Goal: Transaction & Acquisition: Book appointment/travel/reservation

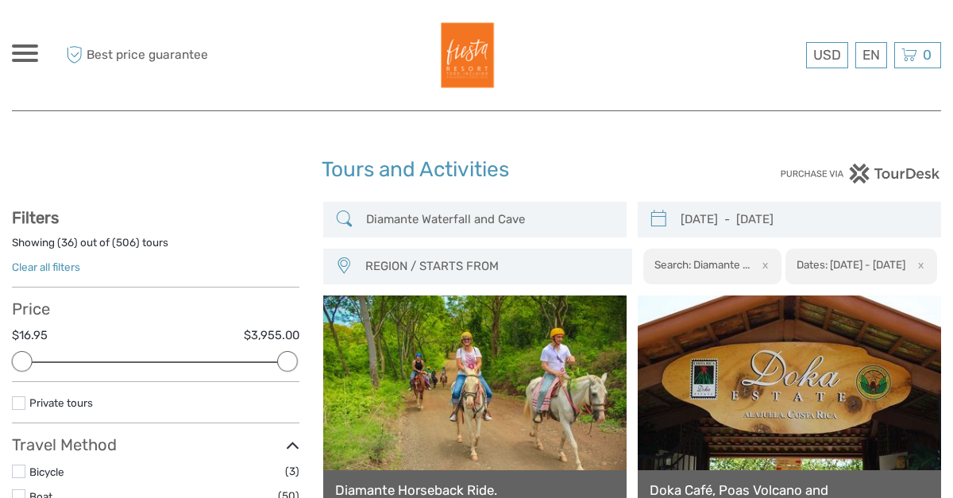
select select
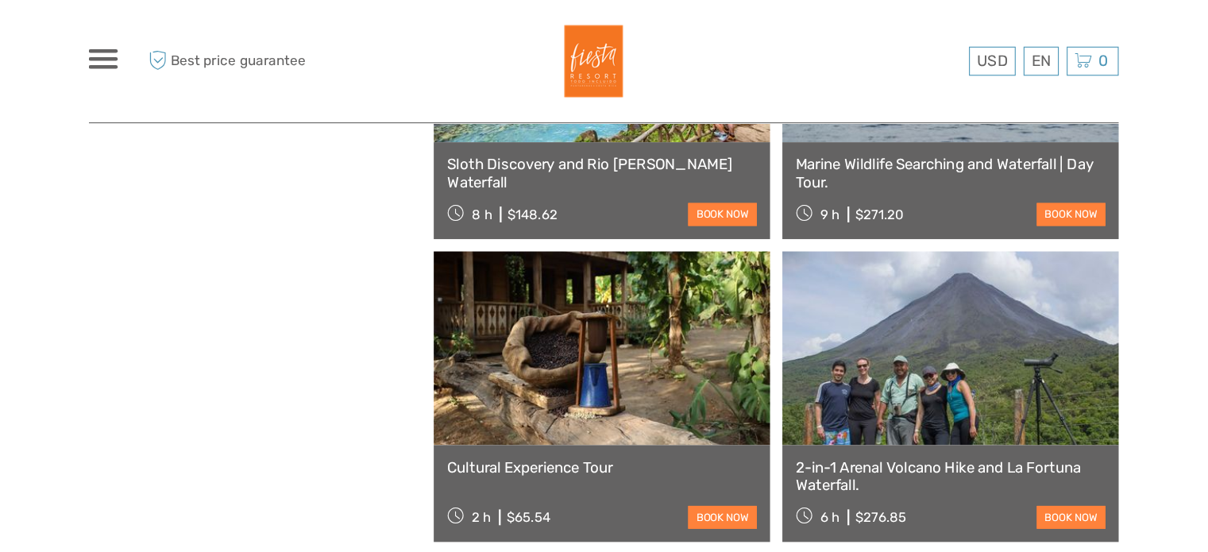
scroll to position [1160, 0]
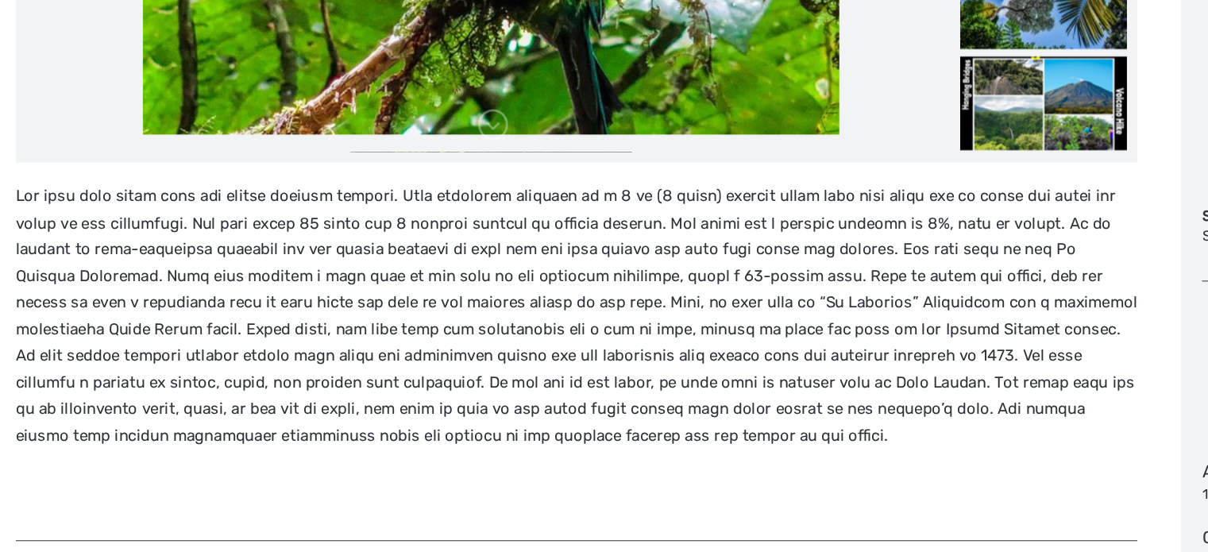
scroll to position [456, 0]
click at [365, 395] on p at bounding box center [439, 369] width 855 height 203
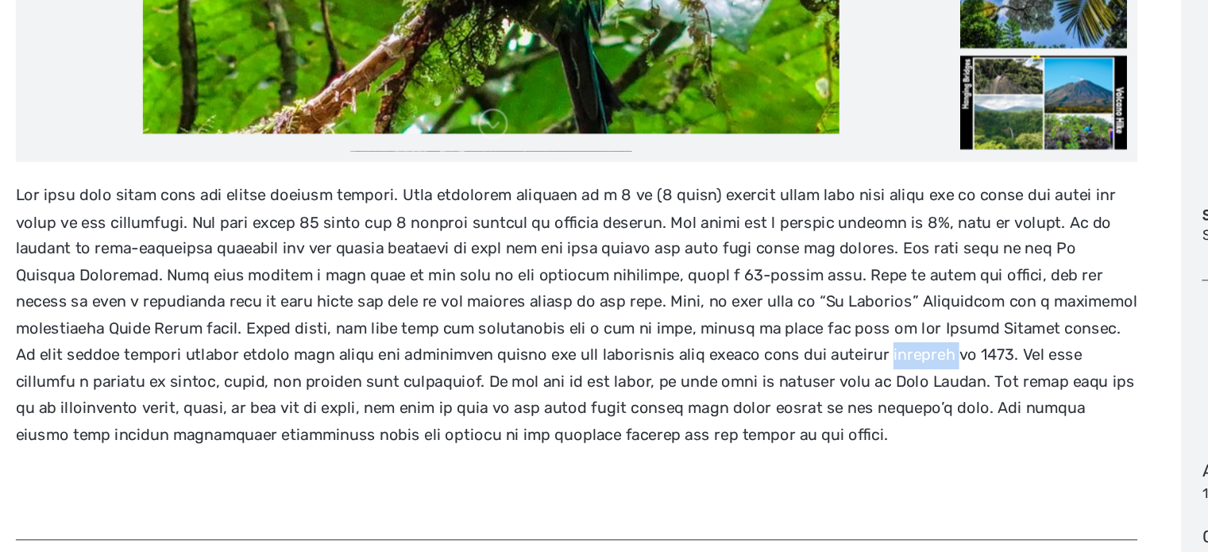
click at [365, 395] on p at bounding box center [439, 369] width 855 height 203
copy p "eruption"
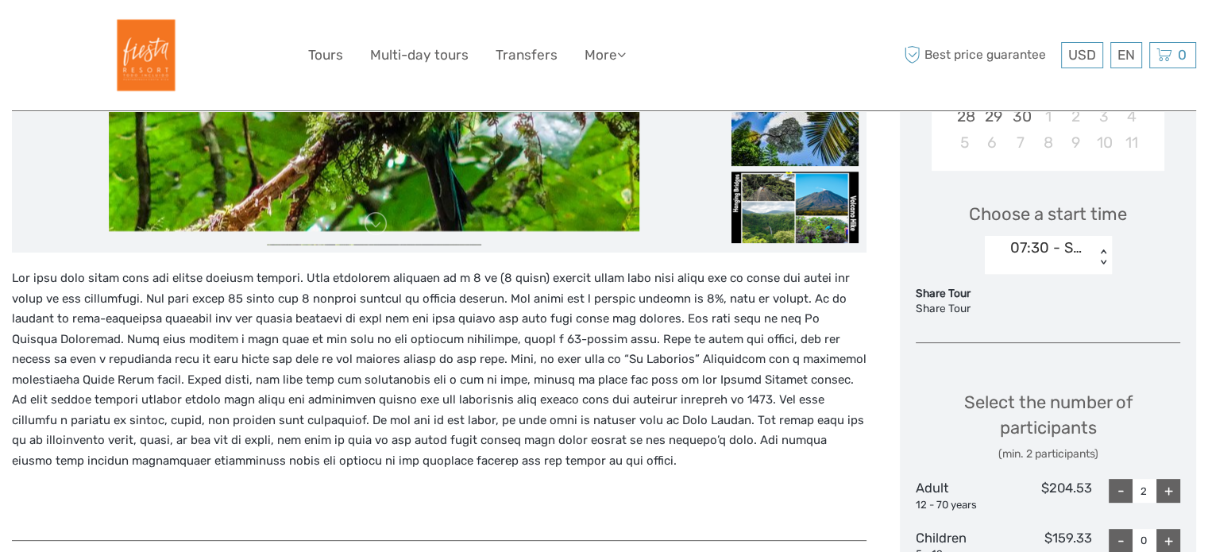
scroll to position [0, 0]
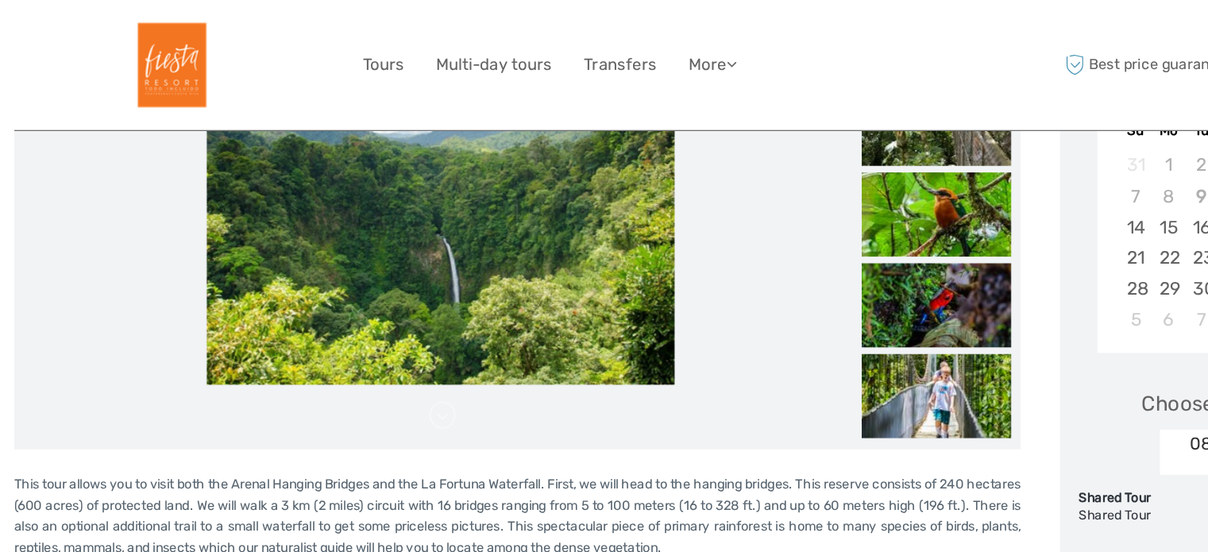
scroll to position [210, 0]
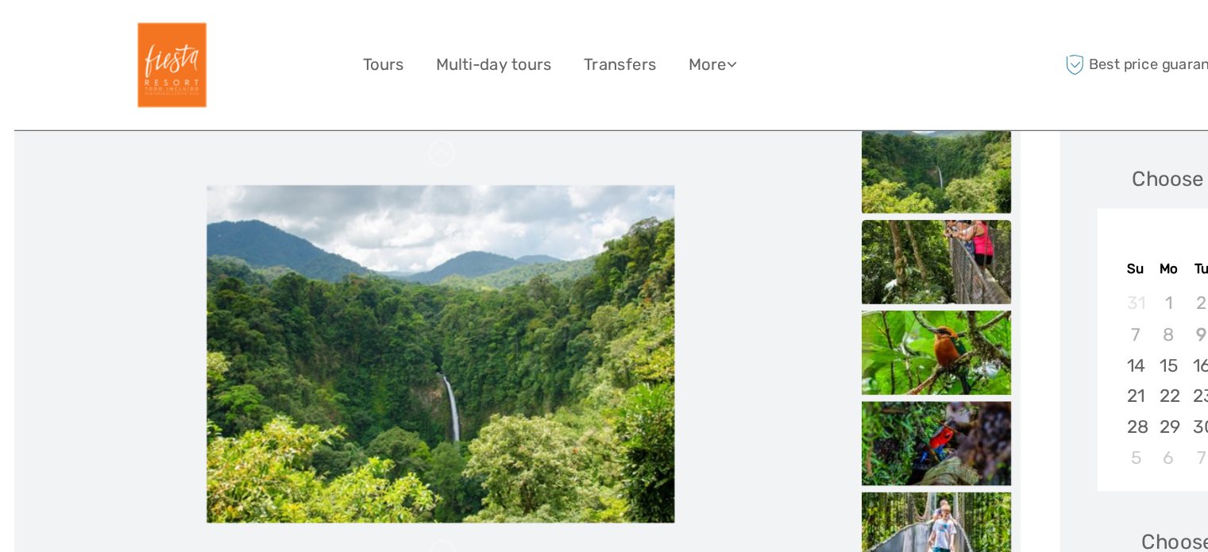
click at [832, 203] on img at bounding box center [794, 222] width 127 height 71
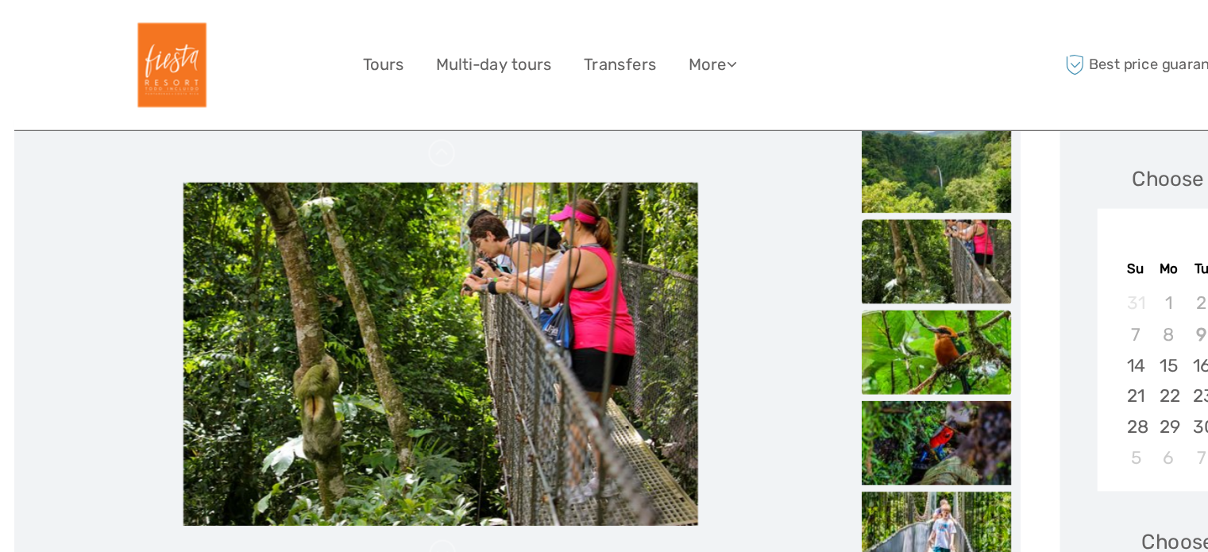
click at [810, 272] on img at bounding box center [794, 299] width 127 height 71
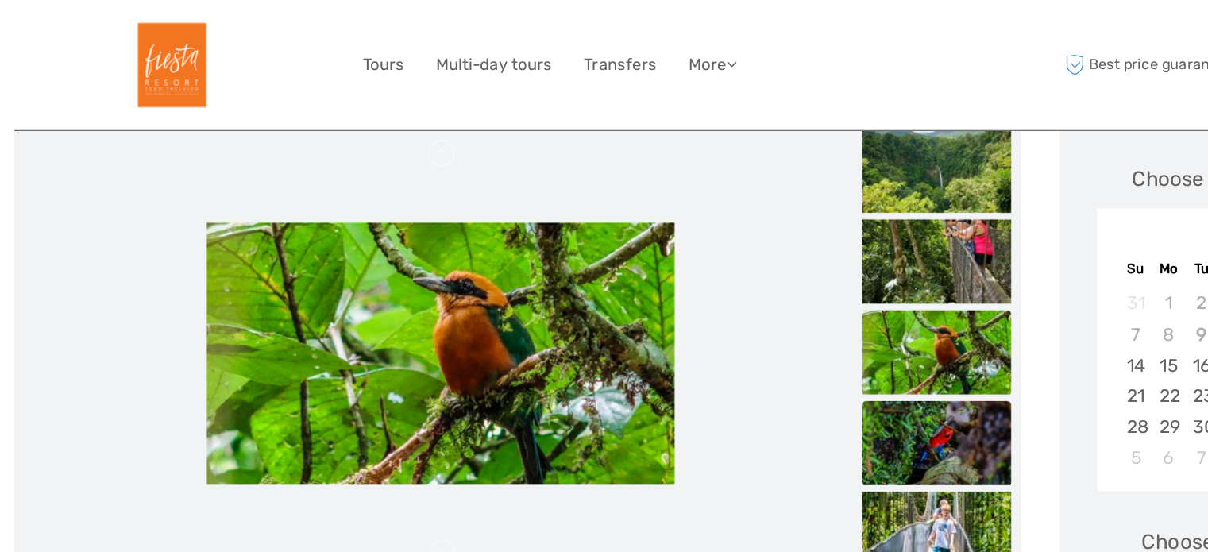
click at [793, 341] on img at bounding box center [794, 376] width 127 height 71
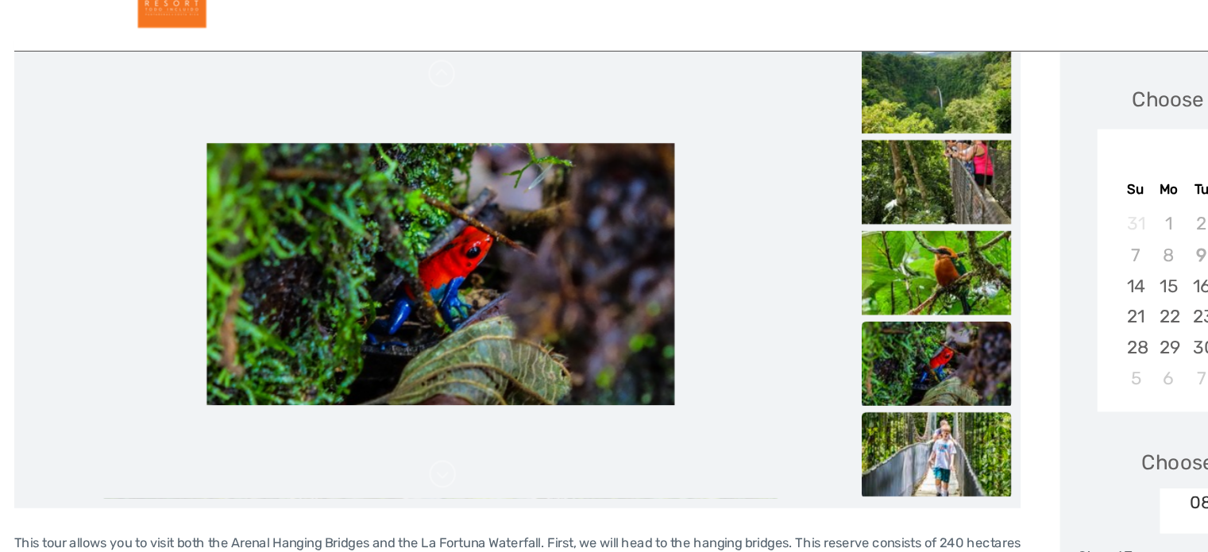
click at [785, 453] on img at bounding box center [794, 453] width 127 height 71
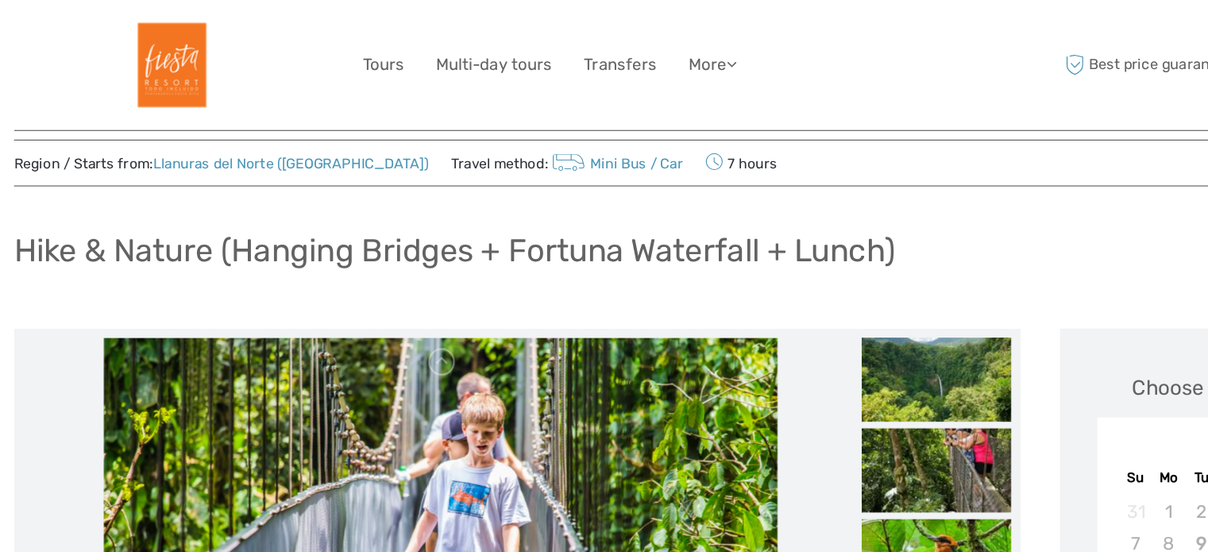
scroll to position [31, 0]
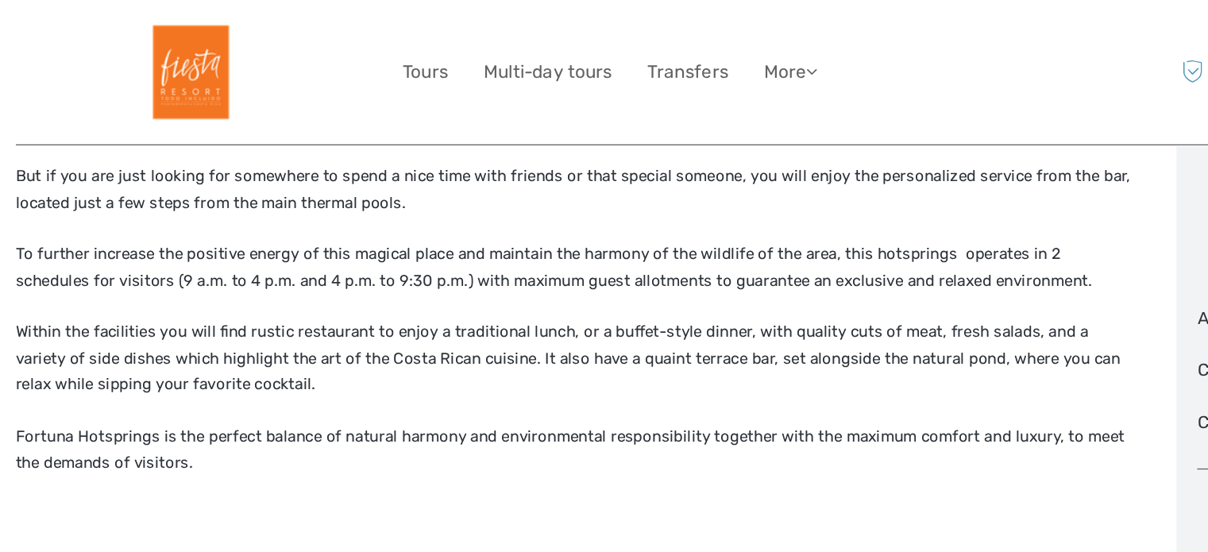
scroll to position [775, 0]
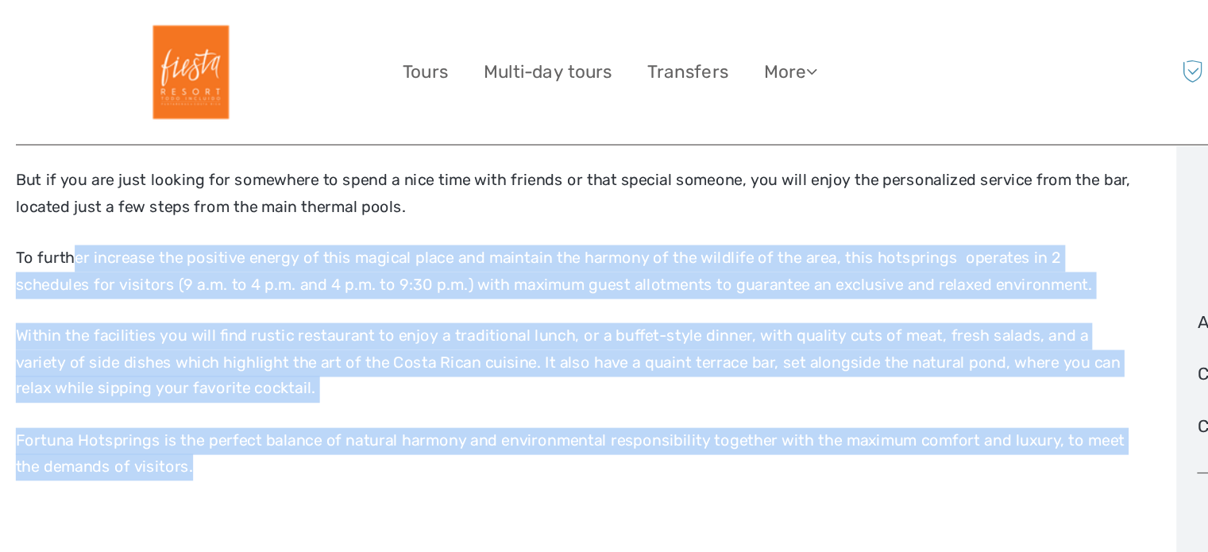
drag, startPoint x: 153, startPoint y: 338, endPoint x: 56, endPoint y: 159, distance: 204.3
click at [56, 159] on div "Located in the district of La Fortuna of San Carlos, at Fortuna Hotsprings, we …" at bounding box center [439, 322] width 855 height 746
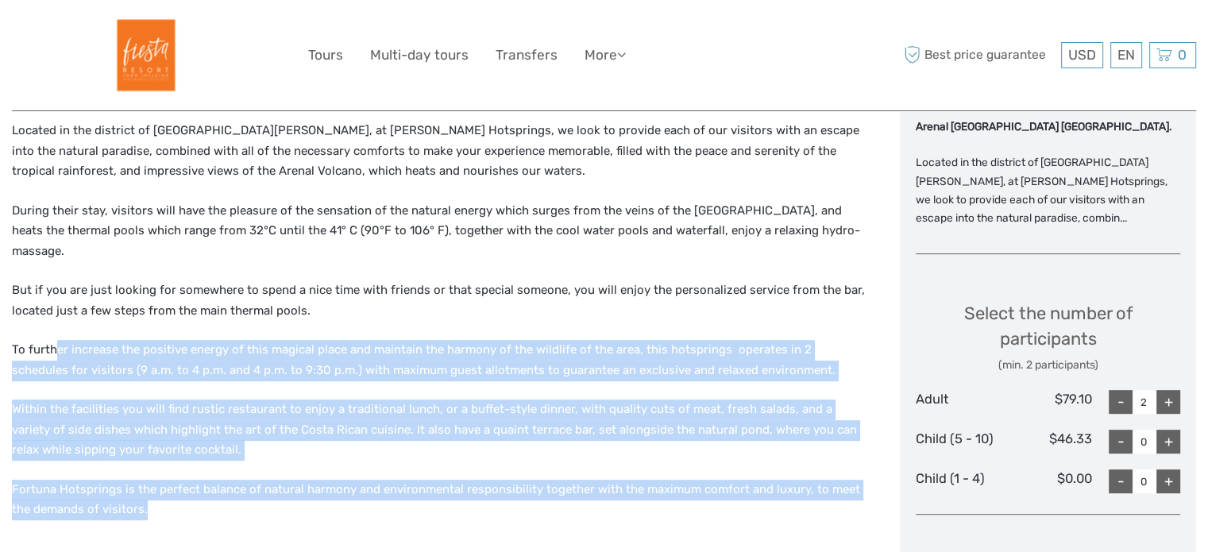
scroll to position [624, 0]
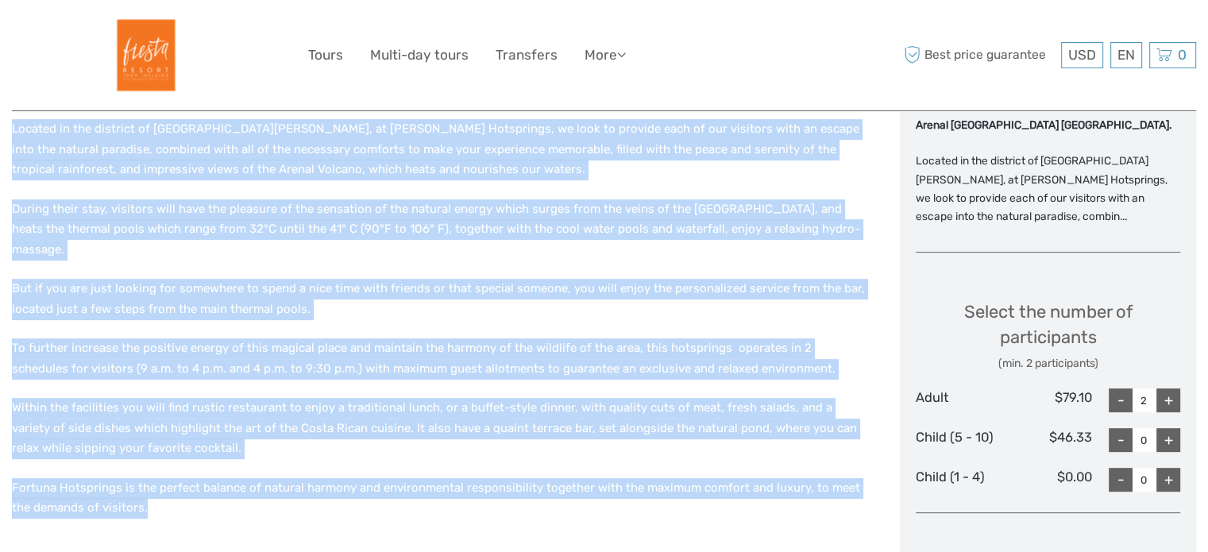
drag, startPoint x: 9, startPoint y: 125, endPoint x: 154, endPoint y: 511, distance: 411.7
copy div "Located in the district of La Fortuna of San Carlos, at Fortuna Hotsprings, we …"
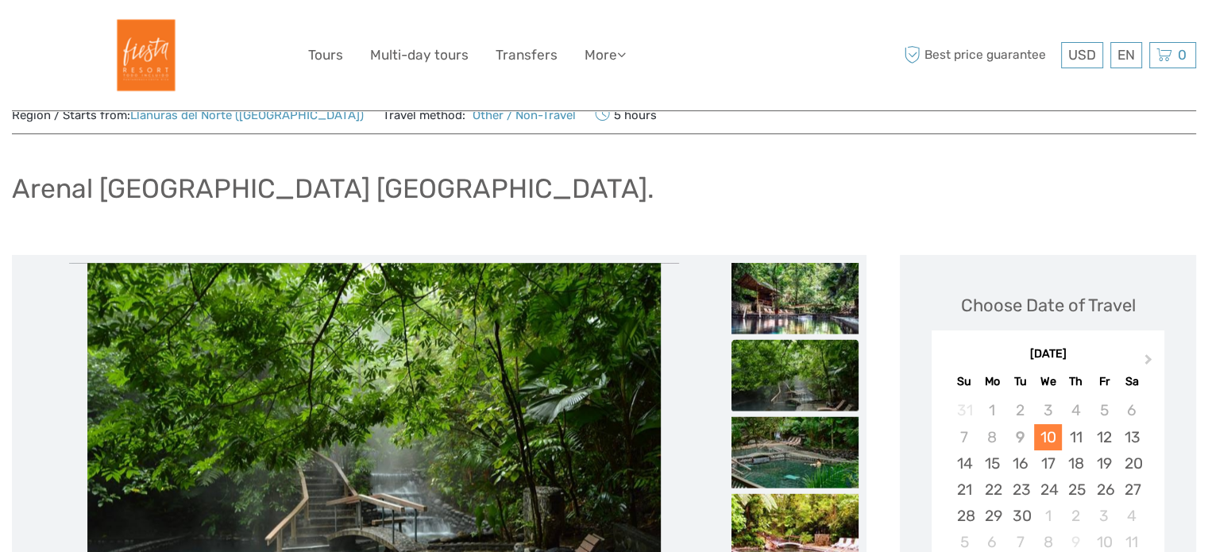
scroll to position [38, 0]
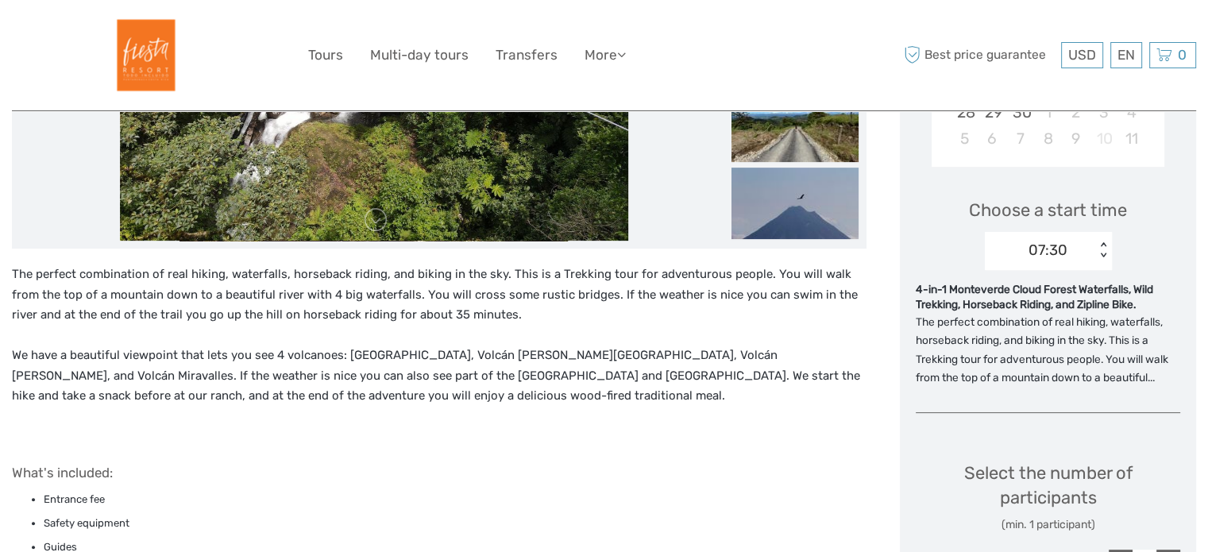
scroll to position [463, 0]
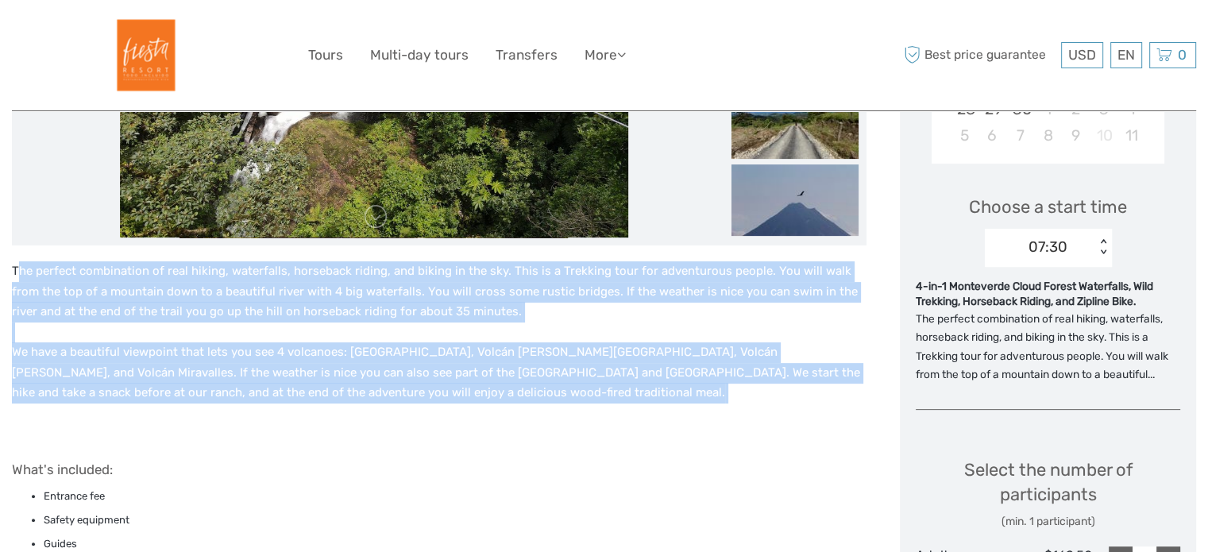
drag, startPoint x: 16, startPoint y: 276, endPoint x: 411, endPoint y: 430, distance: 423.7
click at [372, 390] on p "The perfect combination of real hiking, waterfalls, horseback riding, and bikin…" at bounding box center [439, 332] width 855 height 142
drag, startPoint x: 374, startPoint y: 393, endPoint x: 6, endPoint y: 270, distance: 387.8
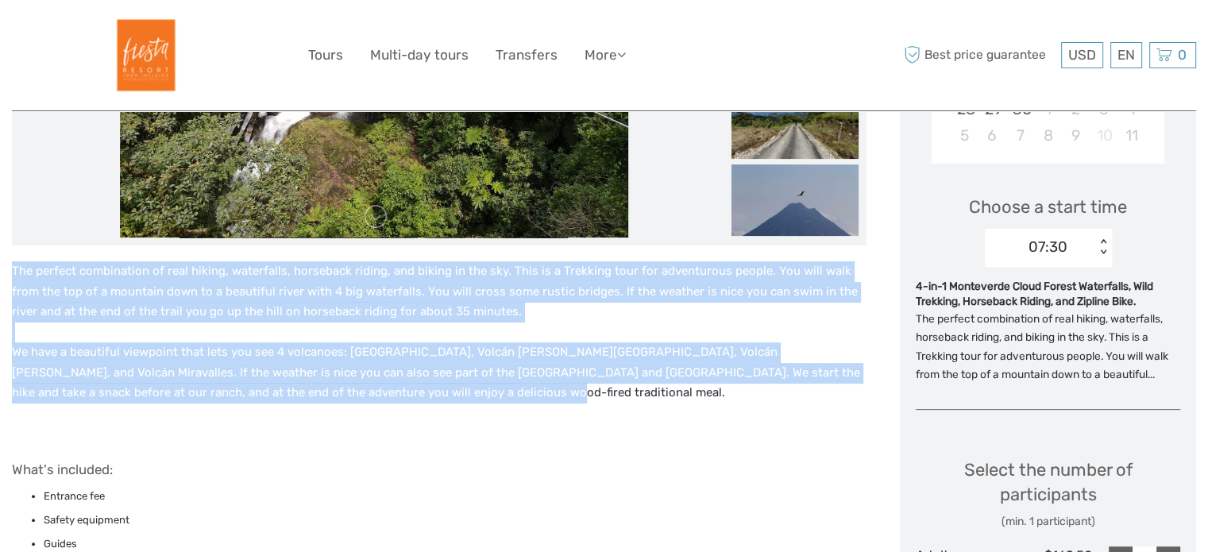
copy p "The perfect combination of real hiking, waterfalls, horseback riding, and bikin…"
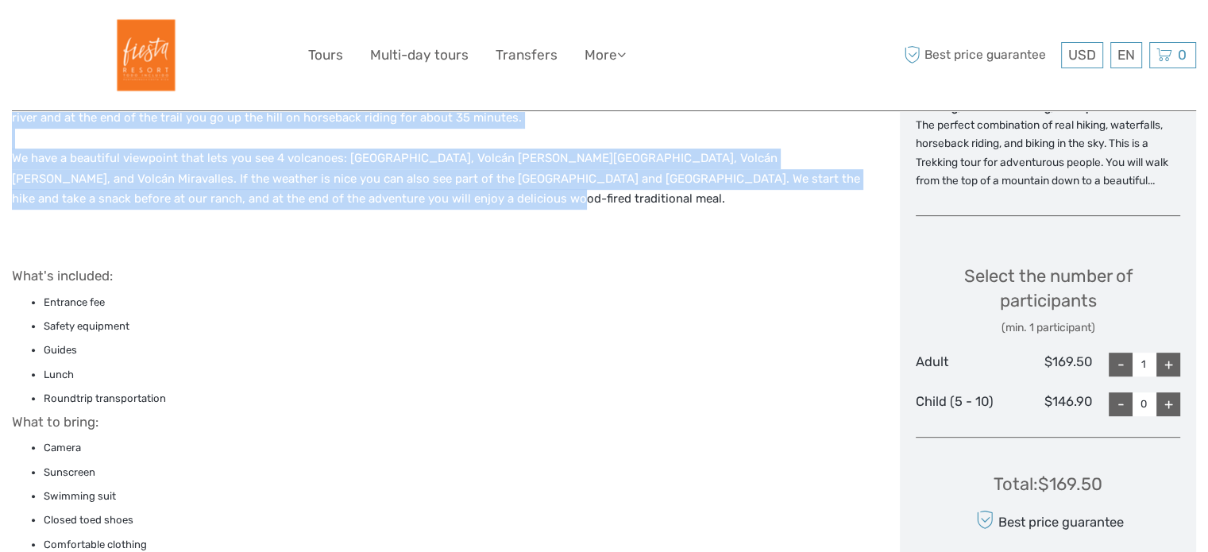
scroll to position [752, 0]
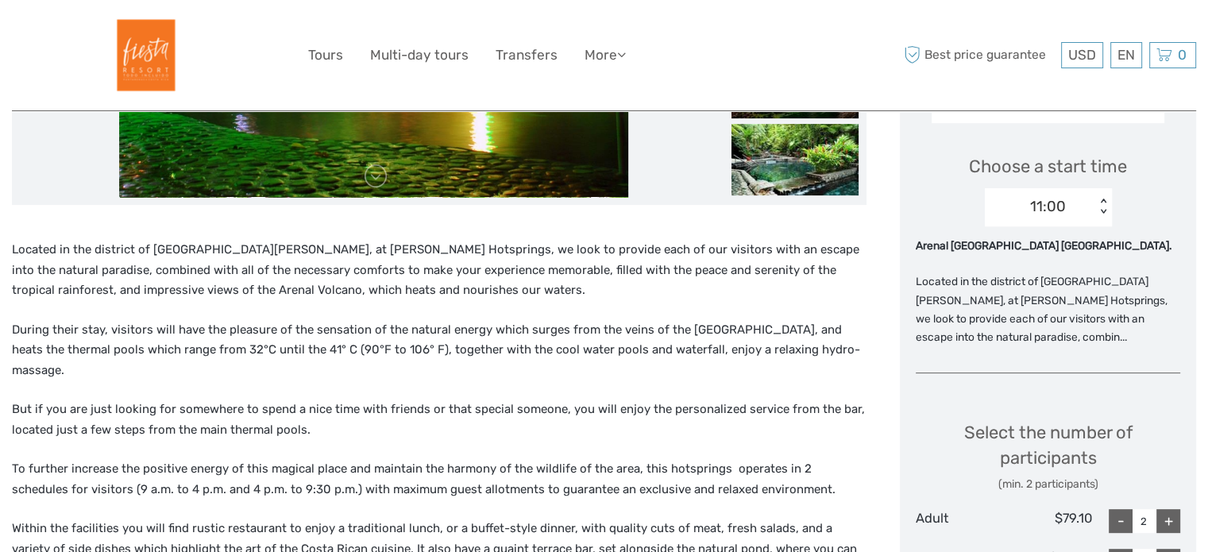
scroll to position [504, 0]
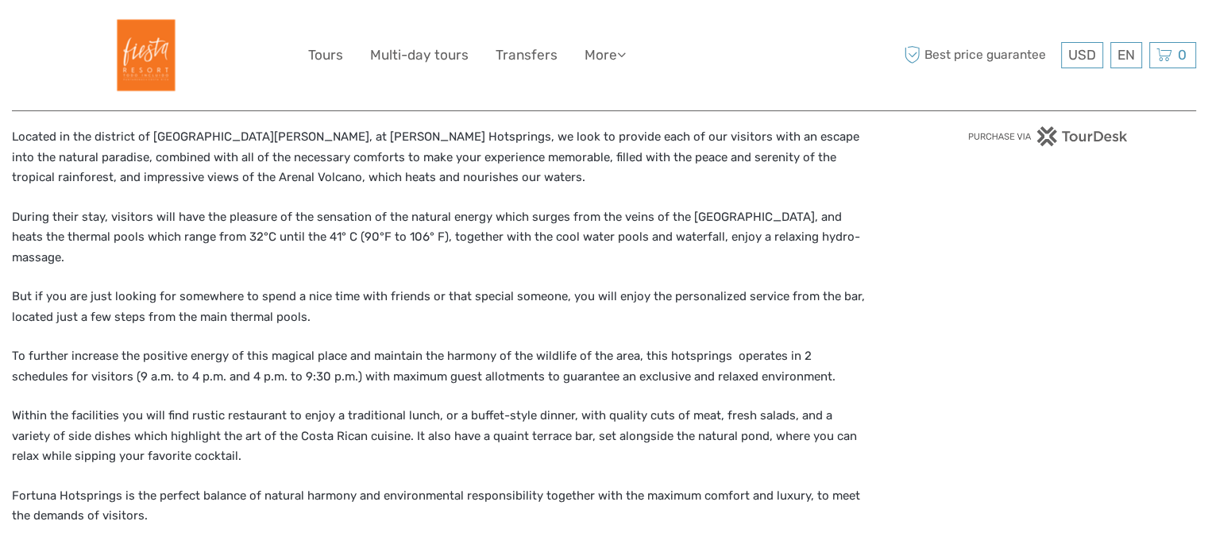
scroll to position [616, 0]
drag, startPoint x: 75, startPoint y: 353, endPoint x: 290, endPoint y: 355, distance: 215.2
click at [290, 355] on span "To further increase the positive energy of this magical place and maintain the …" at bounding box center [424, 366] width 824 height 35
copy span "(9 a.m. to 4 p.m. and 4 p.m. to 9:30 p.m."
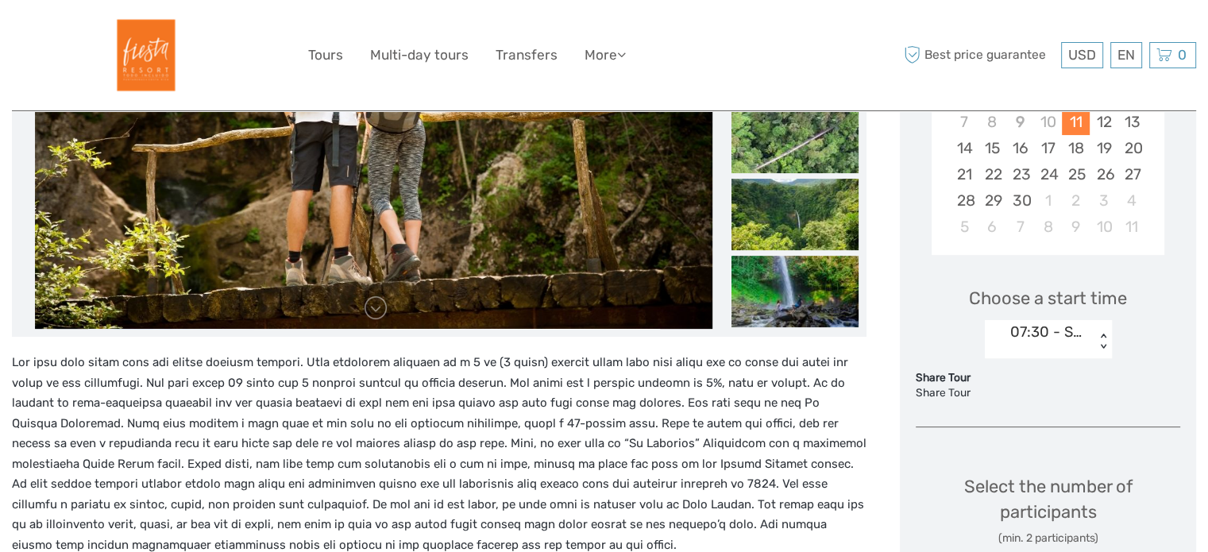
scroll to position [372, 0]
click at [1097, 338] on div "< >" at bounding box center [1104, 342] width 14 height 17
click at [940, 342] on div "Choose a start time 07:30 - Share Tour < >" at bounding box center [1048, 315] width 264 height 102
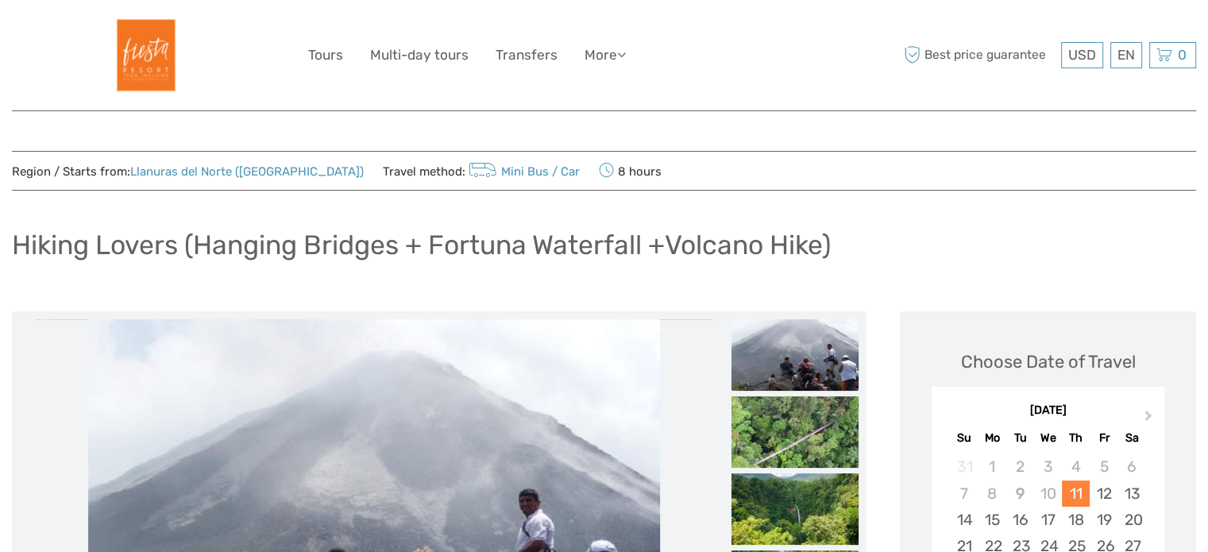
scroll to position [0, 0]
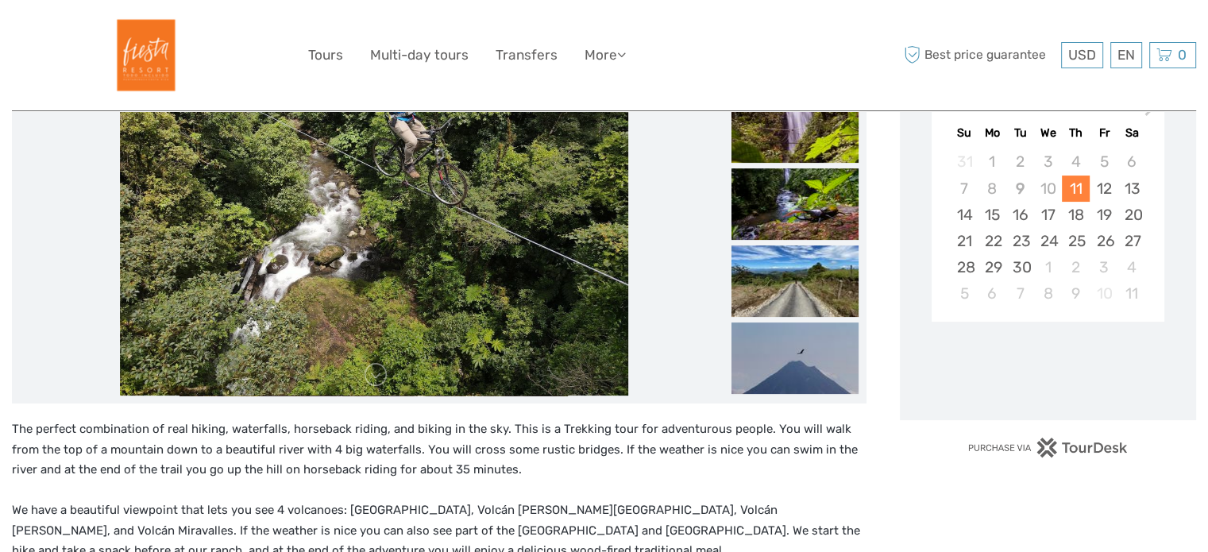
scroll to position [245, 0]
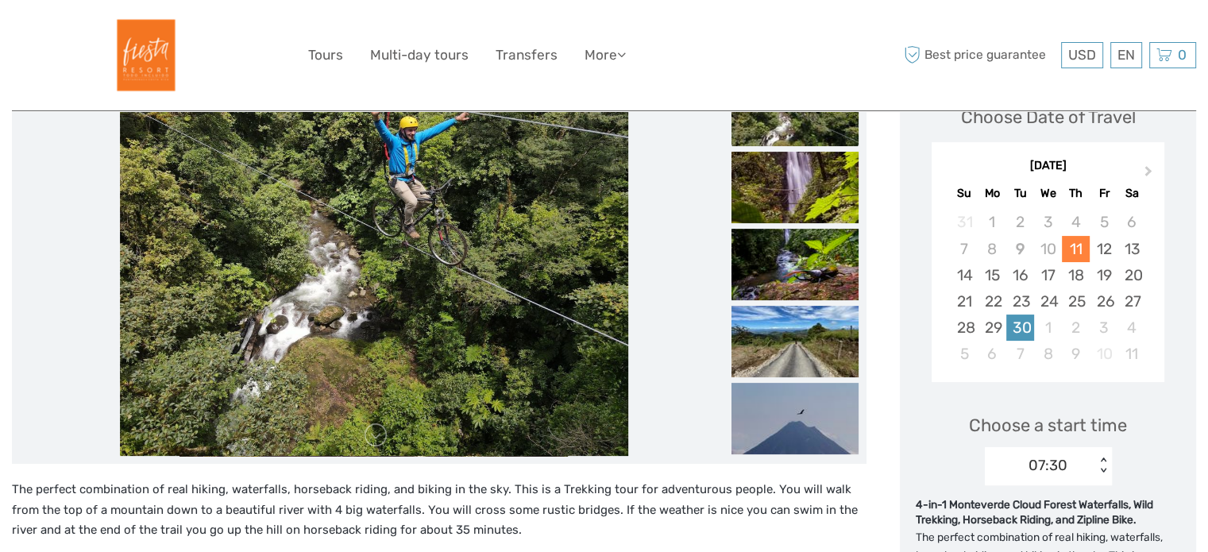
click at [1009, 330] on div "30" at bounding box center [1020, 327] width 28 height 26
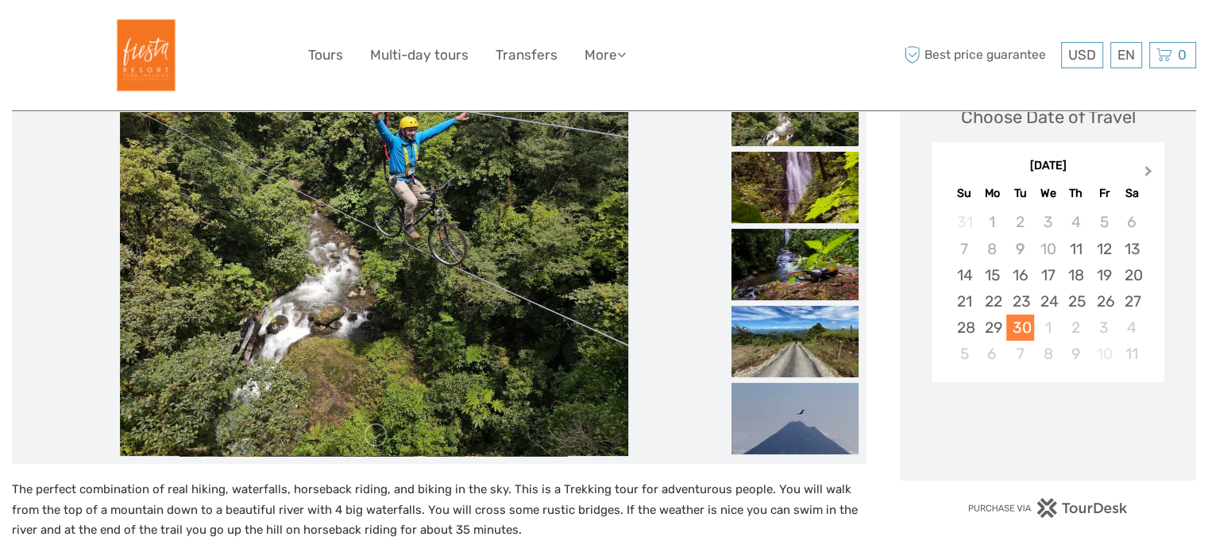
click at [1151, 168] on button "Next Month" at bounding box center [1149, 174] width 25 height 25
click at [1013, 328] on div "28" at bounding box center [1020, 327] width 28 height 26
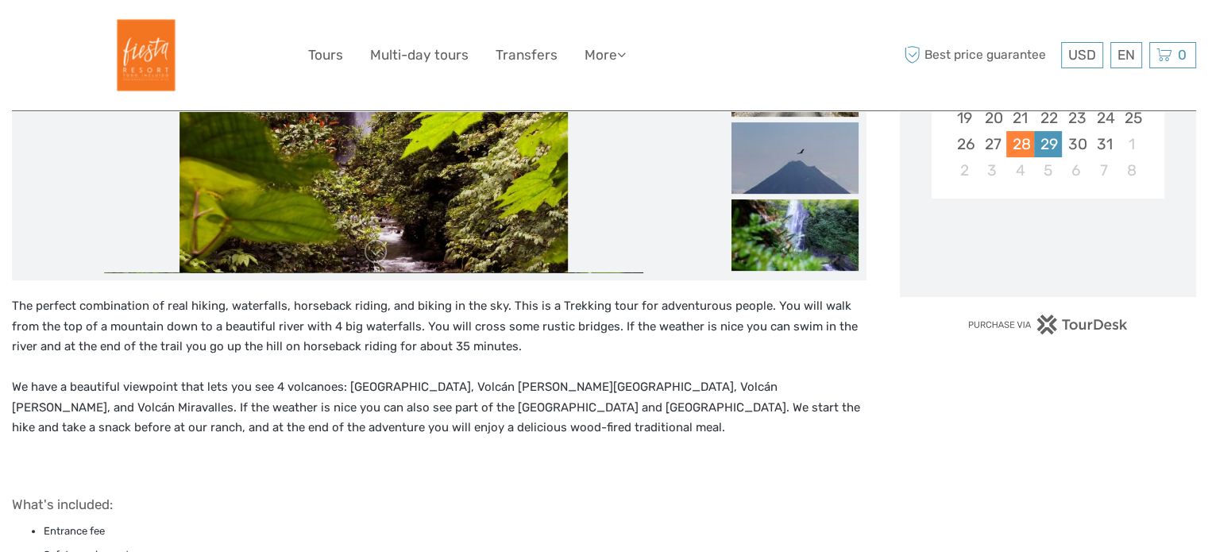
scroll to position [429, 0]
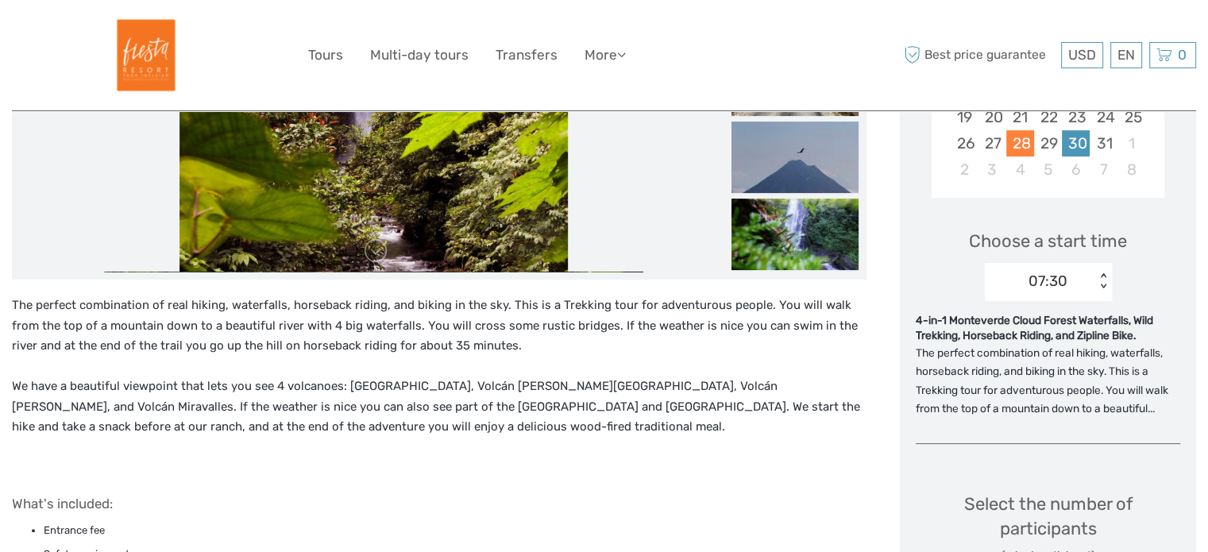
click at [1074, 146] on div "30" at bounding box center [1076, 143] width 28 height 26
click at [1105, 282] on div "< >" at bounding box center [1104, 281] width 14 height 17
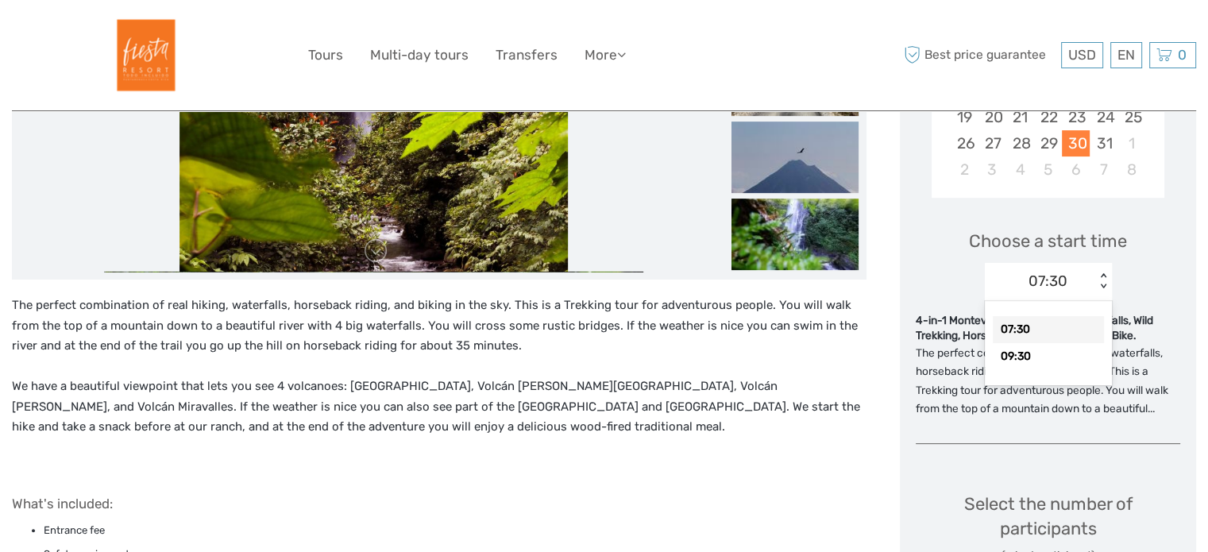
click at [1130, 291] on div "Choose a start time option 07:30 selected, 1 of 2. 2 results available. Use Up …" at bounding box center [1048, 258] width 264 height 102
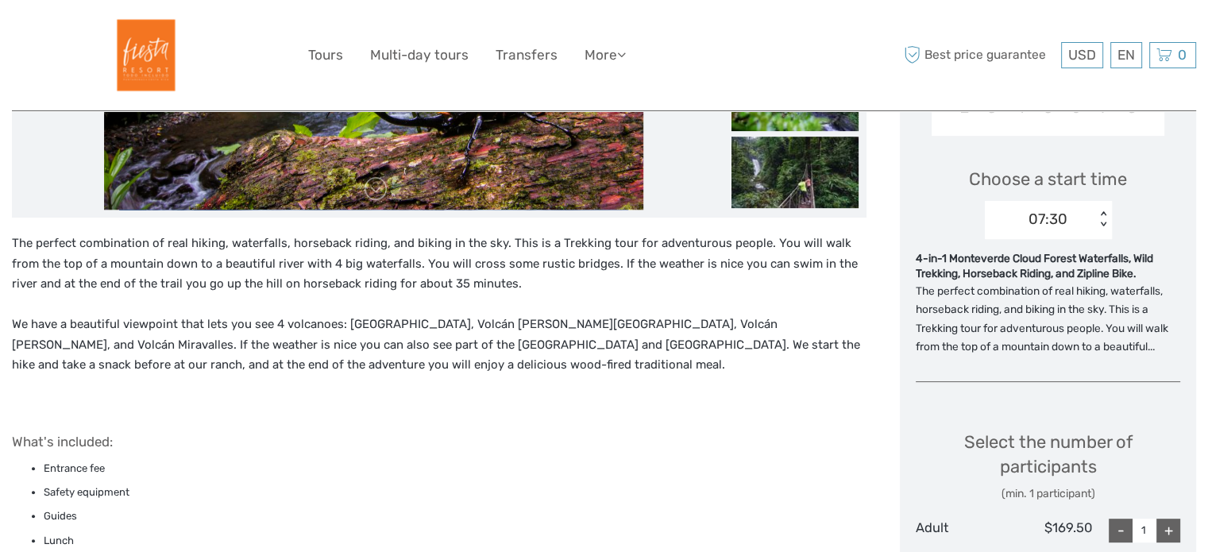
scroll to position [489, 0]
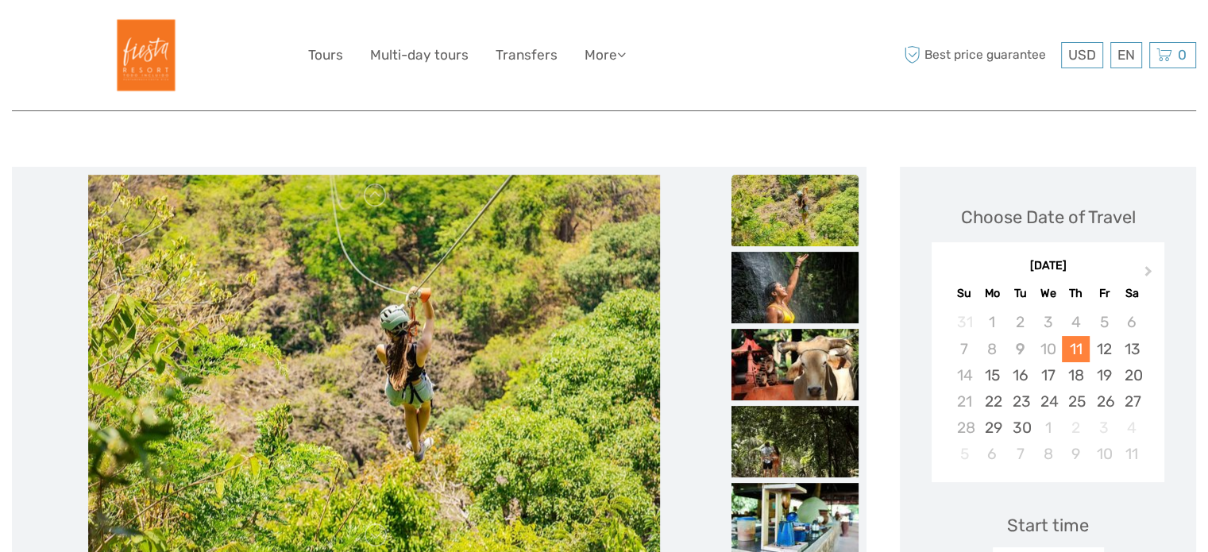
scroll to position [143, 0]
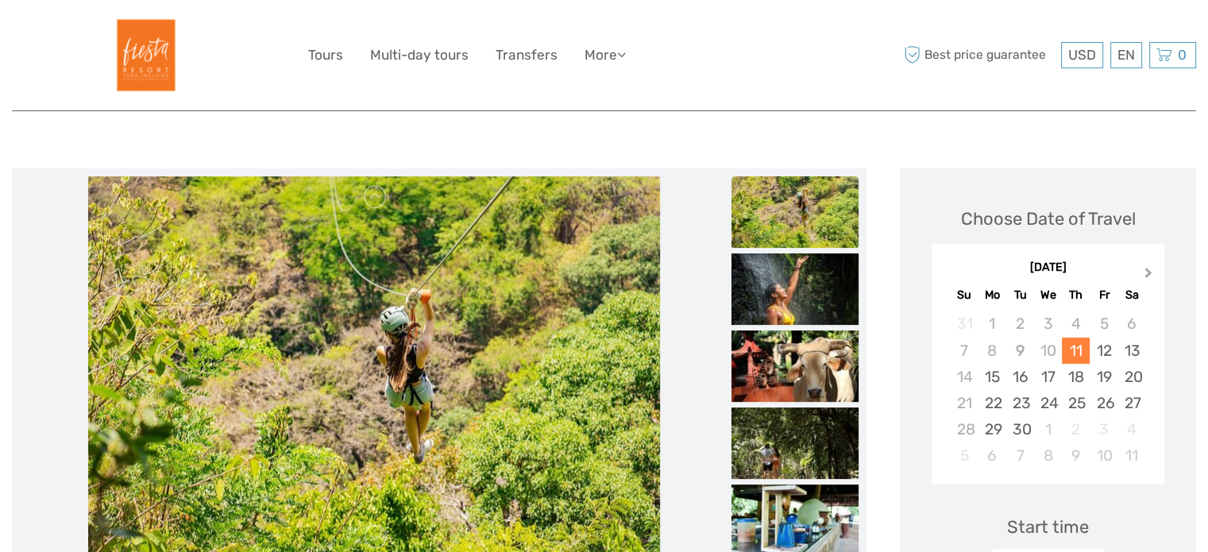
click at [1148, 270] on span "Next Month" at bounding box center [1148, 275] width 0 height 23
click at [1017, 431] on div "28" at bounding box center [1020, 429] width 28 height 26
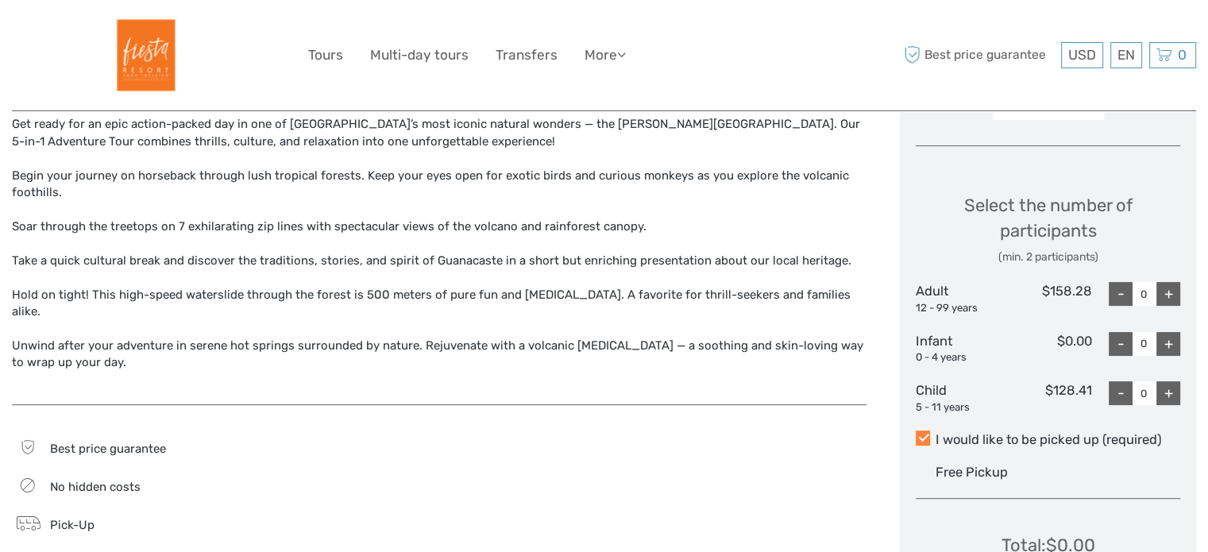
scroll to position [609, 0]
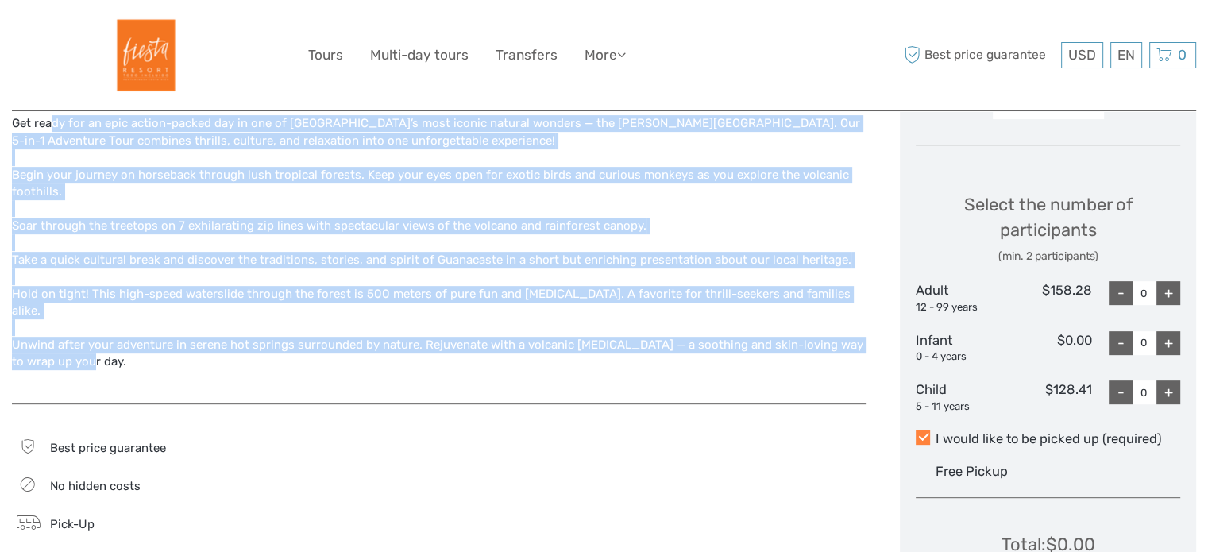
drag, startPoint x: 106, startPoint y: 351, endPoint x: 10, endPoint y: 124, distance: 246.6
copy div "Get ready for an epic action-packed day in one of Costa Rica’s most iconic natu…"
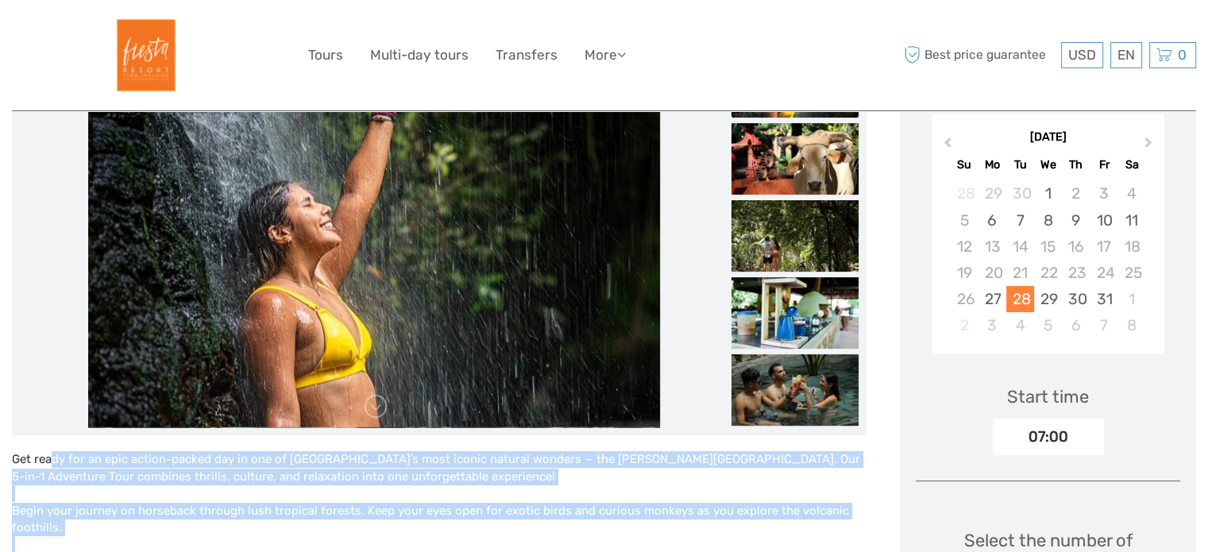
scroll to position [273, 0]
click at [778, 161] on img at bounding box center [794, 158] width 127 height 71
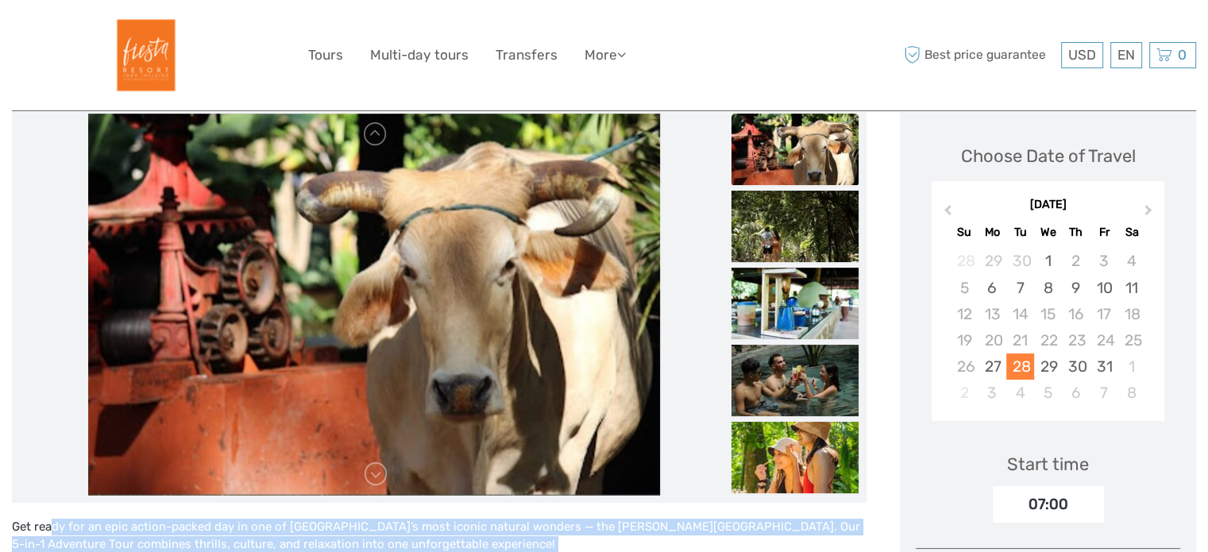
scroll to position [202, 0]
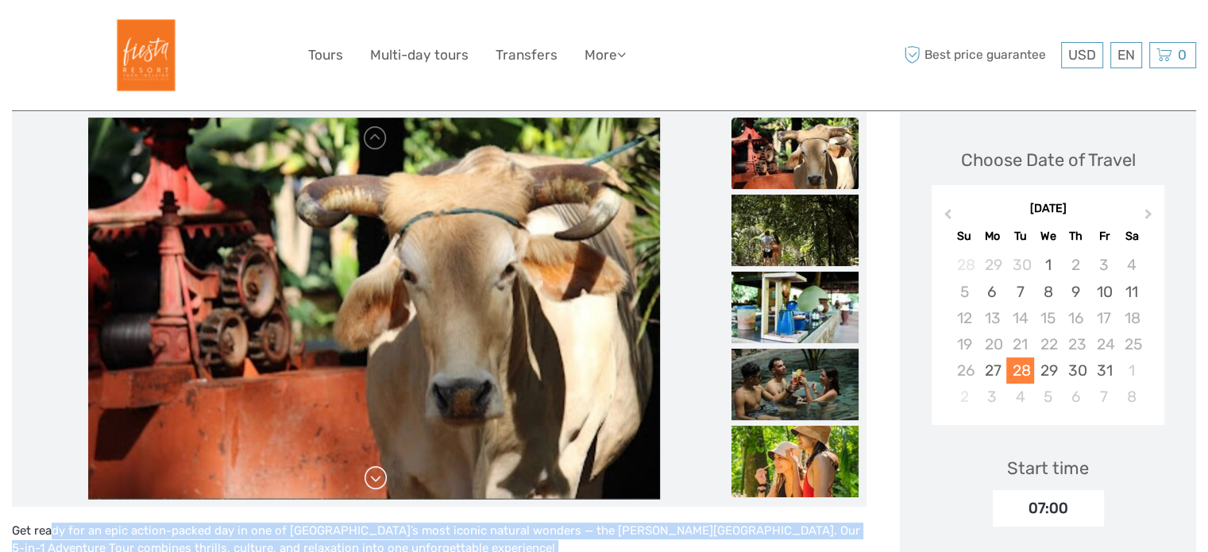
click at [378, 481] on link at bounding box center [375, 477] width 25 height 25
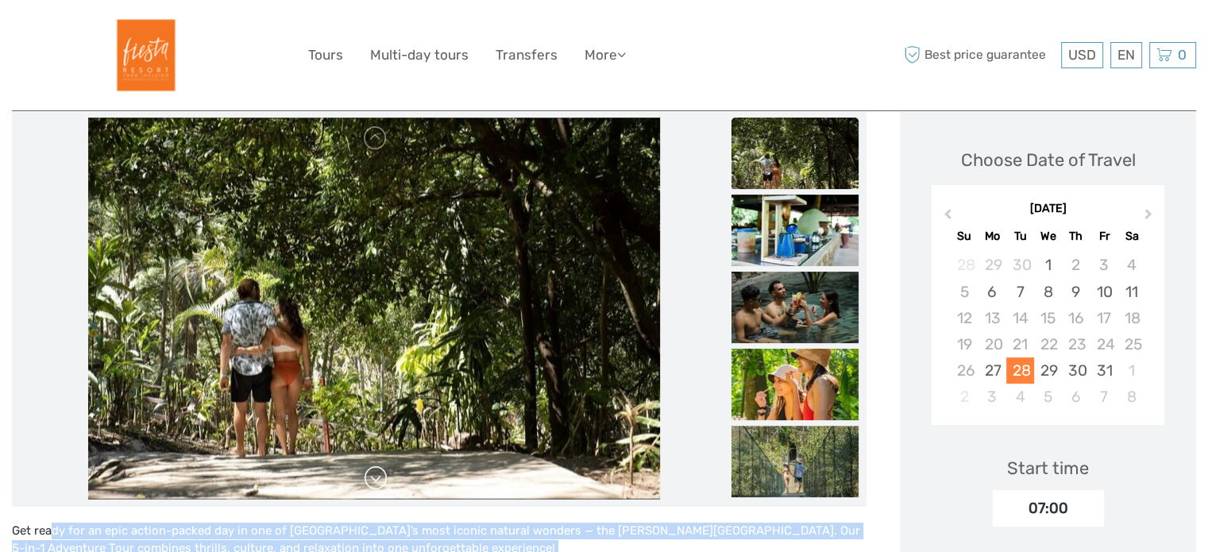
click at [378, 481] on link at bounding box center [375, 477] width 25 height 25
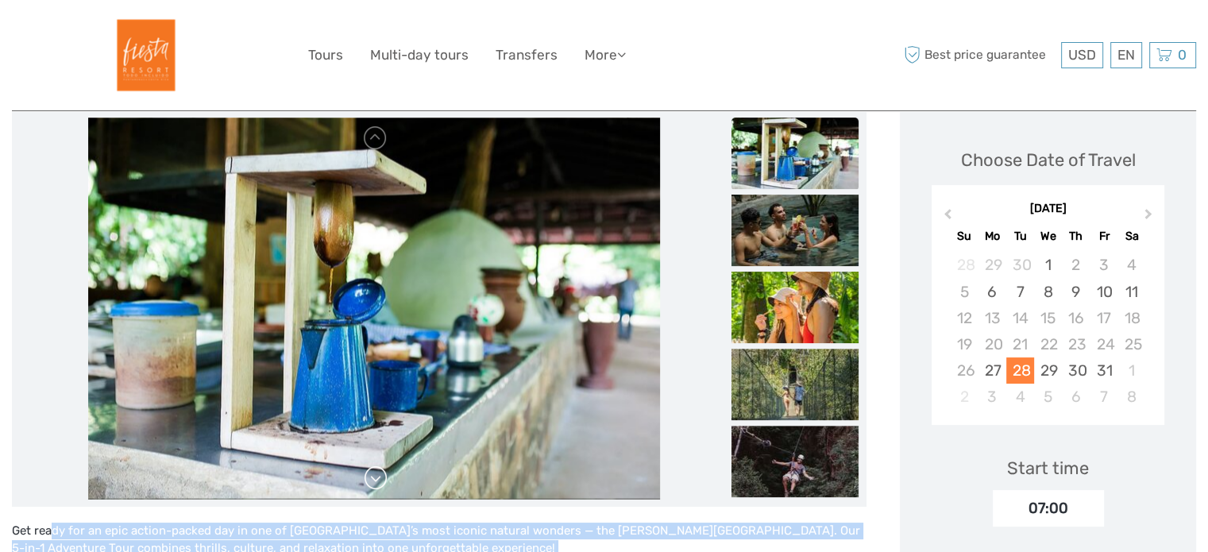
click at [378, 481] on link at bounding box center [375, 477] width 25 height 25
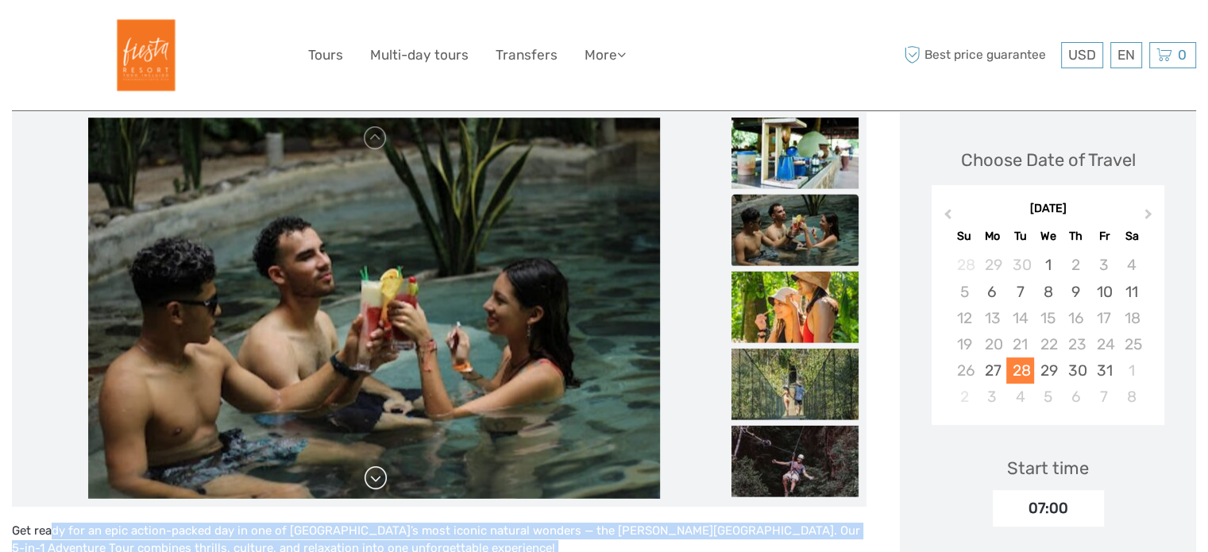
click at [378, 481] on link at bounding box center [375, 477] width 25 height 25
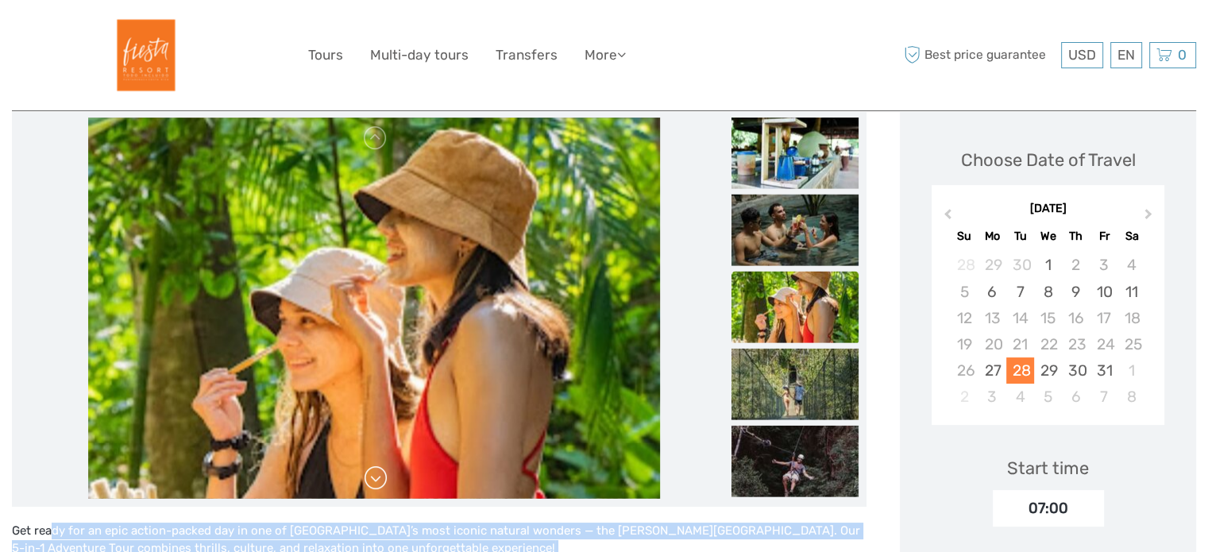
click at [378, 481] on link at bounding box center [375, 477] width 25 height 25
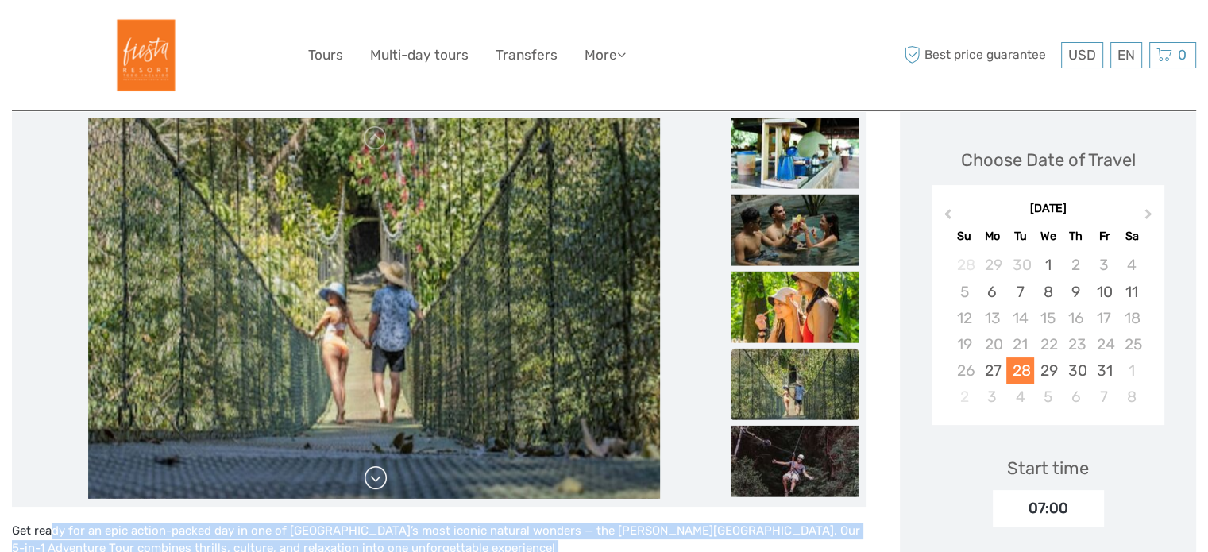
click at [378, 481] on link at bounding box center [375, 477] width 25 height 25
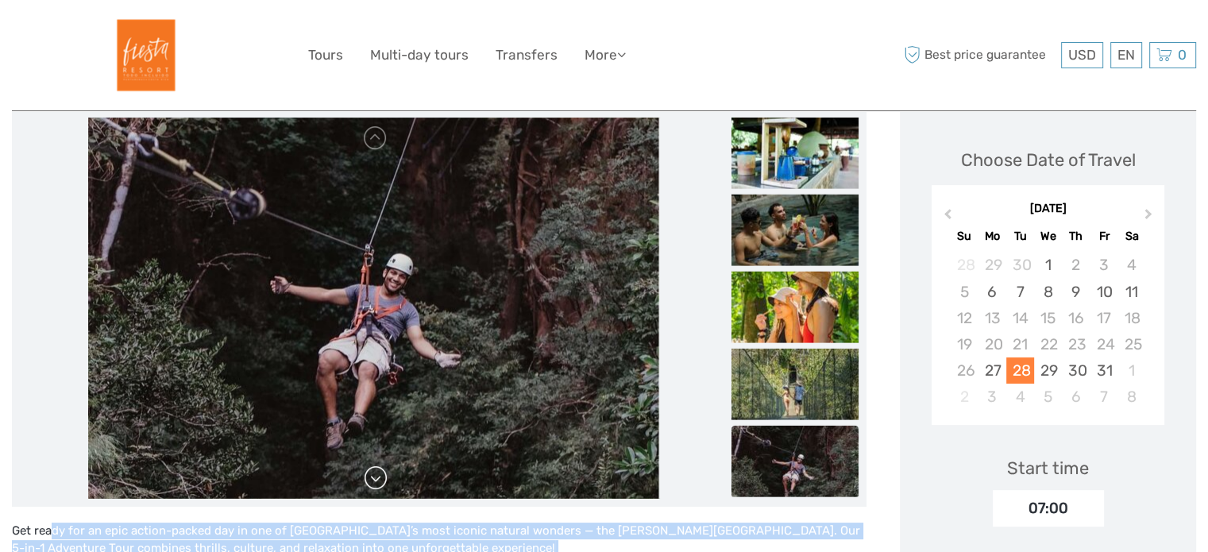
click at [378, 481] on link at bounding box center [375, 477] width 25 height 25
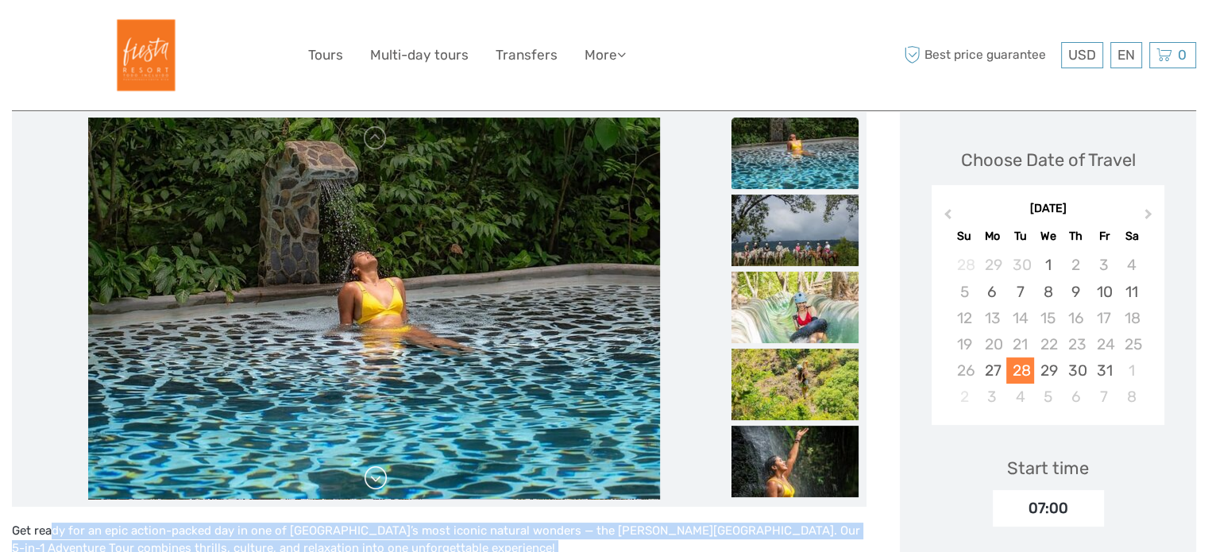
click at [378, 481] on link at bounding box center [375, 477] width 25 height 25
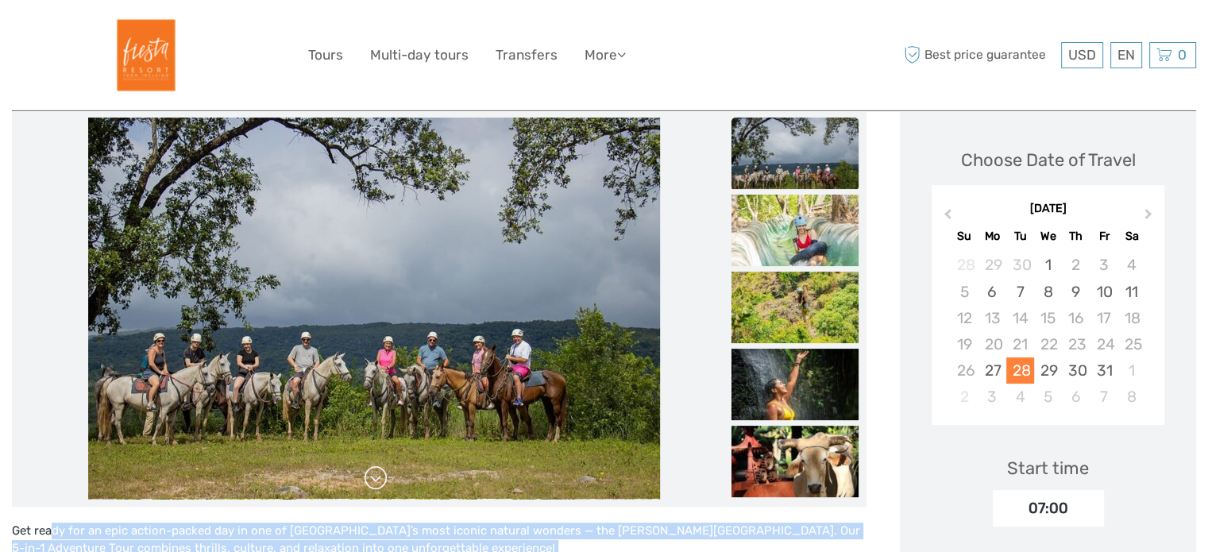
click at [378, 481] on link at bounding box center [375, 477] width 25 height 25
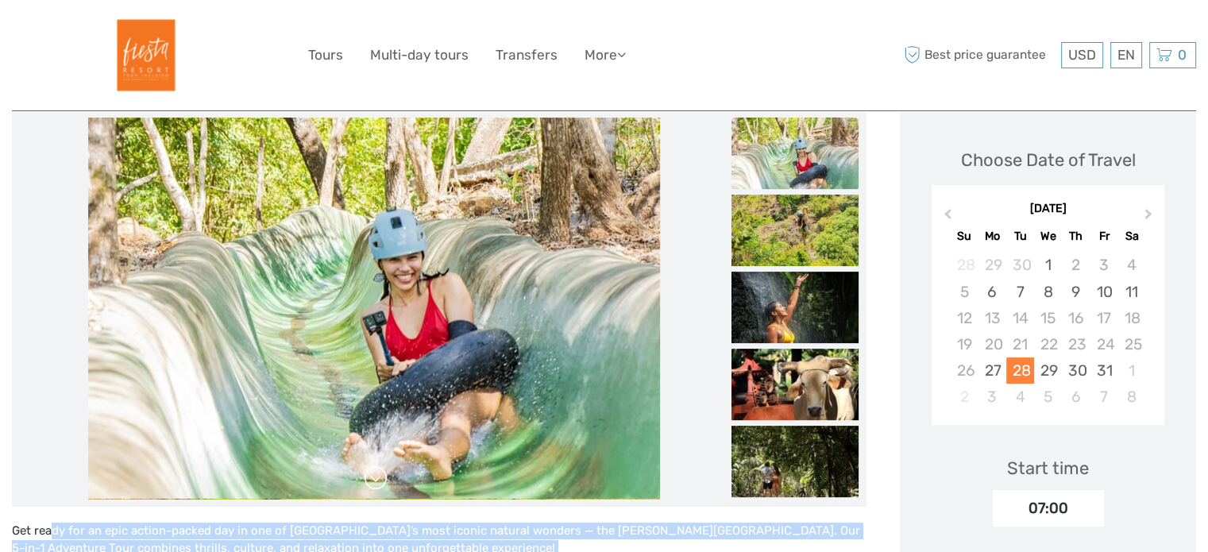
click at [378, 481] on link at bounding box center [375, 477] width 25 height 25
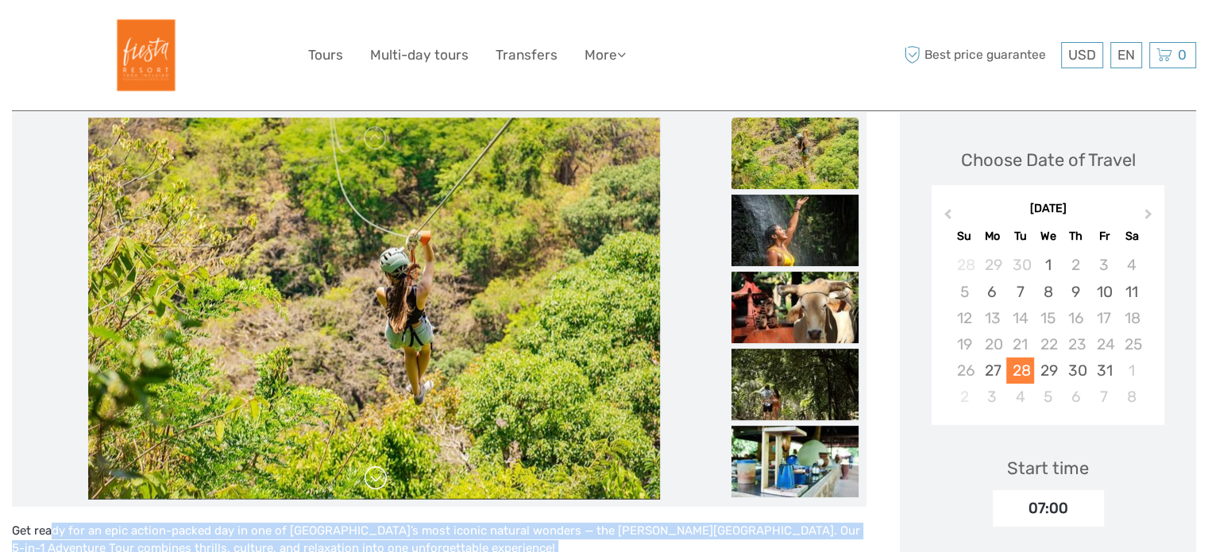
click at [378, 481] on link at bounding box center [375, 477] width 25 height 25
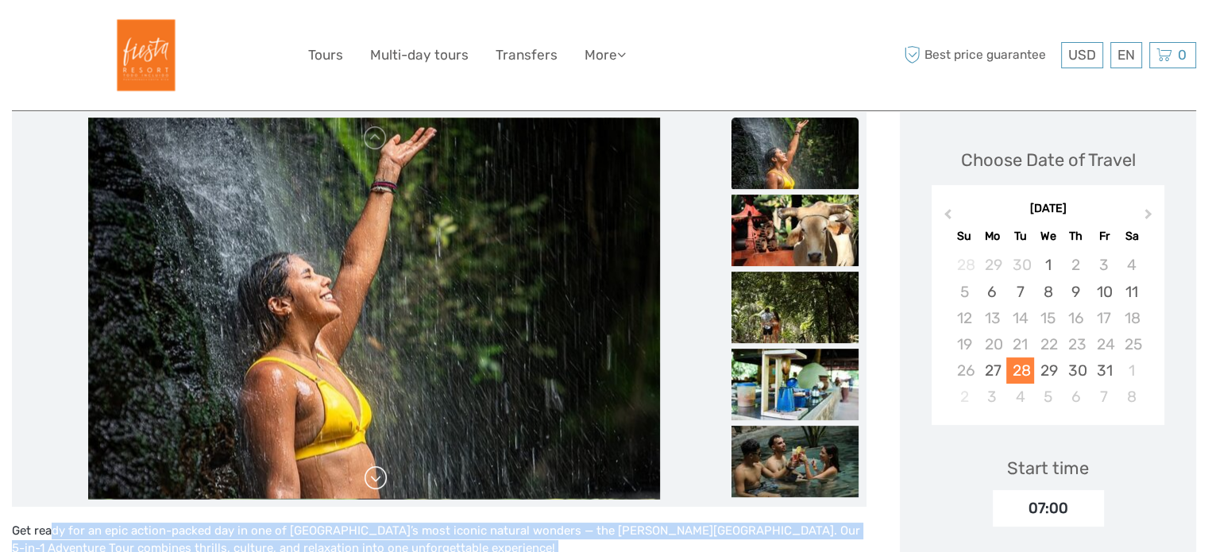
click at [378, 481] on link at bounding box center [375, 477] width 25 height 25
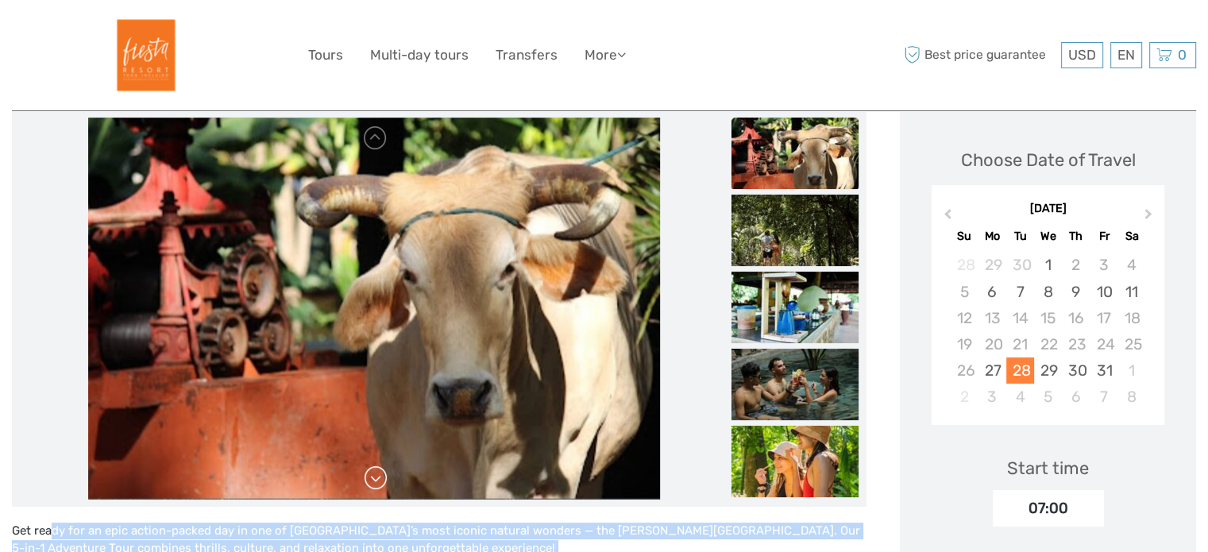
click at [378, 481] on link at bounding box center [375, 477] width 25 height 25
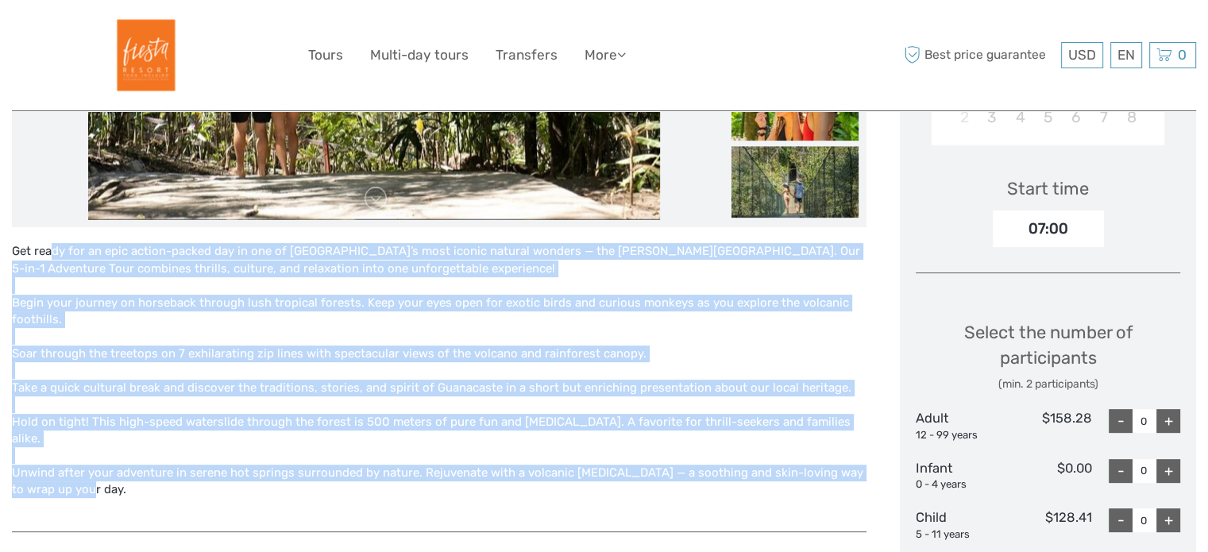
scroll to position [480, 0]
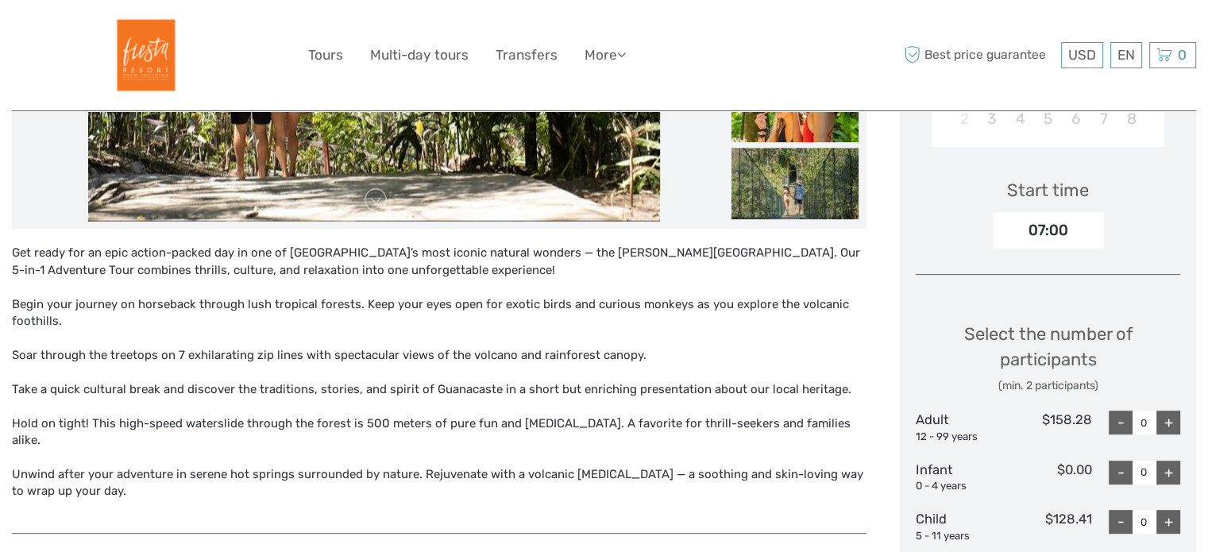
click at [1058, 245] on div "07:00" at bounding box center [1048, 230] width 111 height 37
click at [1058, 234] on div "07:00" at bounding box center [1048, 230] width 111 height 37
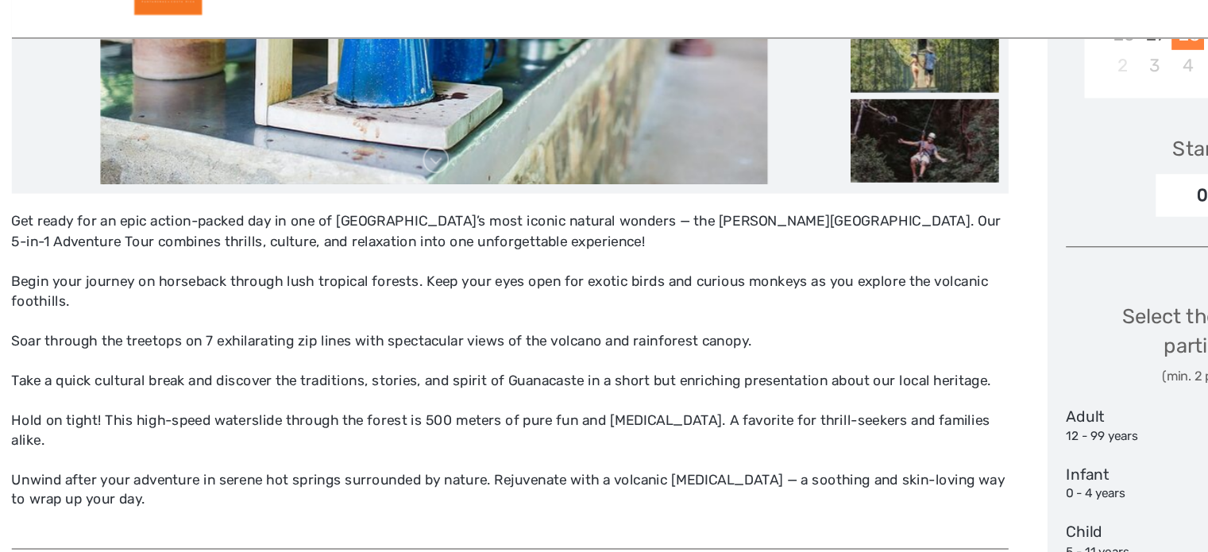
scroll to position [466, 0]
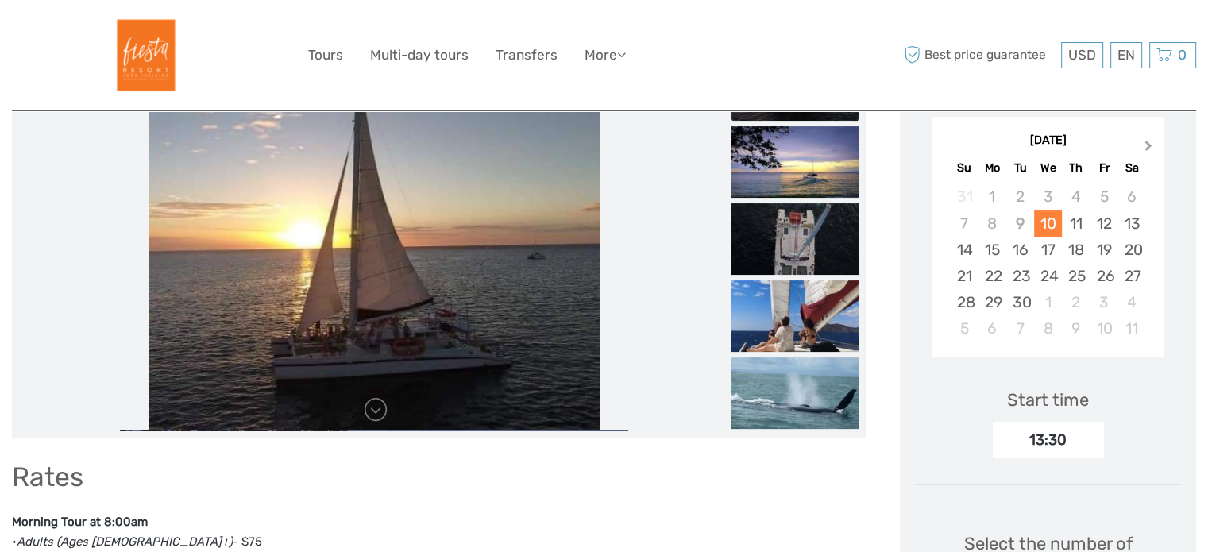
click at [1148, 142] on span "Next Month" at bounding box center [1148, 148] width 0 height 23
click at [1058, 302] on div "29" at bounding box center [1048, 302] width 28 height 26
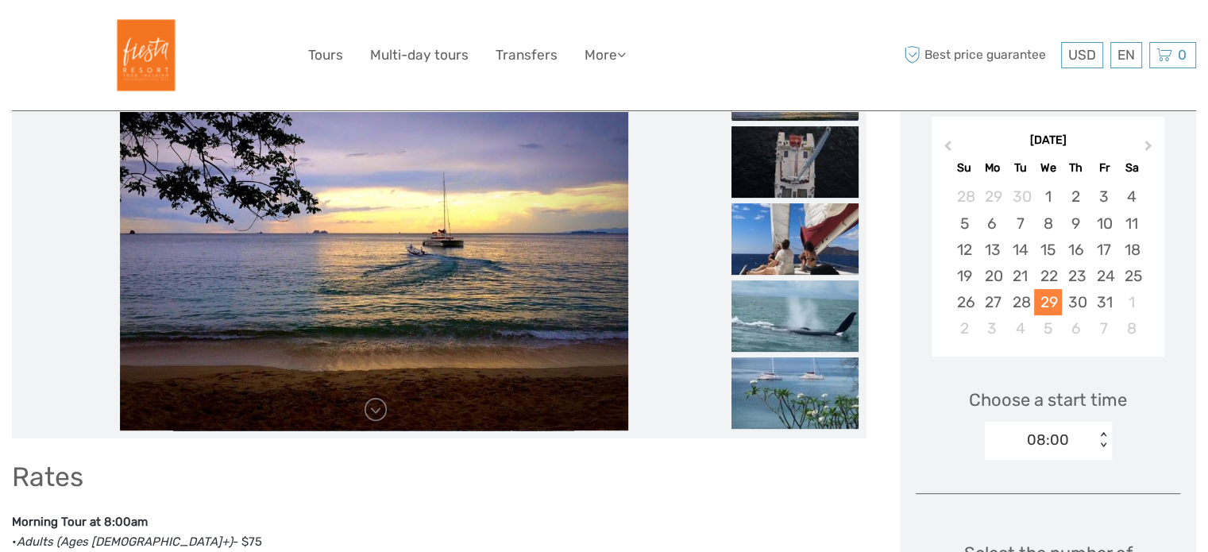
click at [1095, 443] on div "08:00 < >" at bounding box center [1048, 441] width 127 height 38
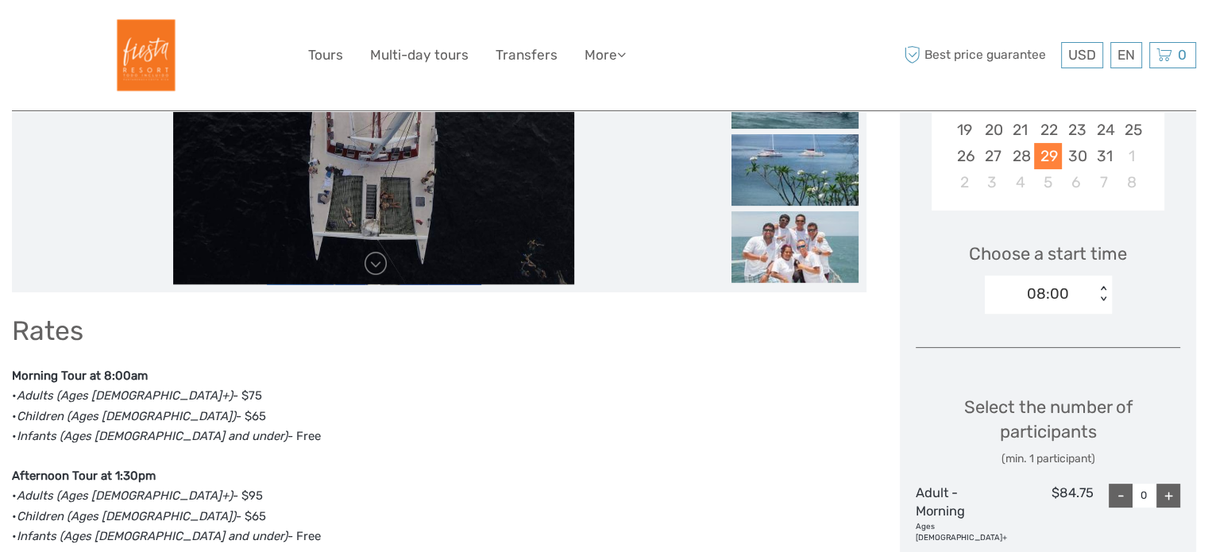
scroll to position [426, 0]
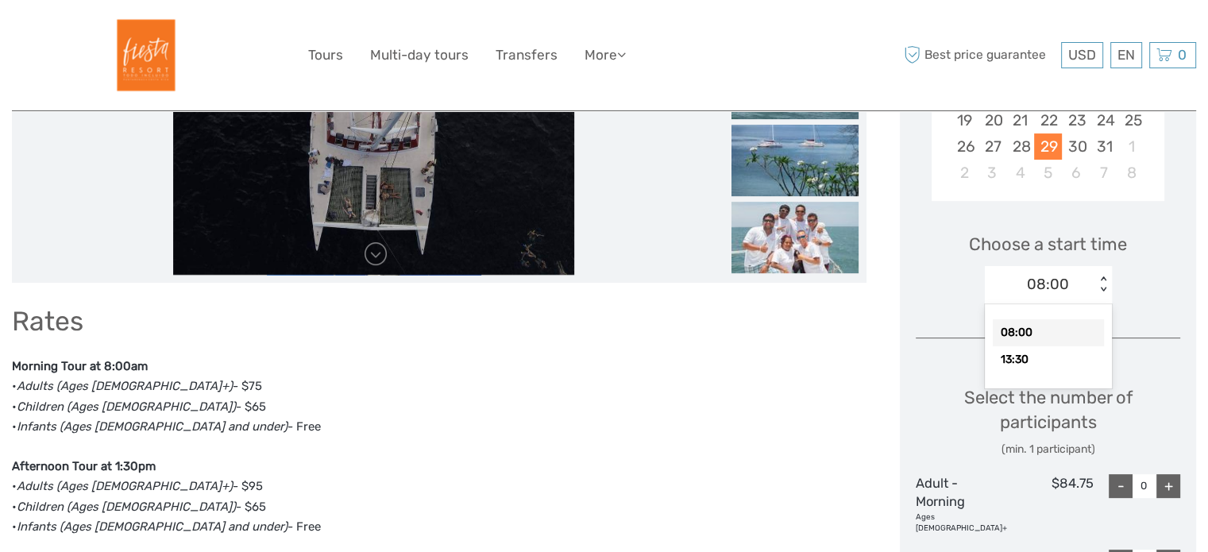
click at [1058, 282] on div "08:00" at bounding box center [1048, 284] width 42 height 21
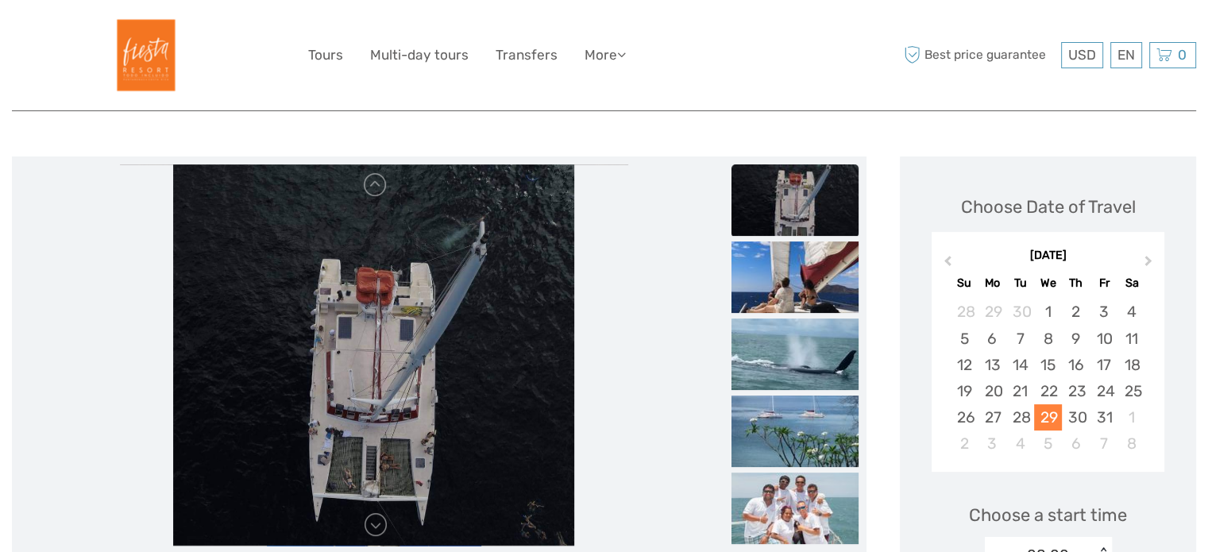
scroll to position [152, 0]
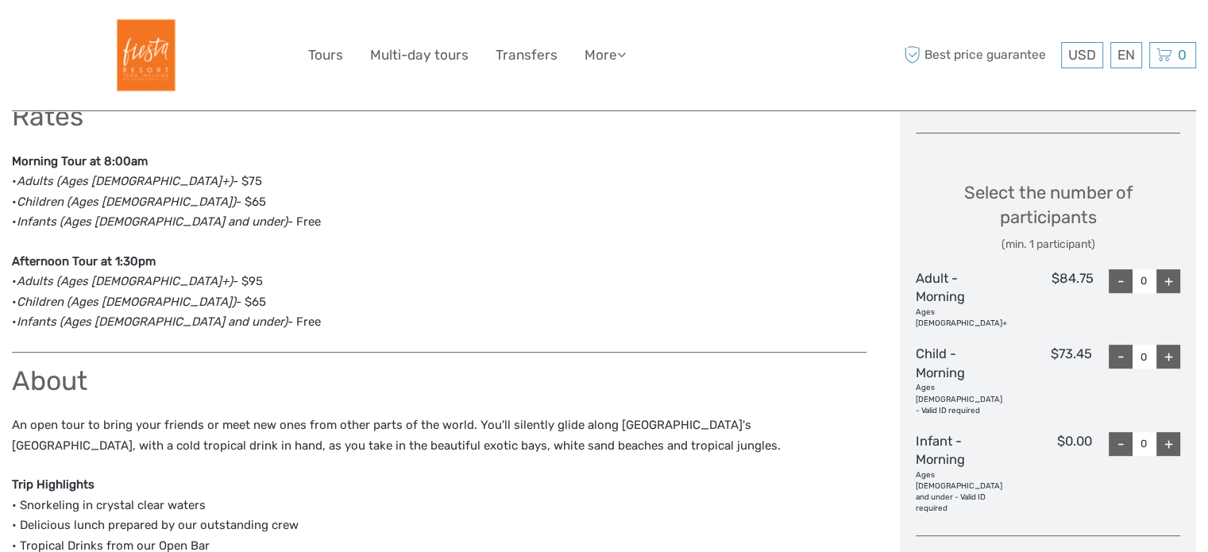
click at [600, 403] on div "Rates Morning Tour at 8:00am • Adults (Ages 12+) - $75 • Children (Ages 6-11) -…" at bounding box center [439, 559] width 855 height 931
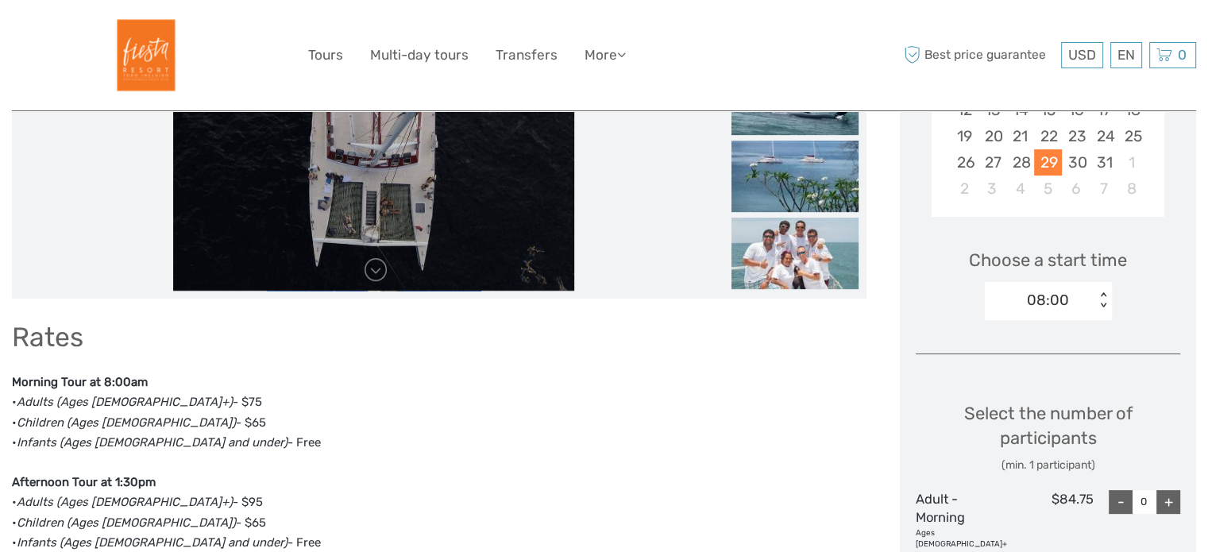
scroll to position [380, 0]
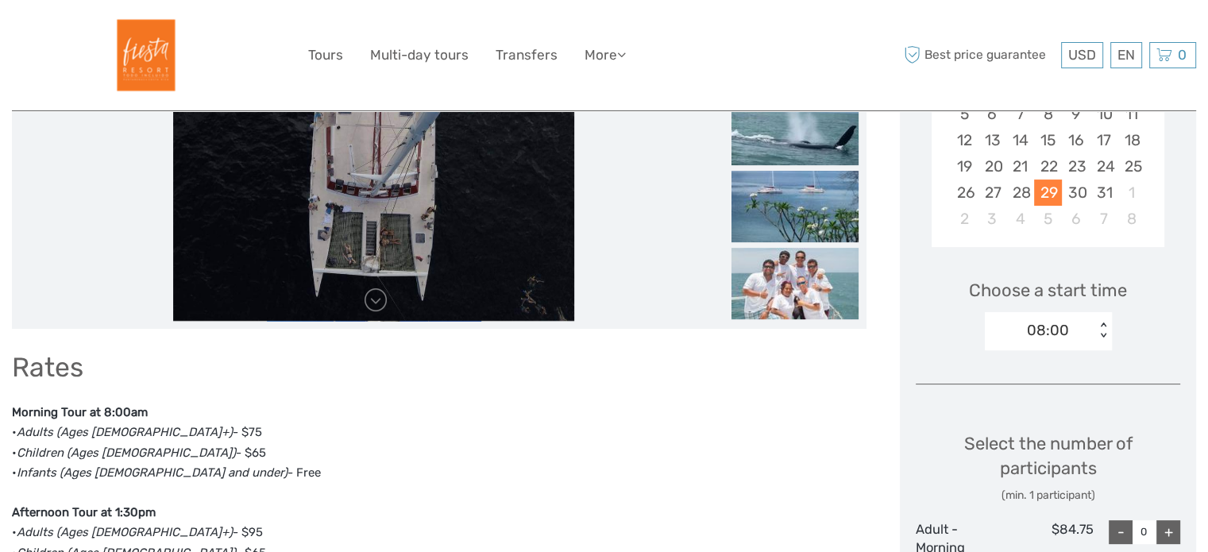
click at [1056, 341] on div "08:00" at bounding box center [1040, 330] width 110 height 24
click at [820, 363] on h1 "Rates" at bounding box center [439, 367] width 855 height 33
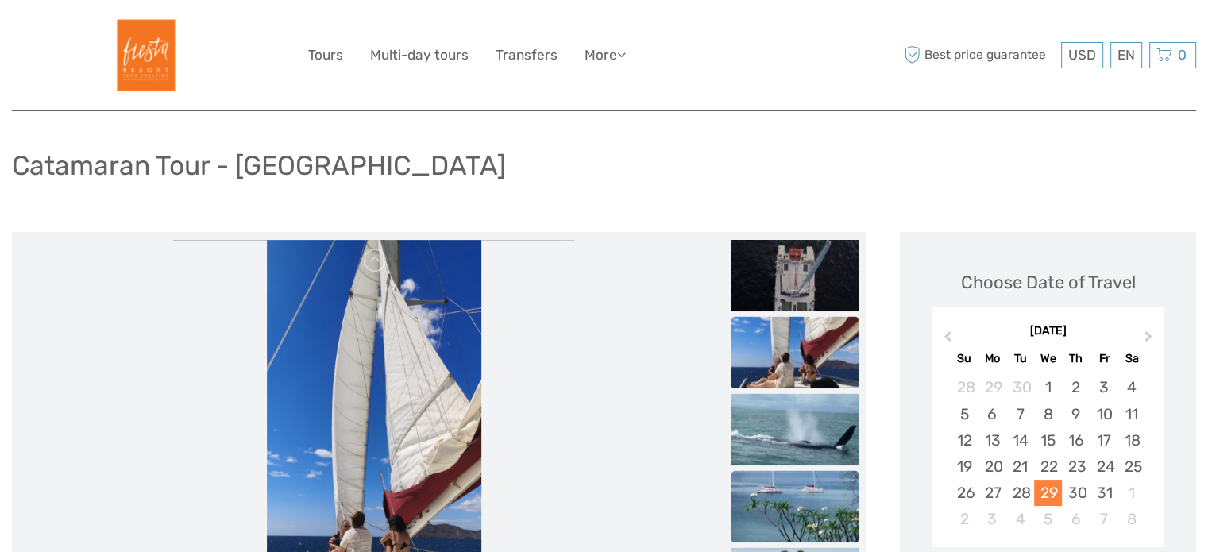
scroll to position [79, 0]
click at [364, 154] on h1 "Catamaran Tour - Playa Tamarindo" at bounding box center [259, 165] width 494 height 33
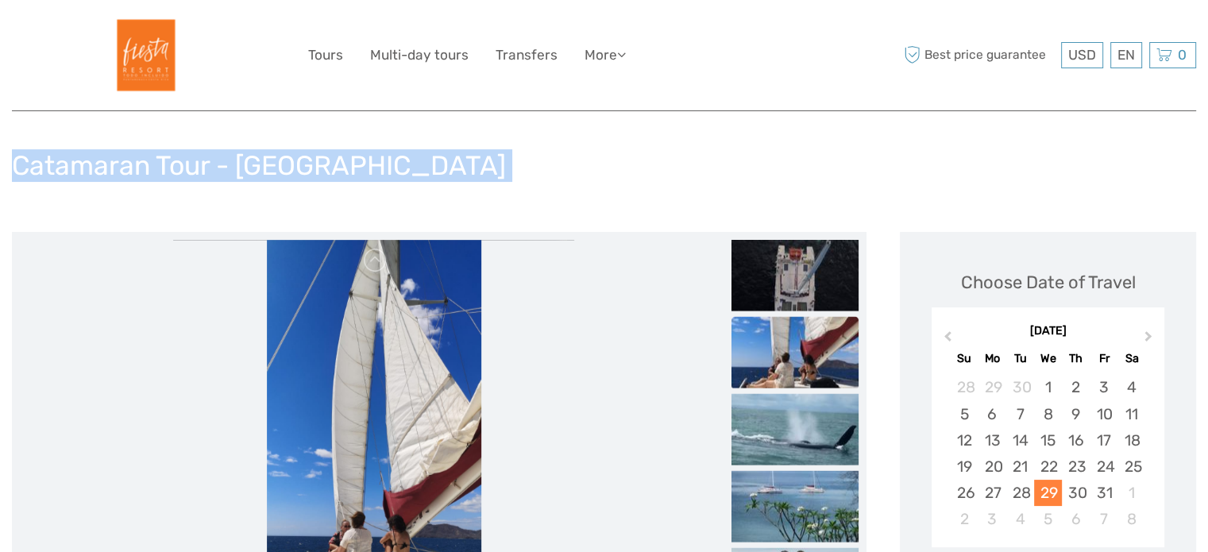
click at [364, 154] on h1 "Catamaran Tour - Playa Tamarindo" at bounding box center [259, 165] width 494 height 33
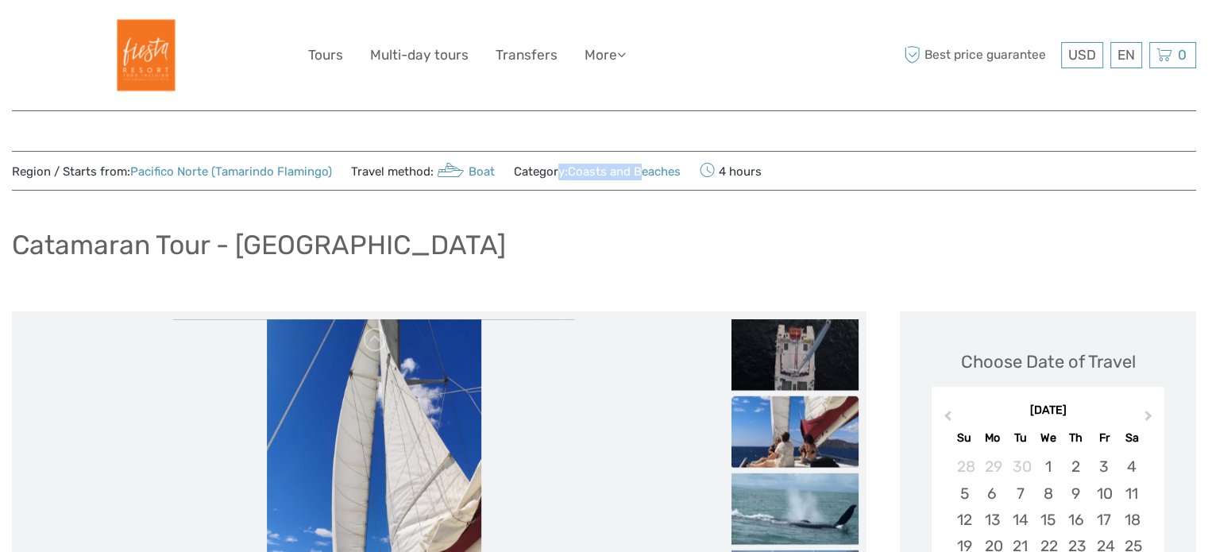
drag, startPoint x: 671, startPoint y: 149, endPoint x: 645, endPoint y: 176, distance: 38.2
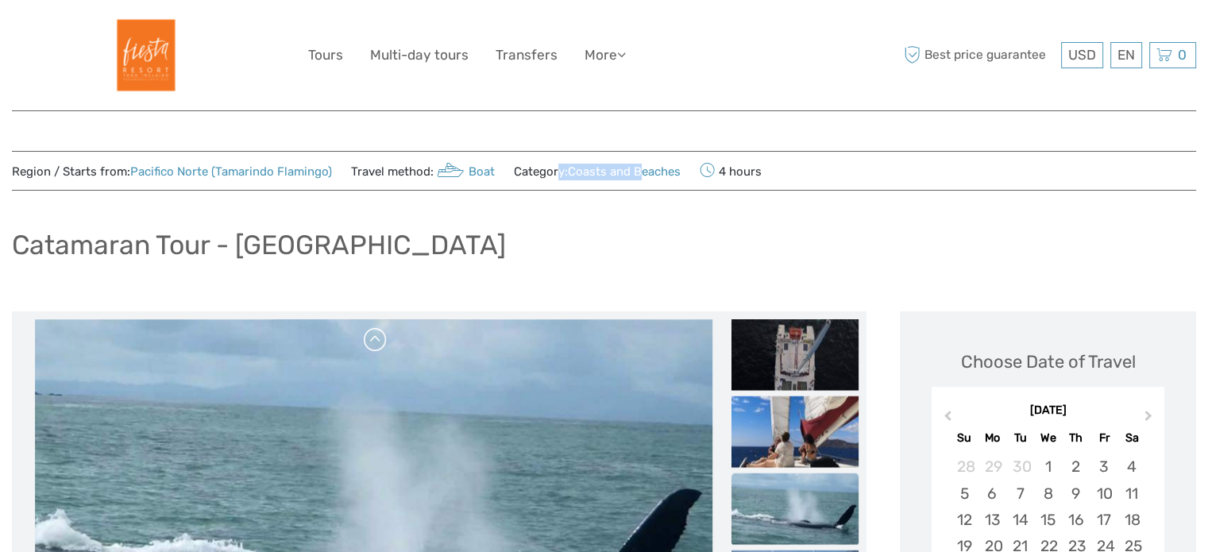
click at [373, 341] on link at bounding box center [375, 339] width 25 height 25
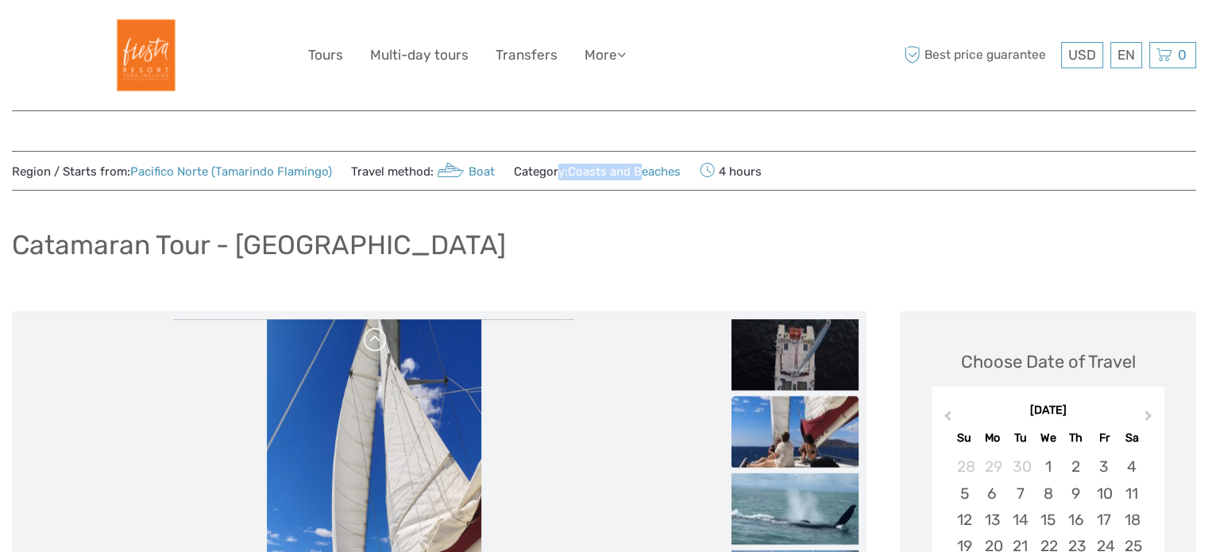
click at [373, 341] on link at bounding box center [375, 339] width 25 height 25
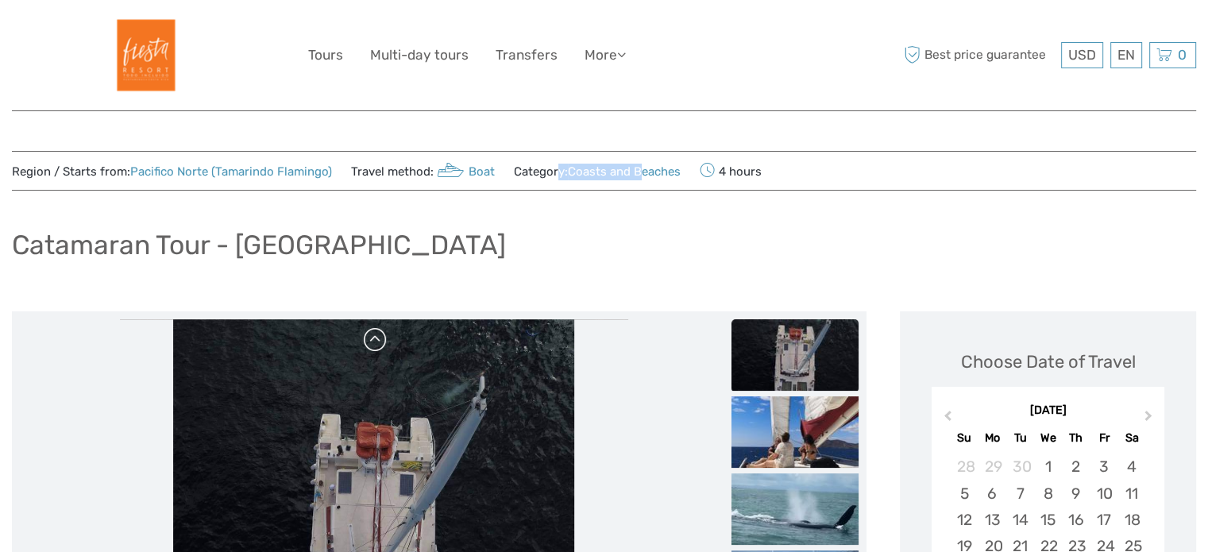
click at [373, 341] on link at bounding box center [375, 339] width 25 height 25
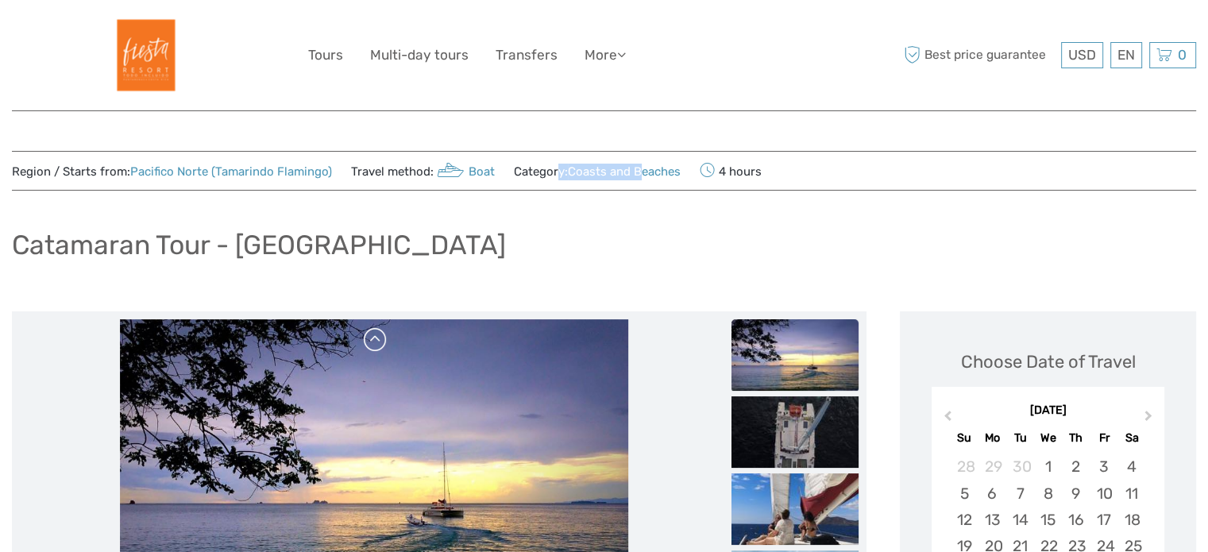
click at [373, 341] on link at bounding box center [375, 339] width 25 height 25
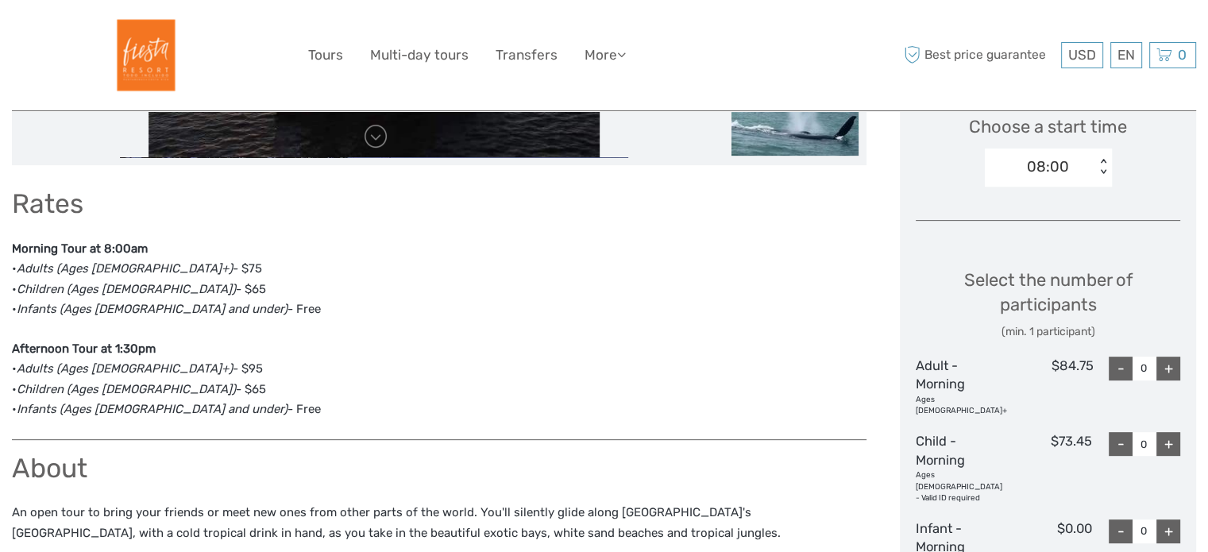
scroll to position [257, 0]
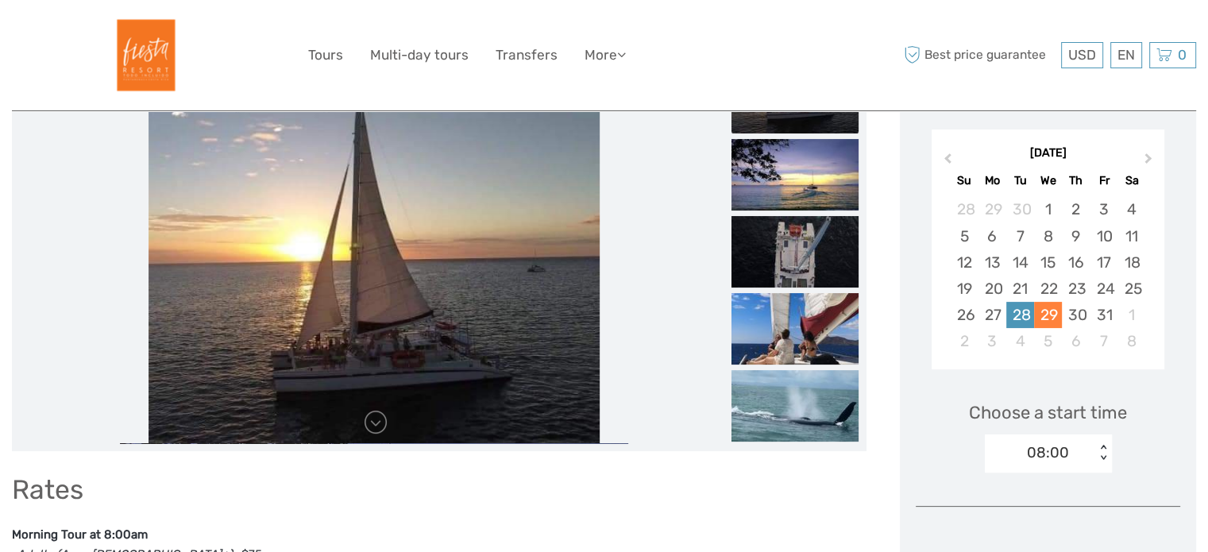
click at [1017, 314] on div "28" at bounding box center [1020, 315] width 28 height 26
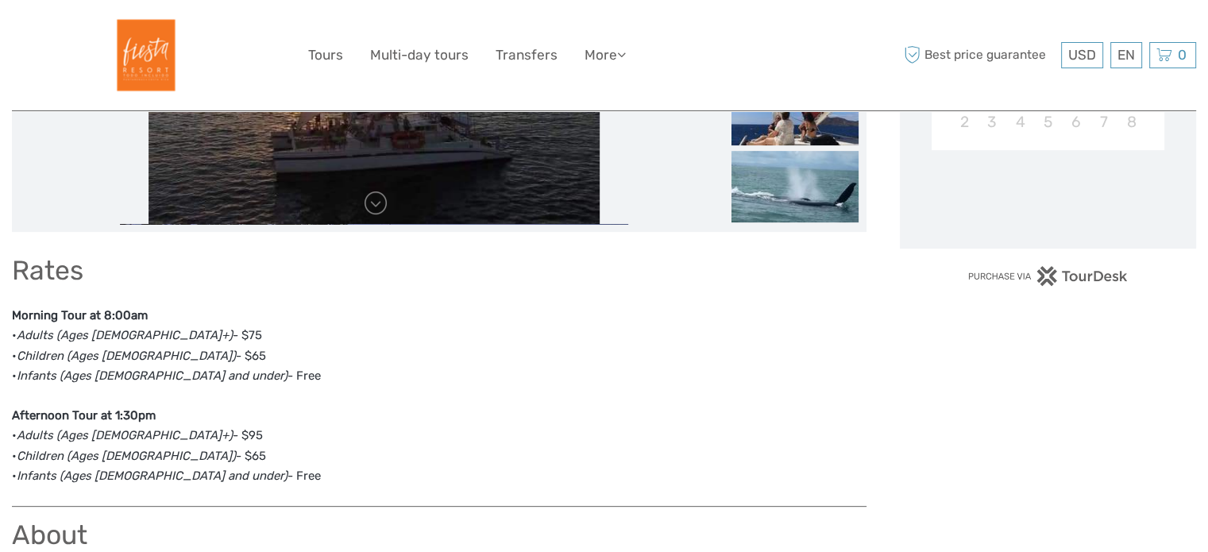
scroll to position [488, 0]
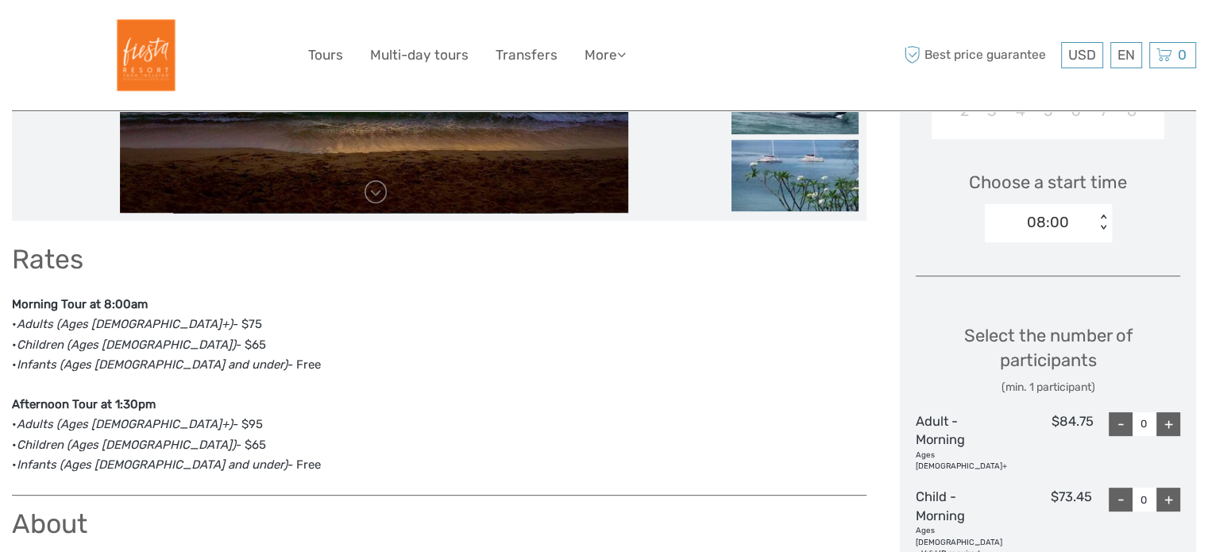
click at [1070, 233] on div "08:00" at bounding box center [1040, 222] width 110 height 24
click at [1050, 245] on div "Choose a start time option 08:00, selected. Select is focused , press Down to o…" at bounding box center [1048, 200] width 264 height 102
click at [1049, 230] on div "08:00" at bounding box center [1048, 222] width 42 height 21
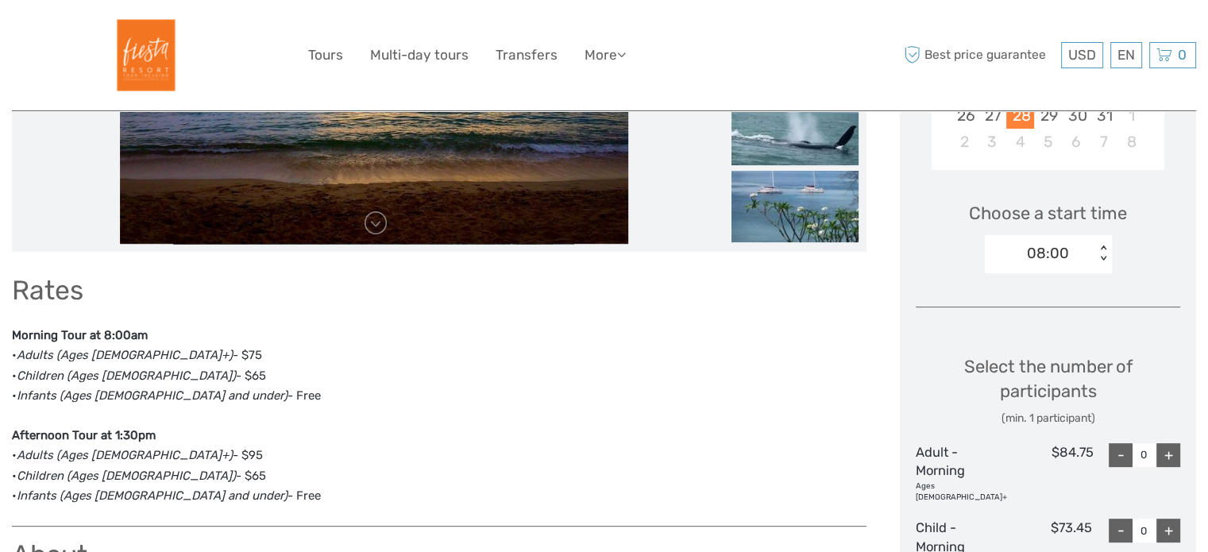
scroll to position [457, 0]
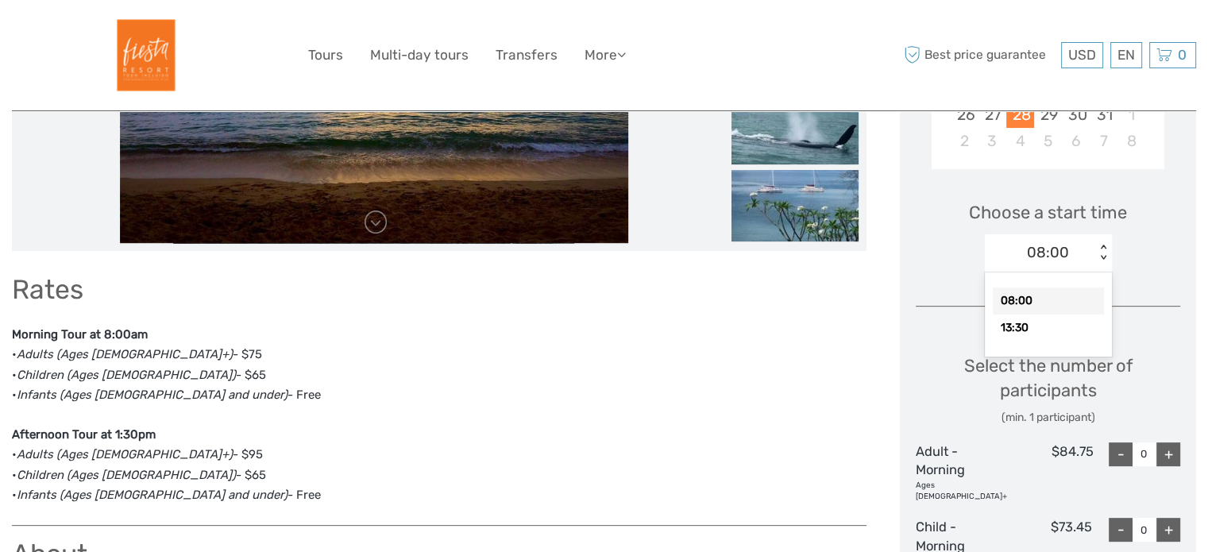
click at [1099, 256] on div "< >" at bounding box center [1104, 253] width 14 height 17
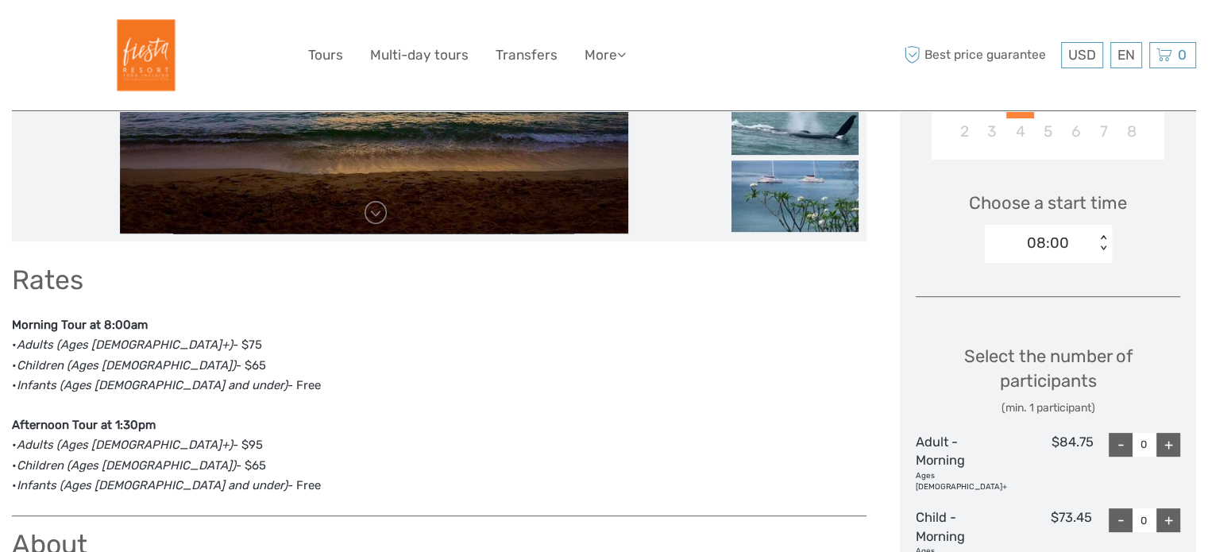
scroll to position [464, 0]
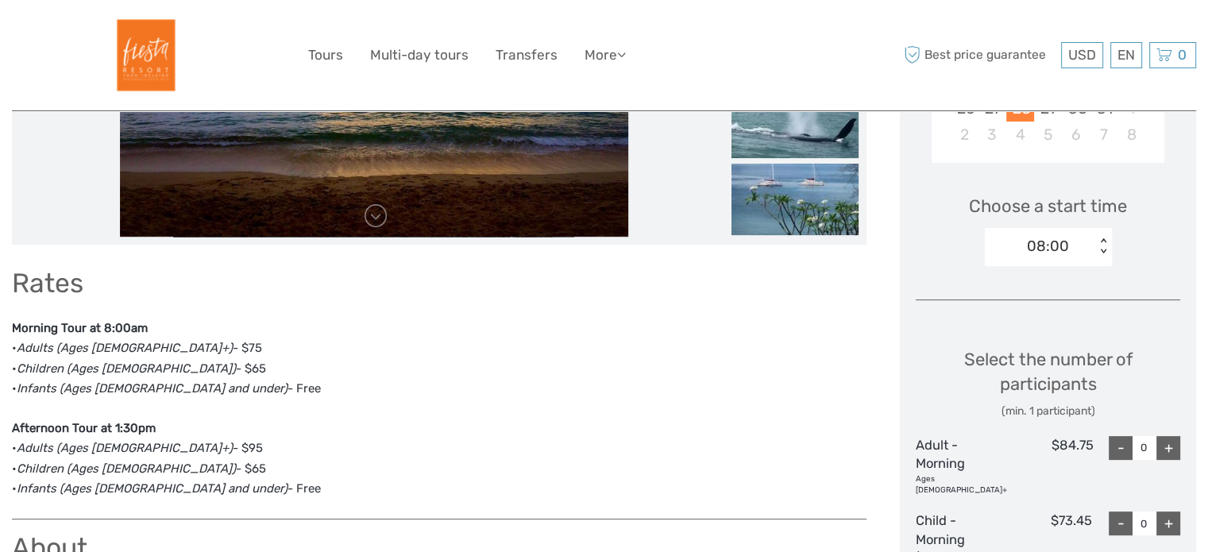
click at [1081, 256] on div "08:00" at bounding box center [1040, 246] width 110 height 24
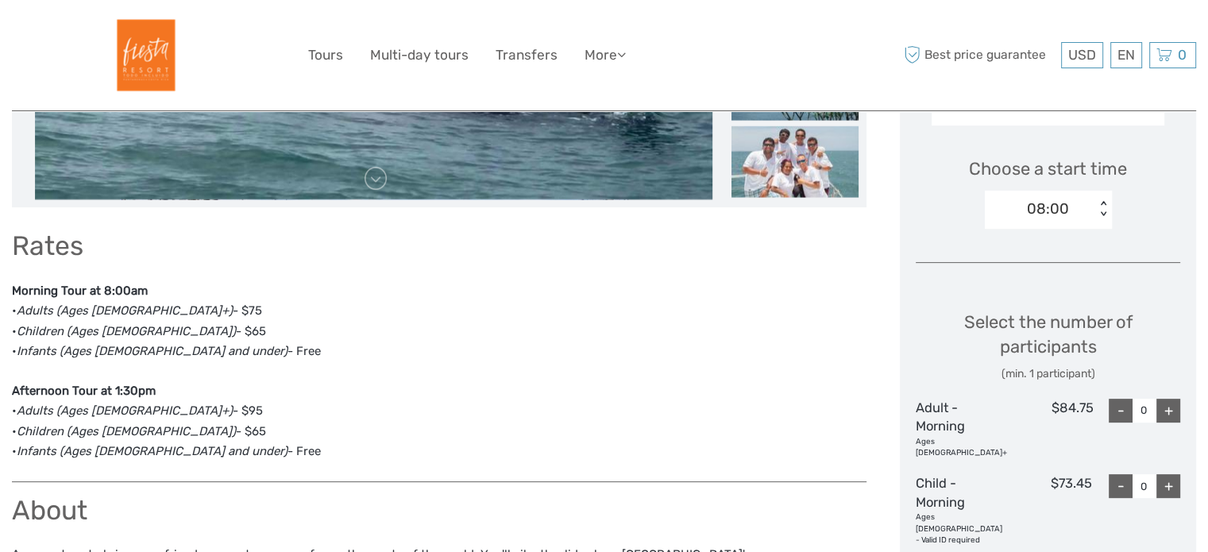
scroll to position [0, 0]
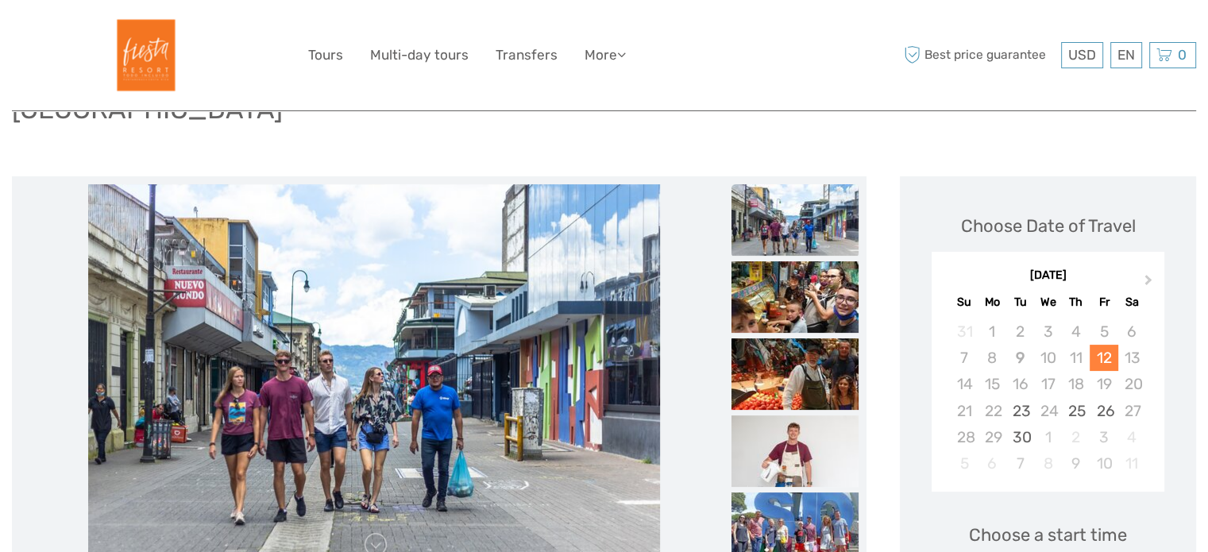
scroll to position [165, 0]
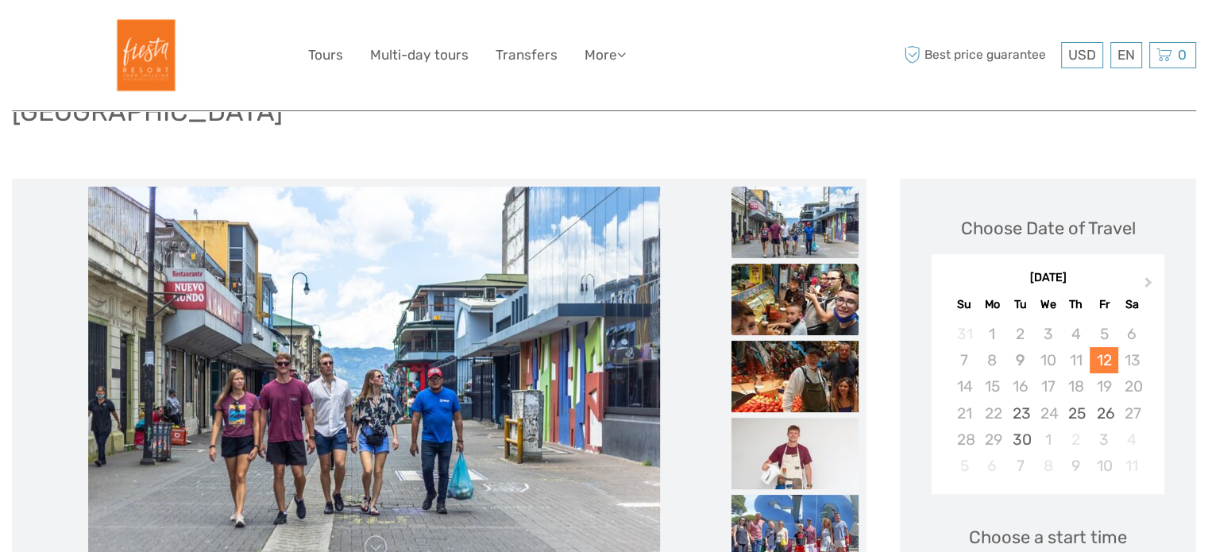
click at [835, 264] on img at bounding box center [794, 299] width 127 height 71
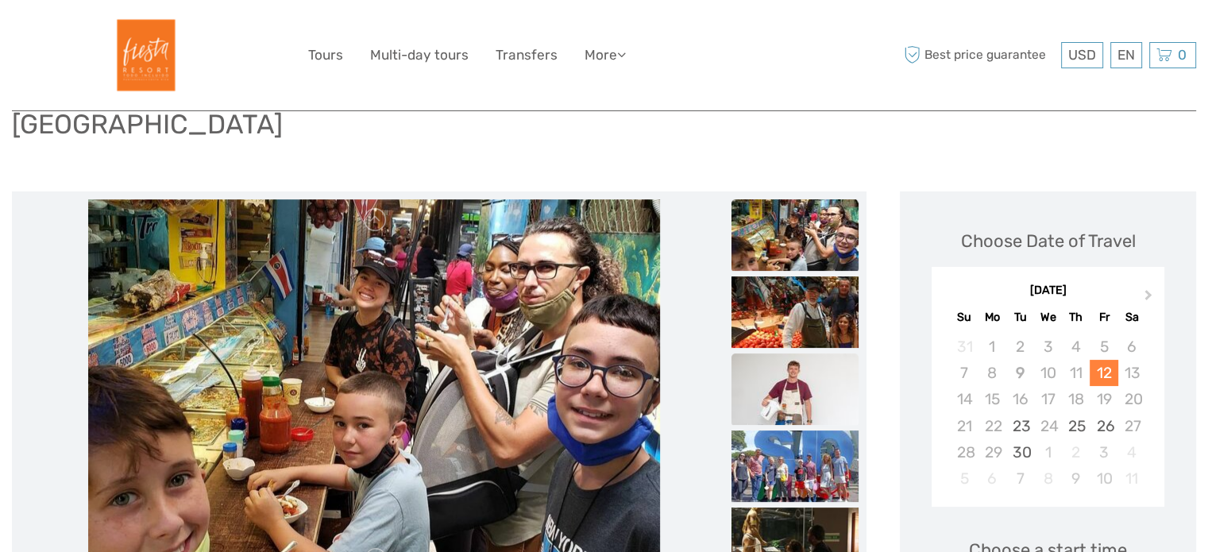
scroll to position [152, 0]
click at [798, 291] on img at bounding box center [794, 311] width 127 height 71
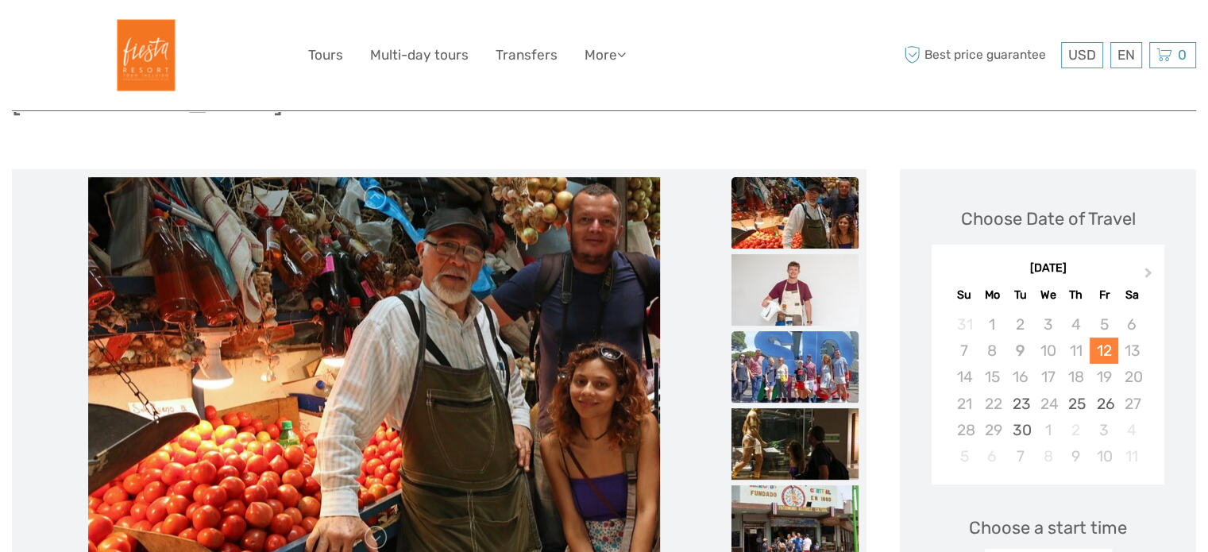
scroll to position [177, 0]
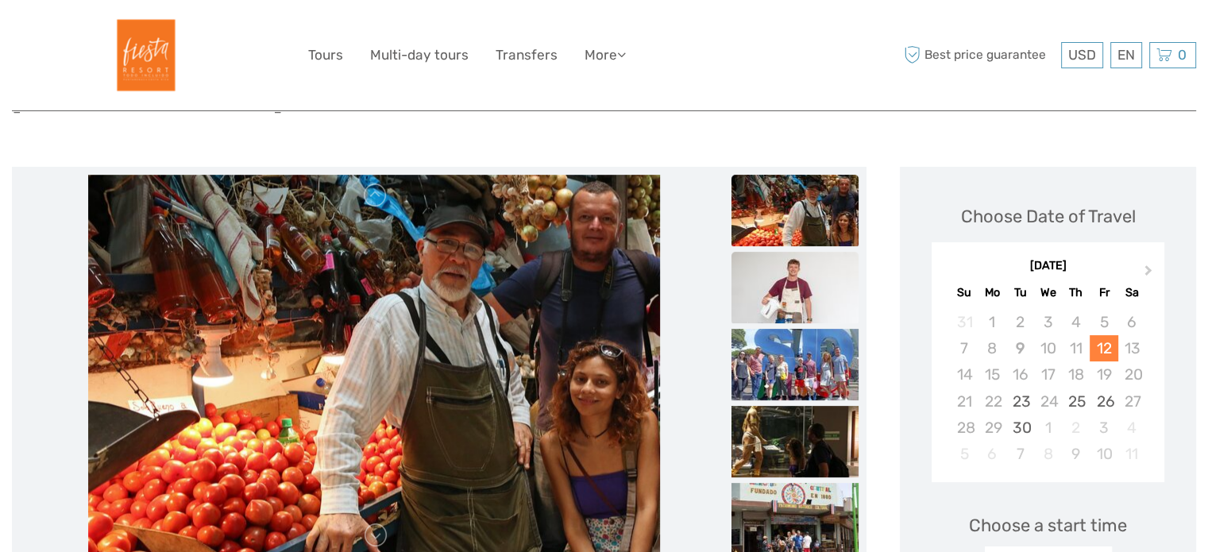
click at [803, 278] on img at bounding box center [794, 287] width 127 height 71
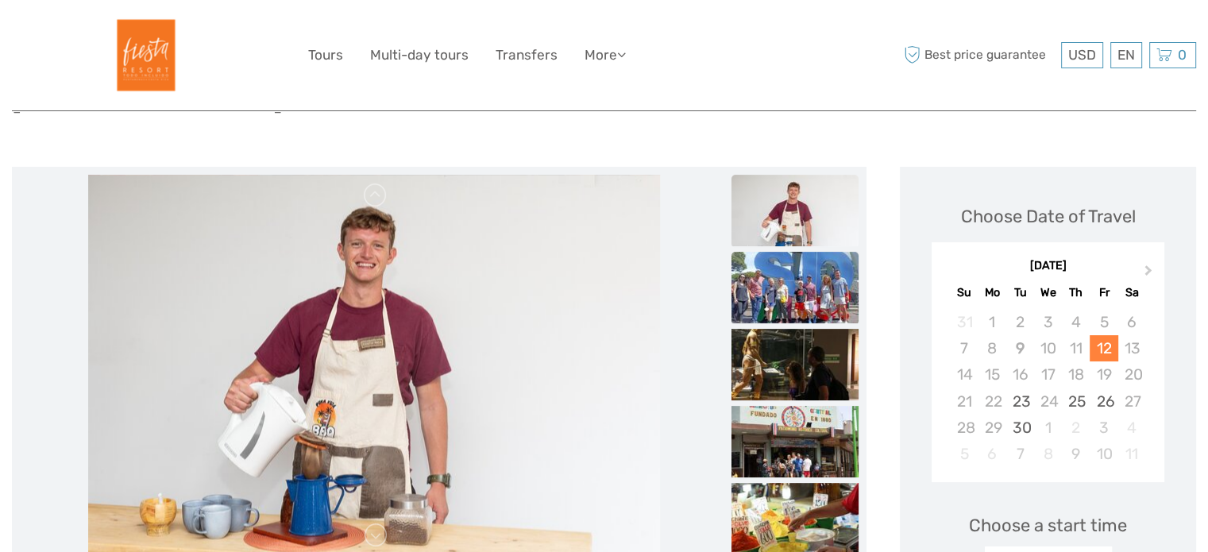
click at [802, 278] on img at bounding box center [794, 287] width 127 height 71
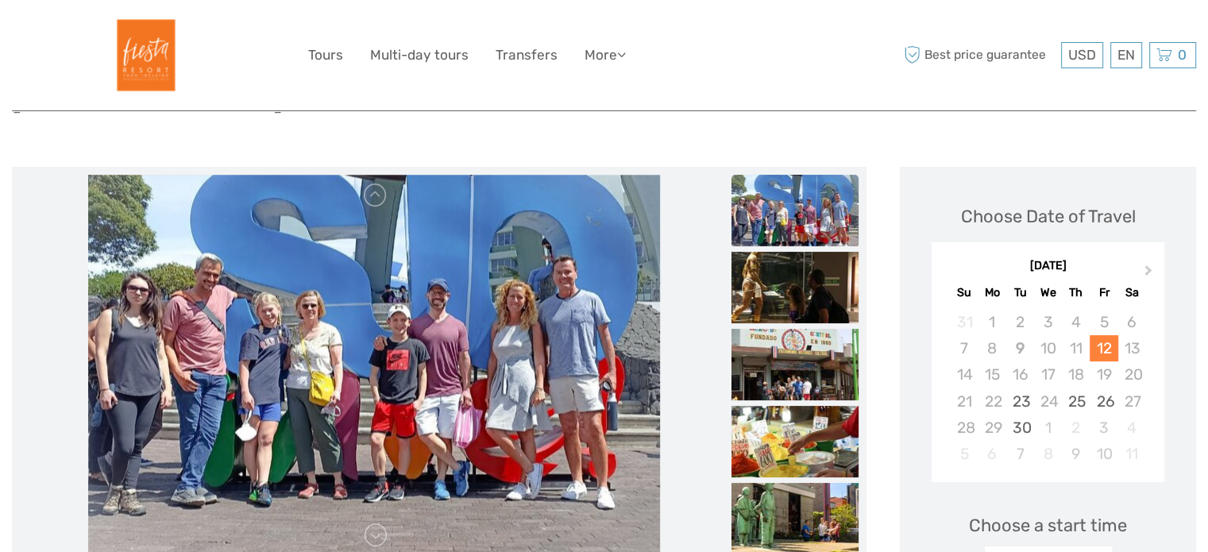
click at [802, 278] on img at bounding box center [794, 287] width 127 height 71
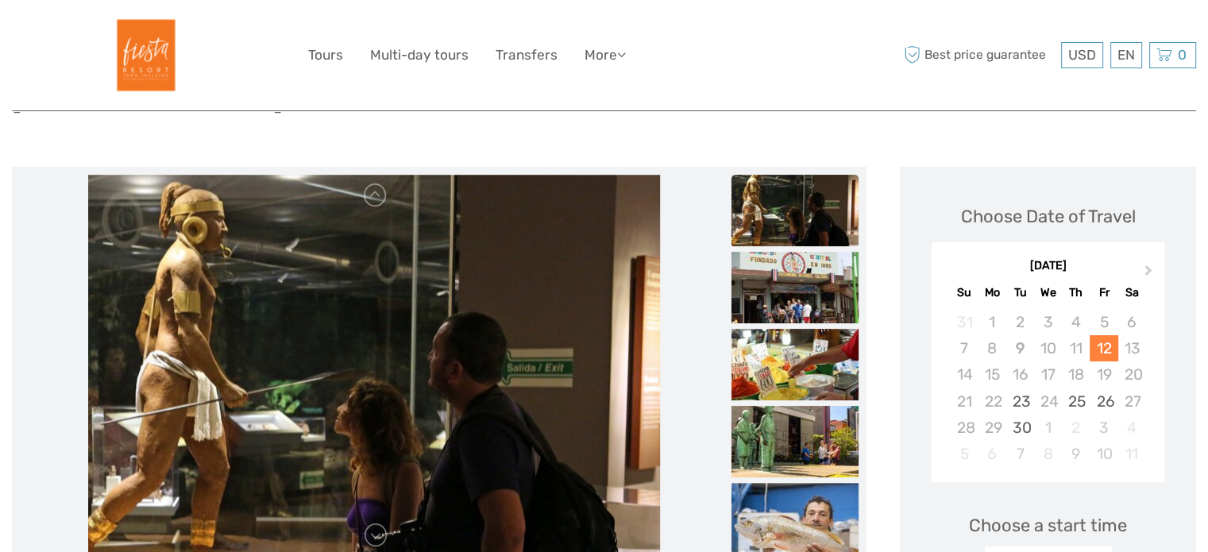
click at [802, 278] on img at bounding box center [794, 287] width 127 height 71
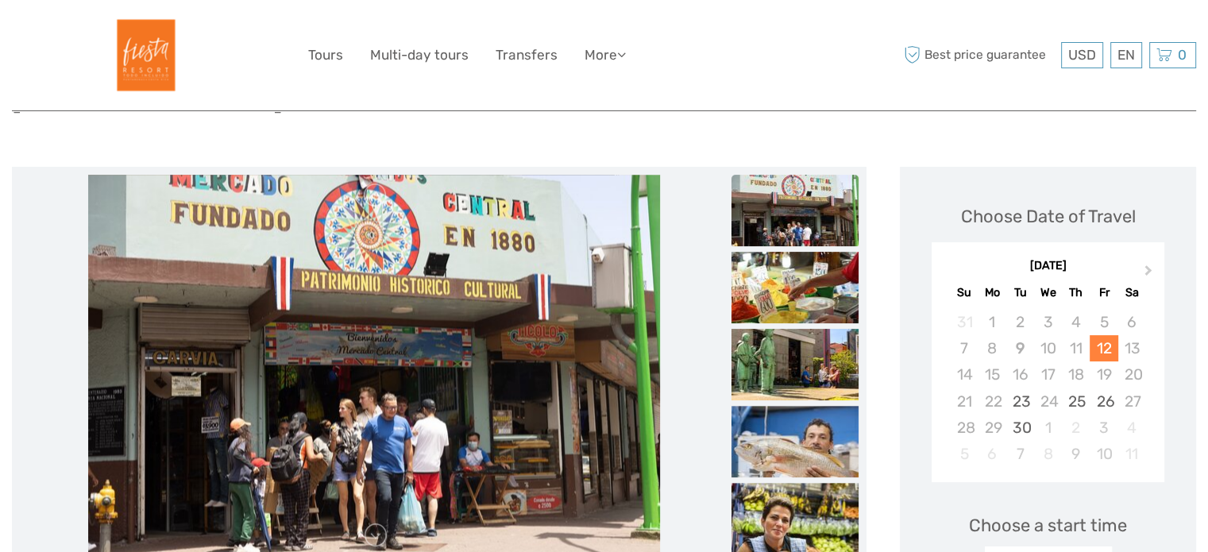
click at [802, 278] on img at bounding box center [794, 287] width 127 height 71
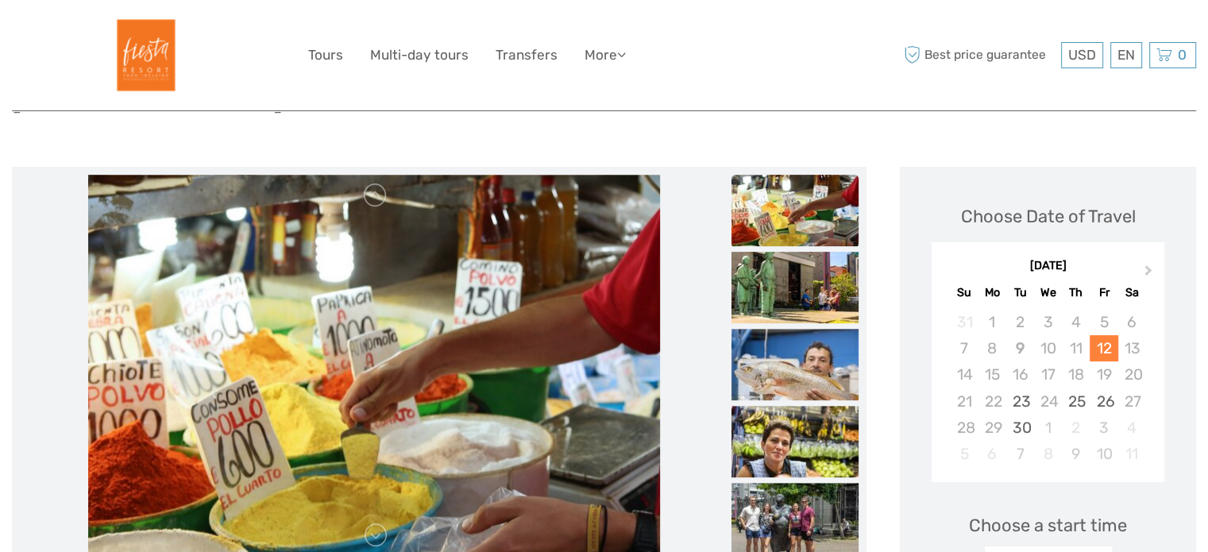
click at [802, 278] on img at bounding box center [794, 287] width 127 height 71
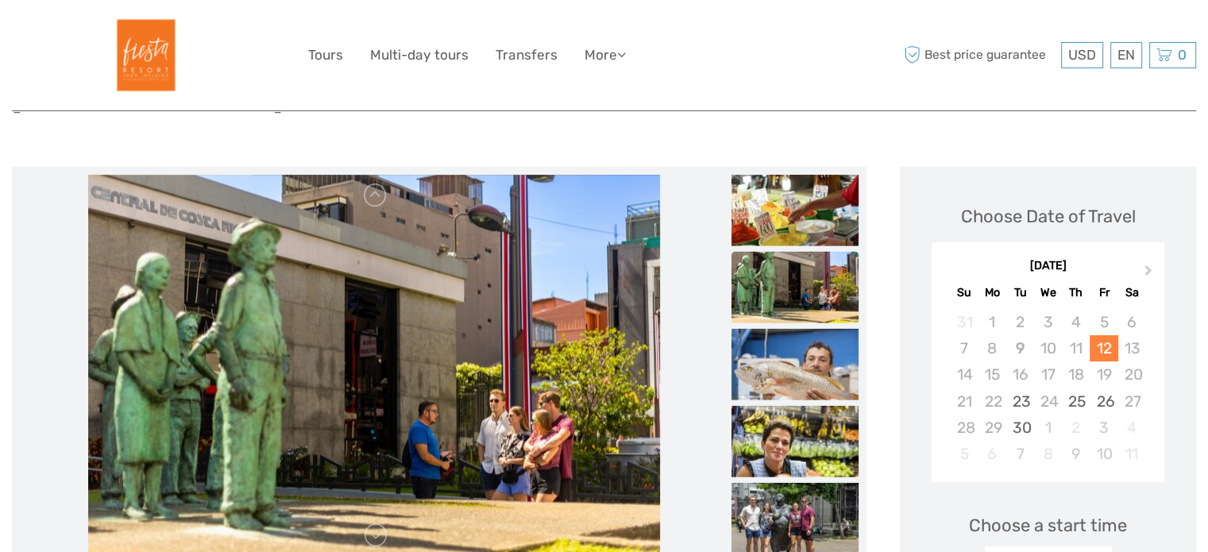
click at [802, 278] on img at bounding box center [794, 286] width 127 height 71
click at [789, 328] on img at bounding box center [794, 363] width 127 height 71
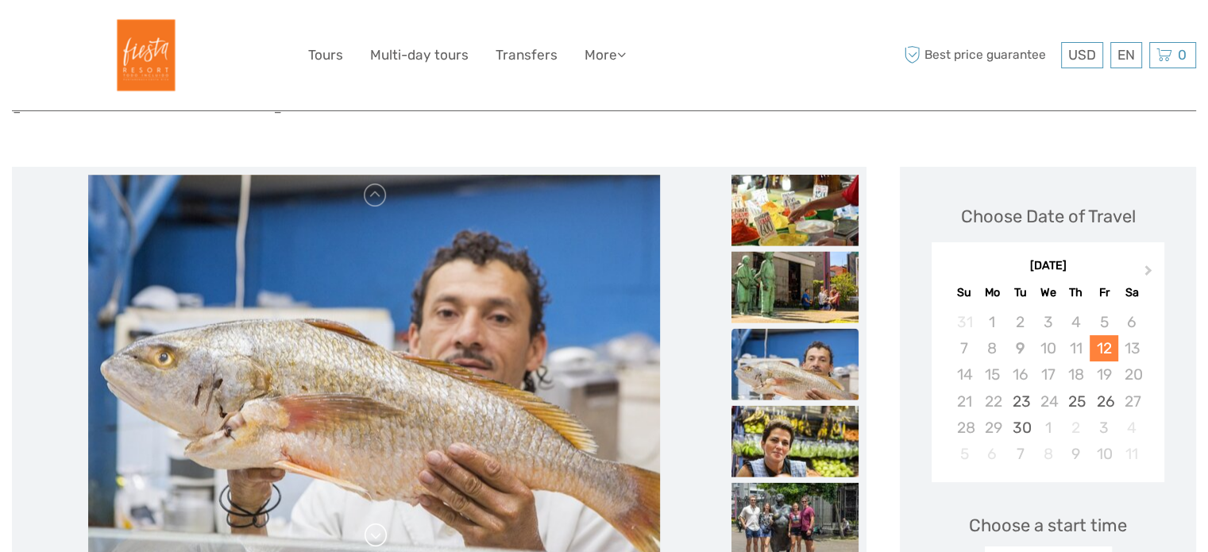
click at [369, 523] on link at bounding box center [375, 535] width 25 height 25
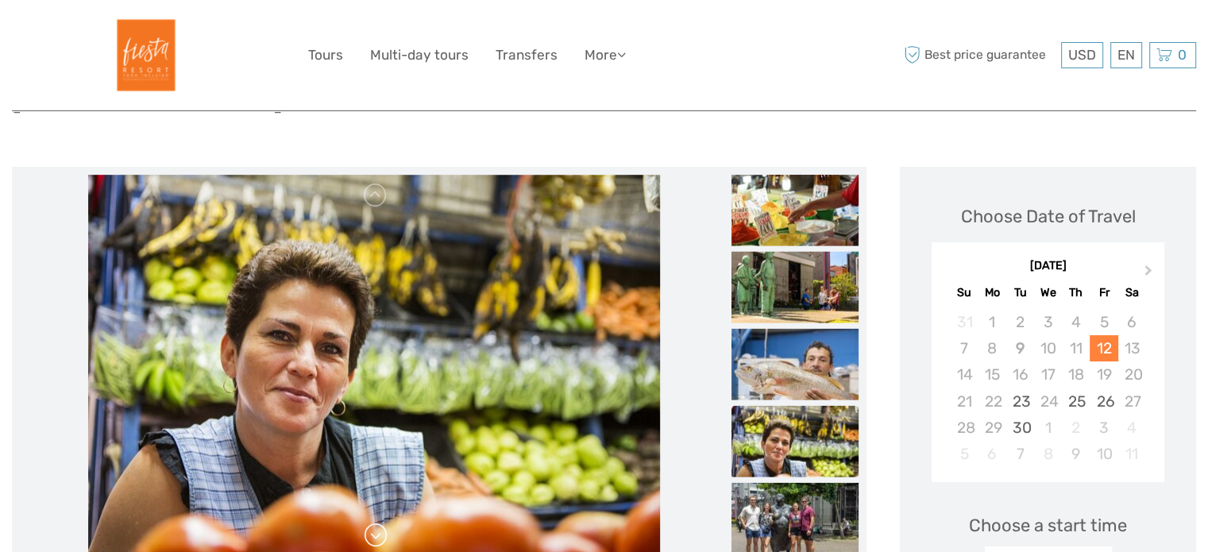
click at [369, 523] on link at bounding box center [375, 535] width 25 height 25
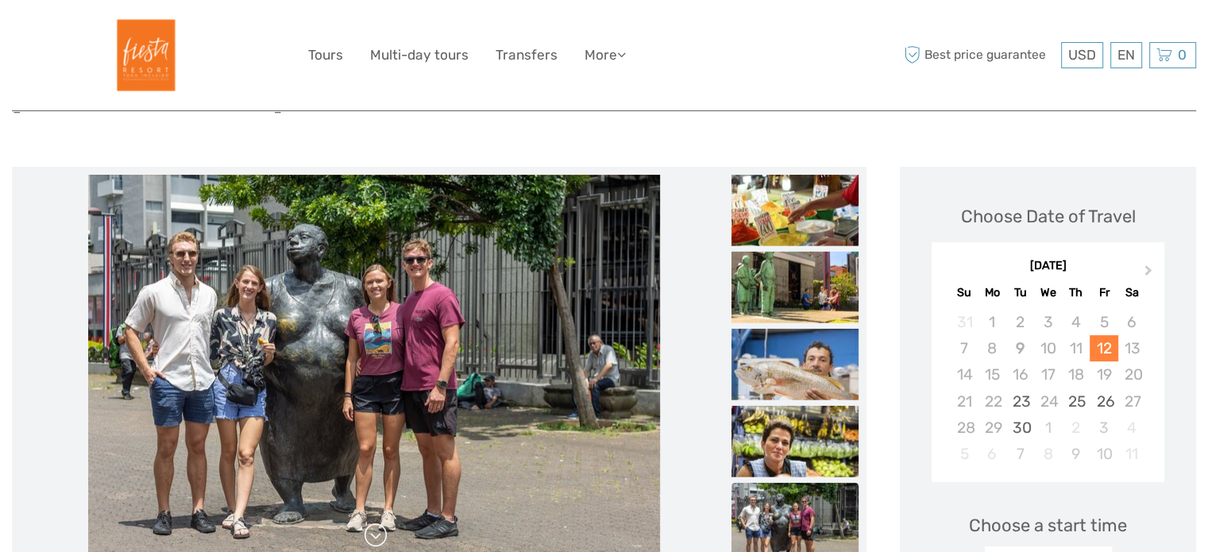
click at [369, 523] on link at bounding box center [375, 535] width 25 height 25
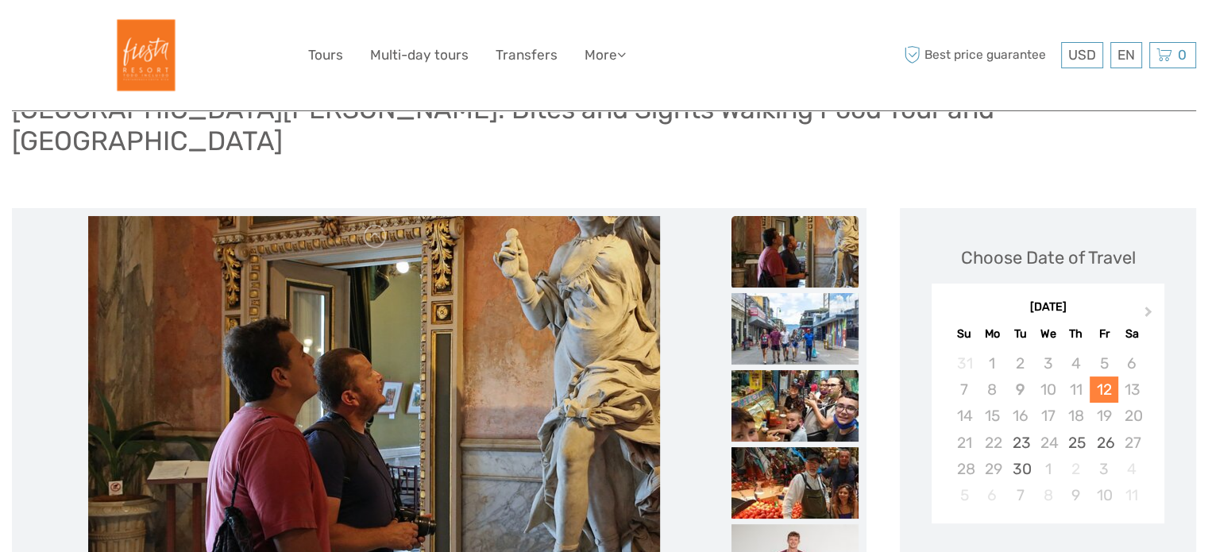
scroll to position [183, 0]
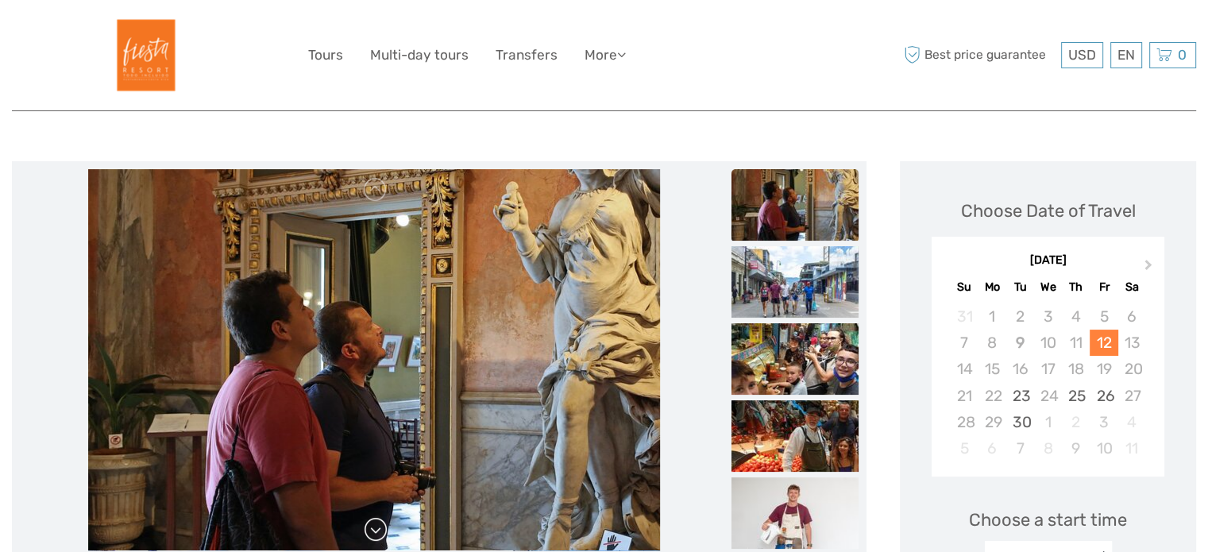
click at [375, 517] on link at bounding box center [375, 529] width 25 height 25
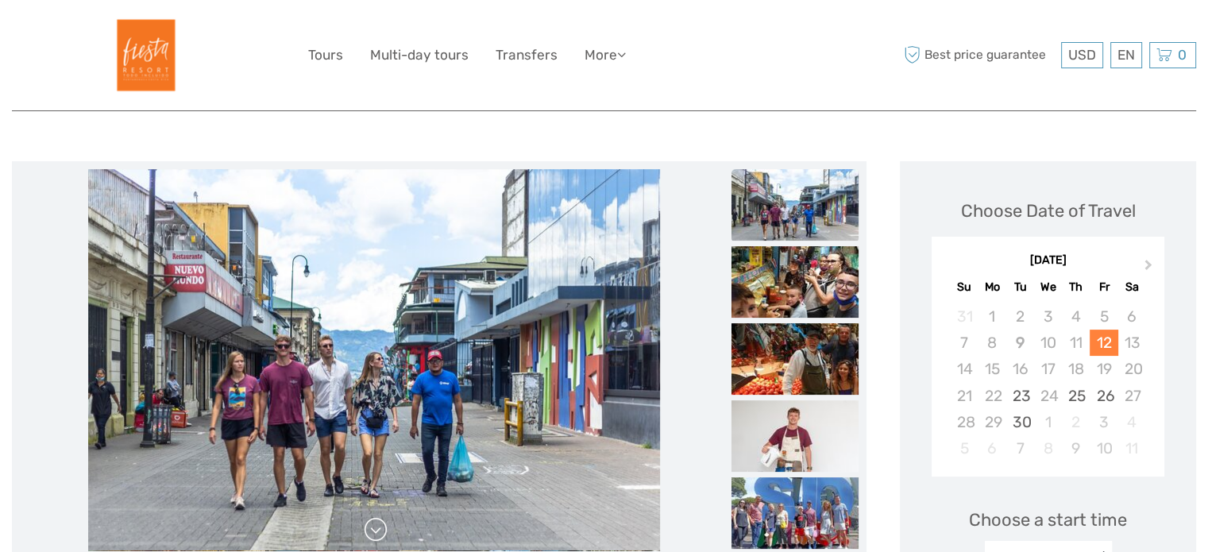
click at [375, 517] on link at bounding box center [375, 529] width 25 height 25
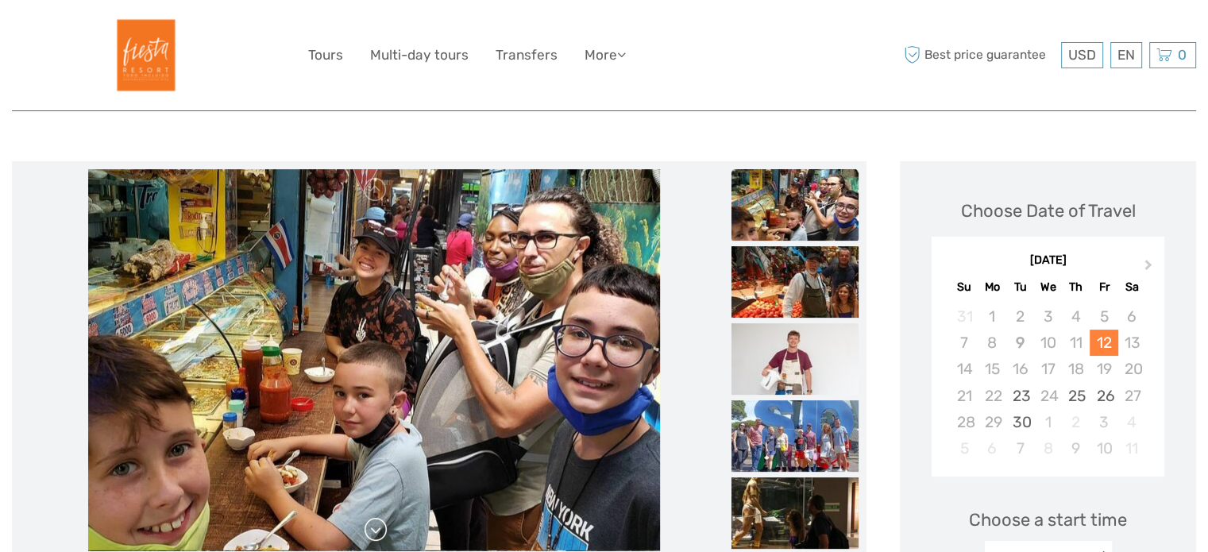
click at [375, 517] on link at bounding box center [375, 529] width 25 height 25
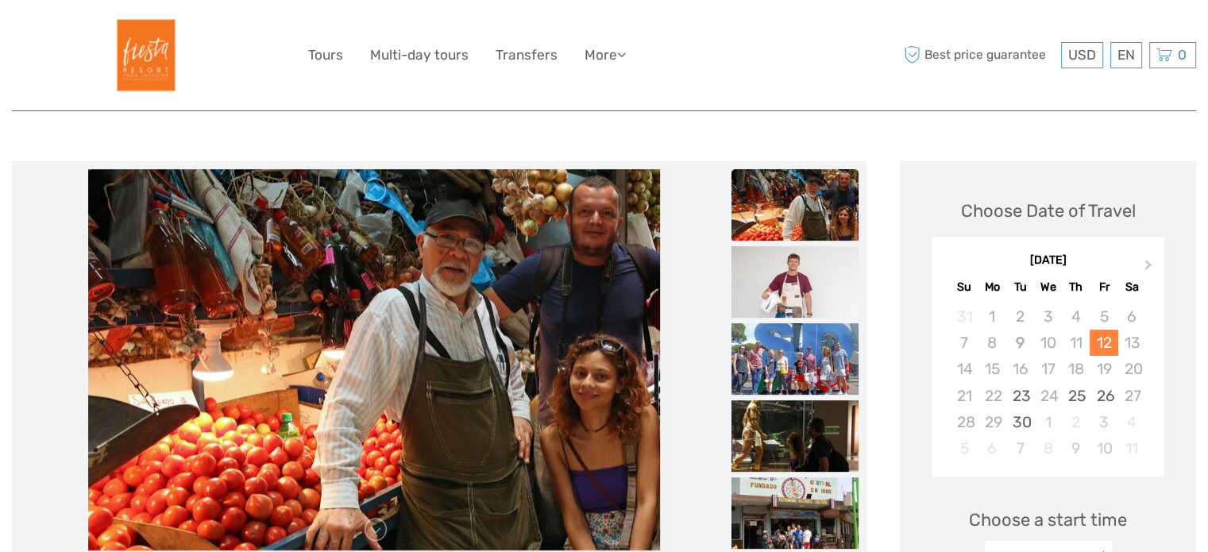
scroll to position [0, 0]
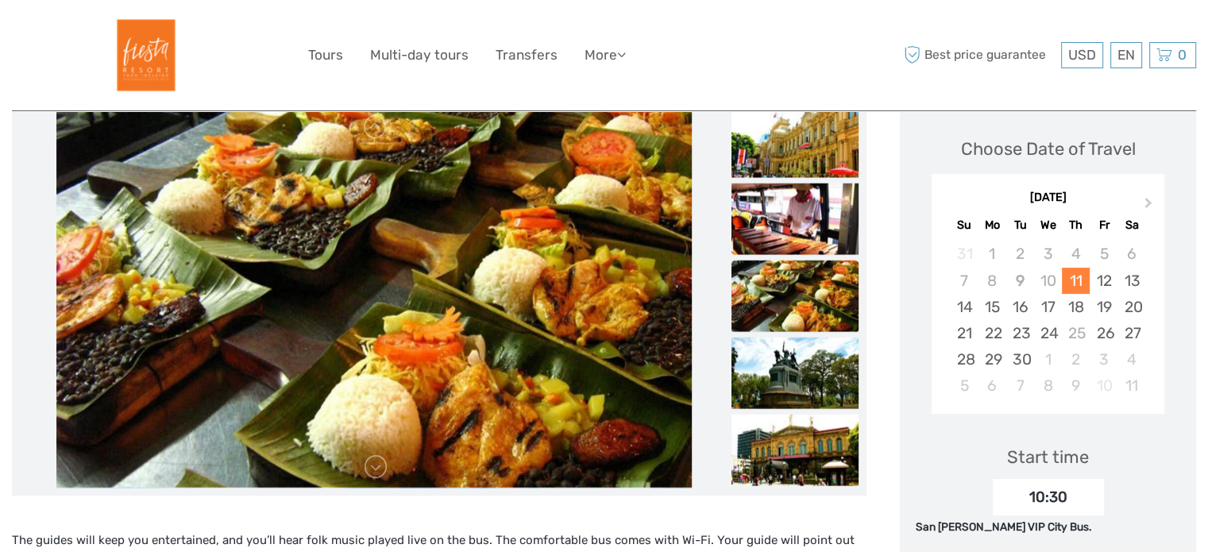
scroll to position [213, 0]
click at [370, 474] on link at bounding box center [375, 466] width 25 height 25
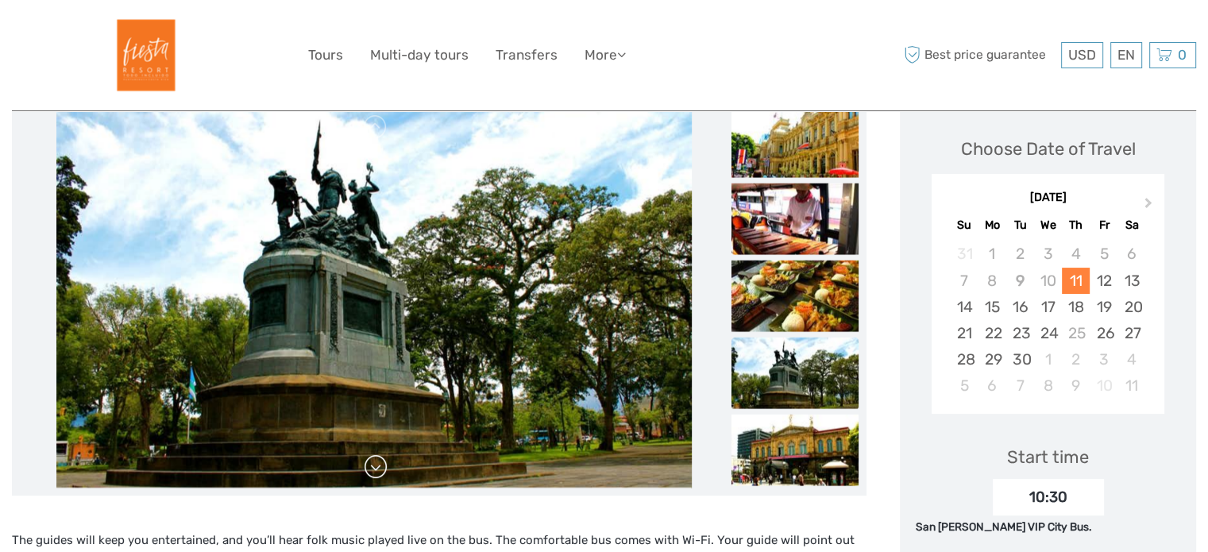
click at [370, 474] on link at bounding box center [375, 466] width 25 height 25
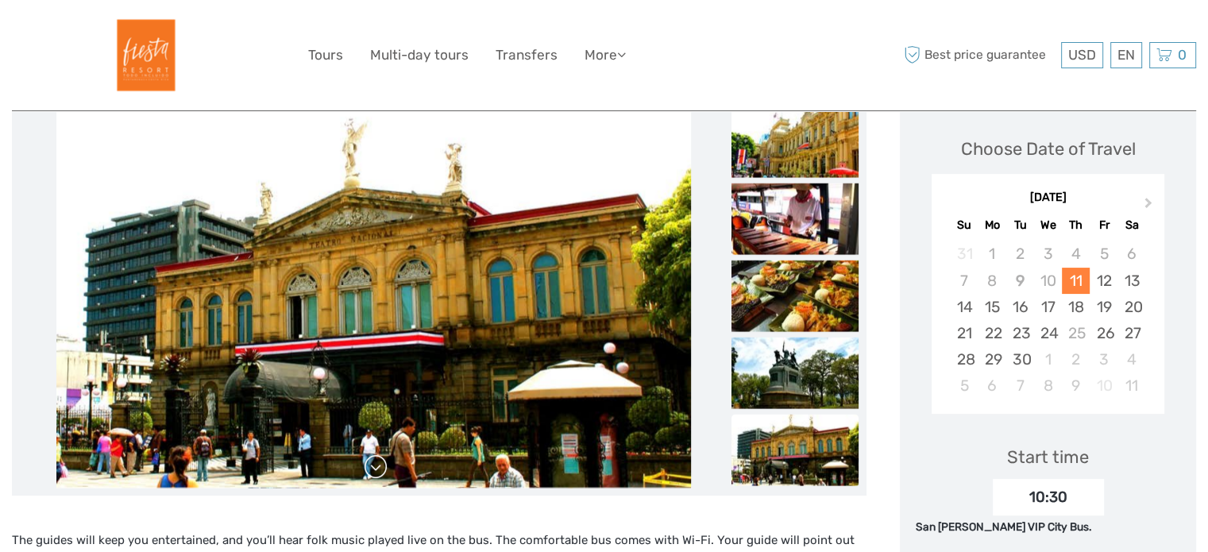
click at [370, 474] on link at bounding box center [375, 466] width 25 height 25
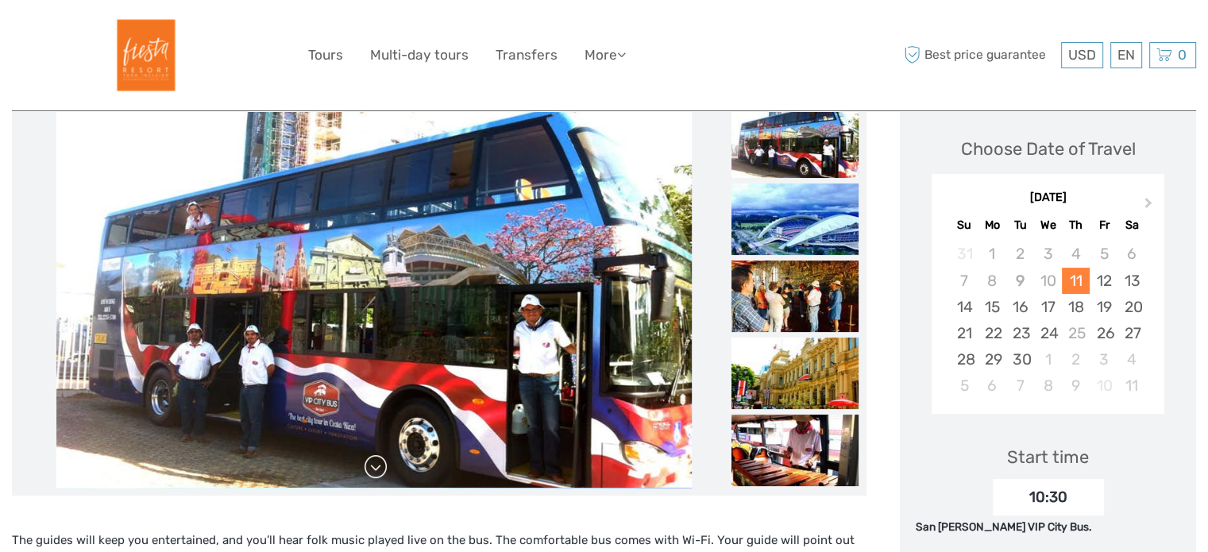
click at [370, 474] on link at bounding box center [375, 466] width 25 height 25
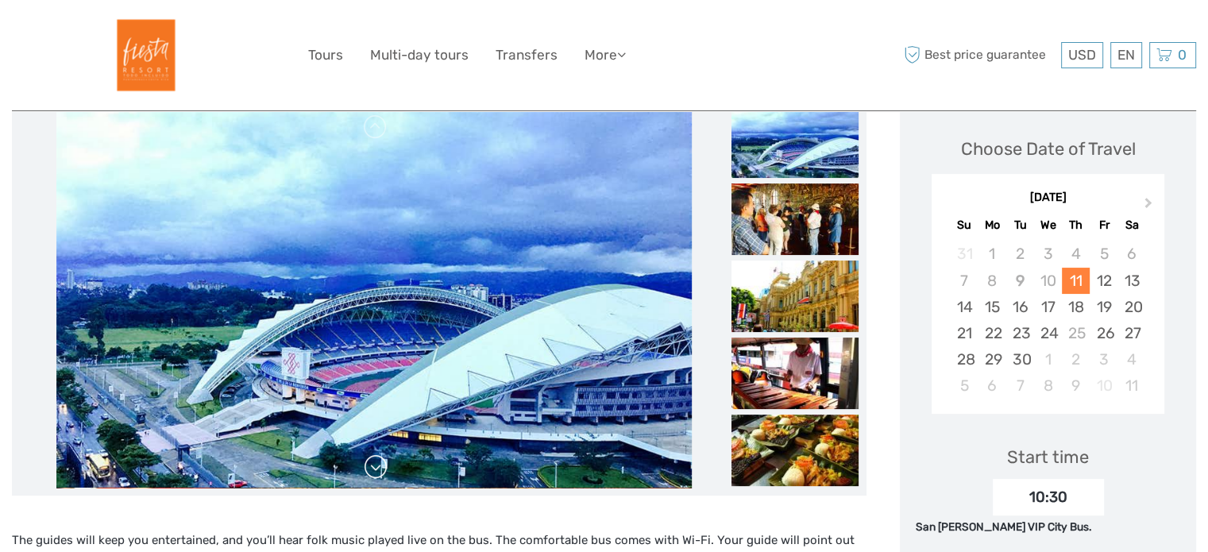
click at [370, 474] on link at bounding box center [375, 466] width 25 height 25
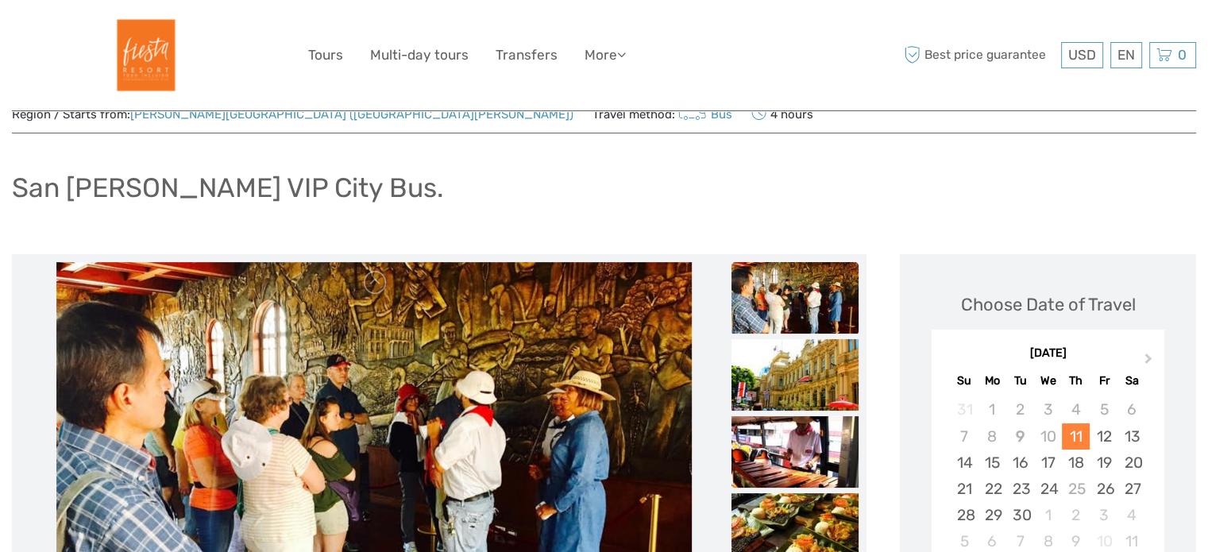
scroll to position [56, 0]
click at [375, 292] on link at bounding box center [375, 283] width 25 height 25
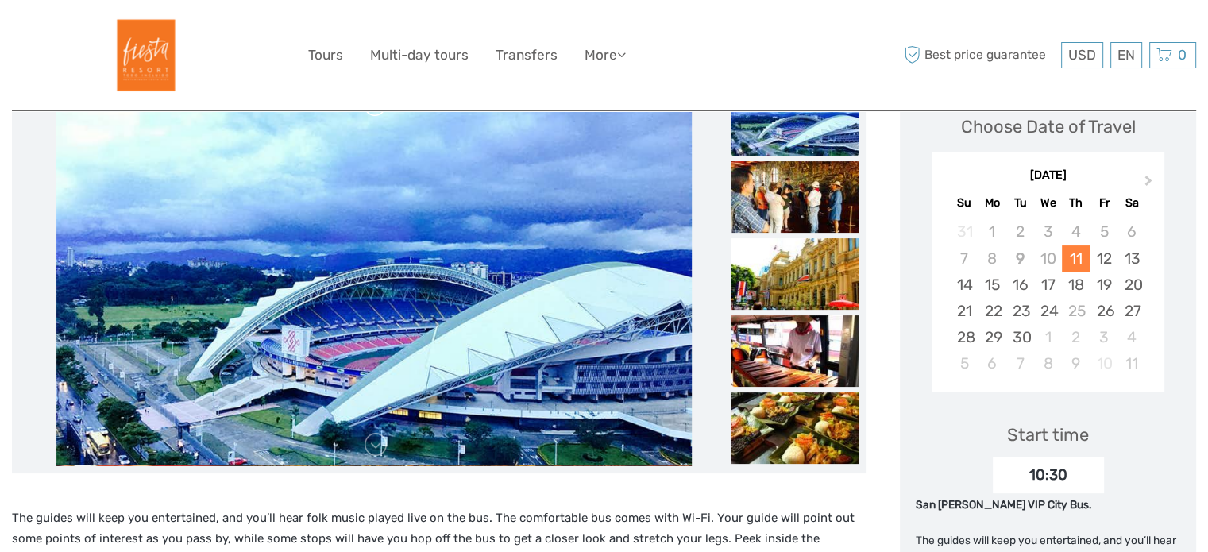
scroll to position [295, 0]
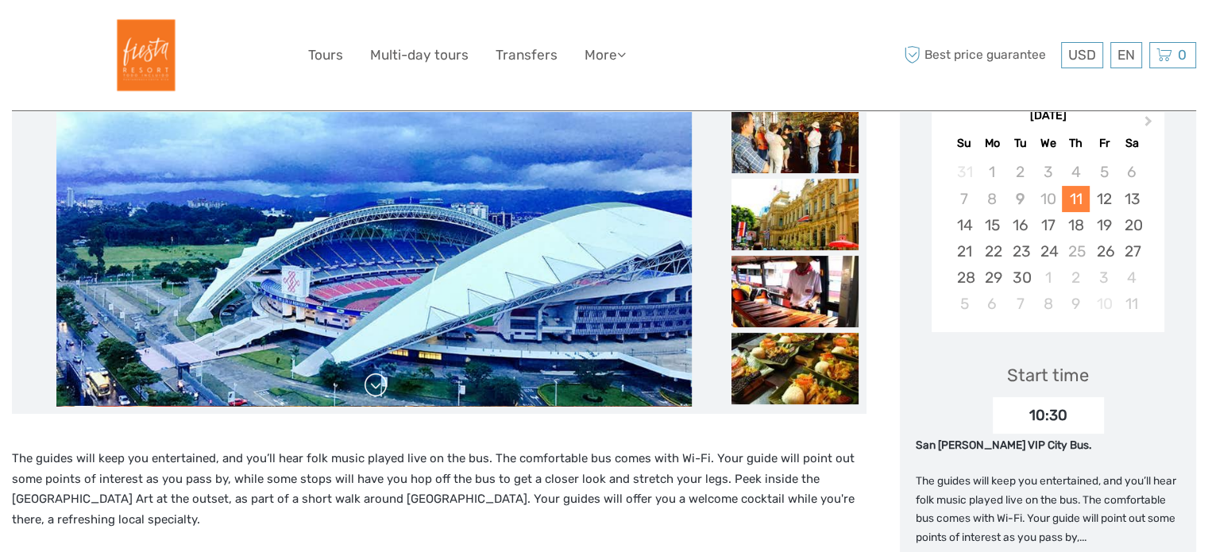
click at [374, 391] on link at bounding box center [375, 384] width 25 height 25
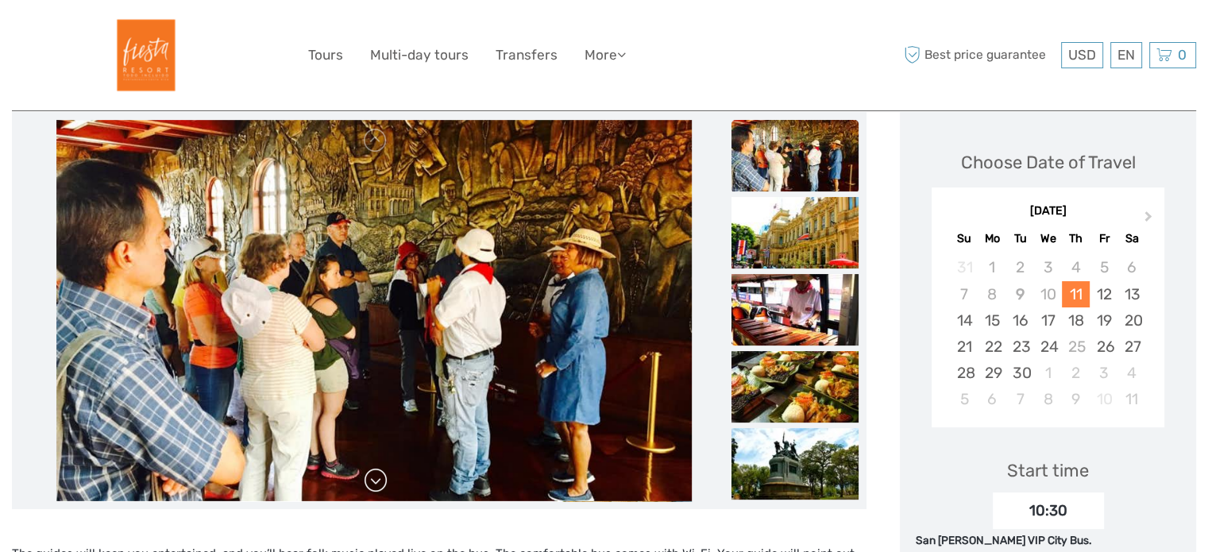
scroll to position [191, 0]
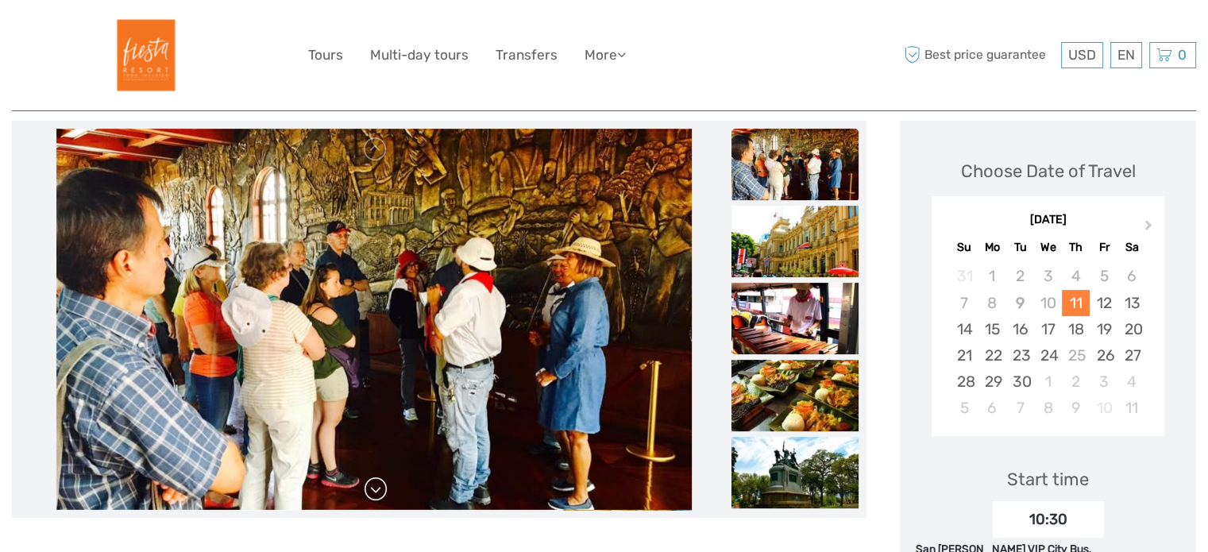
click at [374, 485] on link at bounding box center [375, 488] width 25 height 25
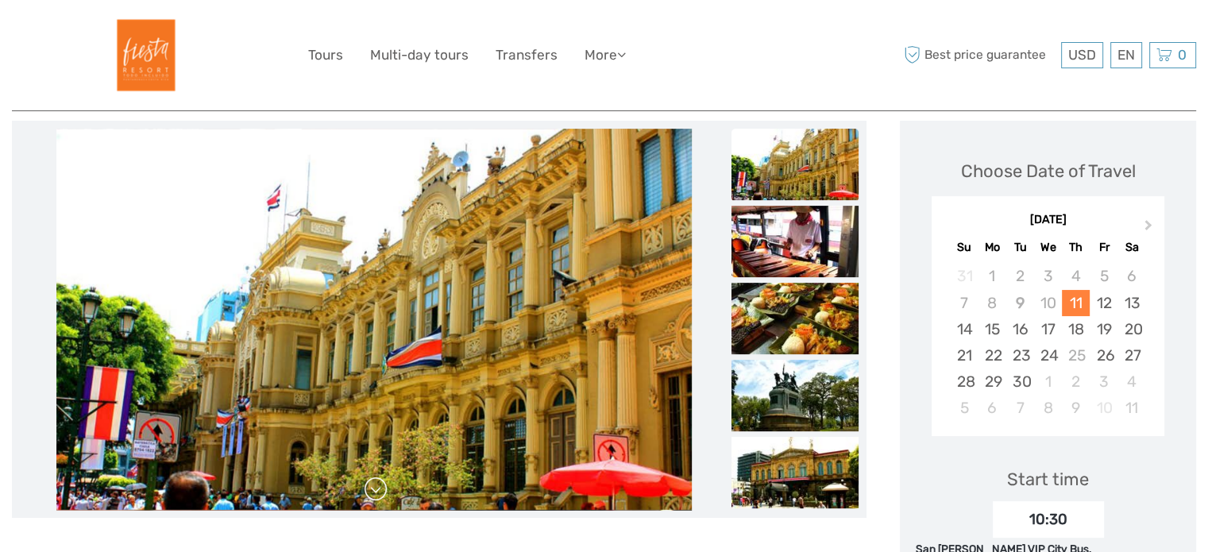
click at [374, 485] on link at bounding box center [375, 488] width 25 height 25
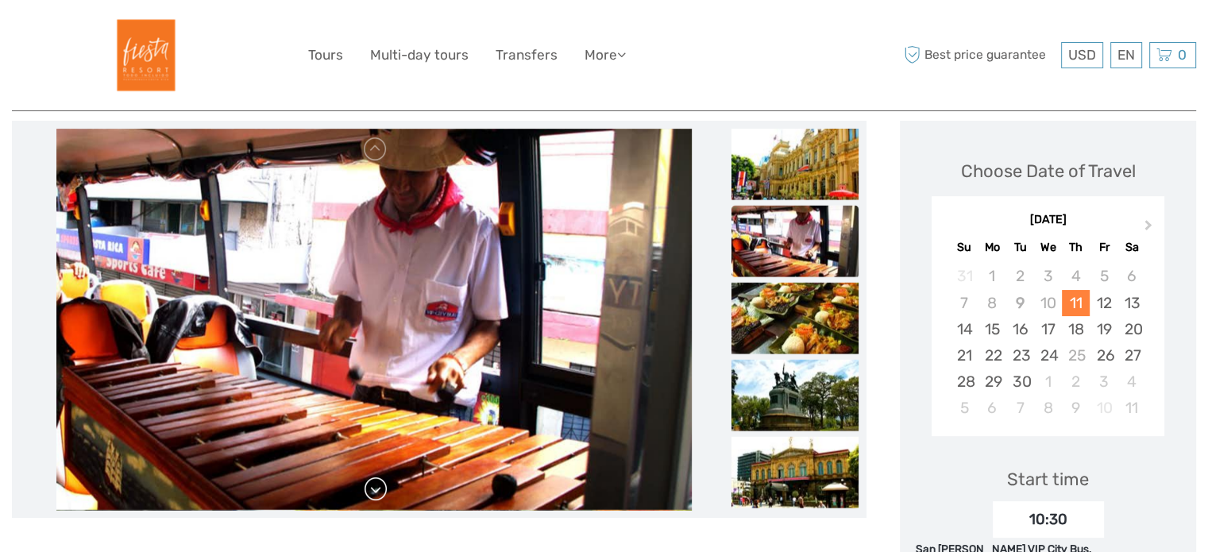
click at [374, 485] on link at bounding box center [375, 488] width 25 height 25
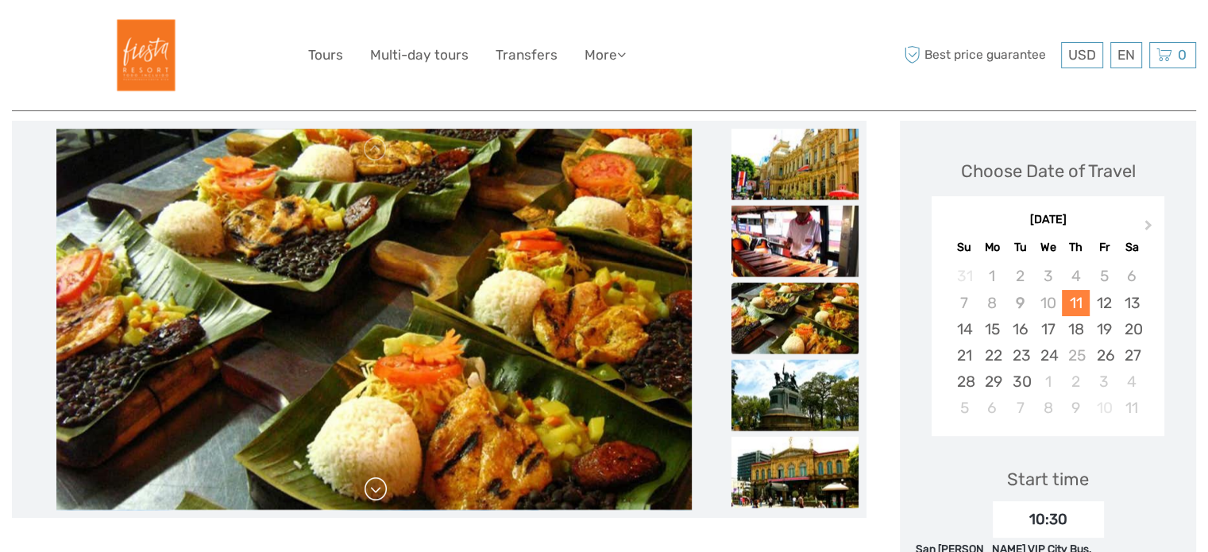
click at [374, 485] on link at bounding box center [375, 488] width 25 height 25
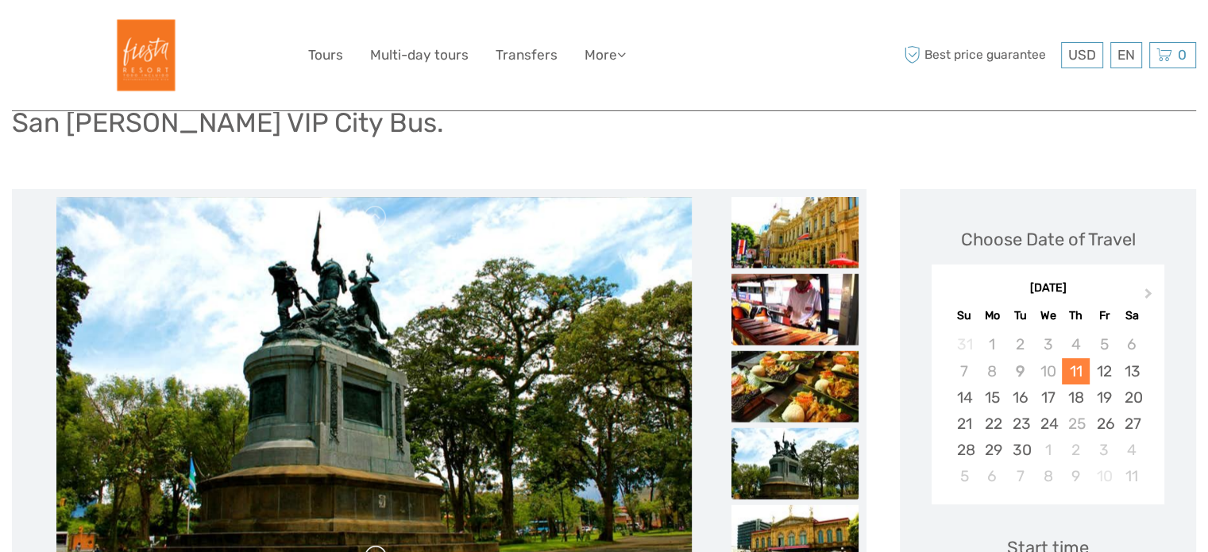
scroll to position [120, 0]
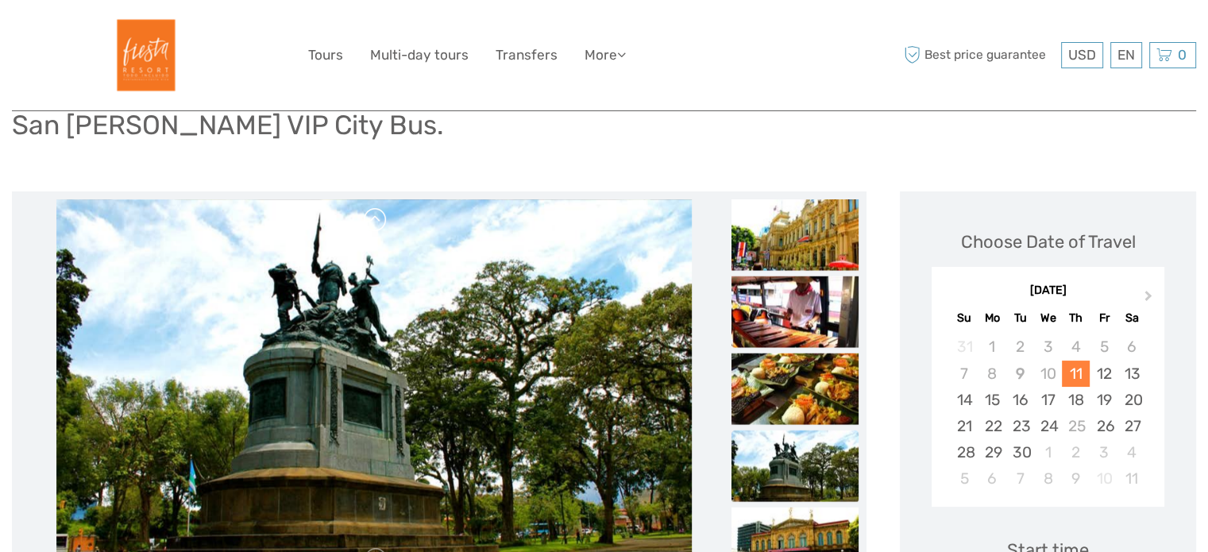
click at [380, 223] on link at bounding box center [375, 219] width 25 height 25
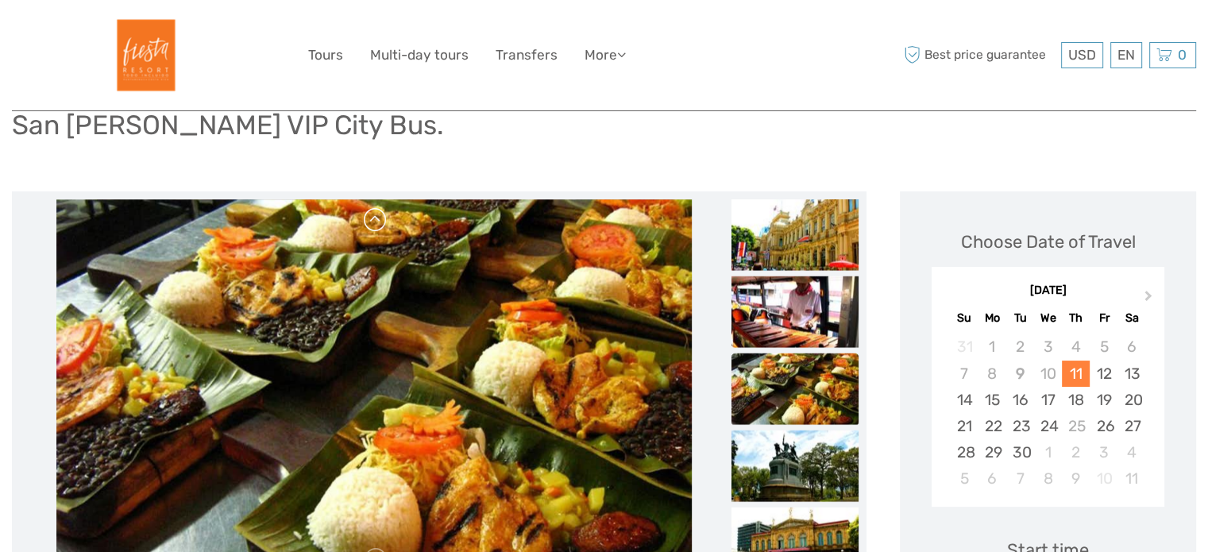
click at [380, 223] on link at bounding box center [375, 219] width 25 height 25
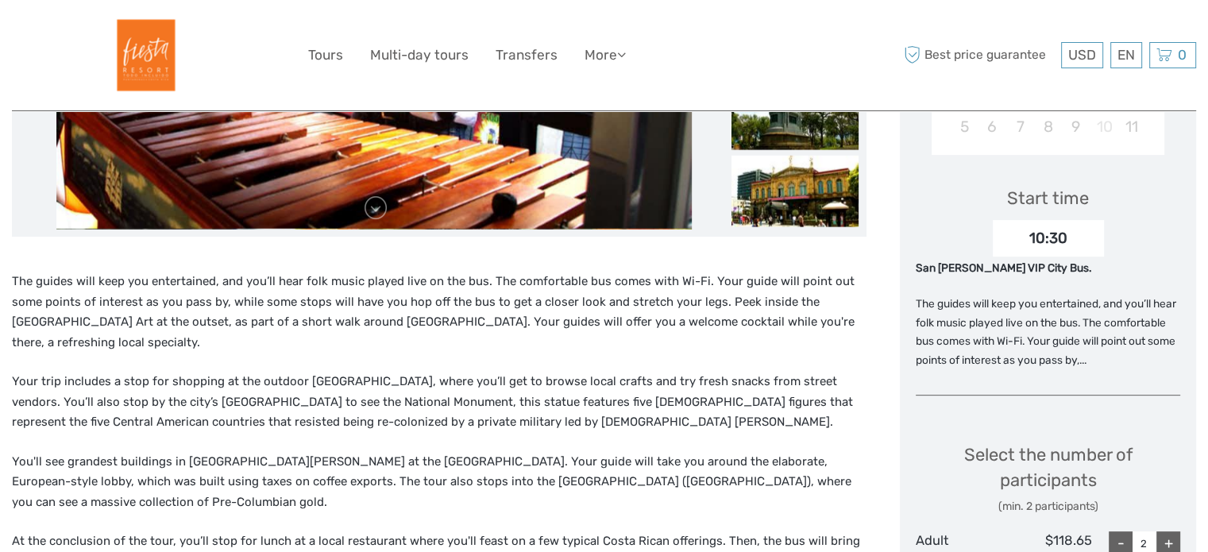
scroll to position [473, 0]
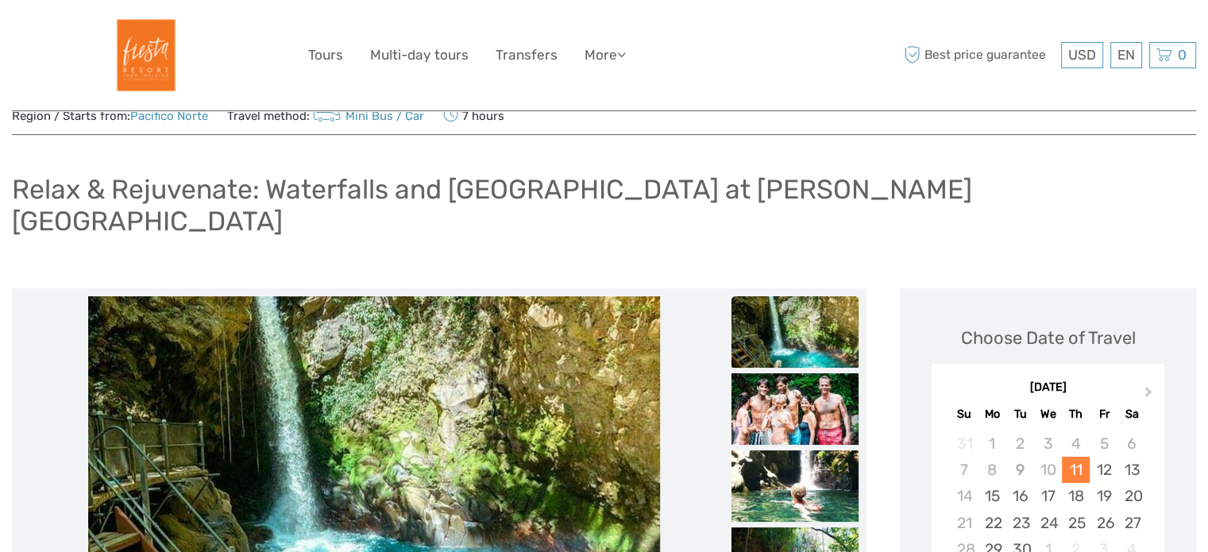
scroll to position [56, 0]
click at [1153, 383] on button "Next Month" at bounding box center [1149, 395] width 25 height 25
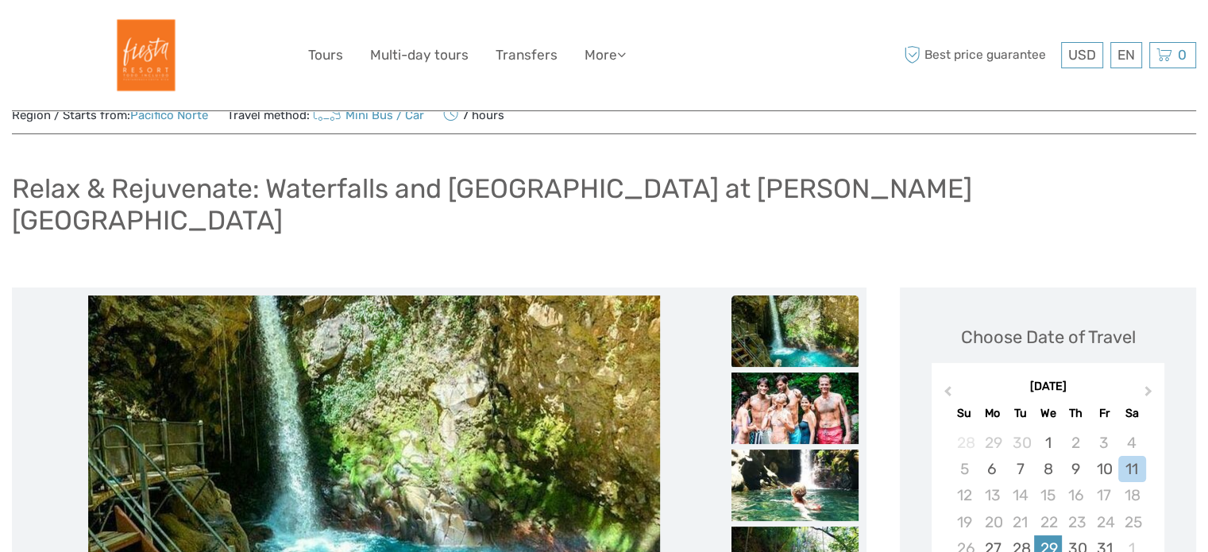
click at [1039, 535] on div "29" at bounding box center [1048, 548] width 28 height 26
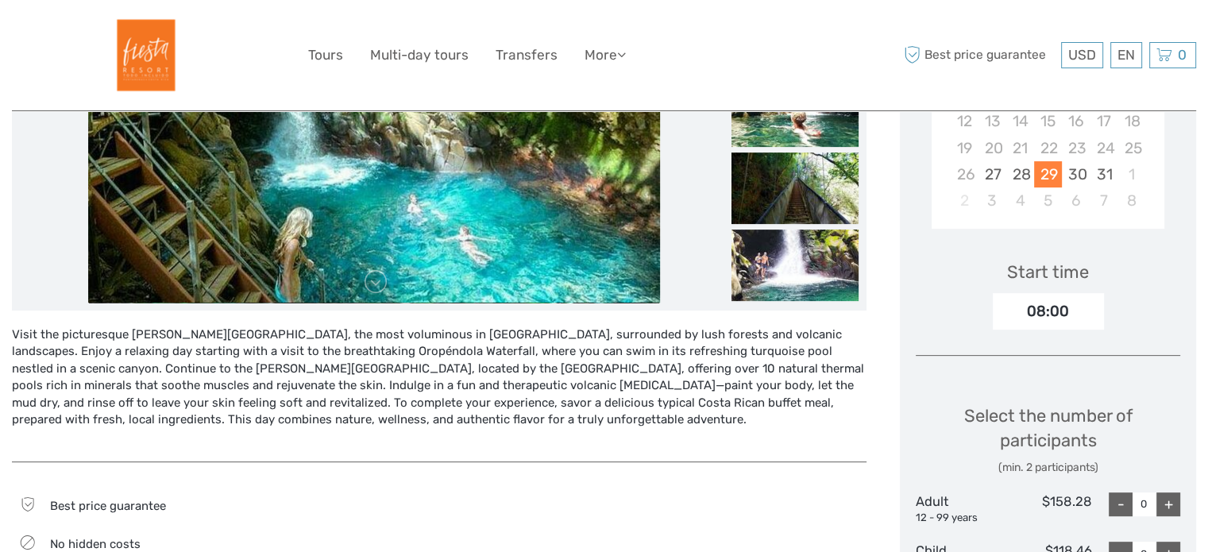
scroll to position [434, 0]
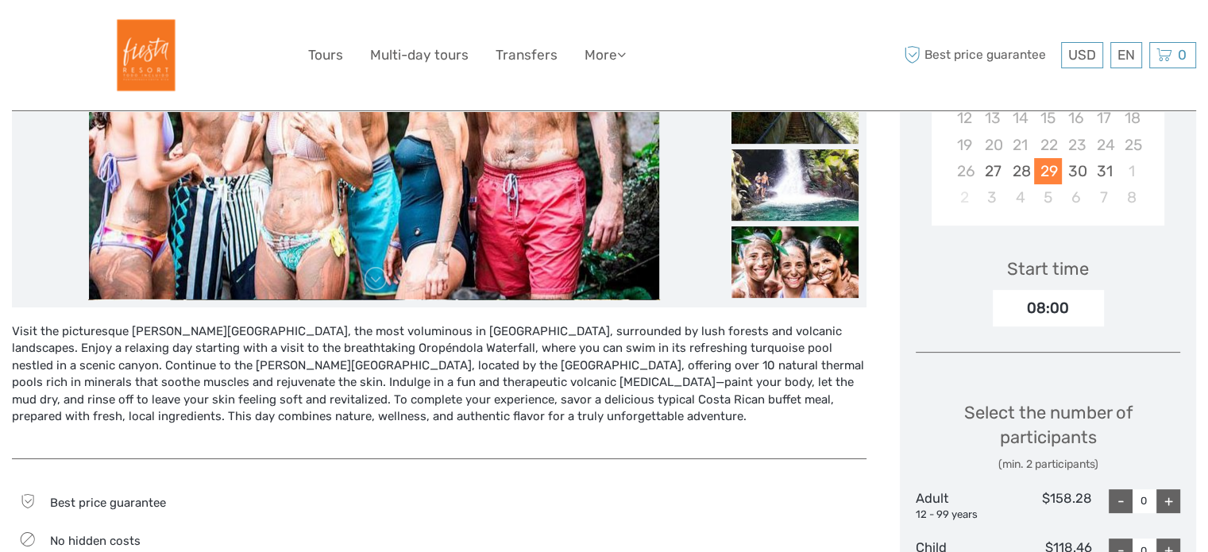
click at [1054, 290] on div "08:00" at bounding box center [1048, 308] width 111 height 37
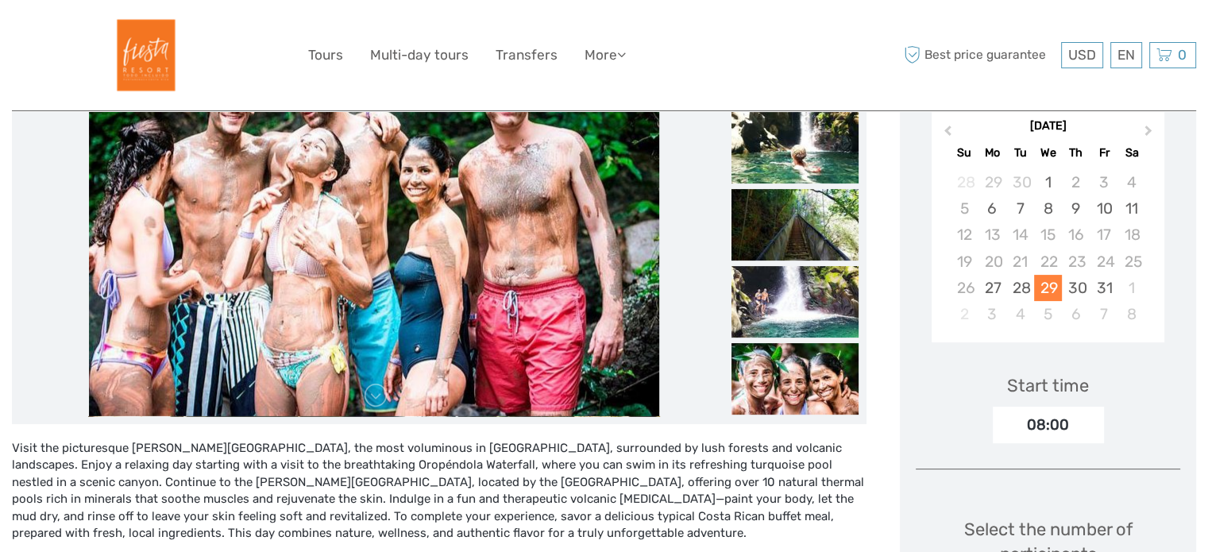
scroll to position [318, 0]
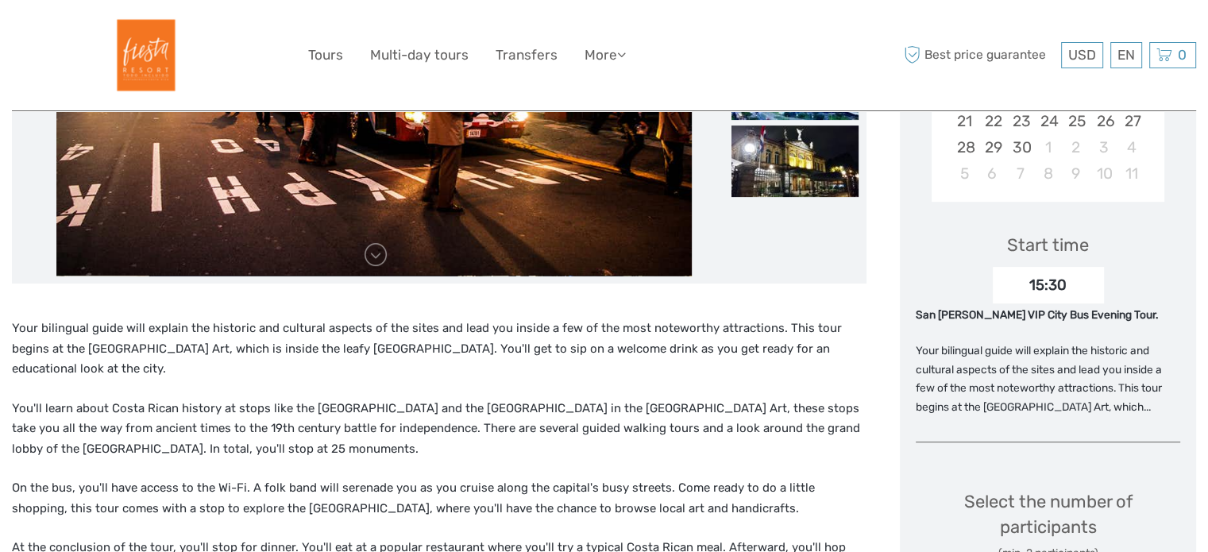
scroll to position [409, 0]
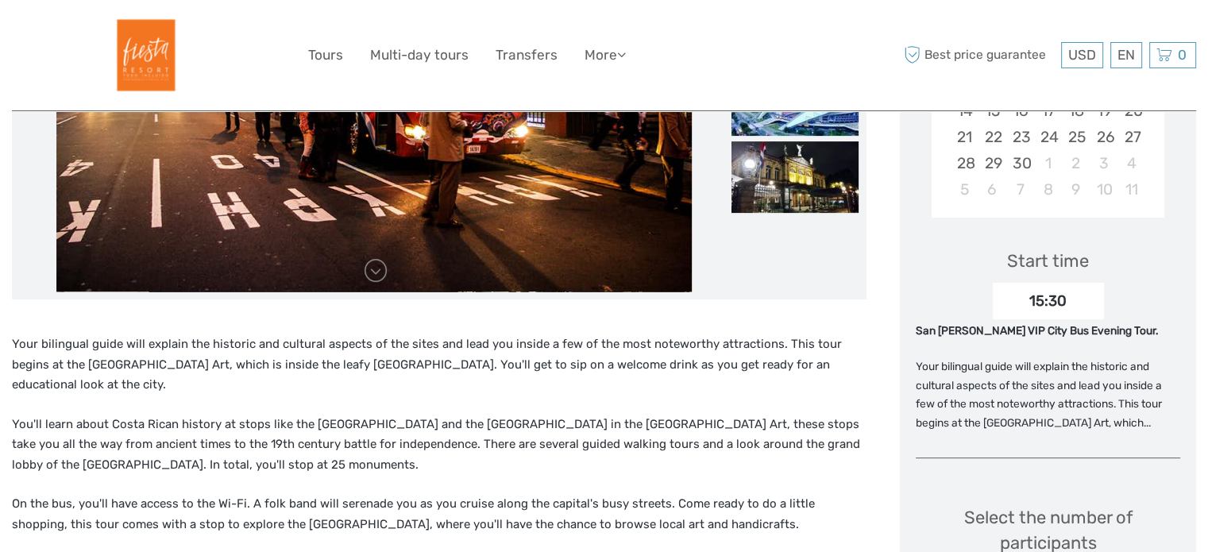
click at [1041, 299] on div "15:30" at bounding box center [1048, 301] width 111 height 37
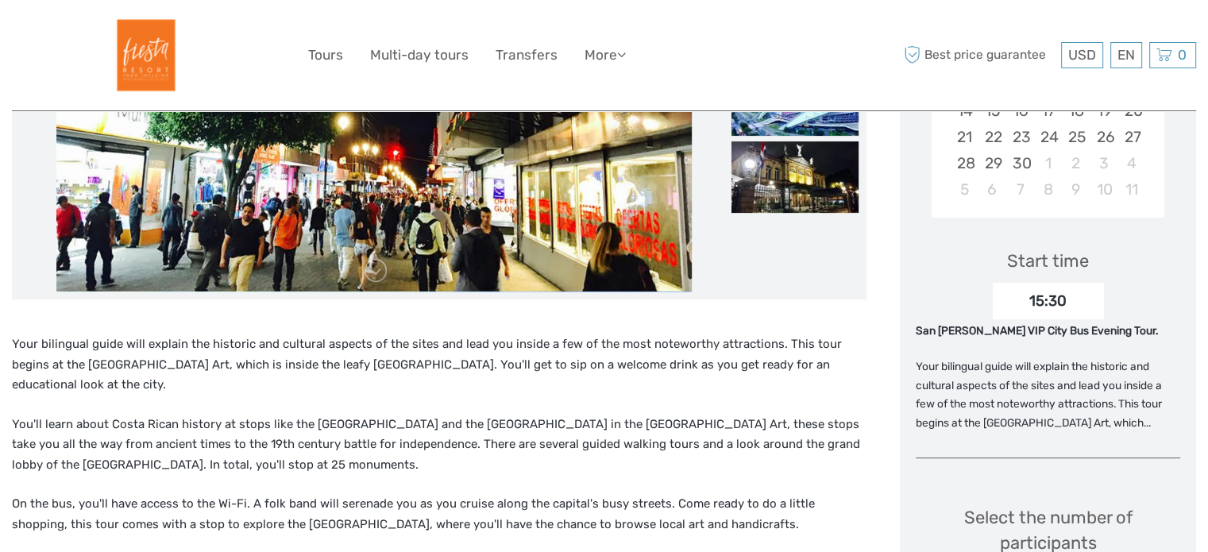
click at [1001, 332] on div "San [PERSON_NAME] VIP City Bus Evening Tour." at bounding box center [1048, 331] width 264 height 16
click at [1054, 304] on div "15:30" at bounding box center [1048, 301] width 111 height 37
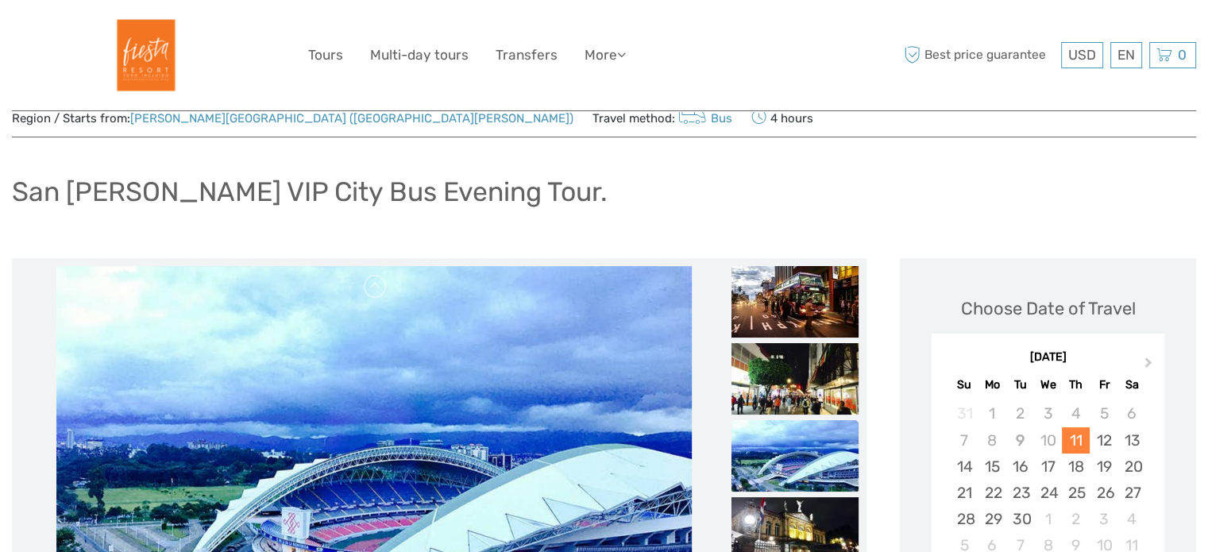
scroll to position [51, 0]
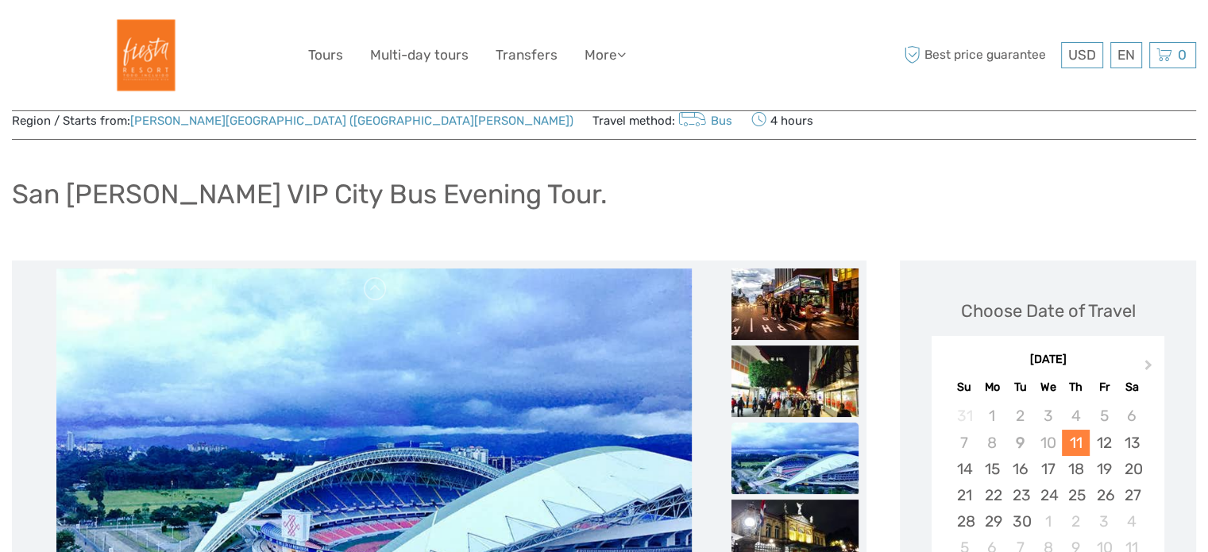
click at [382, 196] on h1 "San [PERSON_NAME] VIP City Bus Evening Tour." at bounding box center [310, 194] width 596 height 33
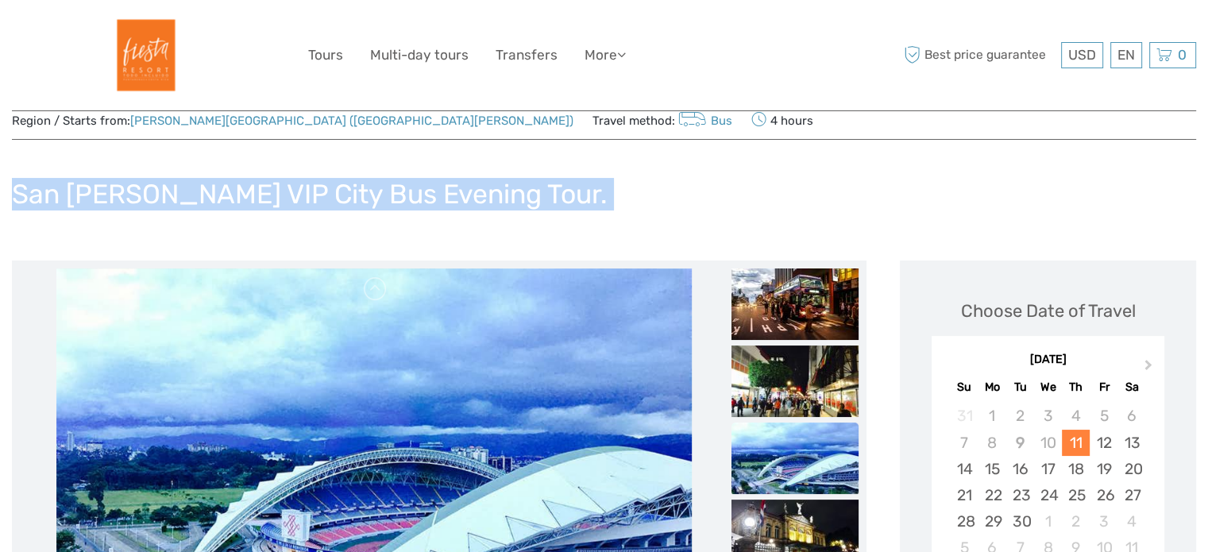
click at [382, 196] on h1 "San [PERSON_NAME] VIP City Bus Evening Tour." at bounding box center [310, 194] width 596 height 33
copy div "San [PERSON_NAME] VIP City Bus Evening Tour."
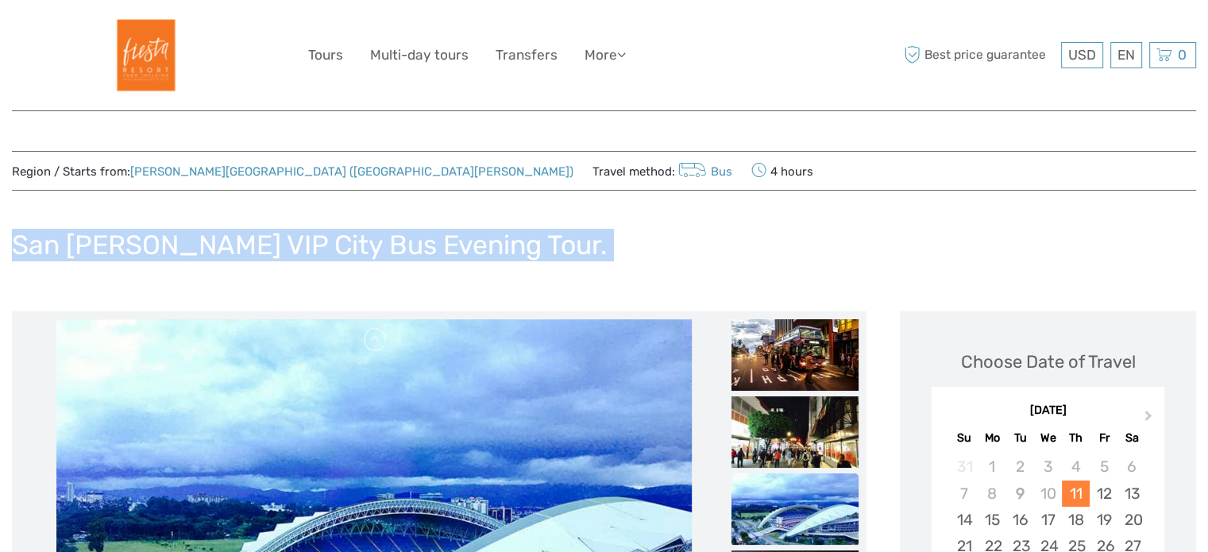
scroll to position [27, 0]
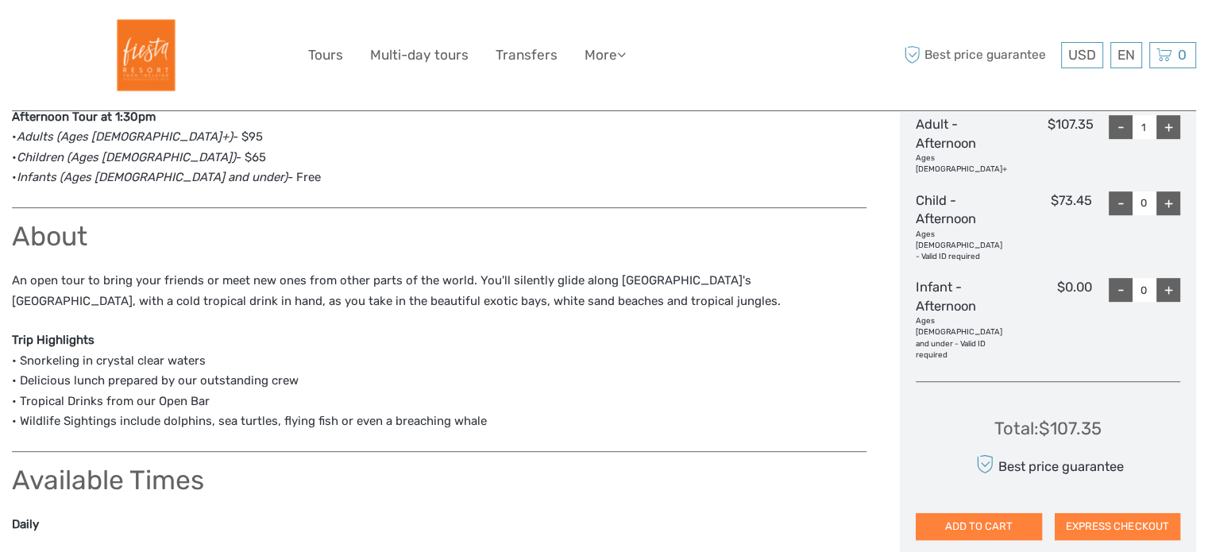
scroll to position [777, 0]
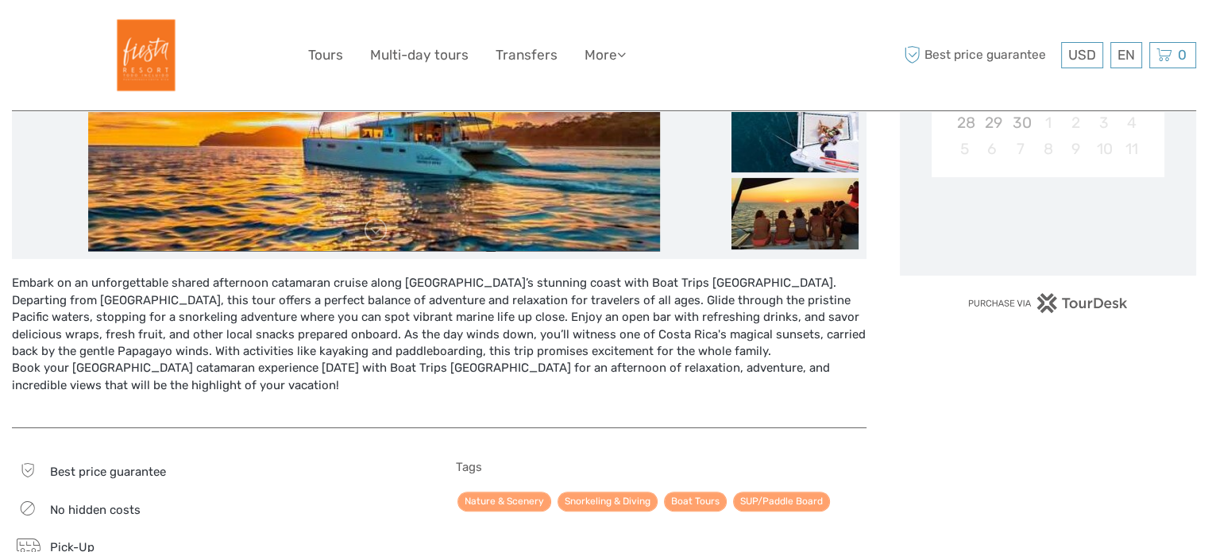
scroll to position [450, 0]
click at [582, 261] on div "Embark on an unforgettable shared afternoon catamaran cruise along [GEOGRAPHIC_…" at bounding box center [439, 342] width 855 height 168
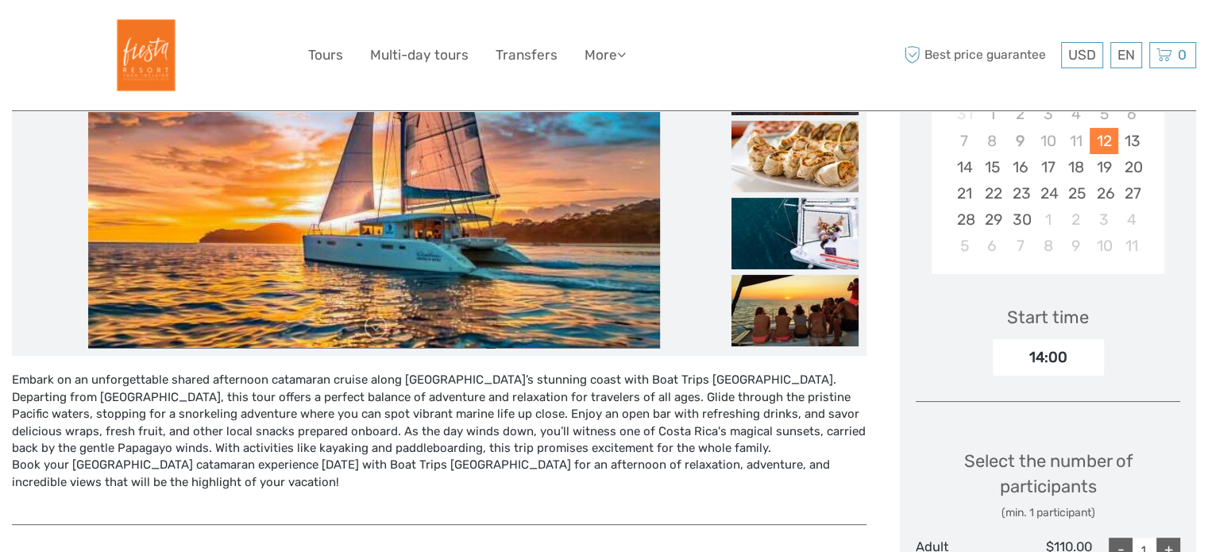
scroll to position [353, 0]
click at [1005, 365] on div "14:00" at bounding box center [1048, 357] width 111 height 37
click at [1024, 360] on div "14:00" at bounding box center [1048, 357] width 111 height 37
click at [1064, 357] on div "14:00" at bounding box center [1048, 357] width 111 height 37
click at [1066, 358] on div "14:00" at bounding box center [1048, 357] width 111 height 37
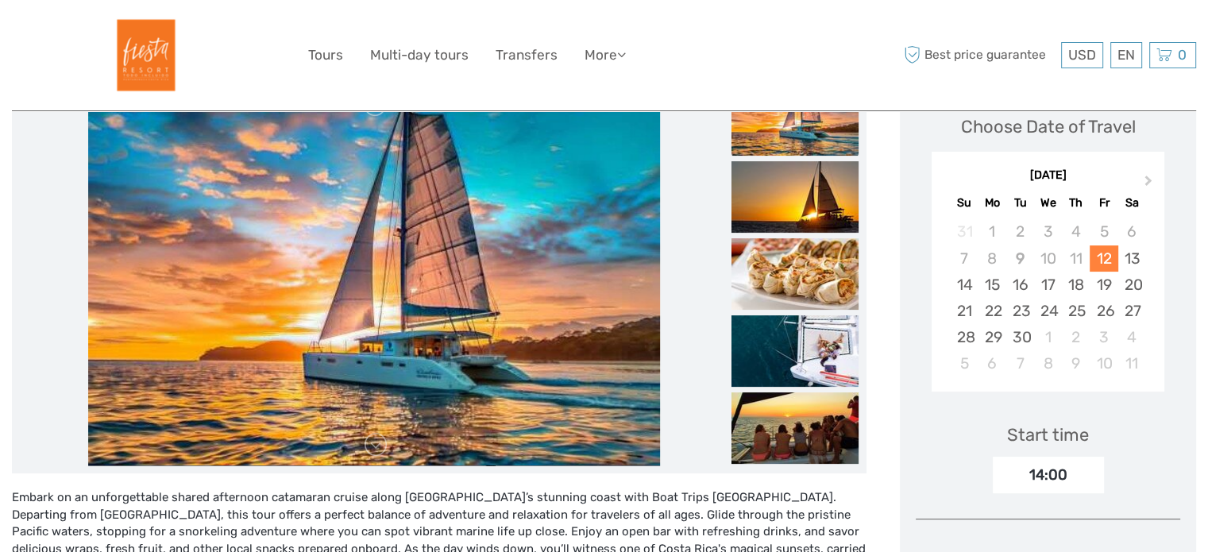
scroll to position [235, 0]
click at [1150, 173] on button "Next Month" at bounding box center [1149, 184] width 25 height 25
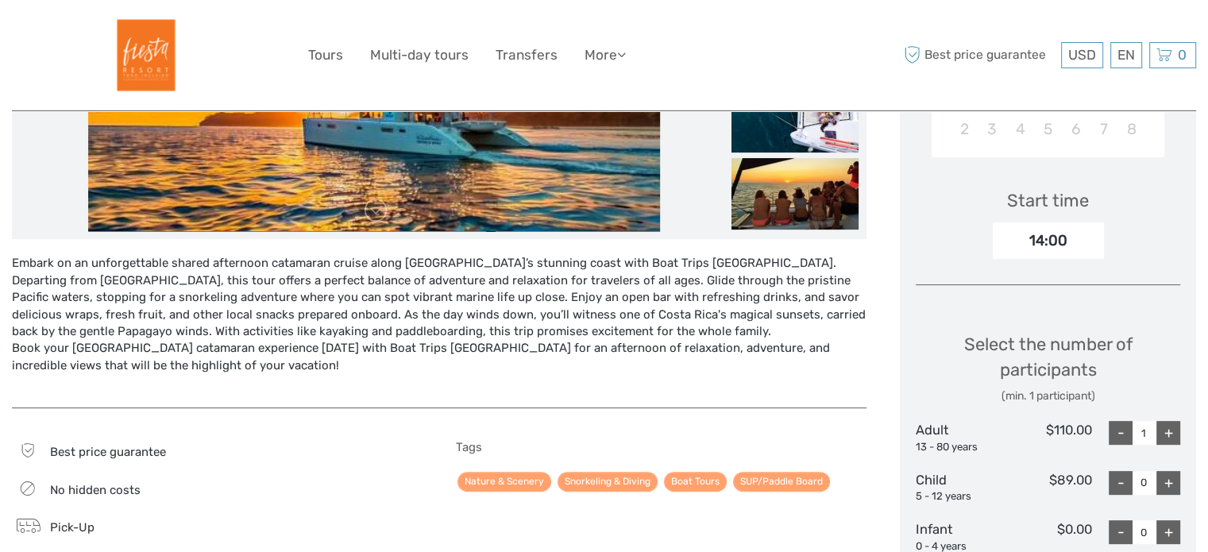
scroll to position [470, 0]
click at [1055, 256] on div "14:00" at bounding box center [1048, 240] width 111 height 37
click at [1042, 243] on div "14:00" at bounding box center [1048, 240] width 111 height 37
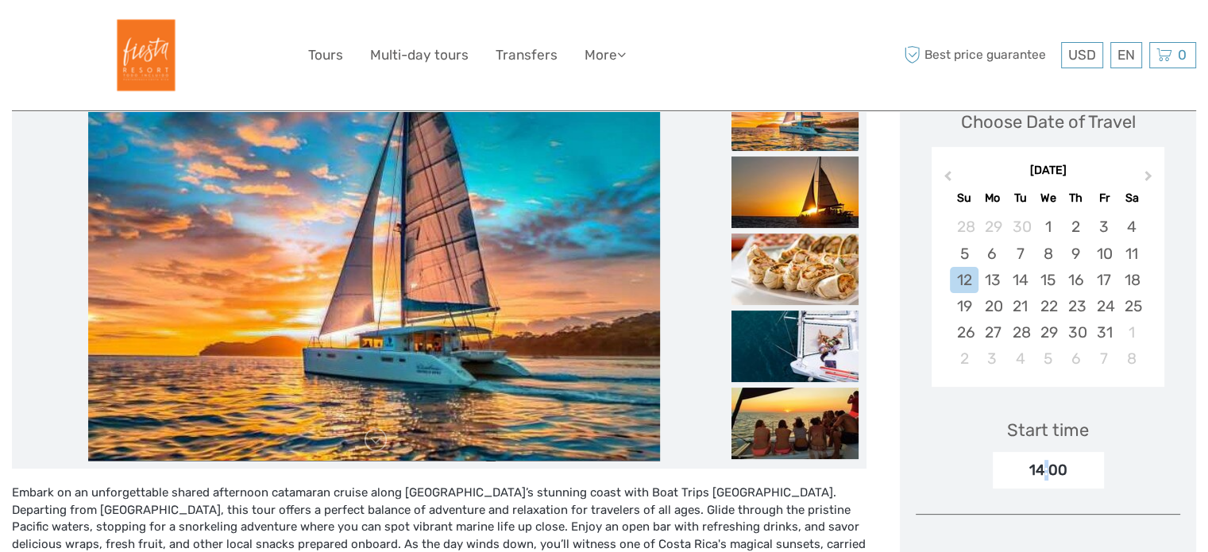
scroll to position [237, 0]
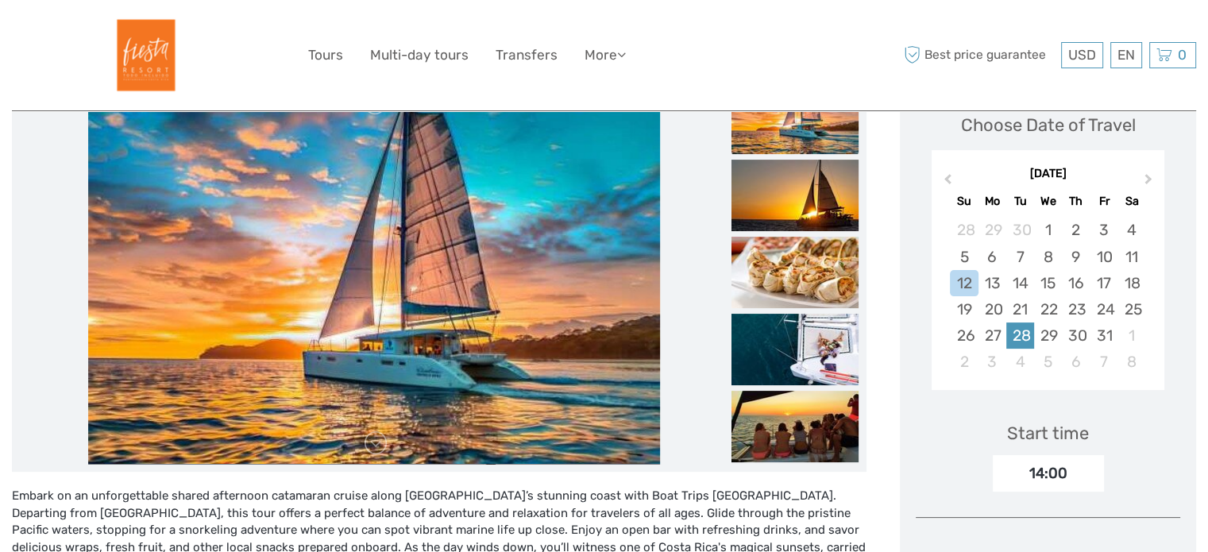
click at [1013, 333] on div "28" at bounding box center [1020, 335] width 28 height 26
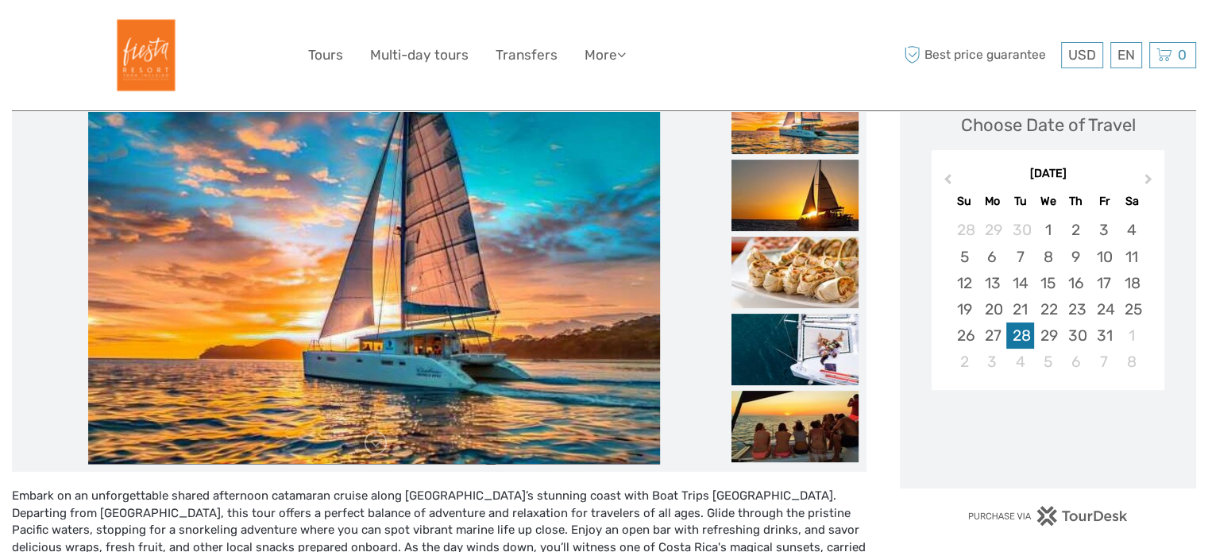
scroll to position [453, 0]
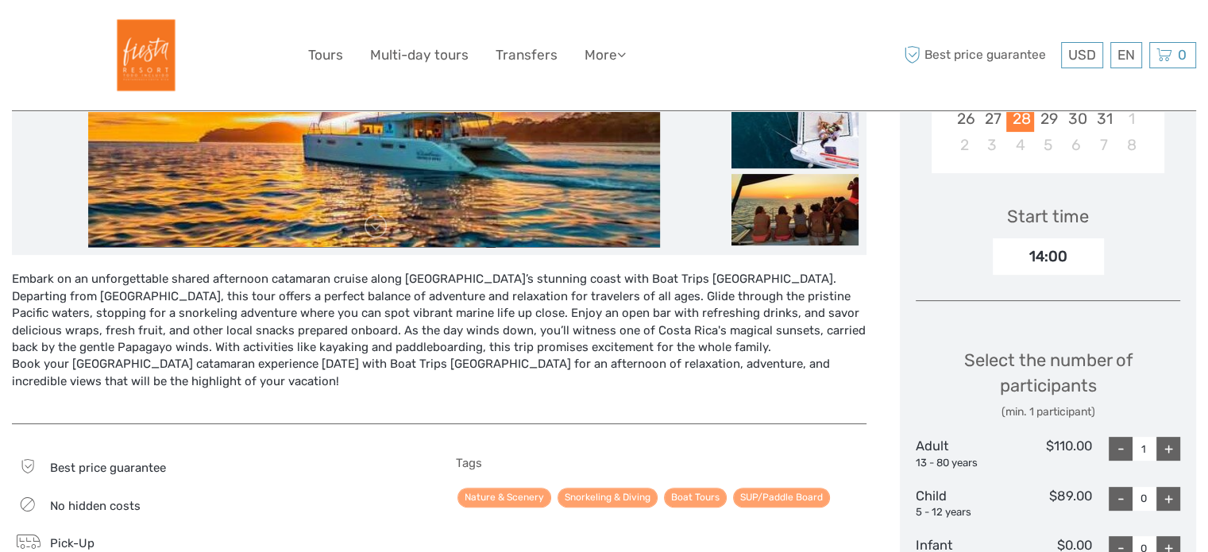
click at [1062, 261] on div "14:00" at bounding box center [1048, 256] width 111 height 37
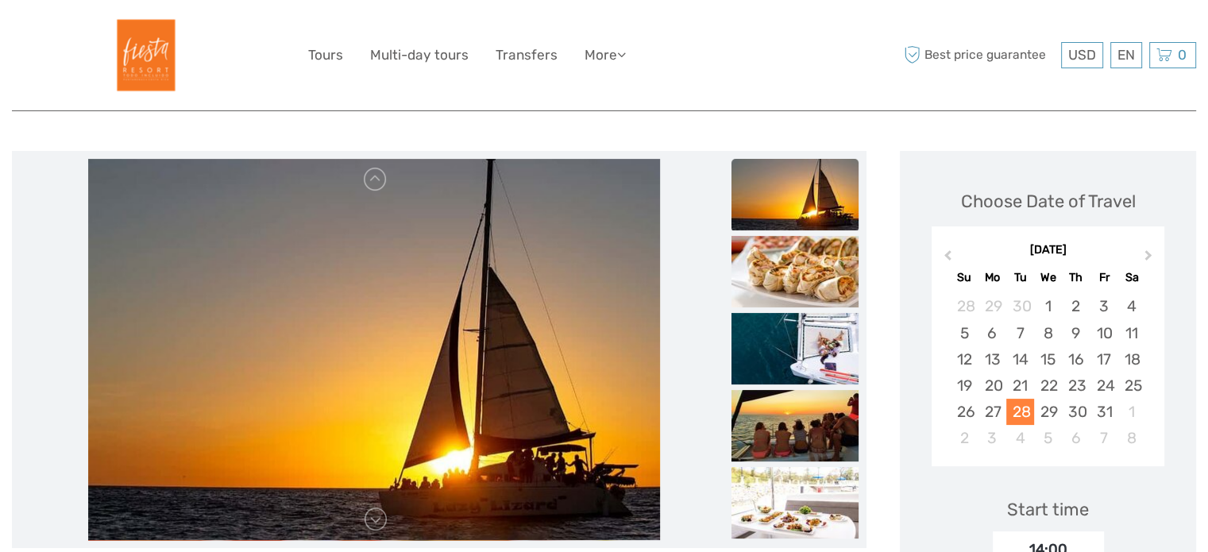
scroll to position [0, 0]
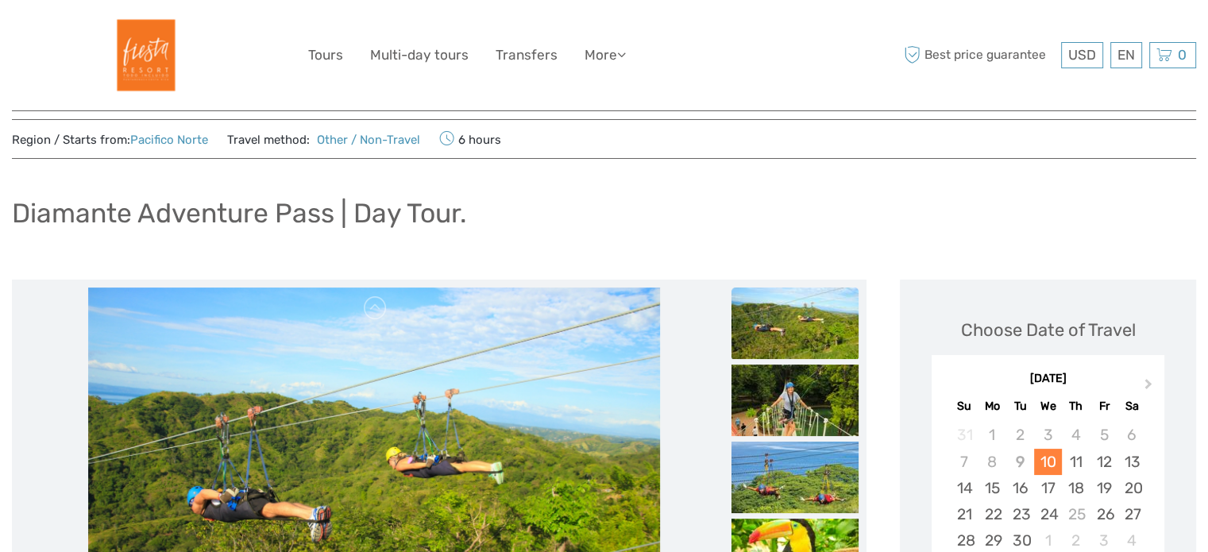
scroll to position [32, 0]
click at [765, 337] on img at bounding box center [794, 322] width 127 height 71
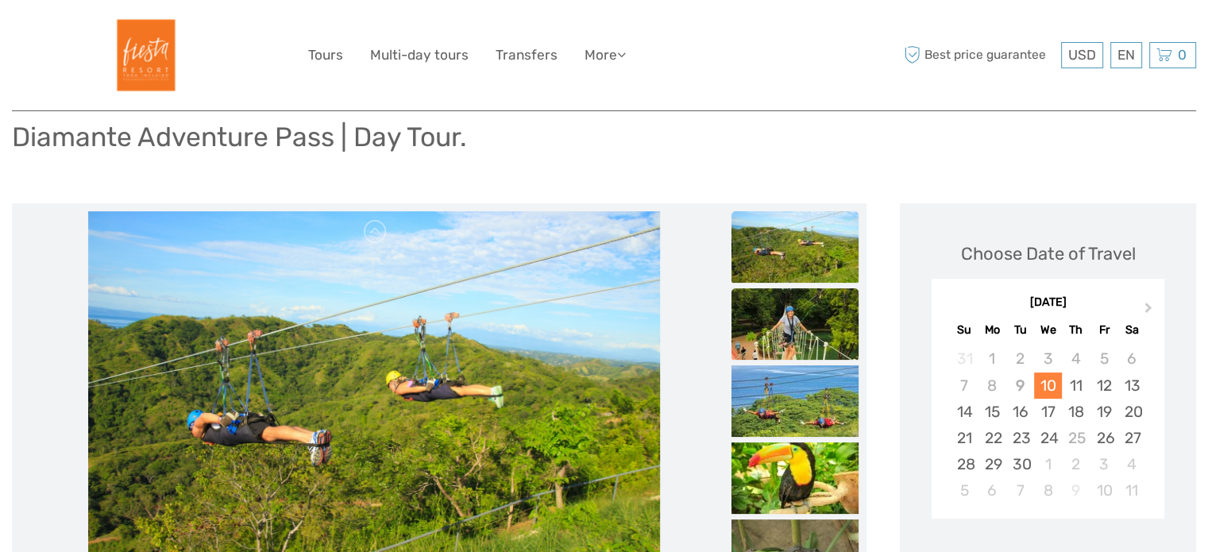
click at [765, 337] on img at bounding box center [794, 323] width 127 height 71
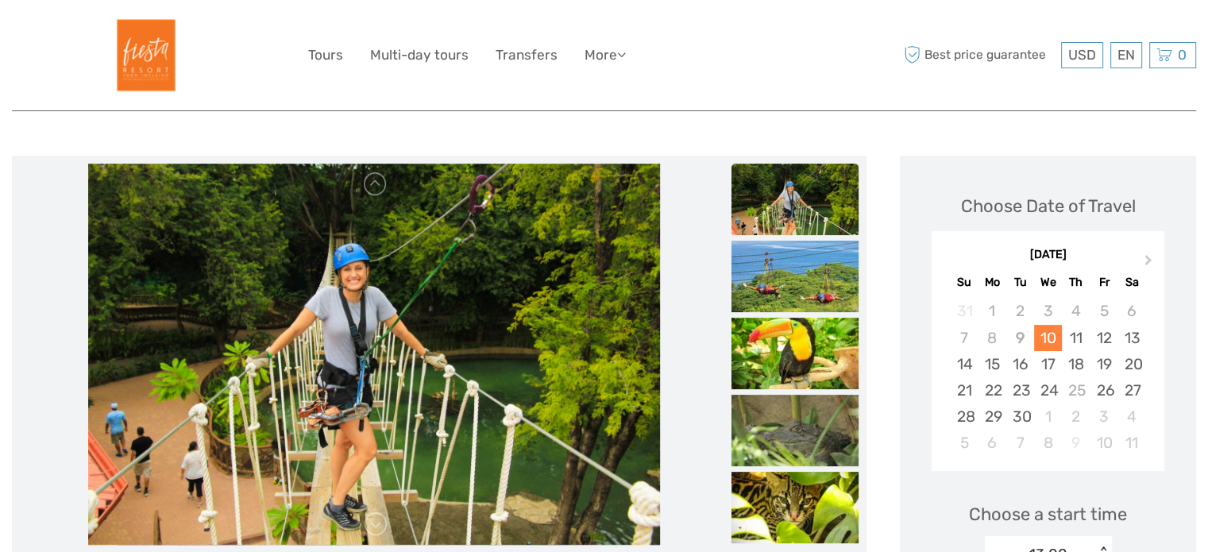
scroll to position [156, 0]
click at [778, 305] on img at bounding box center [794, 276] width 127 height 71
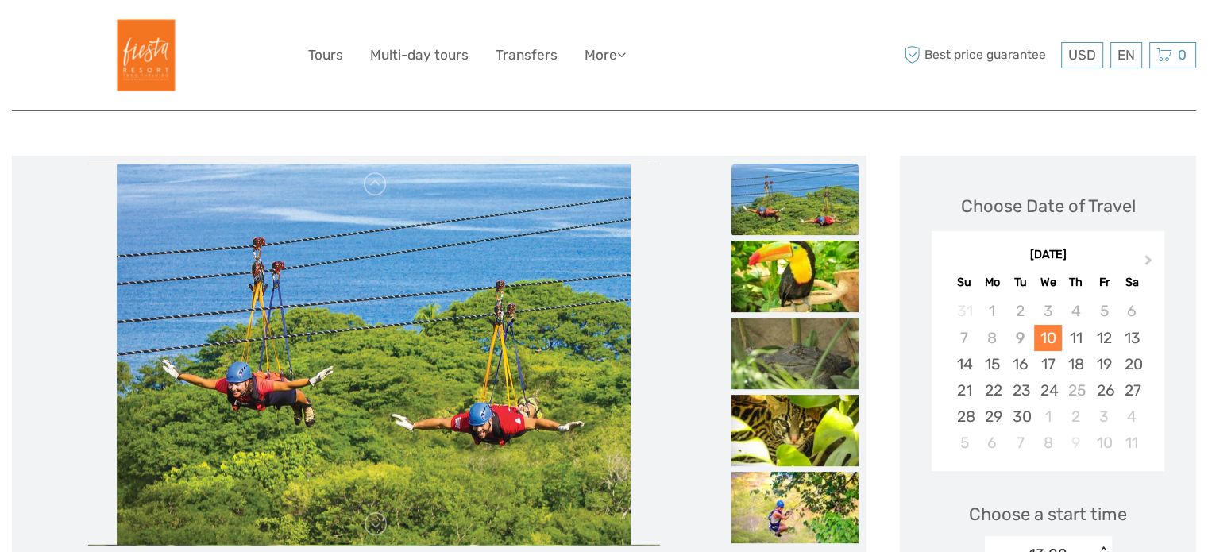
click at [772, 308] on img at bounding box center [794, 276] width 127 height 71
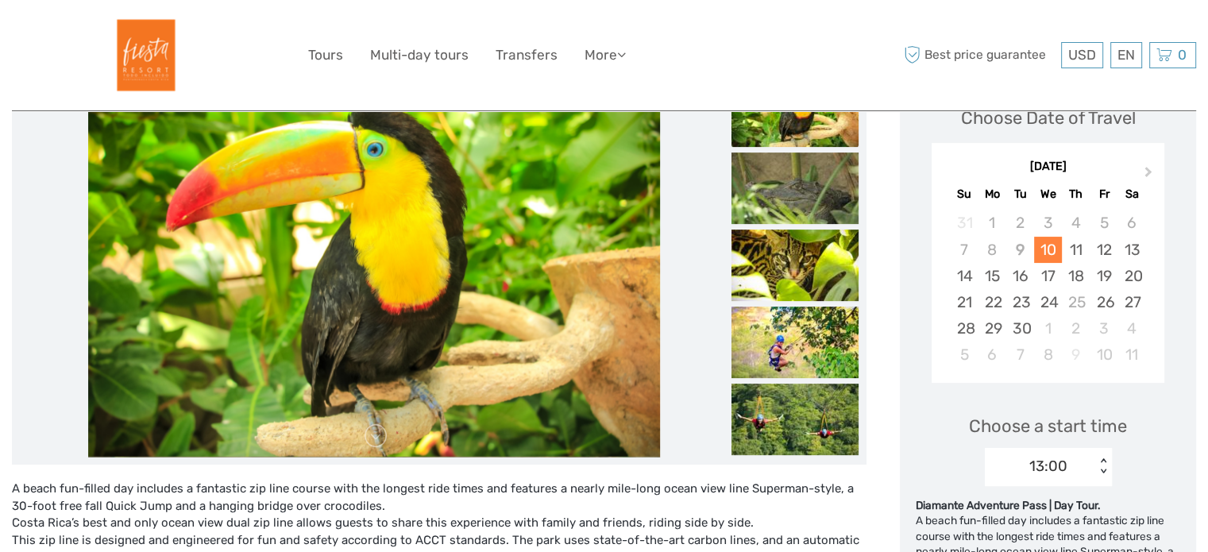
scroll to position [246, 0]
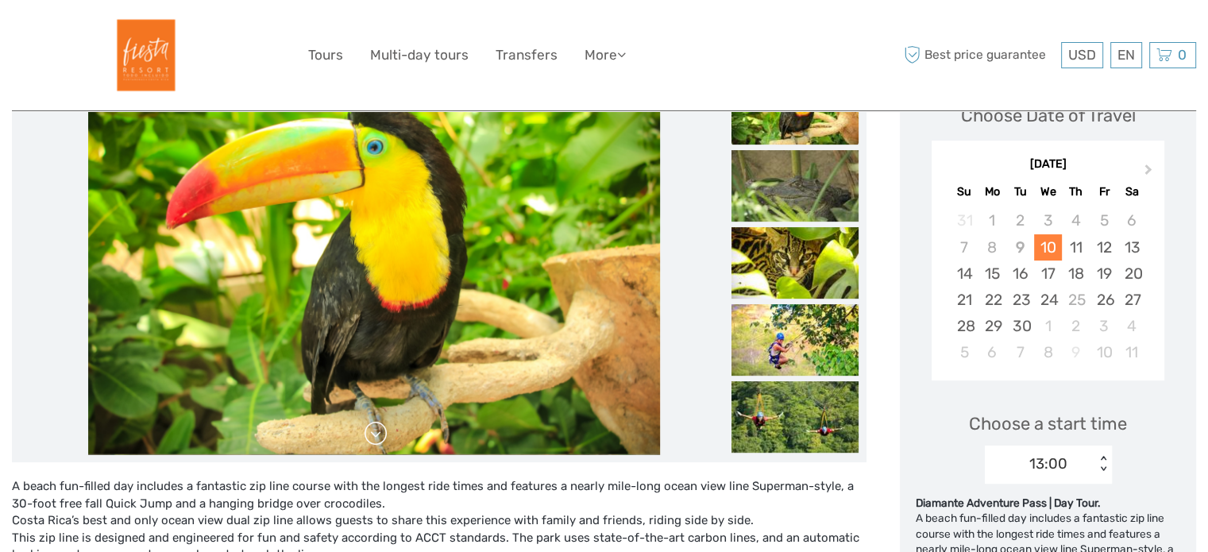
click at [372, 438] on link at bounding box center [375, 433] width 25 height 25
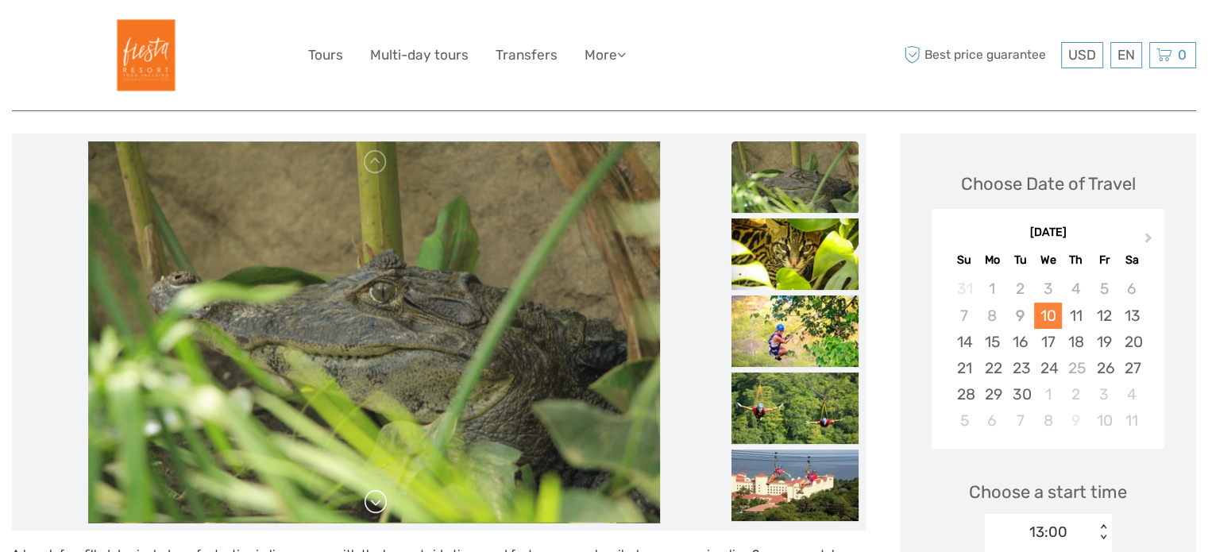
scroll to position [177, 0]
click at [372, 509] on link at bounding box center [375, 502] width 25 height 25
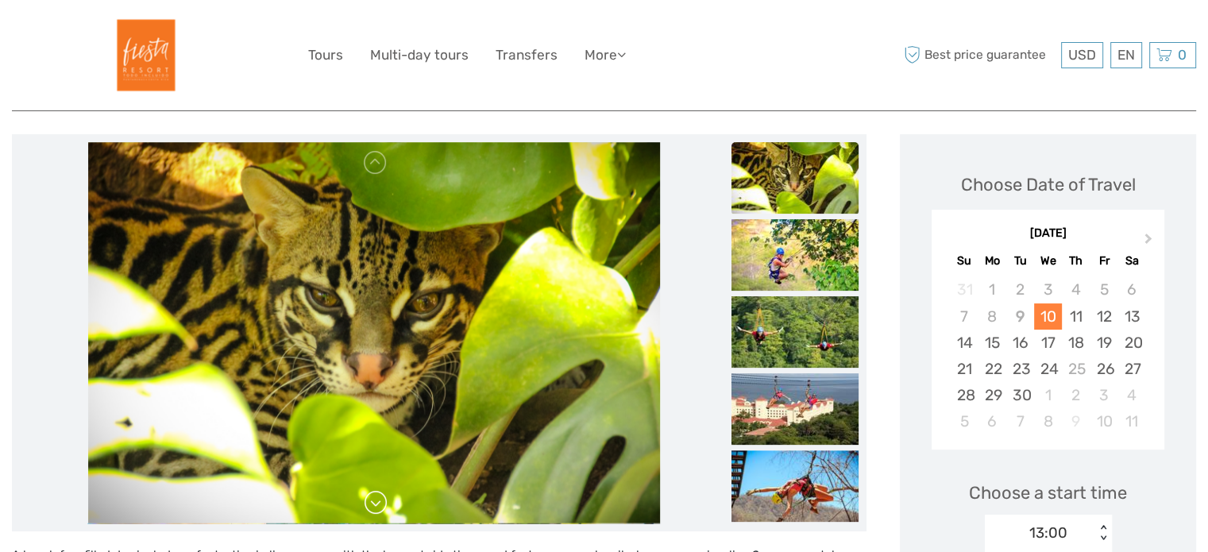
click at [372, 509] on link at bounding box center [375, 502] width 25 height 25
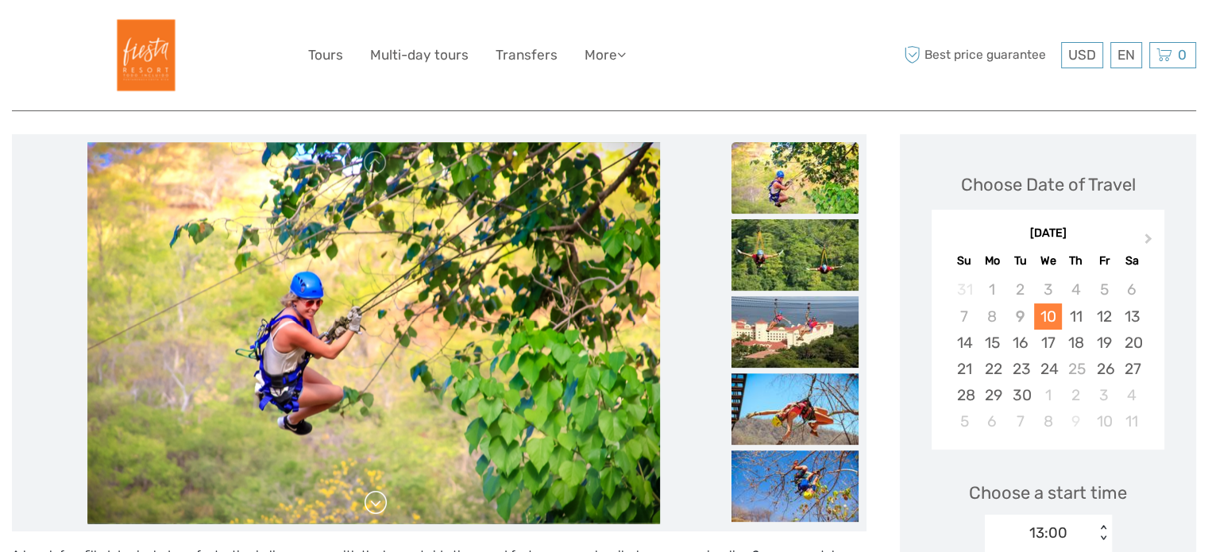
click at [372, 509] on link at bounding box center [375, 502] width 25 height 25
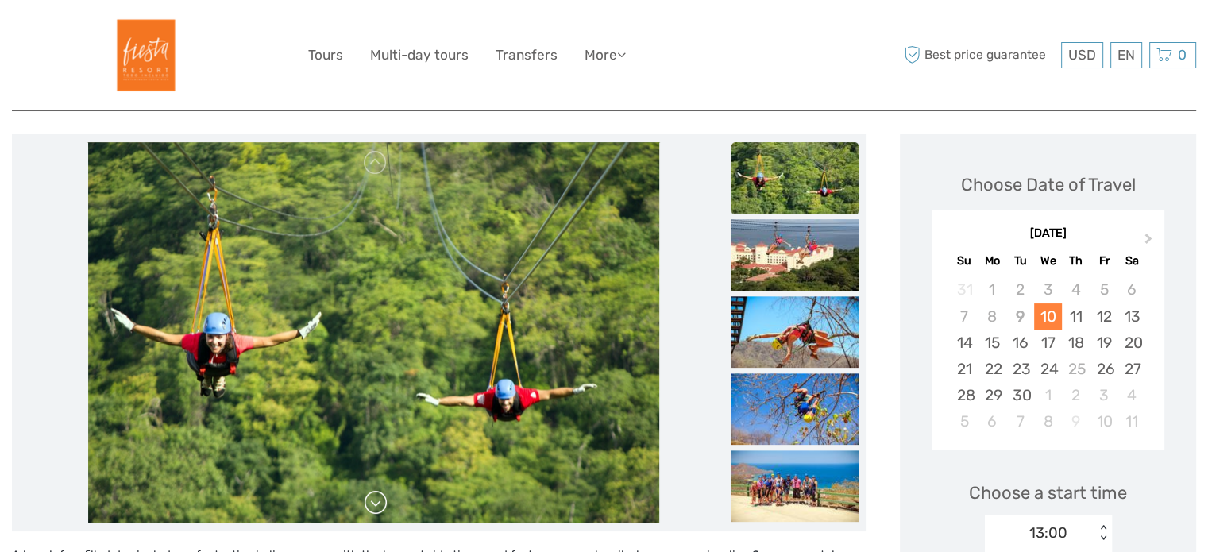
click at [372, 509] on link at bounding box center [375, 502] width 25 height 25
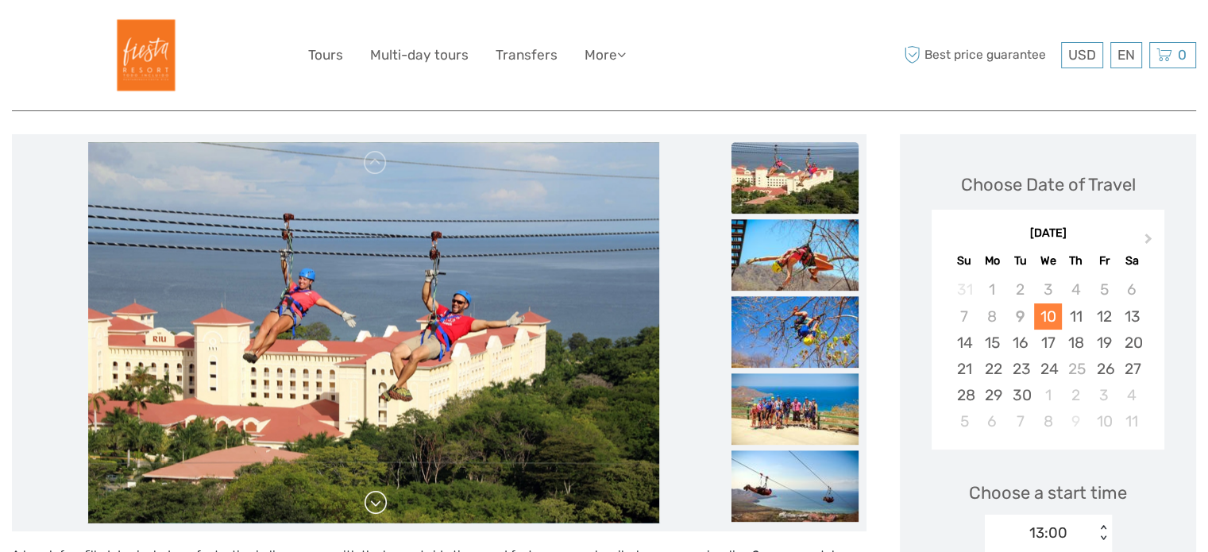
click at [372, 509] on link at bounding box center [375, 502] width 25 height 25
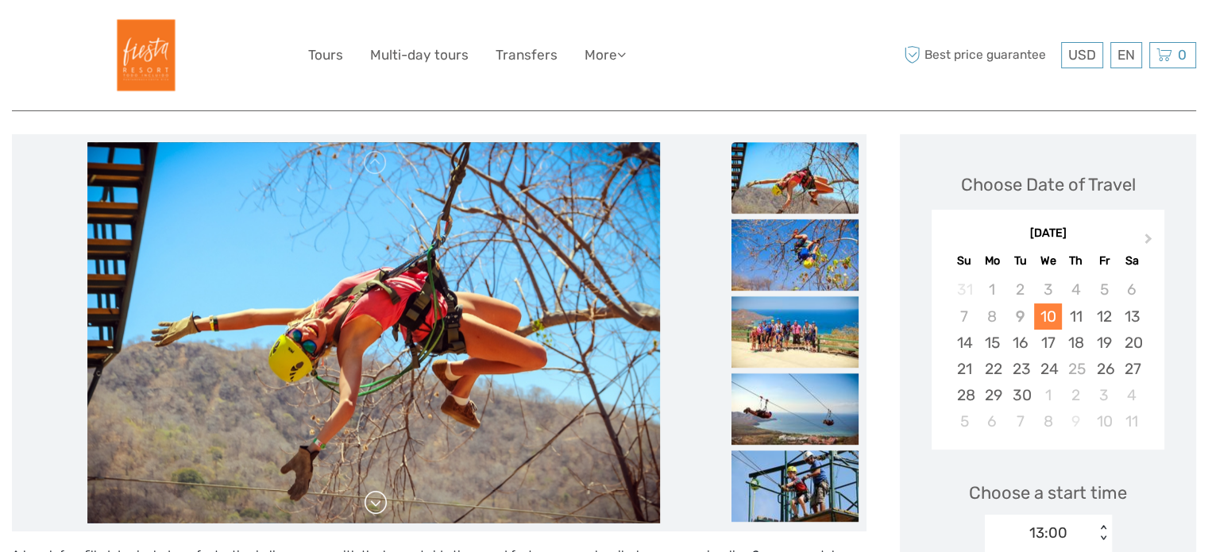
click at [372, 509] on link at bounding box center [375, 502] width 25 height 25
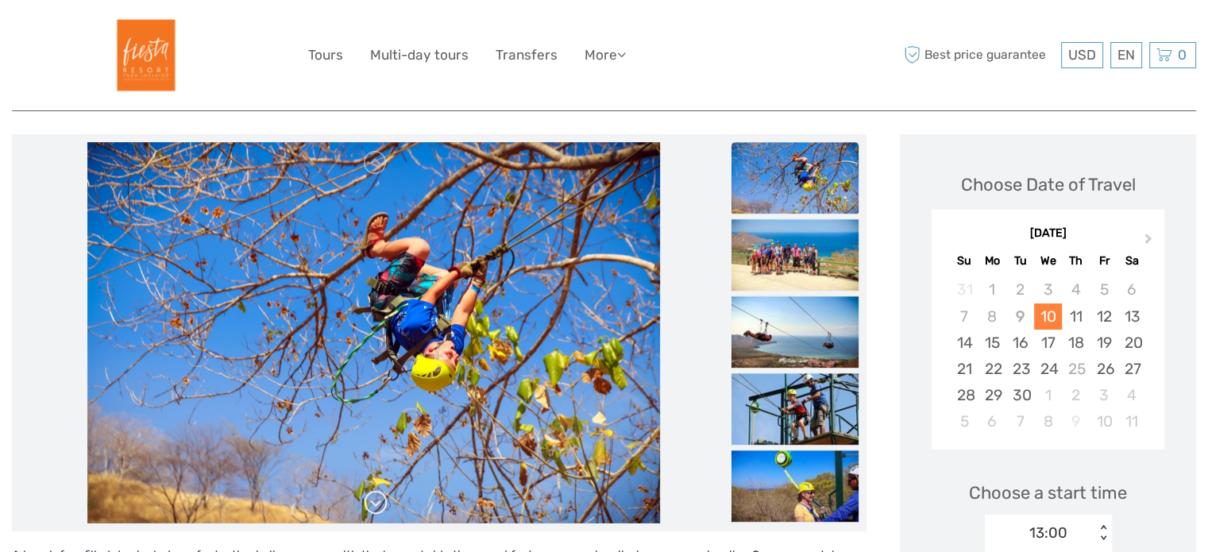
click at [372, 509] on link at bounding box center [375, 502] width 25 height 25
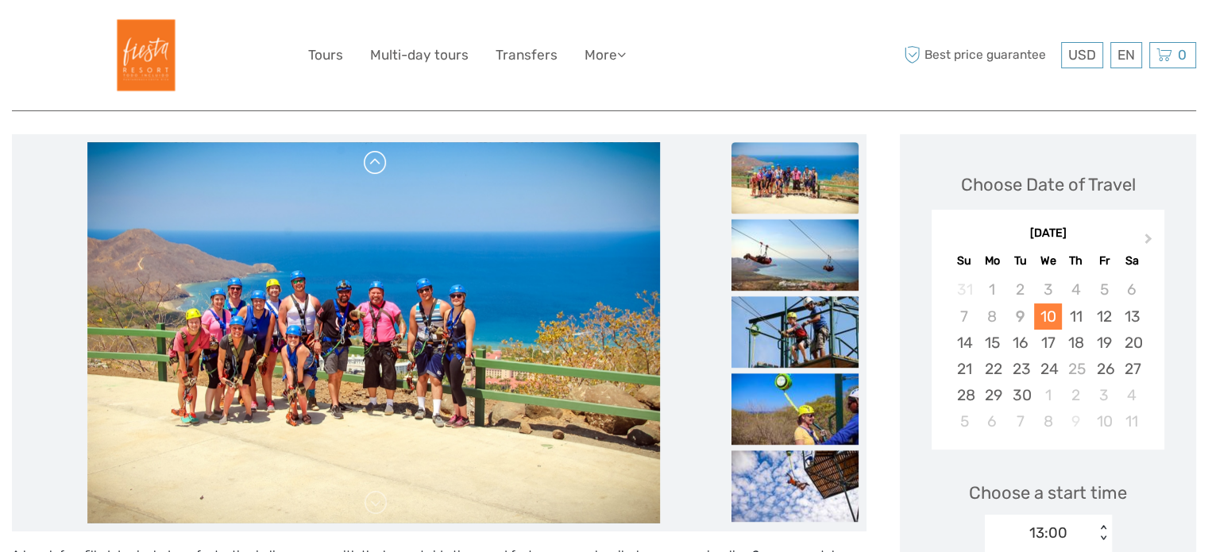
click at [380, 162] on link at bounding box center [375, 162] width 25 height 25
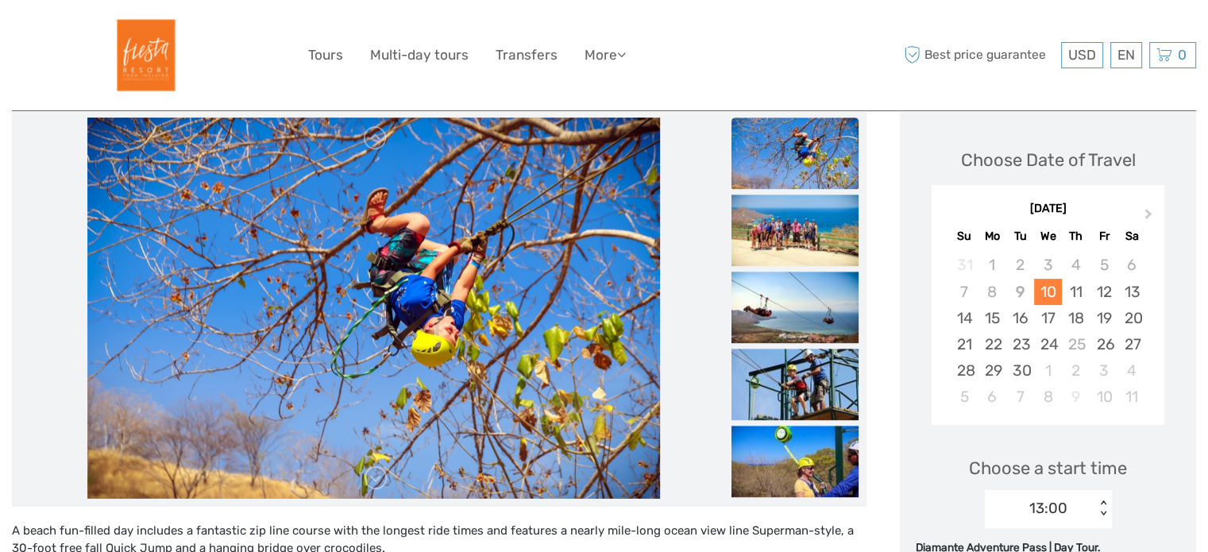
scroll to position [203, 0]
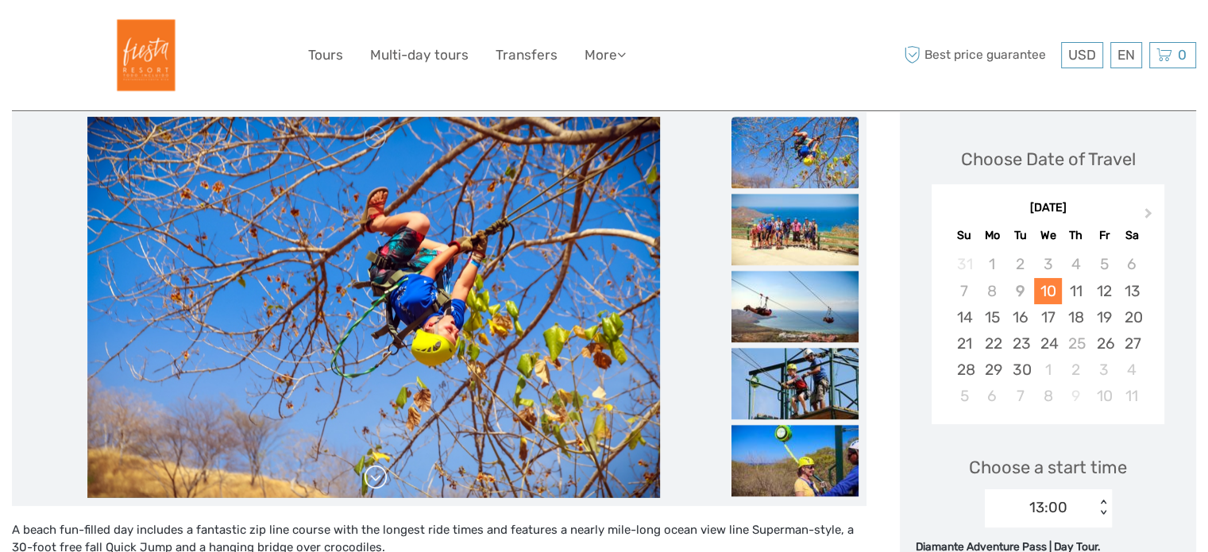
click at [380, 478] on link at bounding box center [375, 477] width 25 height 25
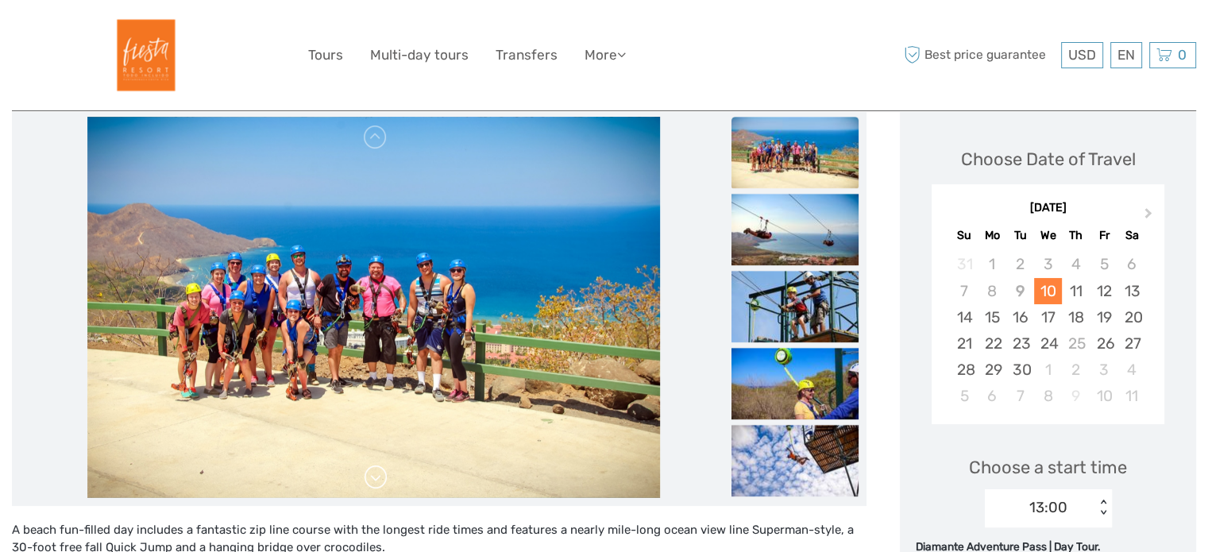
click at [380, 478] on link at bounding box center [375, 477] width 25 height 25
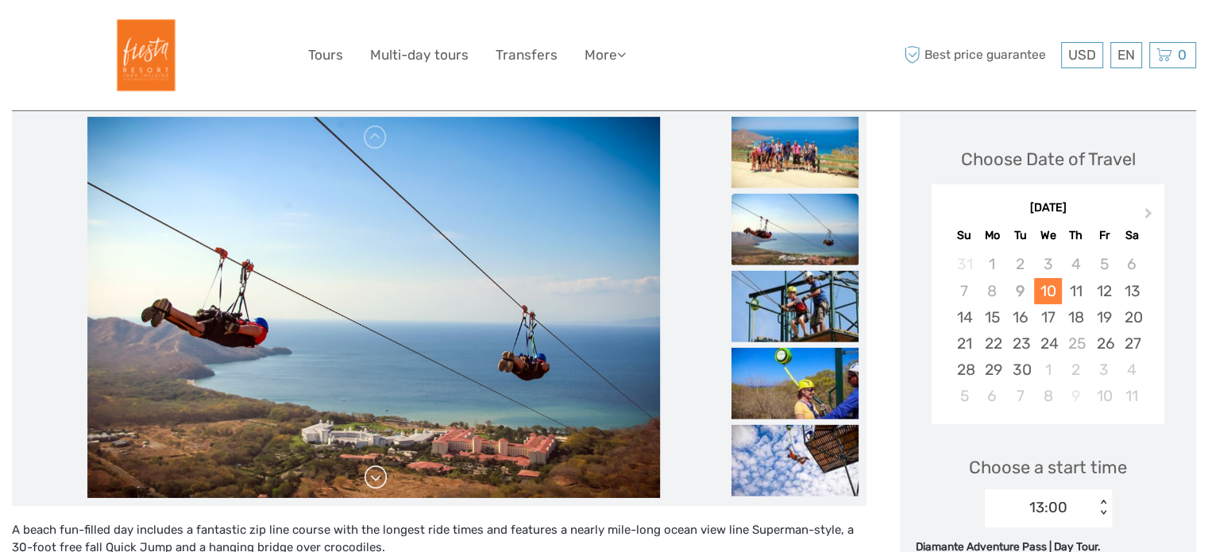
click at [380, 478] on link at bounding box center [375, 477] width 25 height 25
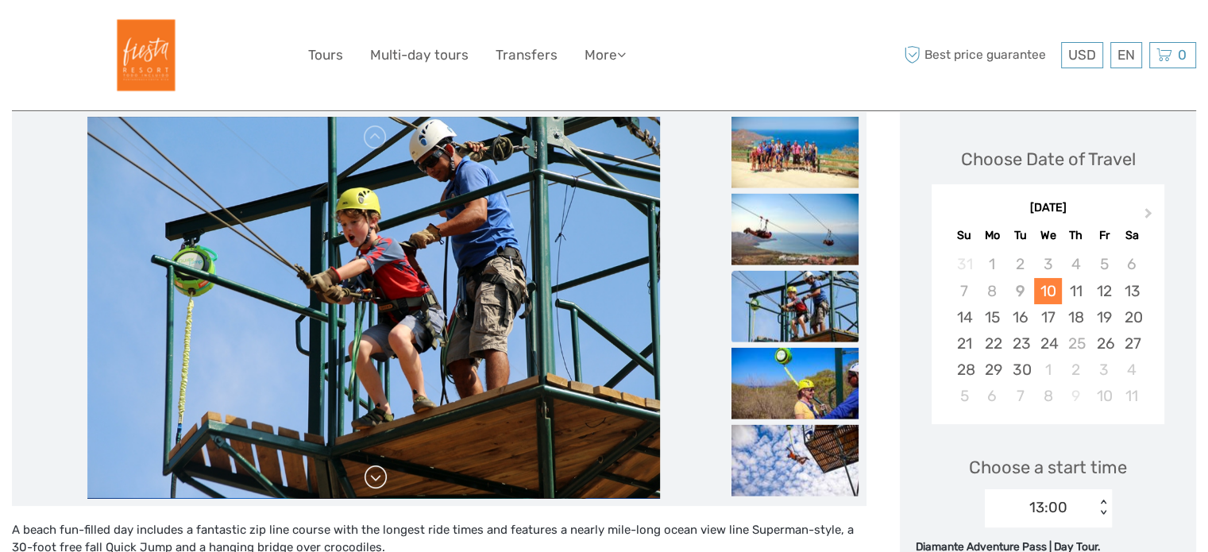
click at [380, 478] on link at bounding box center [375, 477] width 25 height 25
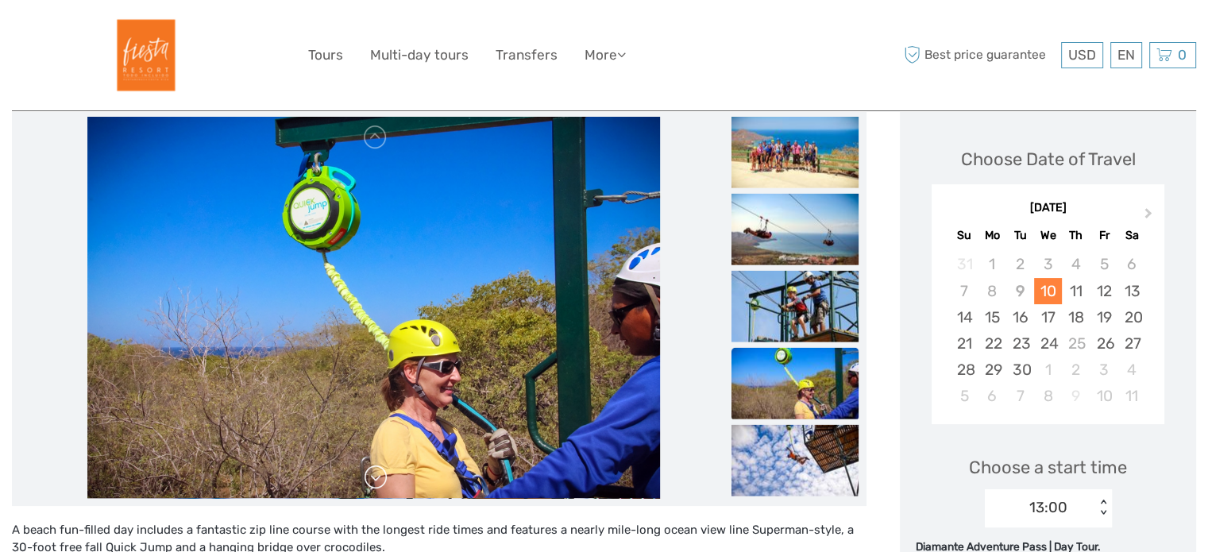
click at [380, 478] on link at bounding box center [375, 477] width 25 height 25
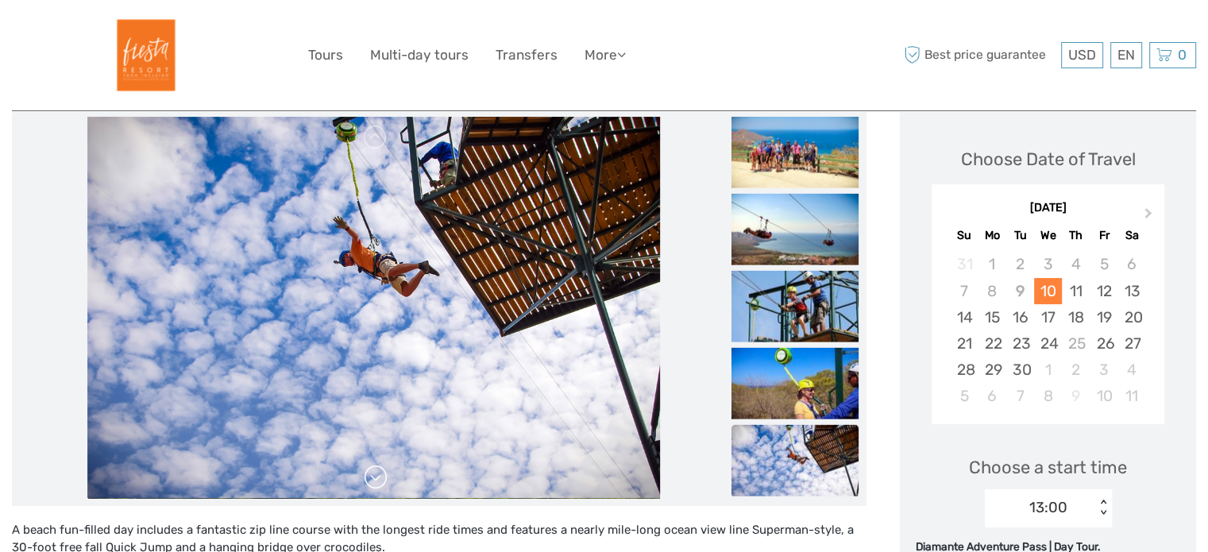
click at [380, 478] on link at bounding box center [375, 477] width 25 height 25
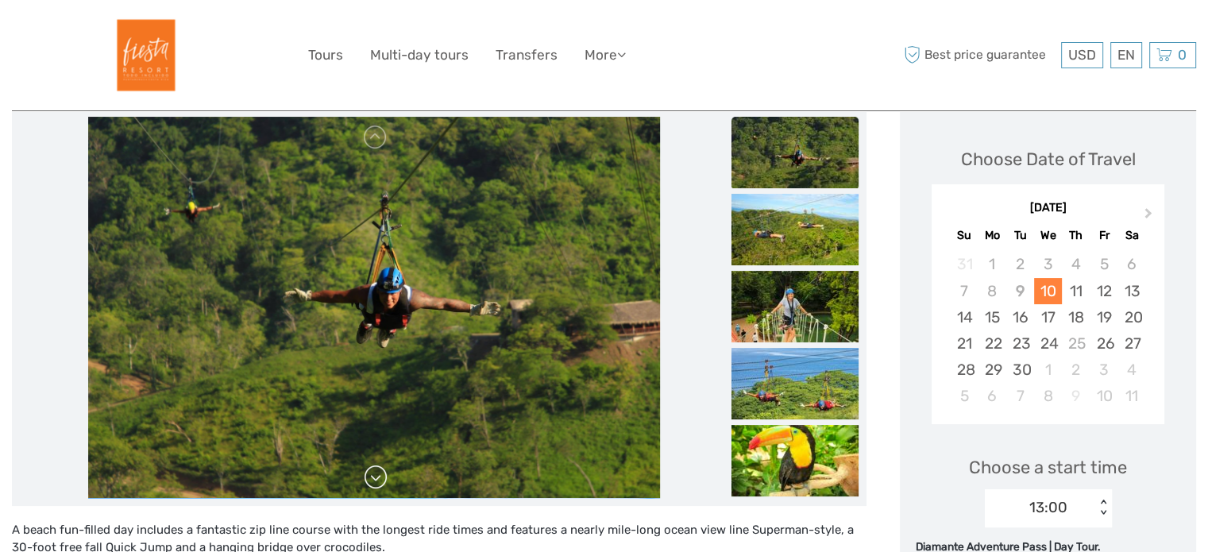
click at [380, 478] on link at bounding box center [375, 477] width 25 height 25
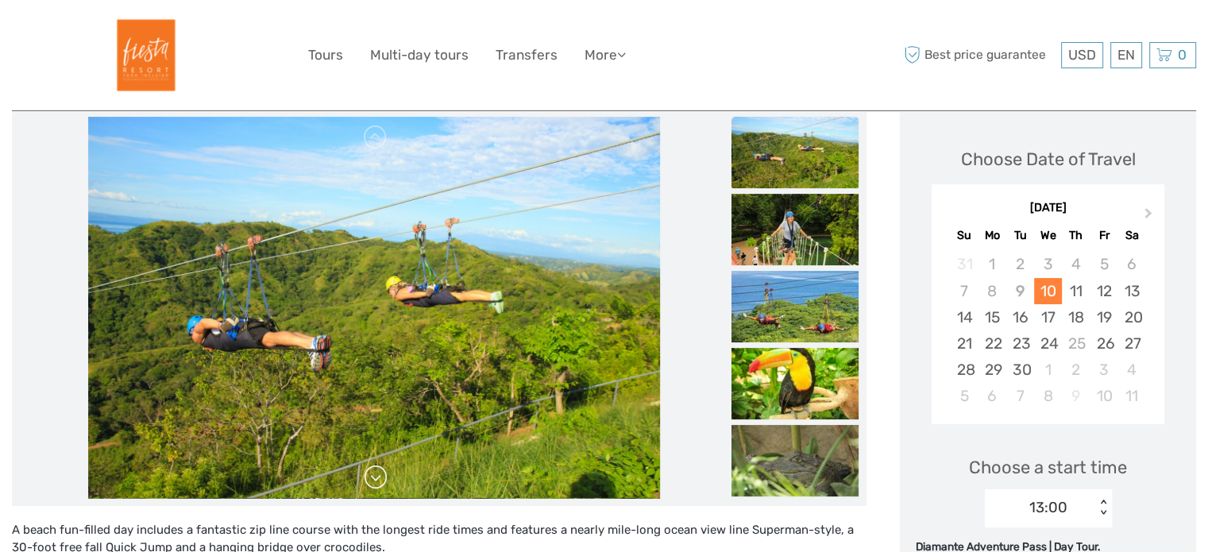
click at [380, 478] on link at bounding box center [375, 477] width 25 height 25
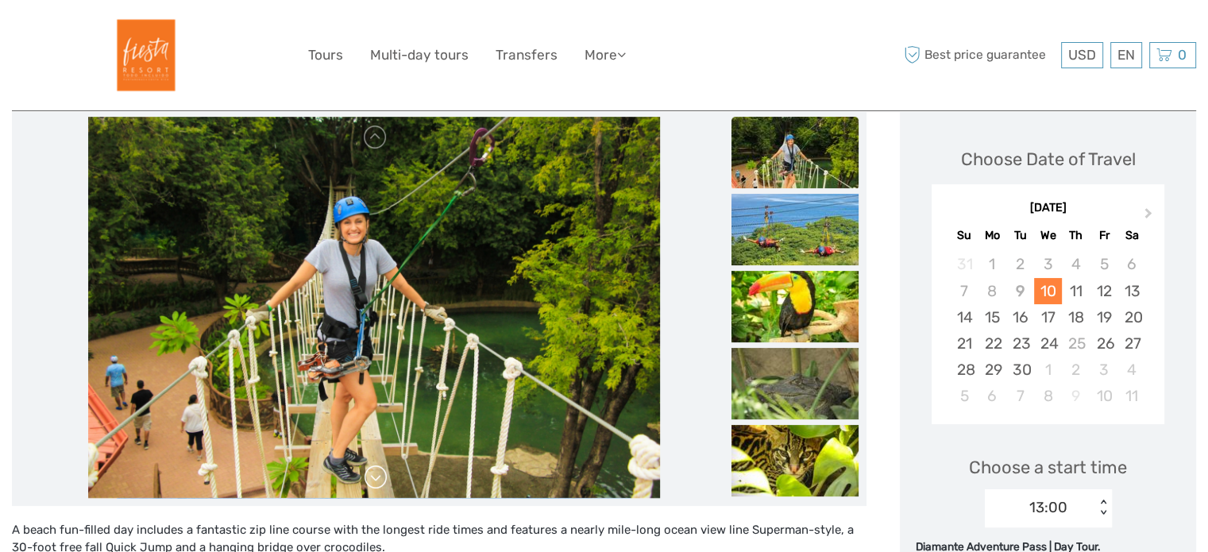
click at [380, 478] on link at bounding box center [375, 477] width 25 height 25
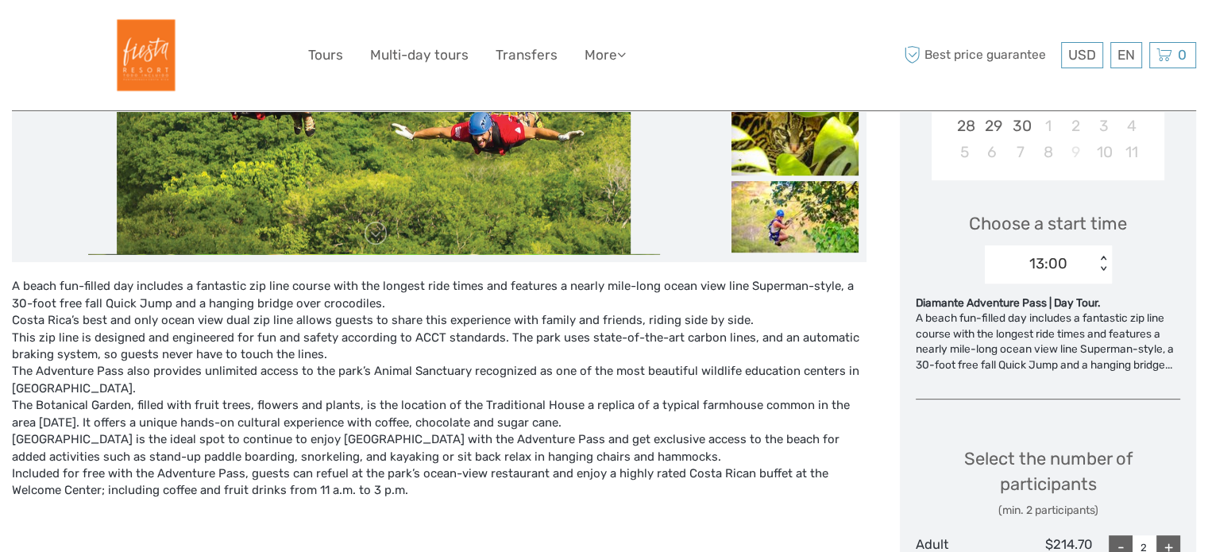
scroll to position [449, 0]
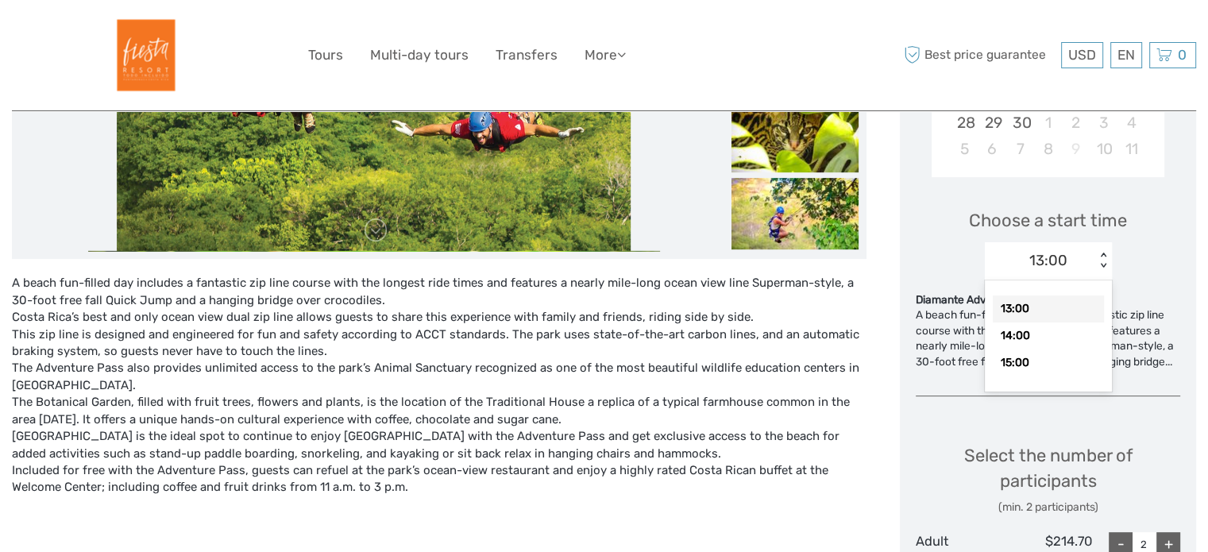
click at [1051, 245] on div "13:00 < >" at bounding box center [1048, 261] width 127 height 38
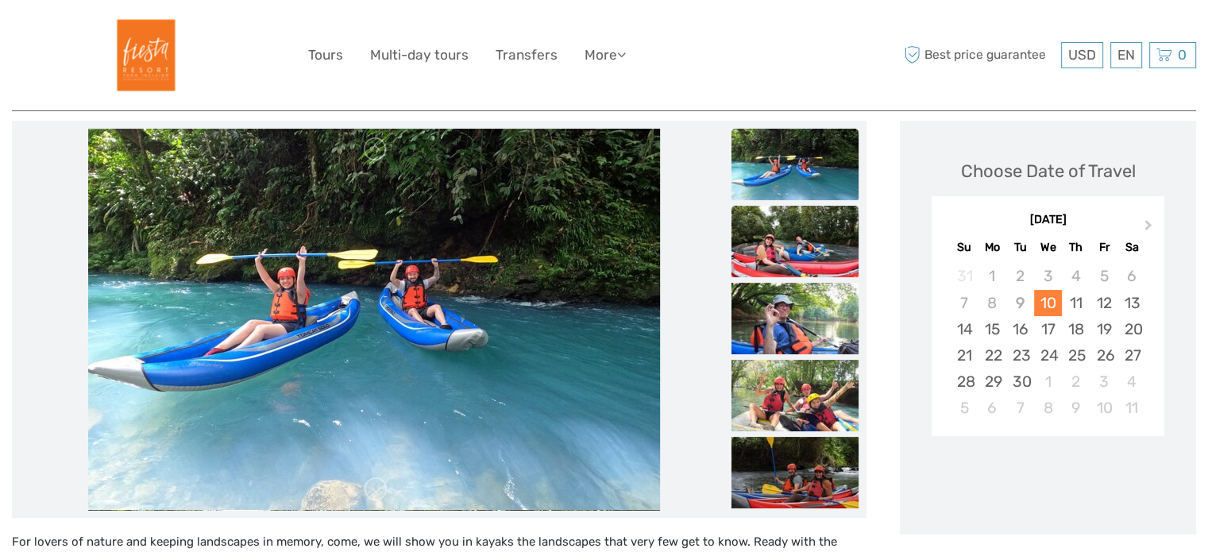
click at [769, 234] on img at bounding box center [794, 241] width 127 height 71
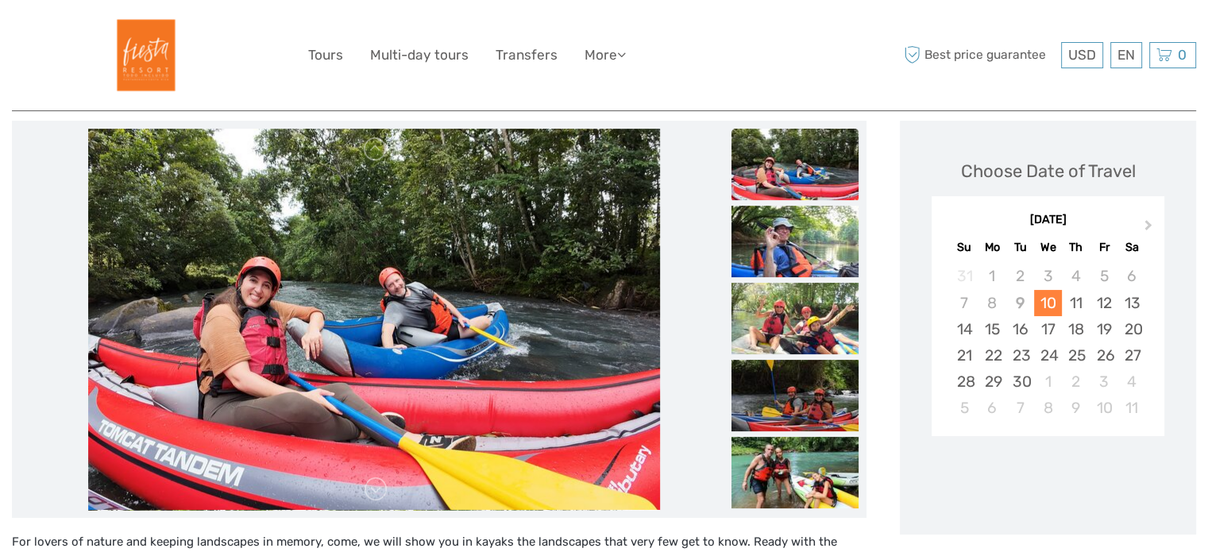
click at [785, 279] on ul at bounding box center [794, 322] width 127 height 540
click at [792, 307] on img at bounding box center [794, 318] width 127 height 71
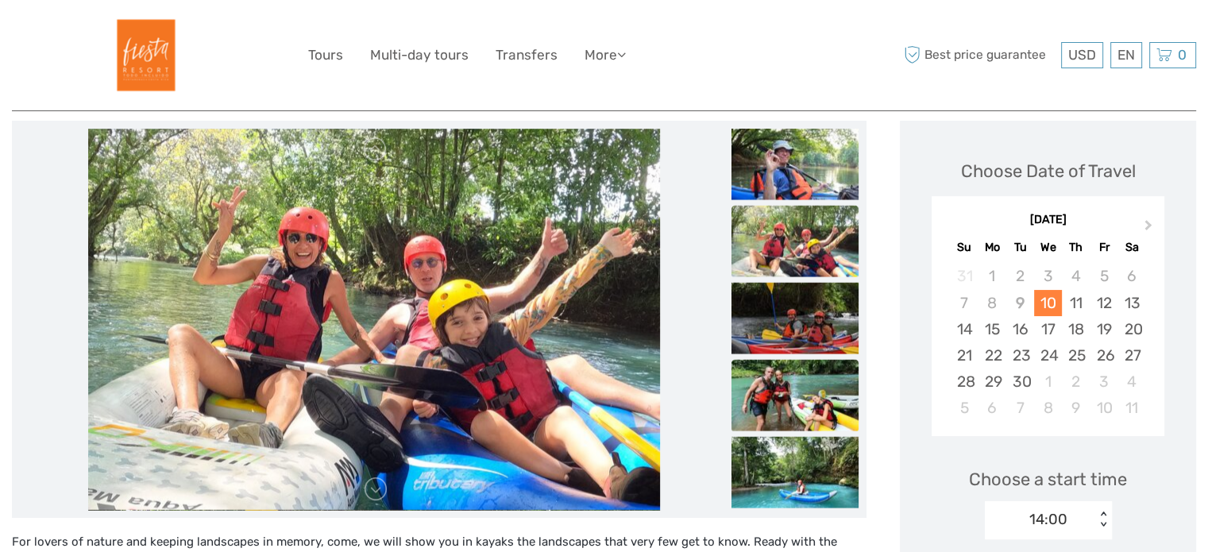
click at [798, 386] on img at bounding box center [794, 395] width 127 height 71
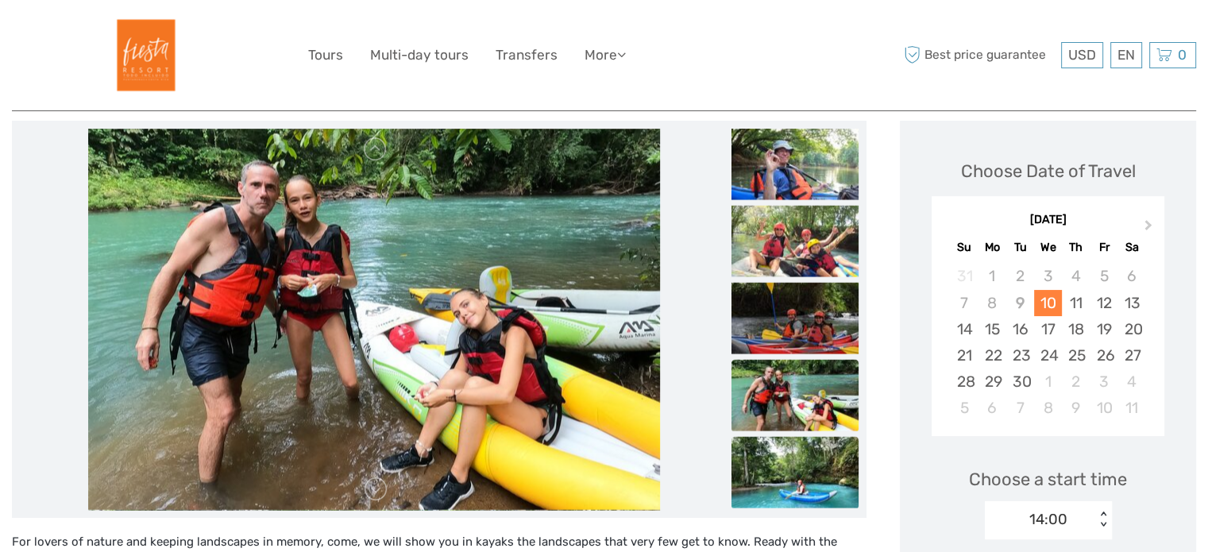
click at [813, 443] on img at bounding box center [794, 472] width 127 height 71
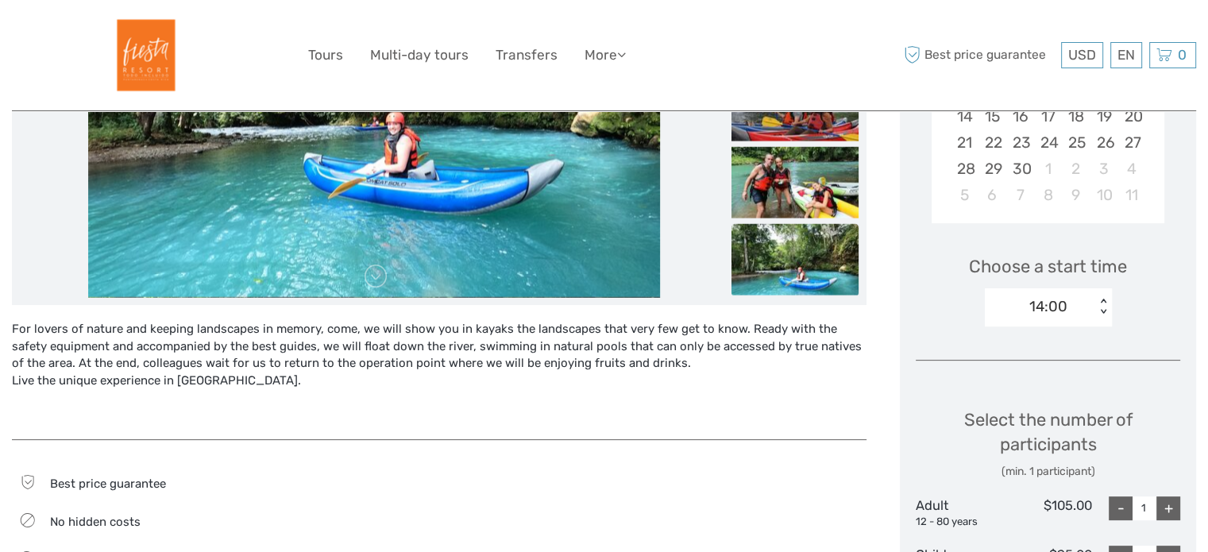
scroll to position [321, 0]
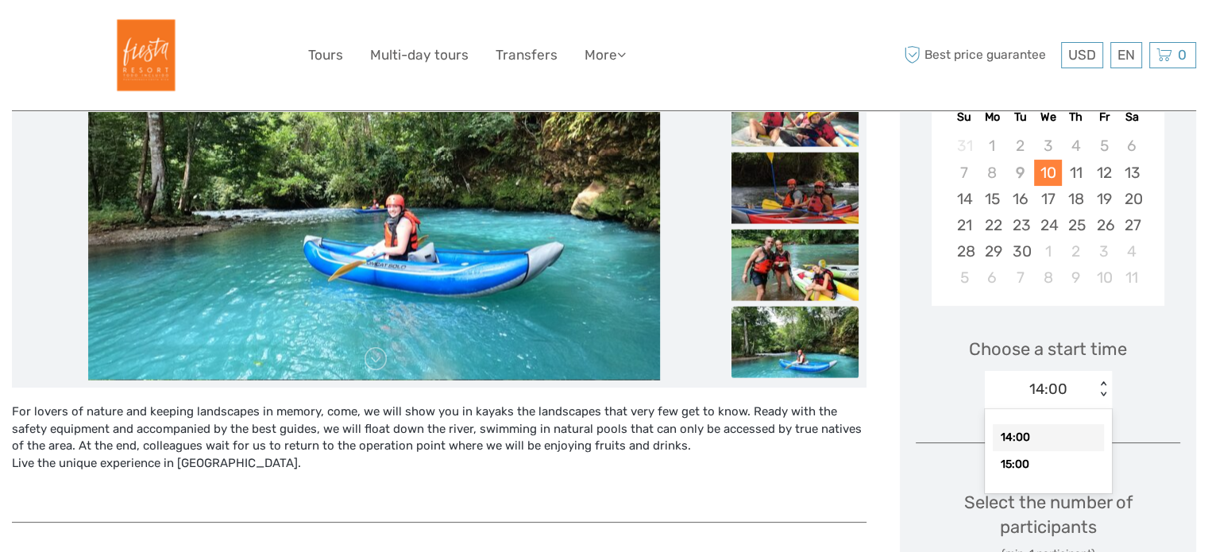
click at [1084, 397] on div "14:00" at bounding box center [1040, 389] width 110 height 24
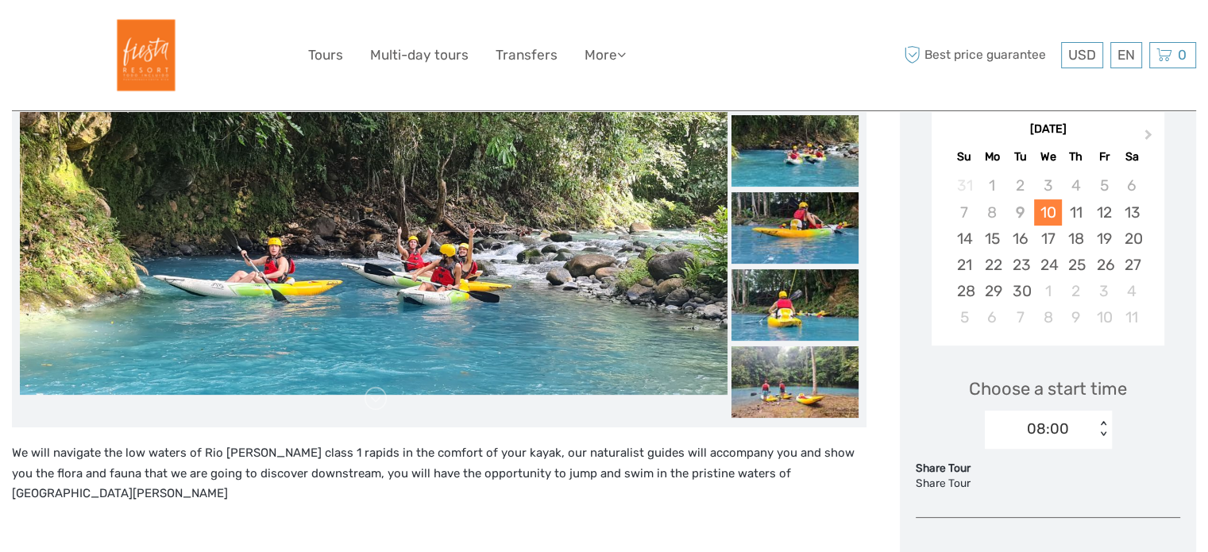
scroll to position [280, 0]
click at [1148, 133] on span "Next Month" at bounding box center [1148, 138] width 0 height 23
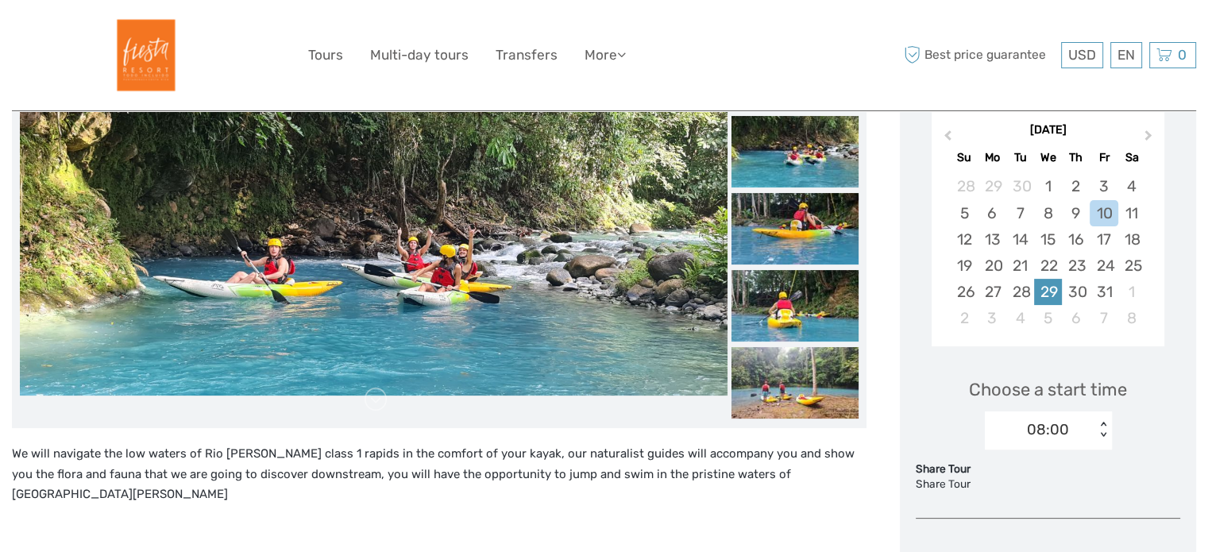
click at [1035, 288] on div "29" at bounding box center [1048, 292] width 28 height 26
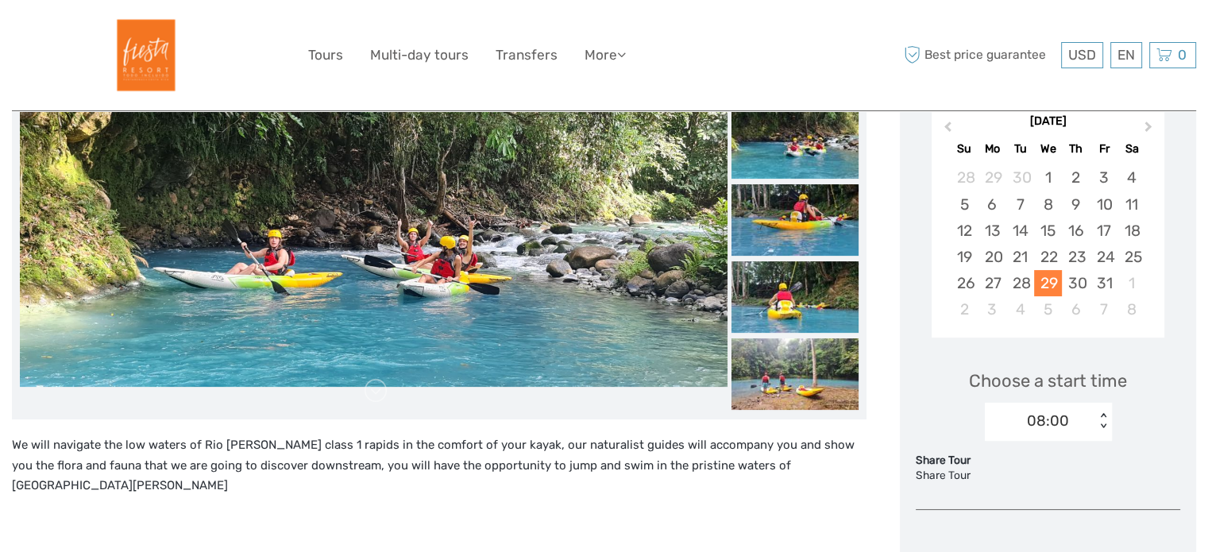
scroll to position [286, 0]
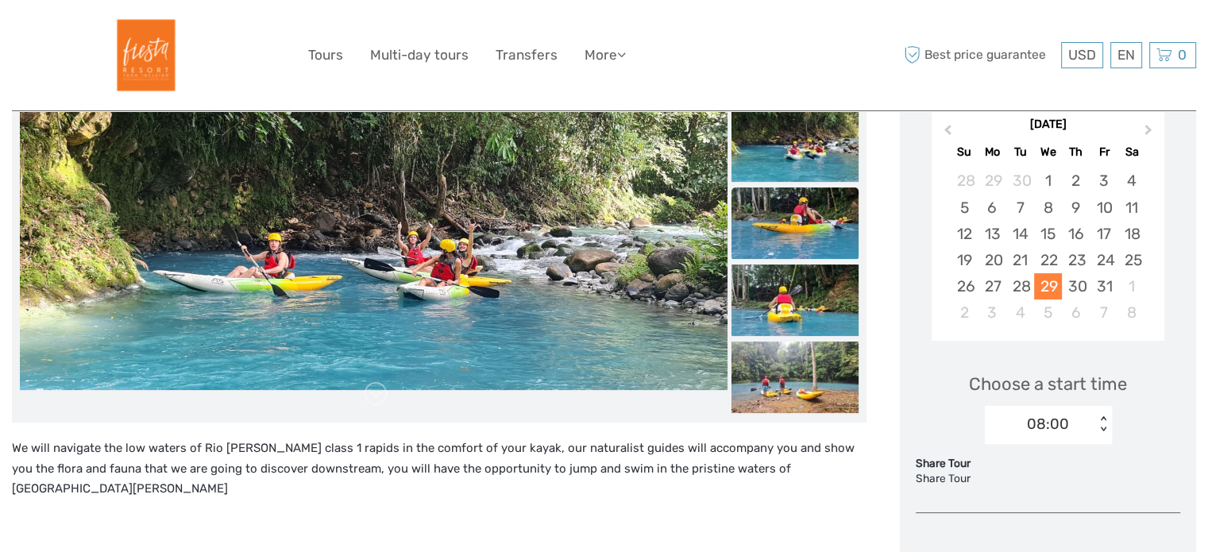
click at [788, 207] on img at bounding box center [794, 222] width 127 height 71
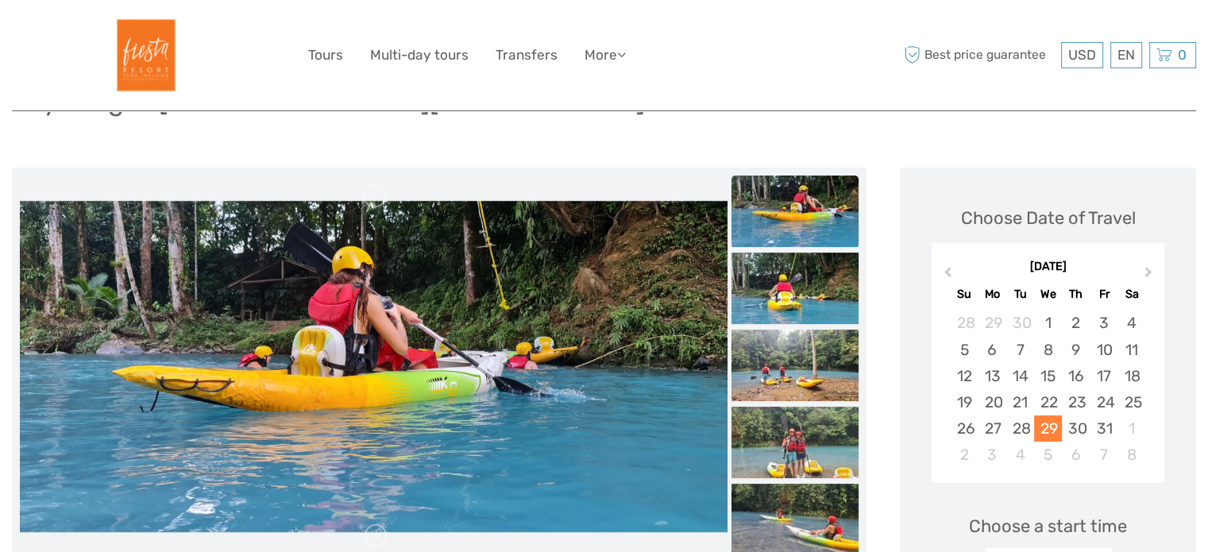
scroll to position [146, 0]
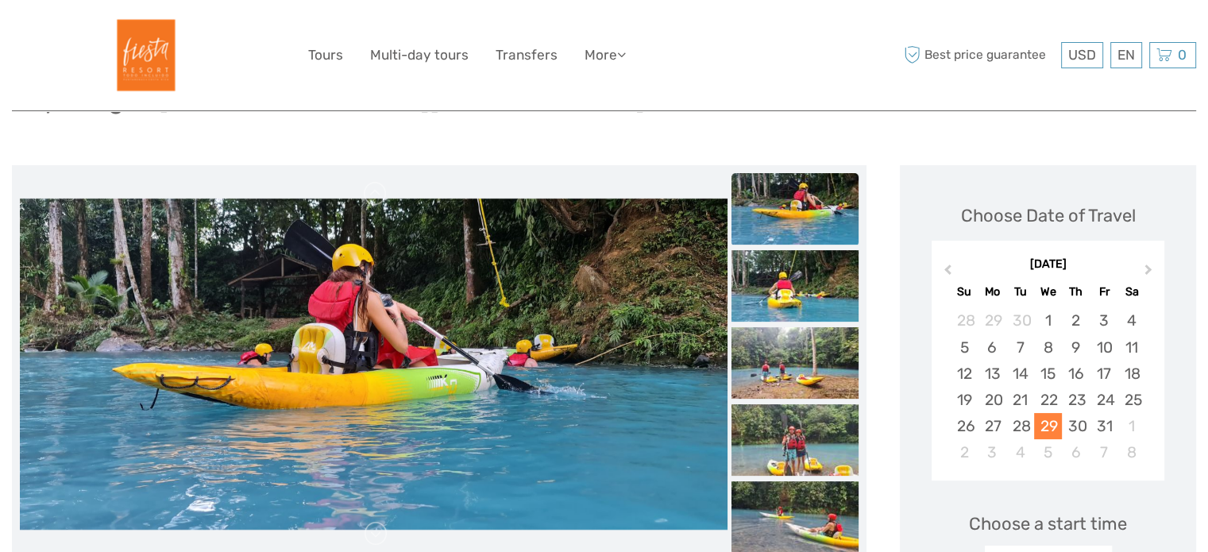
click at [815, 209] on img at bounding box center [794, 208] width 127 height 71
click at [801, 266] on img at bounding box center [794, 285] width 127 height 71
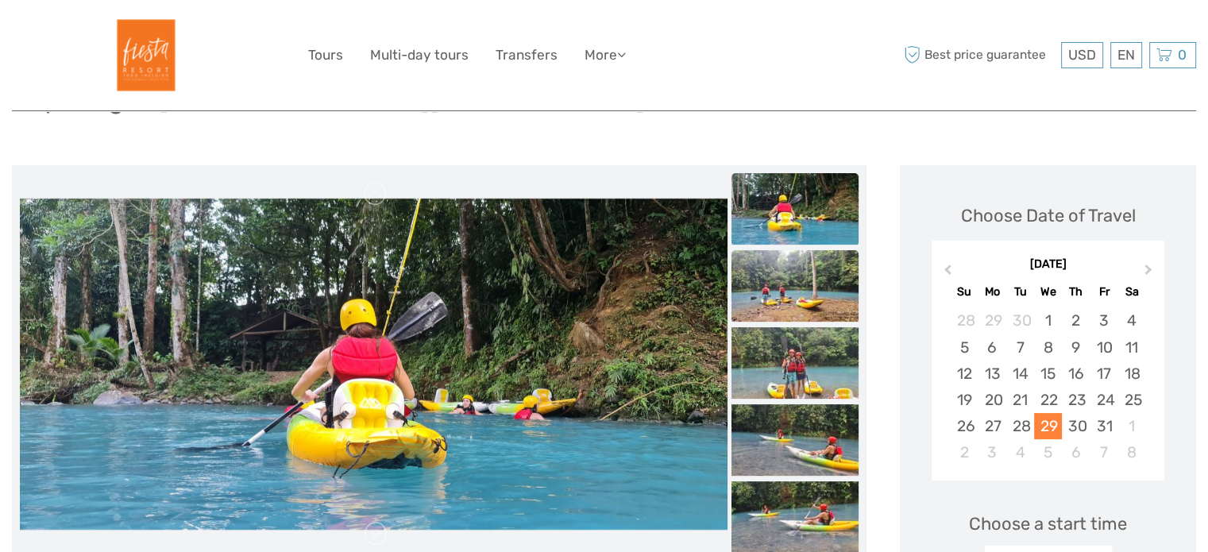
click at [792, 293] on img at bounding box center [794, 285] width 127 height 71
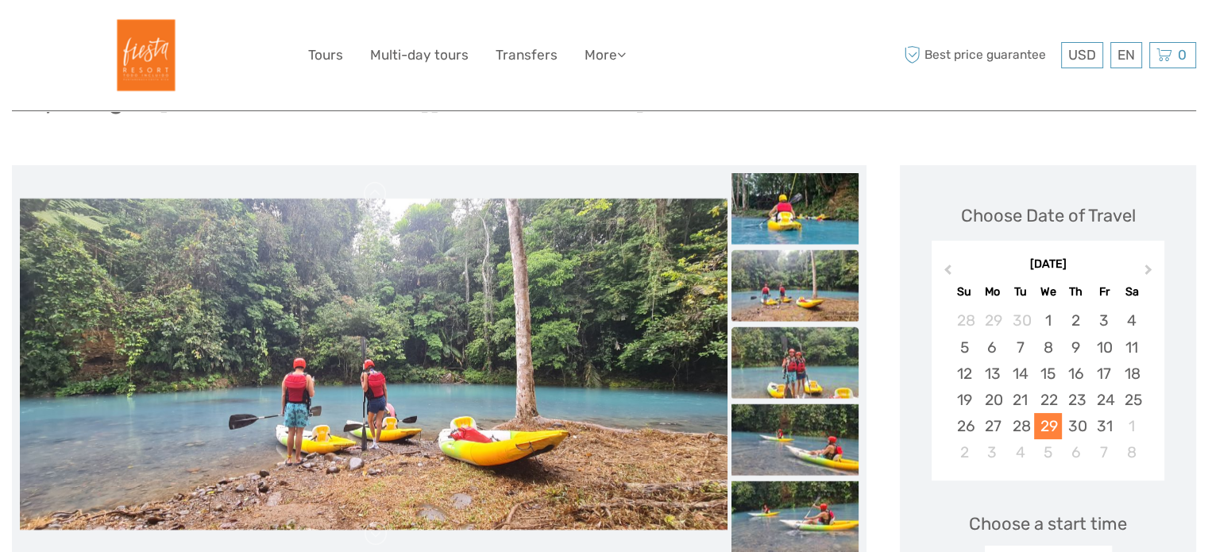
click at [788, 335] on img at bounding box center [794, 362] width 127 height 71
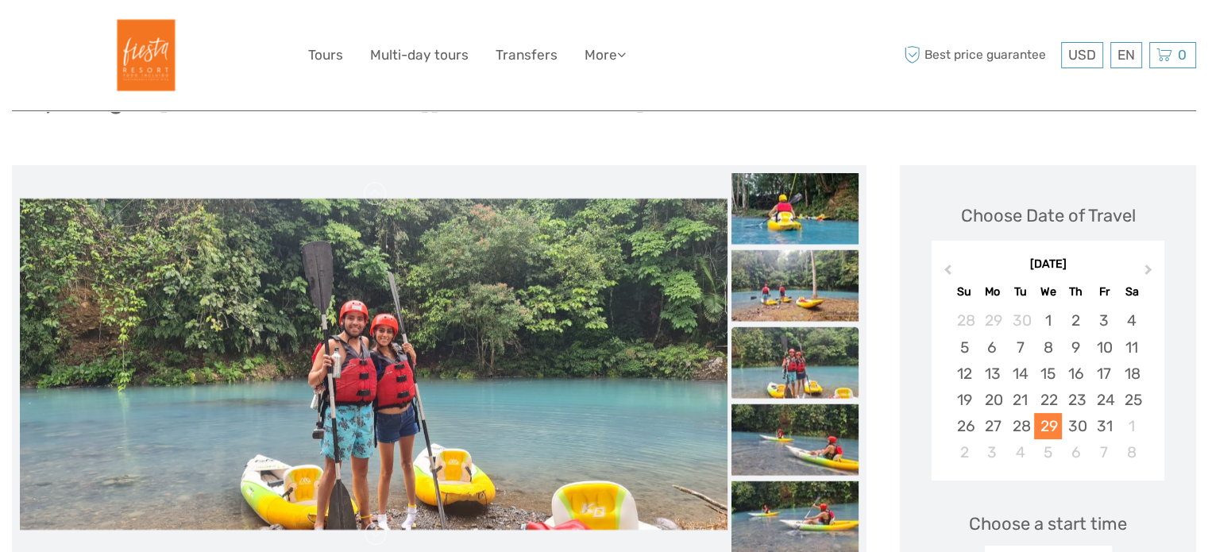
click at [806, 389] on img at bounding box center [794, 362] width 127 height 71
click at [816, 438] on img at bounding box center [794, 439] width 127 height 71
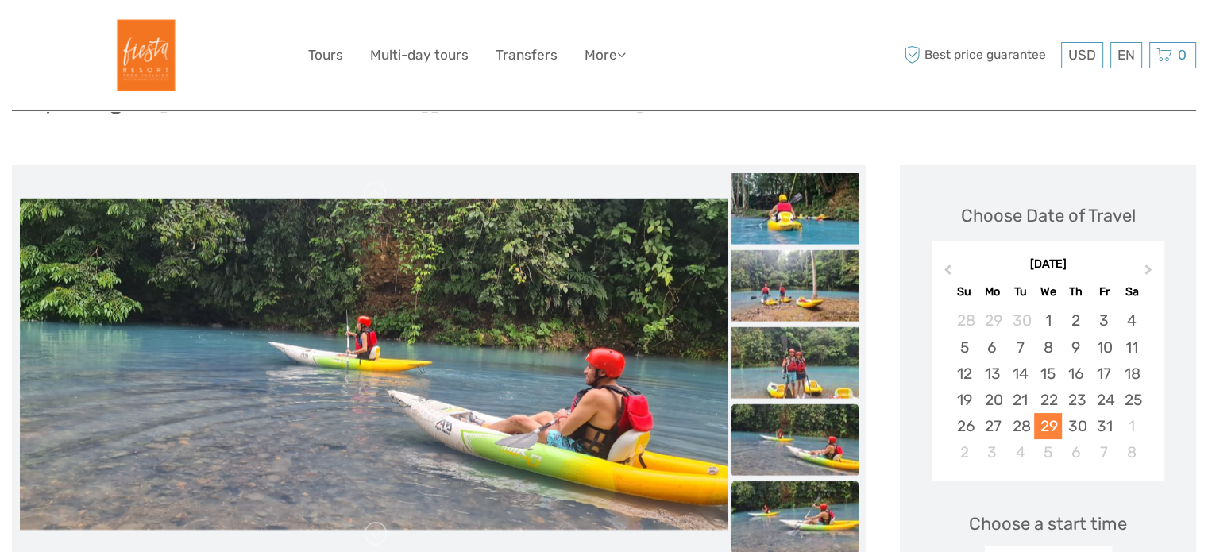
click at [827, 487] on img at bounding box center [794, 516] width 127 height 71
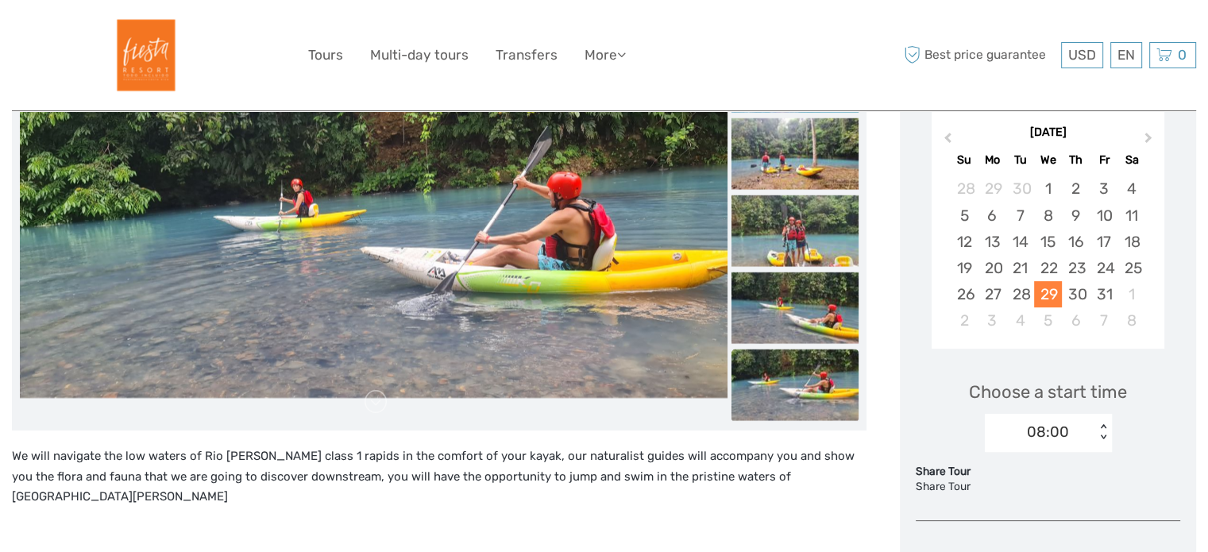
scroll to position [295, 0]
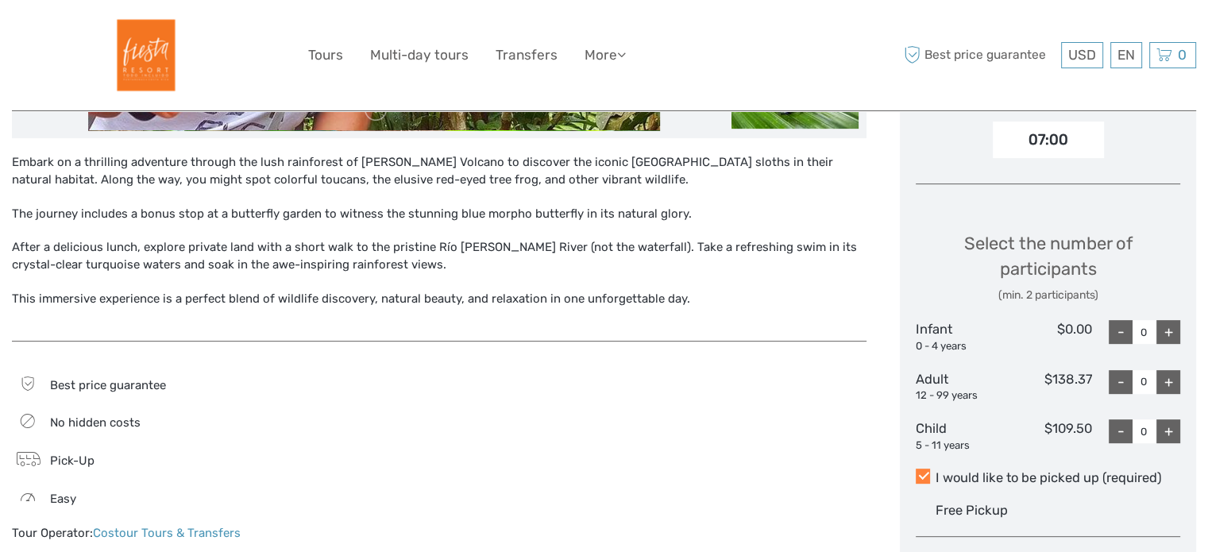
scroll to position [564, 0]
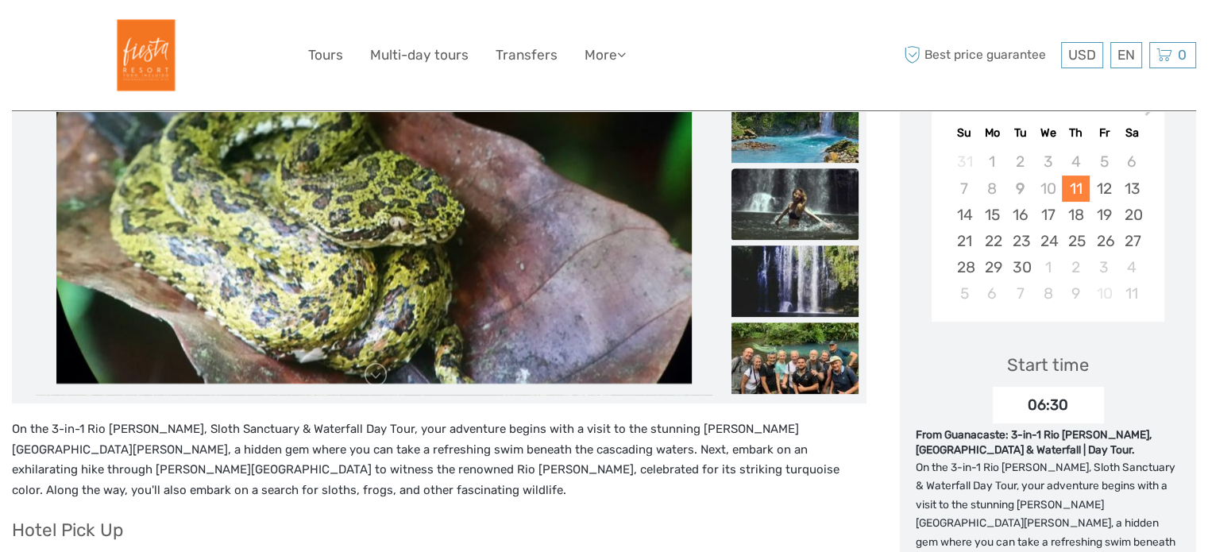
scroll to position [194, 0]
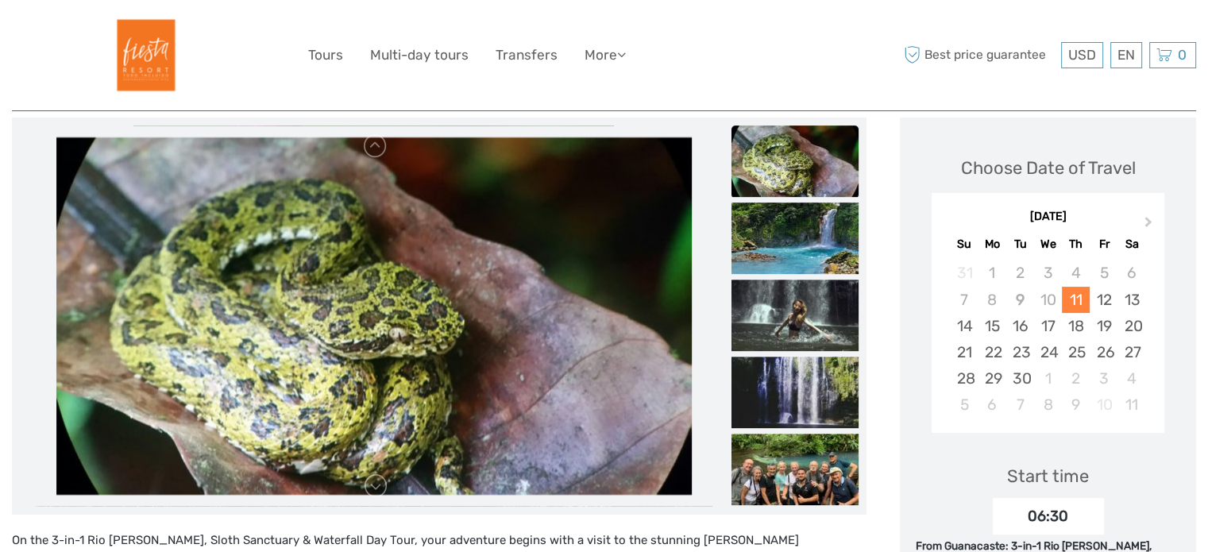
click at [368, 499] on li at bounding box center [374, 315] width 708 height 381
click at [376, 496] on link at bounding box center [375, 485] width 25 height 25
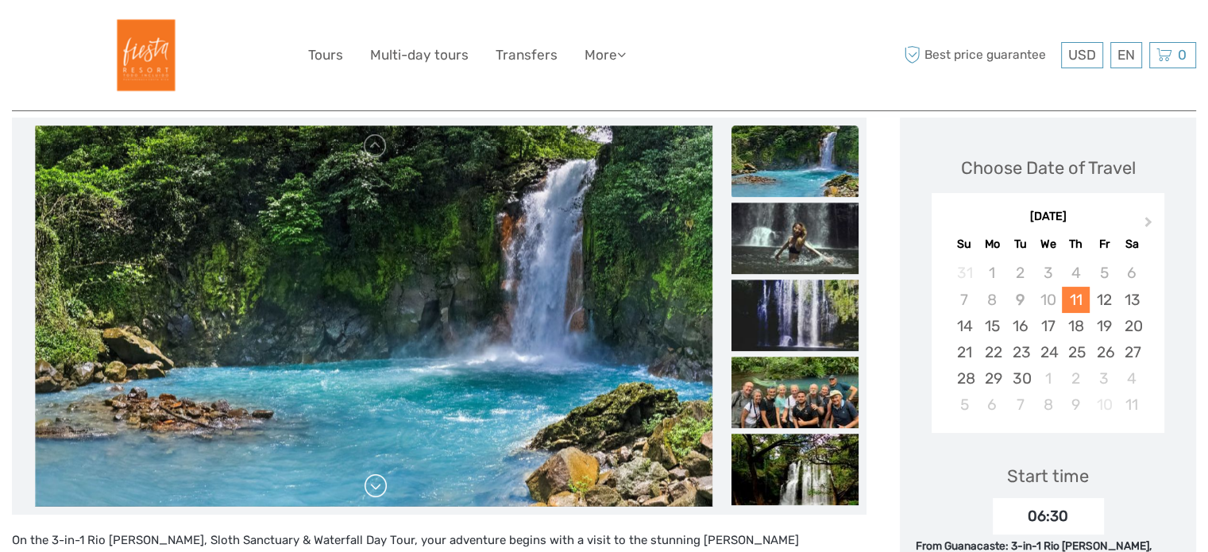
click at [376, 492] on link at bounding box center [375, 485] width 25 height 25
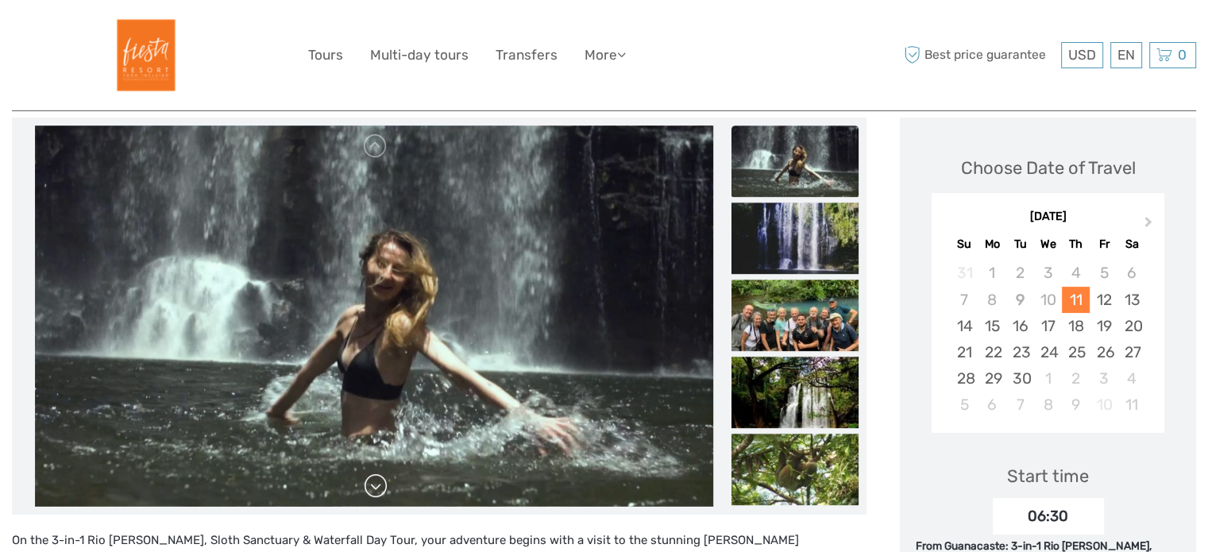
click at [376, 492] on link at bounding box center [375, 485] width 25 height 25
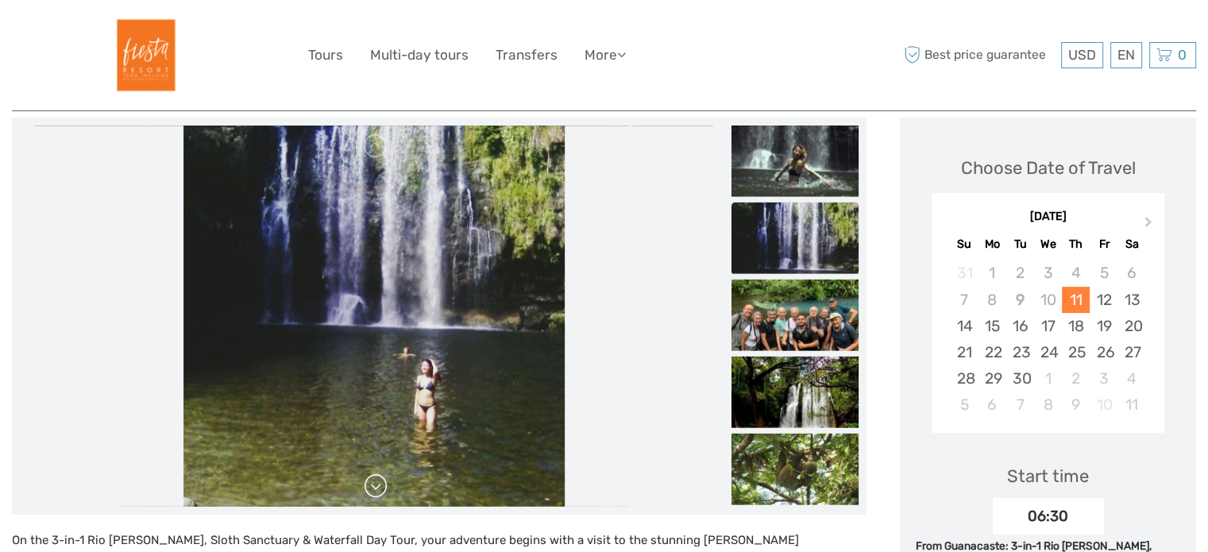
click at [376, 492] on link at bounding box center [375, 485] width 25 height 25
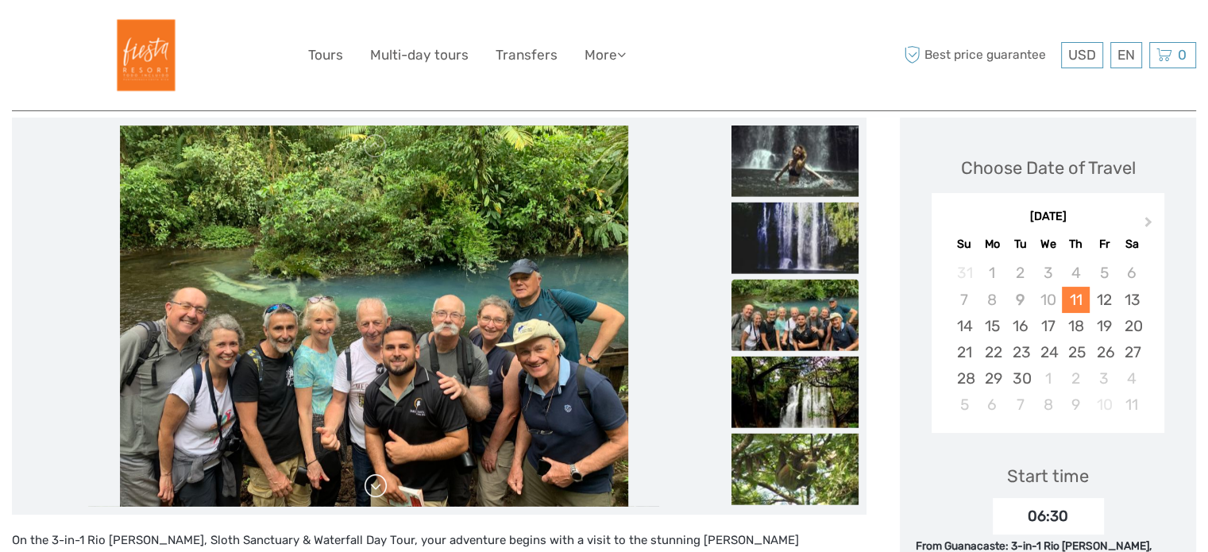
click at [376, 492] on link at bounding box center [375, 485] width 25 height 25
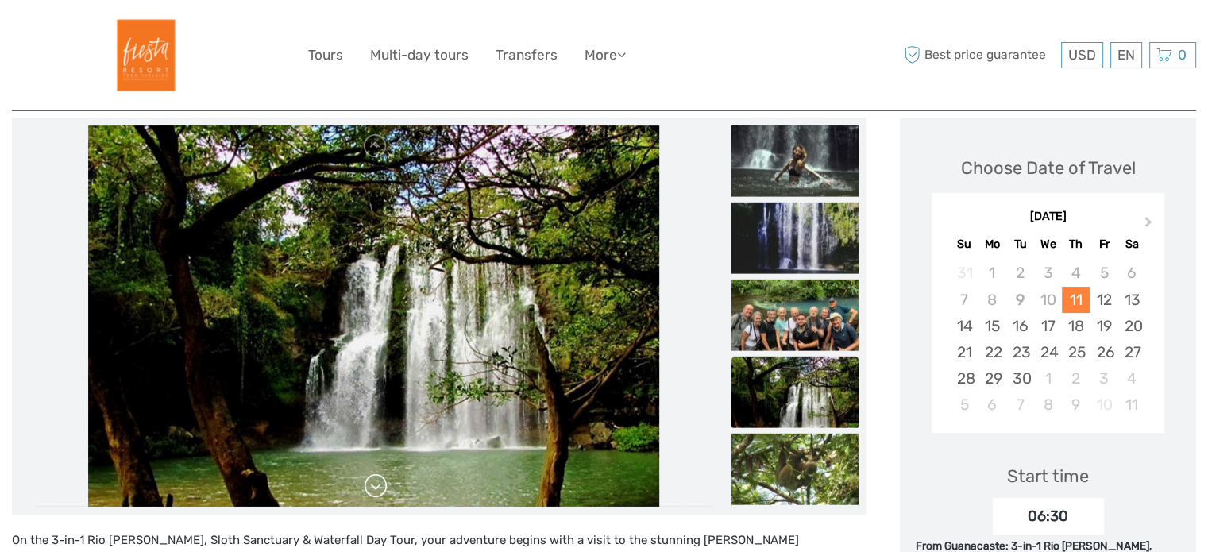
click at [376, 492] on link at bounding box center [375, 485] width 25 height 25
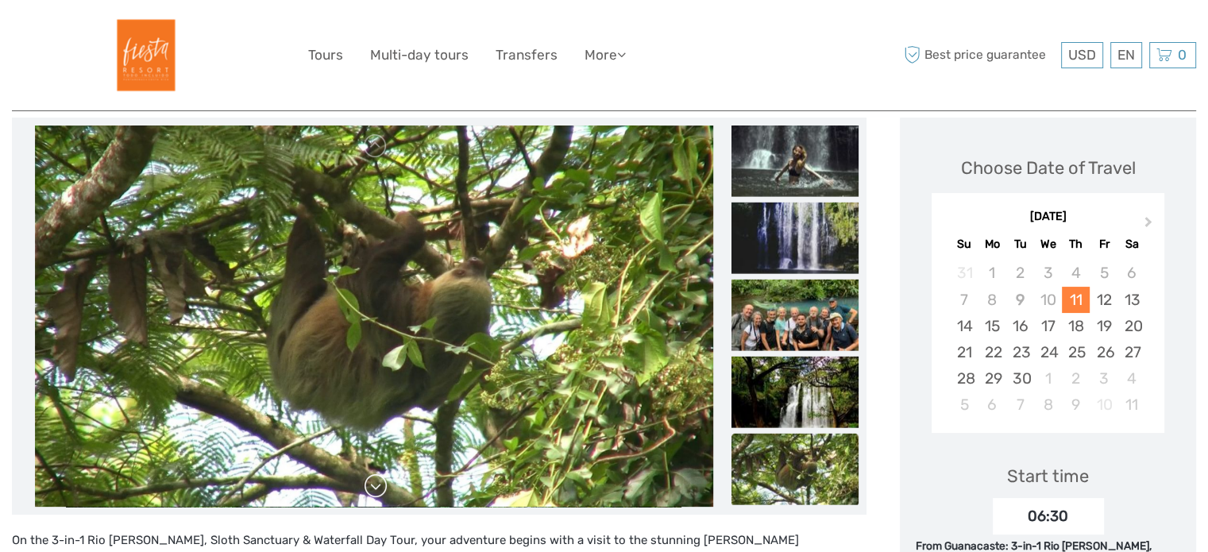
click at [376, 492] on link at bounding box center [375, 485] width 25 height 25
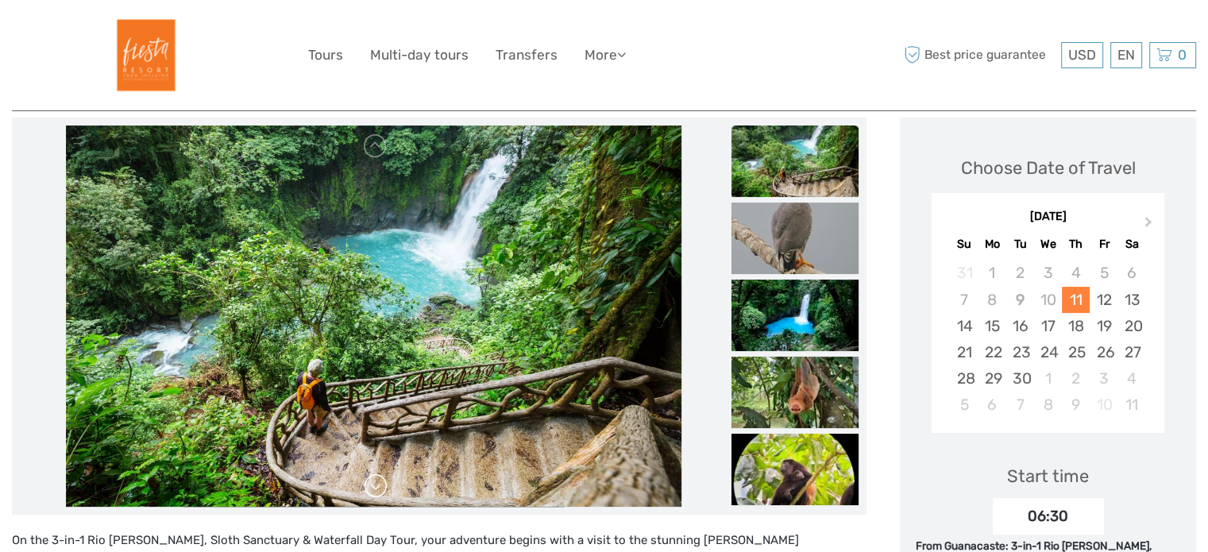
click at [376, 492] on link at bounding box center [375, 485] width 25 height 25
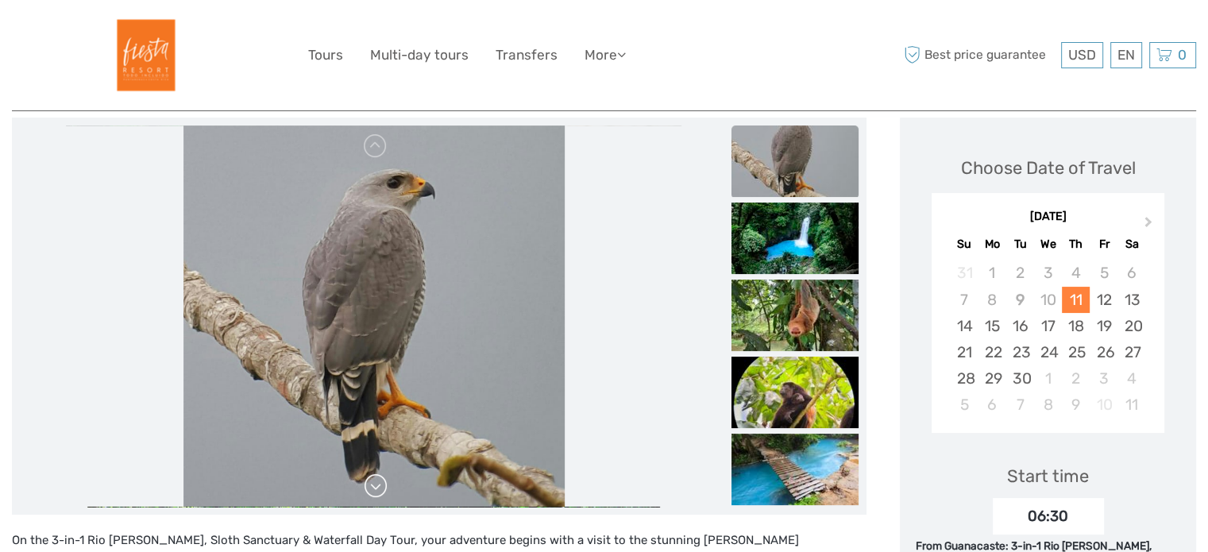
click at [376, 492] on link at bounding box center [375, 485] width 25 height 25
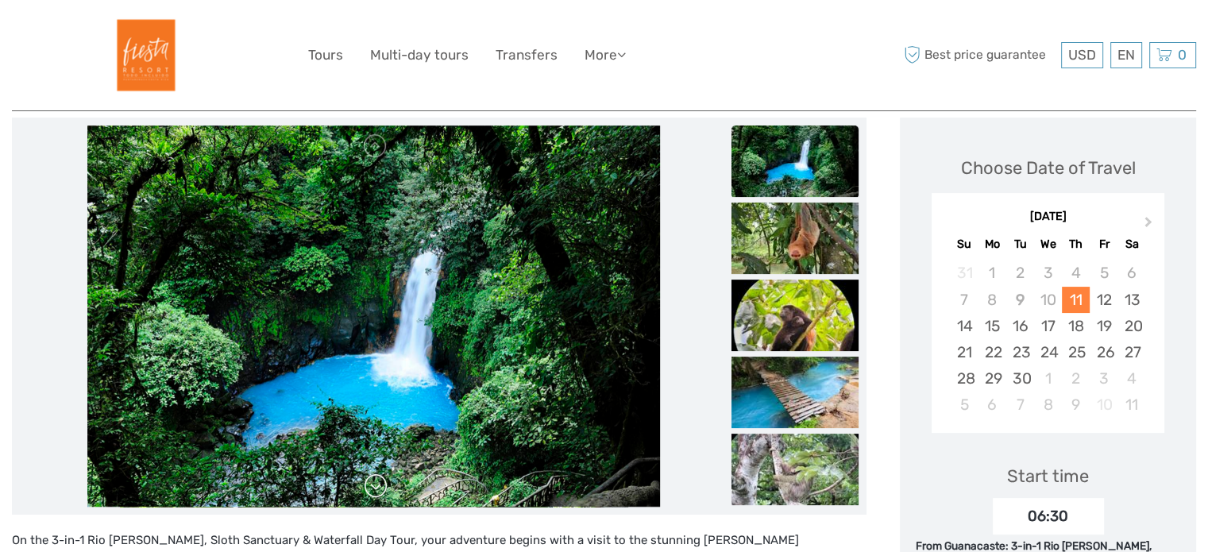
click at [376, 492] on link at bounding box center [375, 485] width 25 height 25
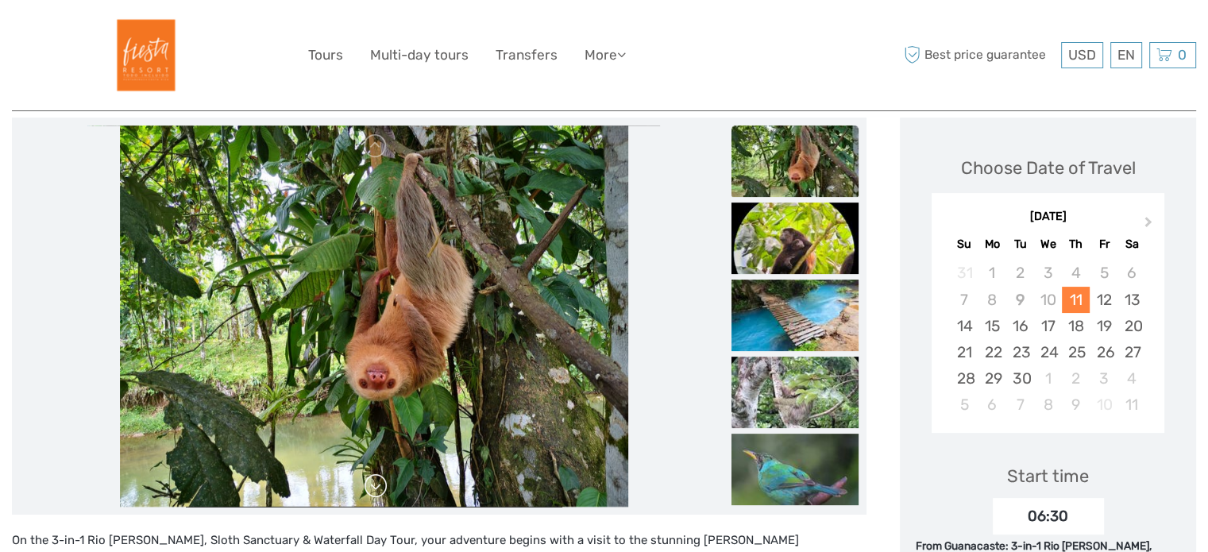
click at [376, 492] on link at bounding box center [375, 485] width 25 height 25
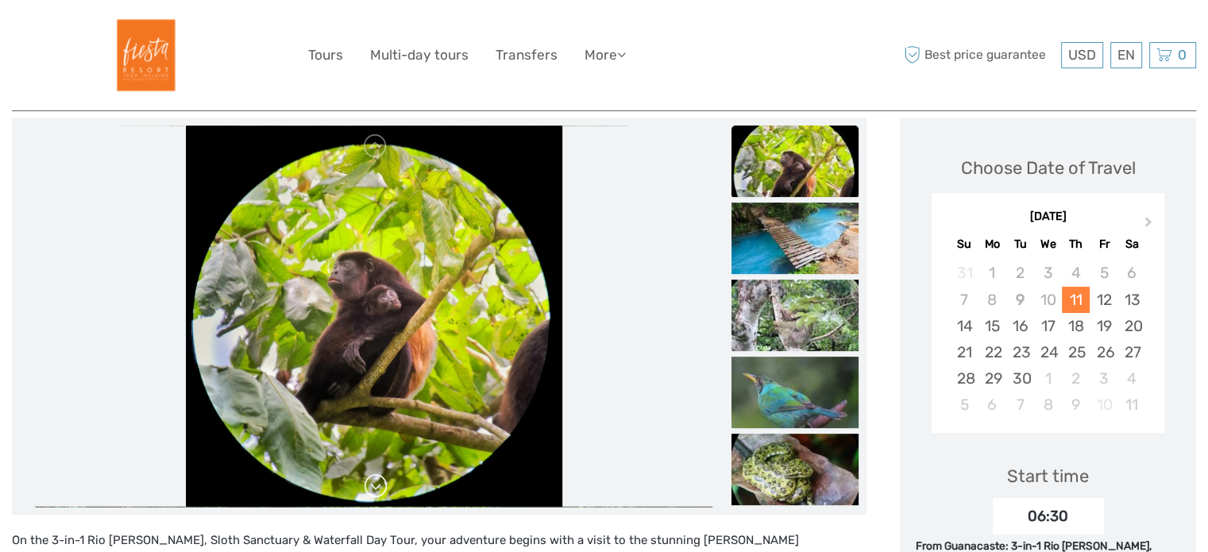
click at [376, 492] on link at bounding box center [375, 485] width 25 height 25
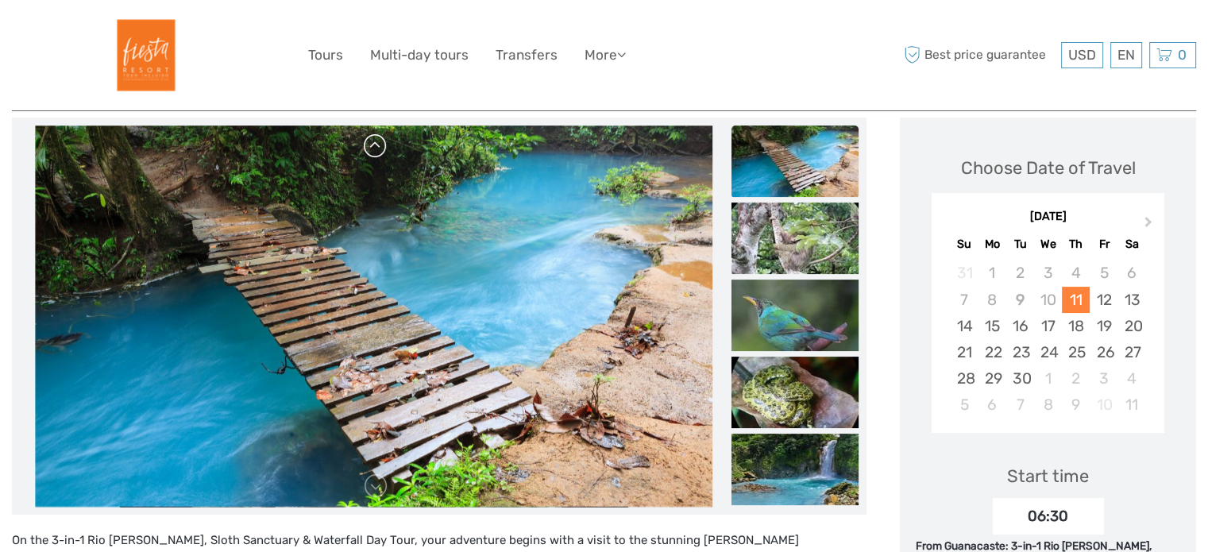
click at [373, 152] on link at bounding box center [375, 145] width 25 height 25
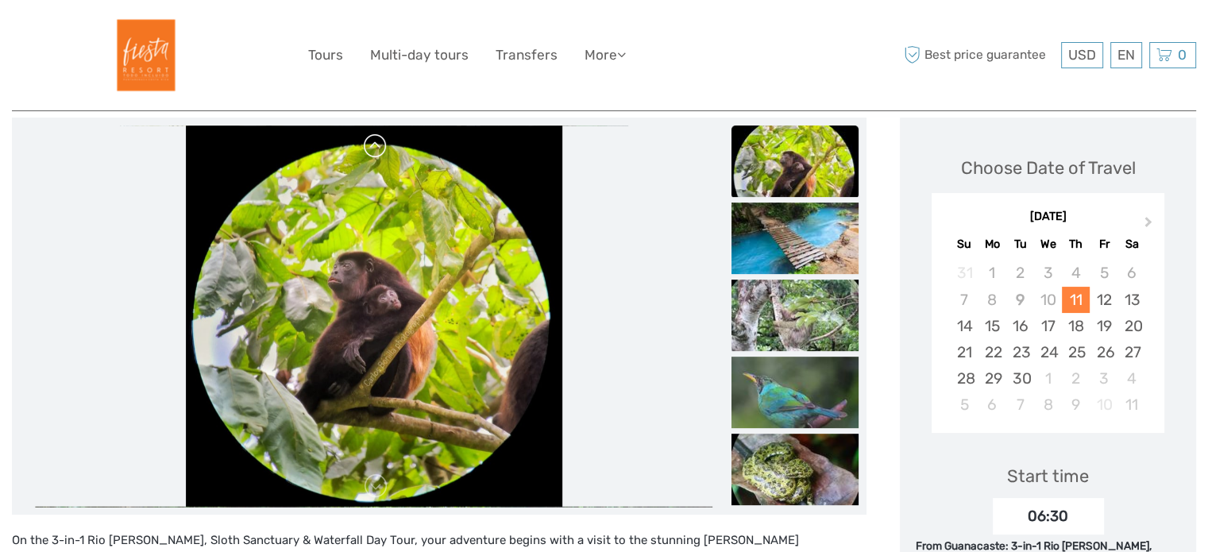
click at [373, 152] on link at bounding box center [375, 145] width 25 height 25
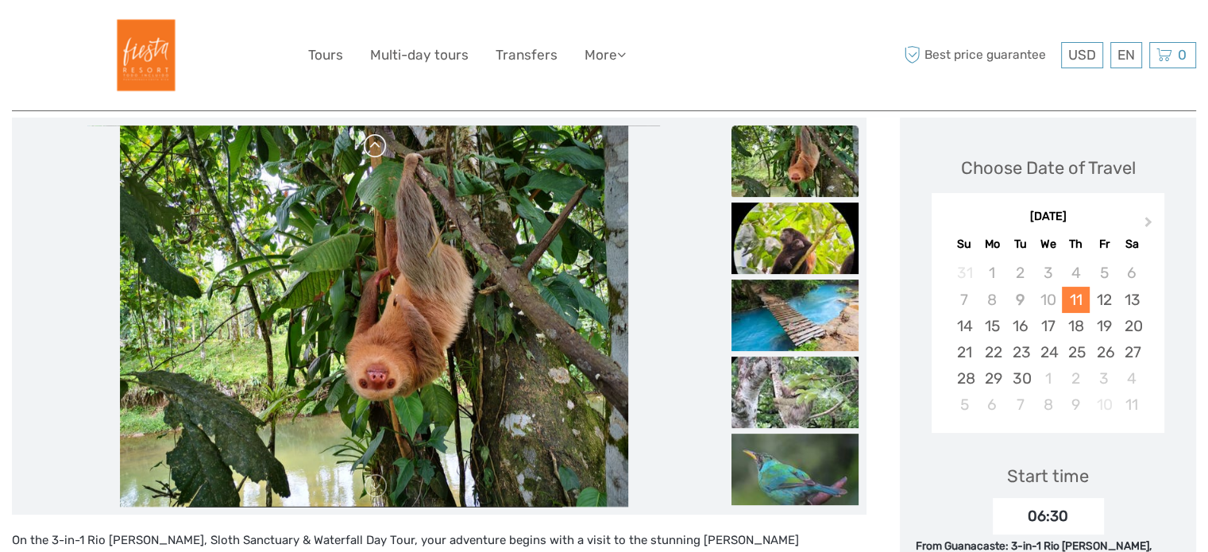
click at [373, 152] on link at bounding box center [375, 145] width 25 height 25
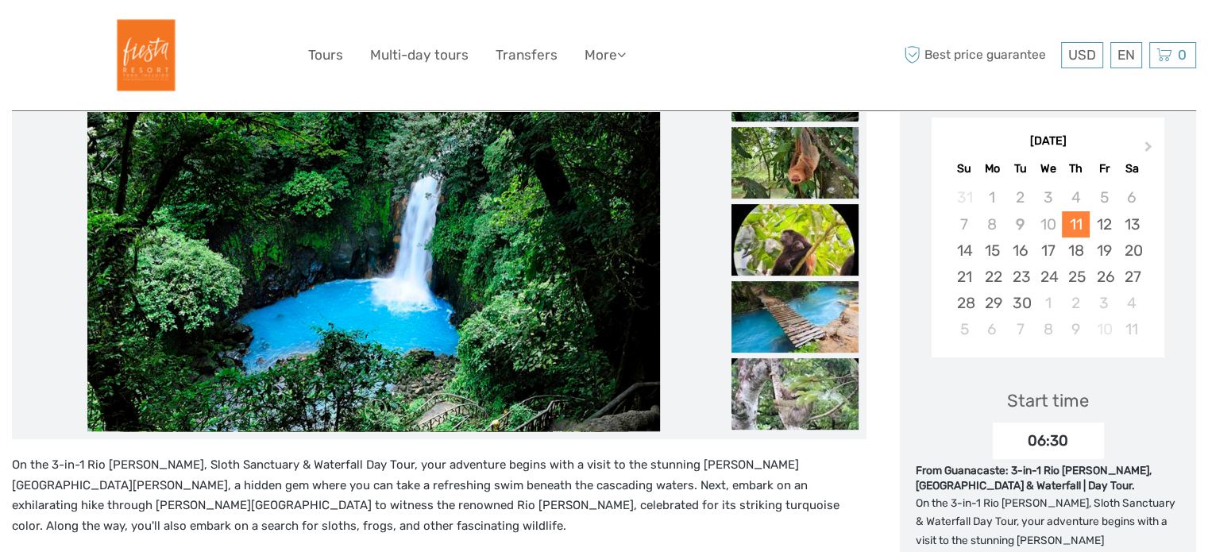
scroll to position [270, 0]
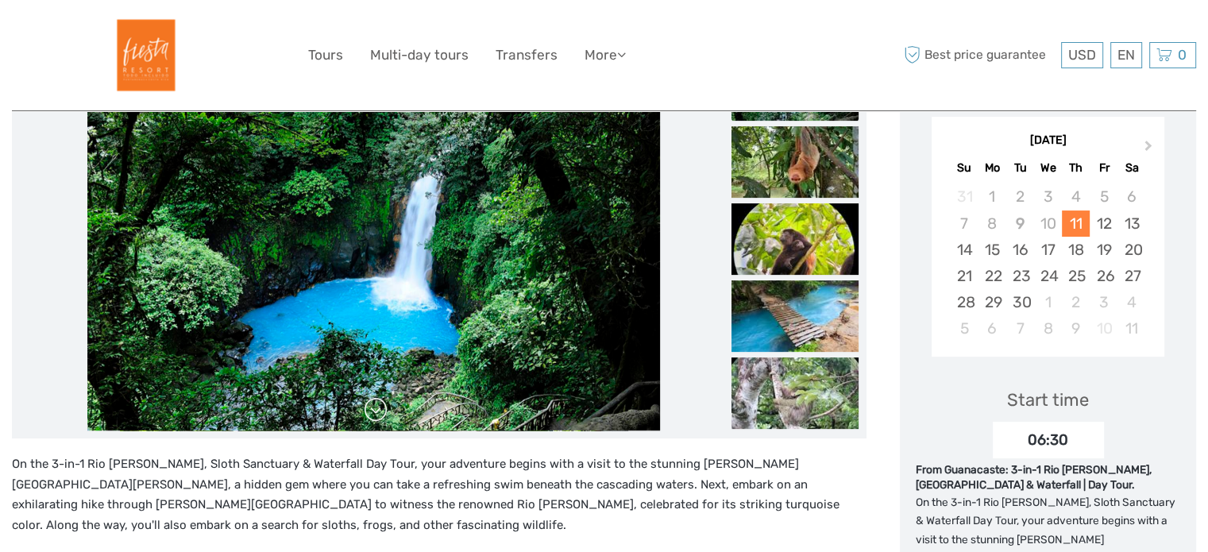
click at [372, 409] on link at bounding box center [375, 409] width 25 height 25
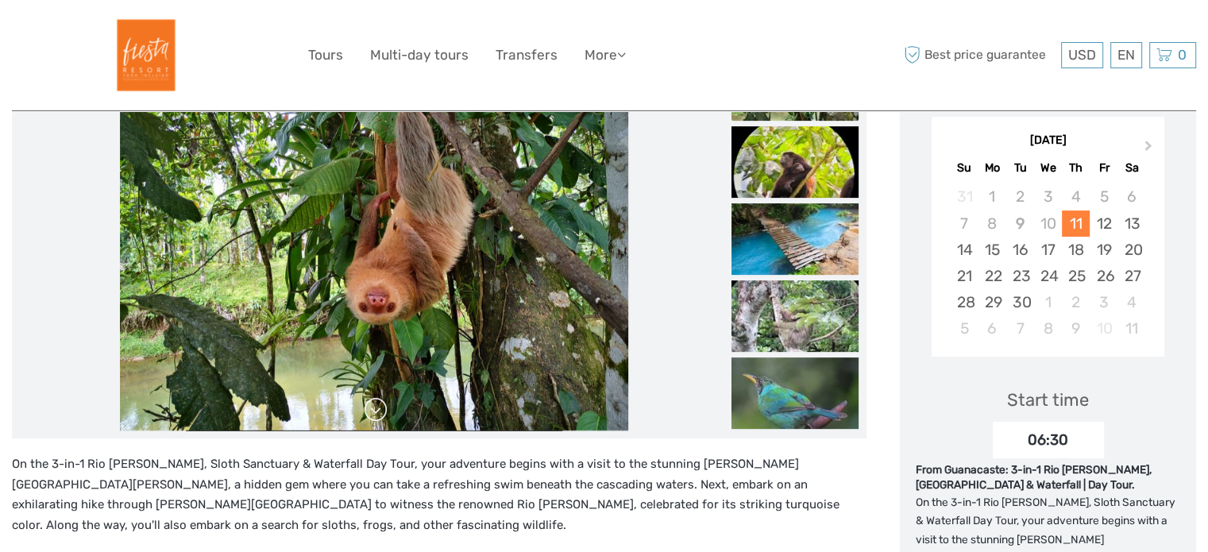
click at [372, 409] on link at bounding box center [375, 409] width 25 height 25
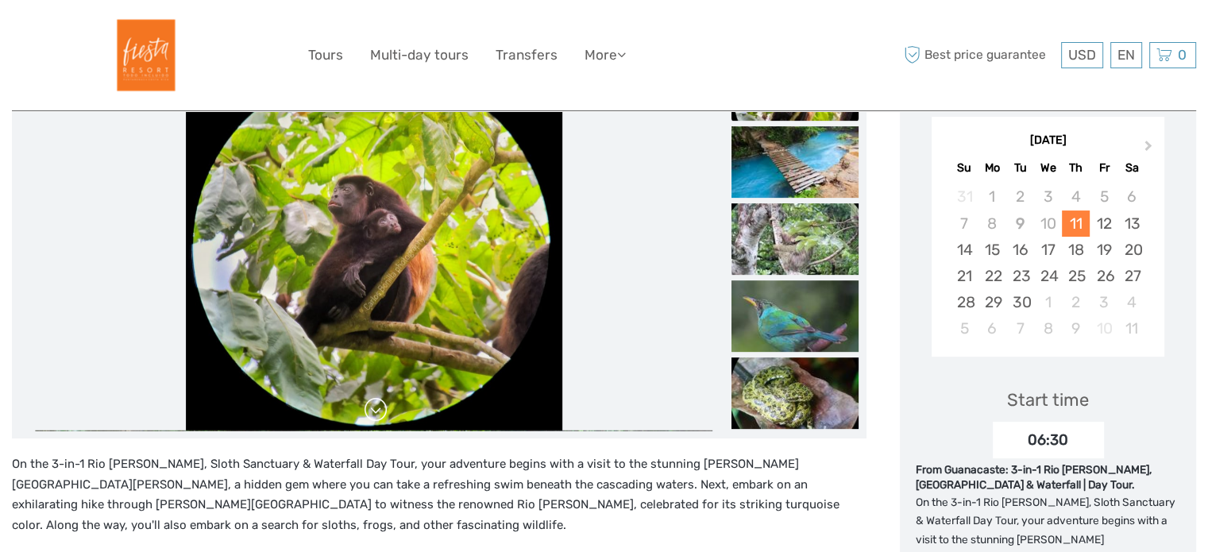
click at [372, 409] on link at bounding box center [375, 409] width 25 height 25
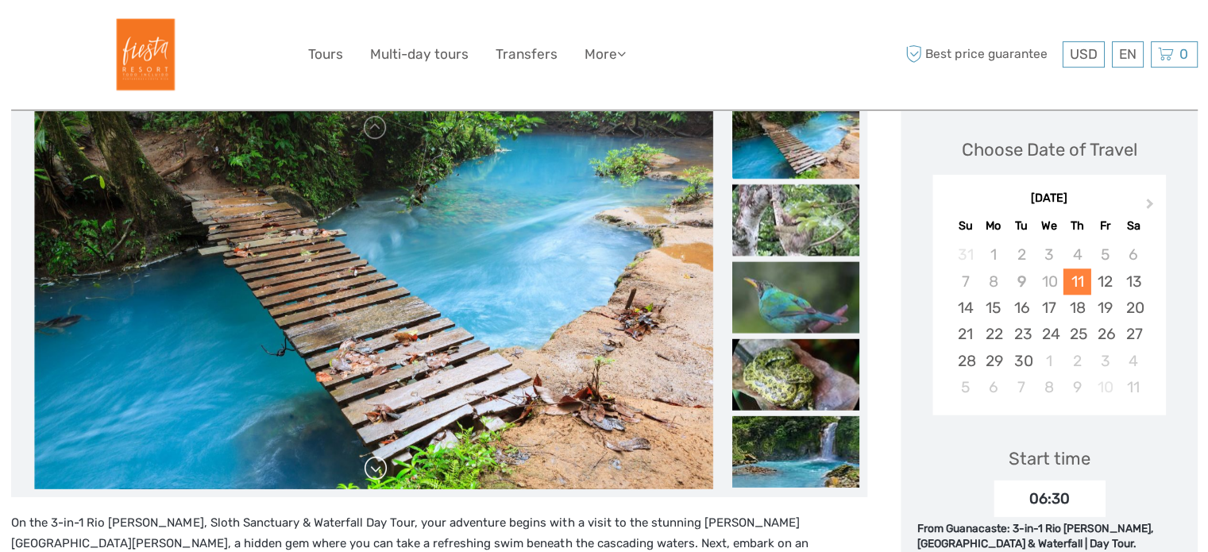
scroll to position [211, 0]
click at [375, 473] on link at bounding box center [375, 468] width 25 height 25
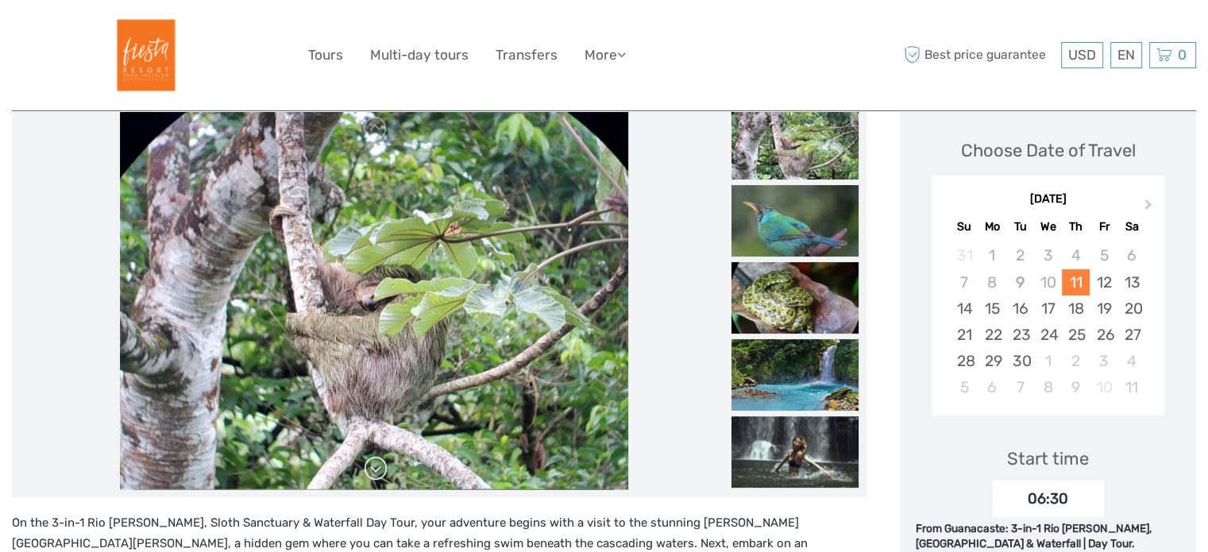
click at [375, 473] on link at bounding box center [375, 468] width 25 height 25
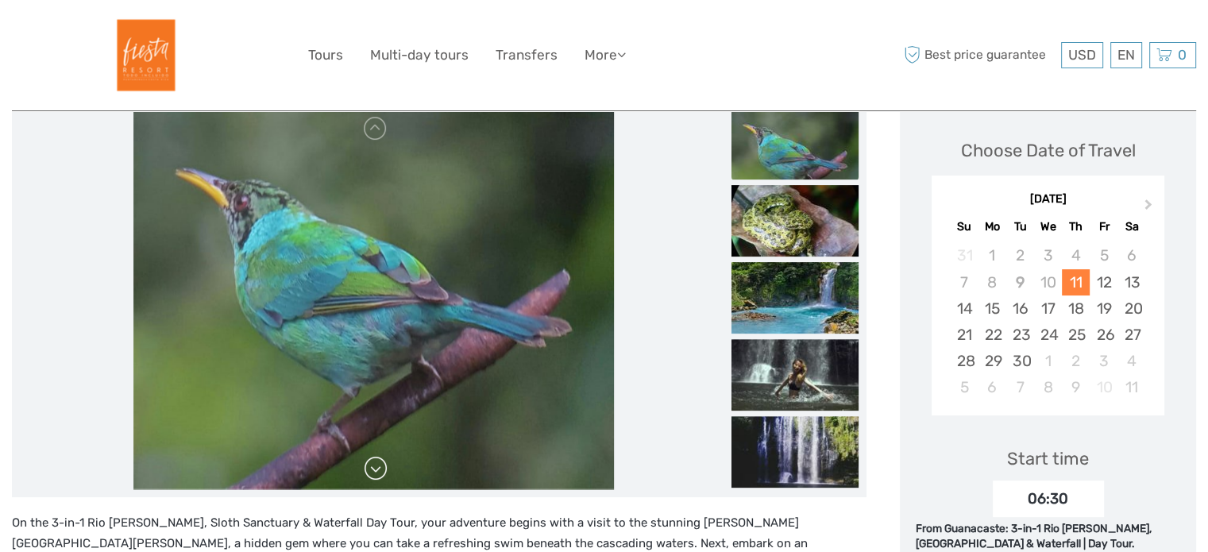
click at [375, 473] on link at bounding box center [375, 468] width 25 height 25
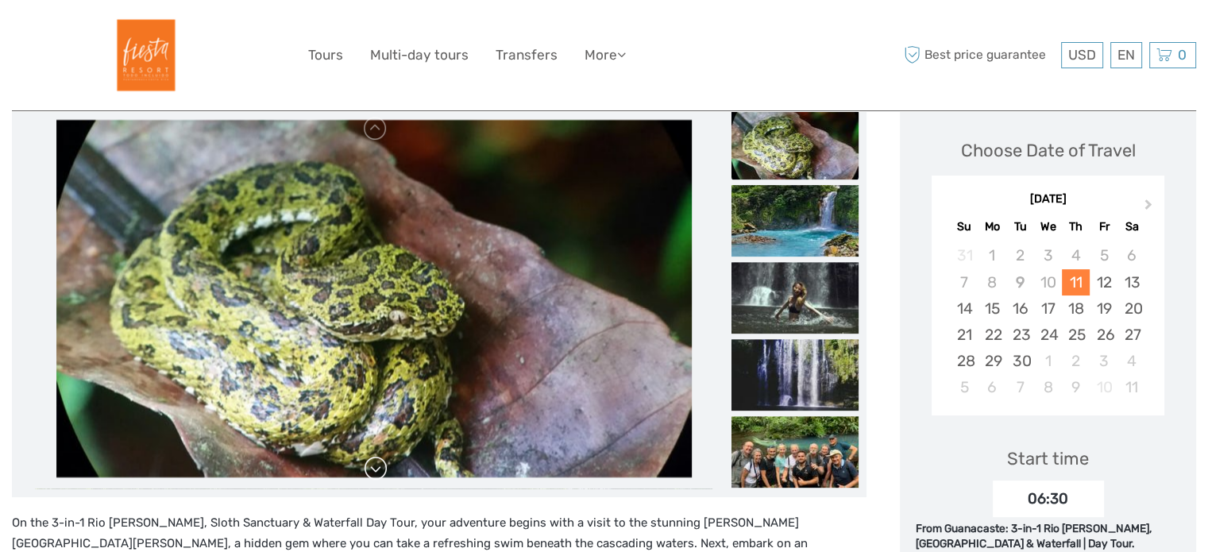
click at [375, 473] on link at bounding box center [375, 468] width 25 height 25
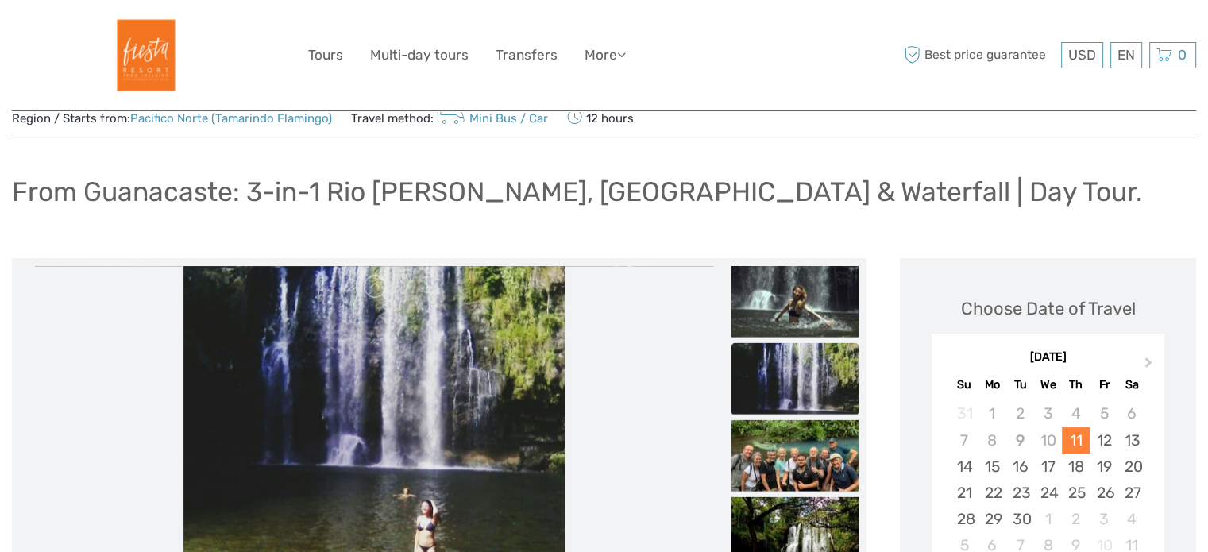
scroll to position [44, 0]
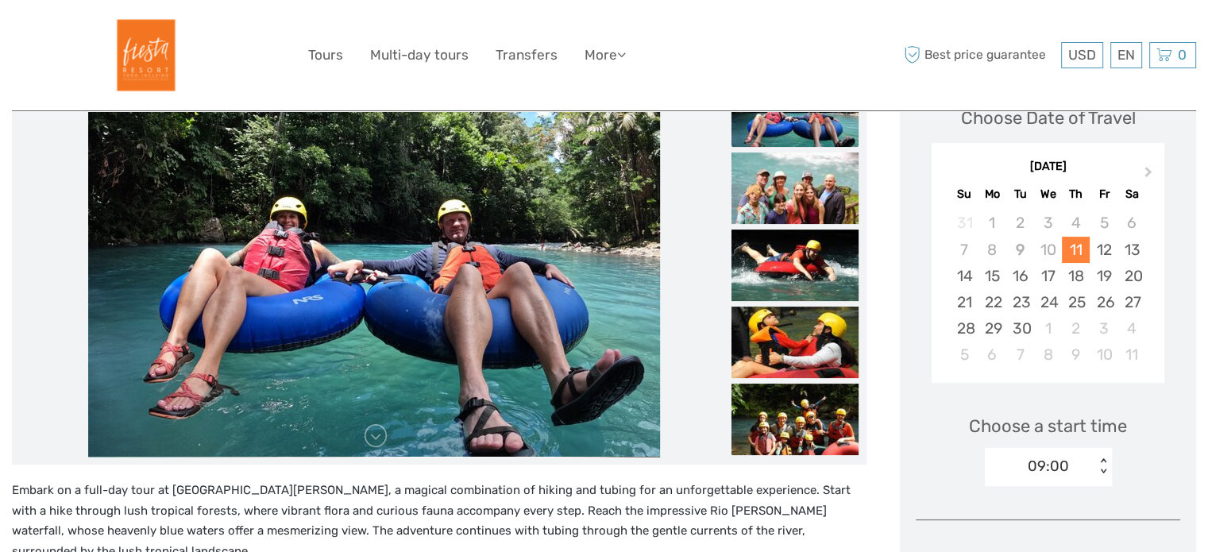
click at [545, 300] on img at bounding box center [374, 265] width 572 height 381
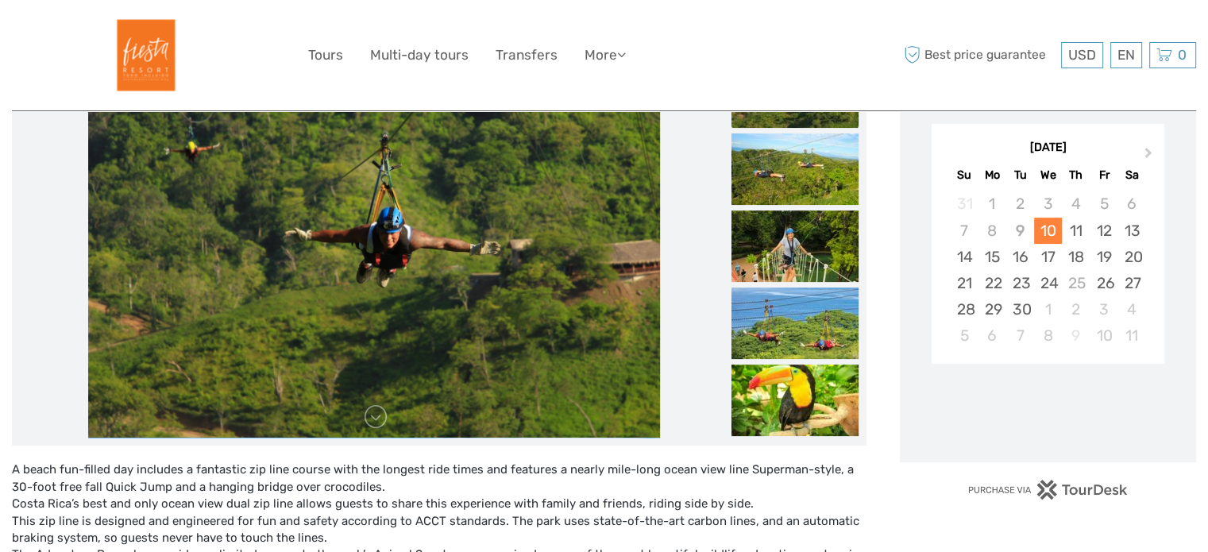
scroll to position [297, 0]
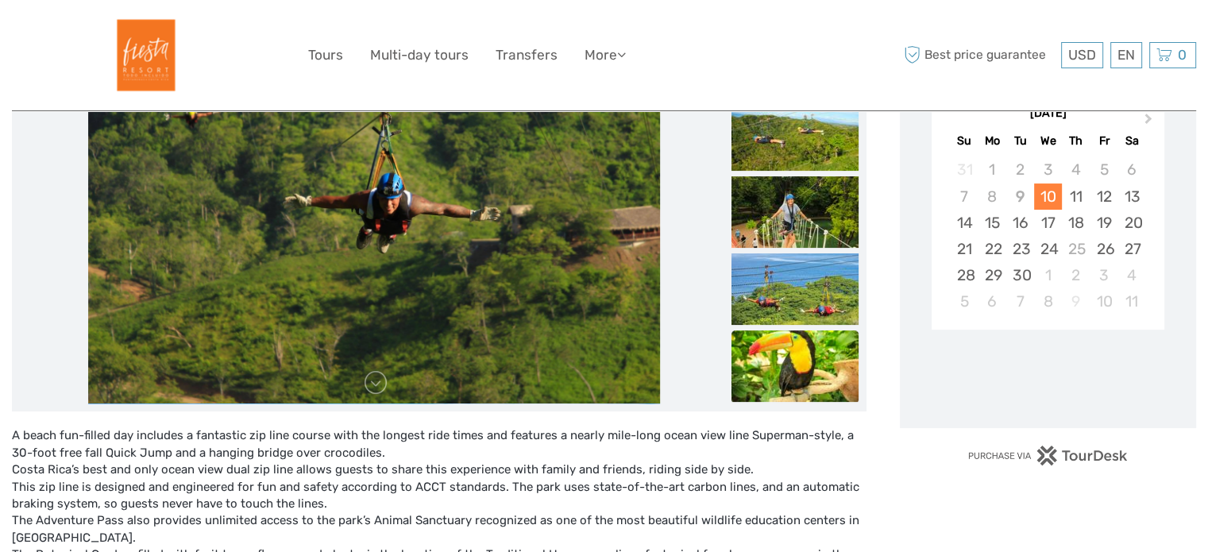
click at [794, 353] on img at bounding box center [794, 365] width 127 height 71
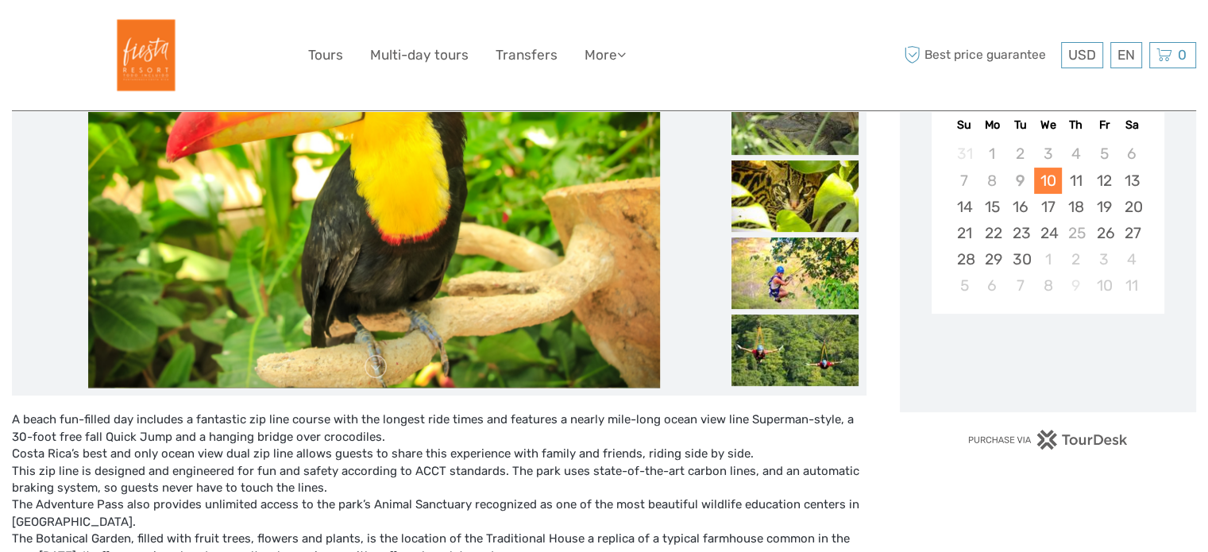
scroll to position [162, 0]
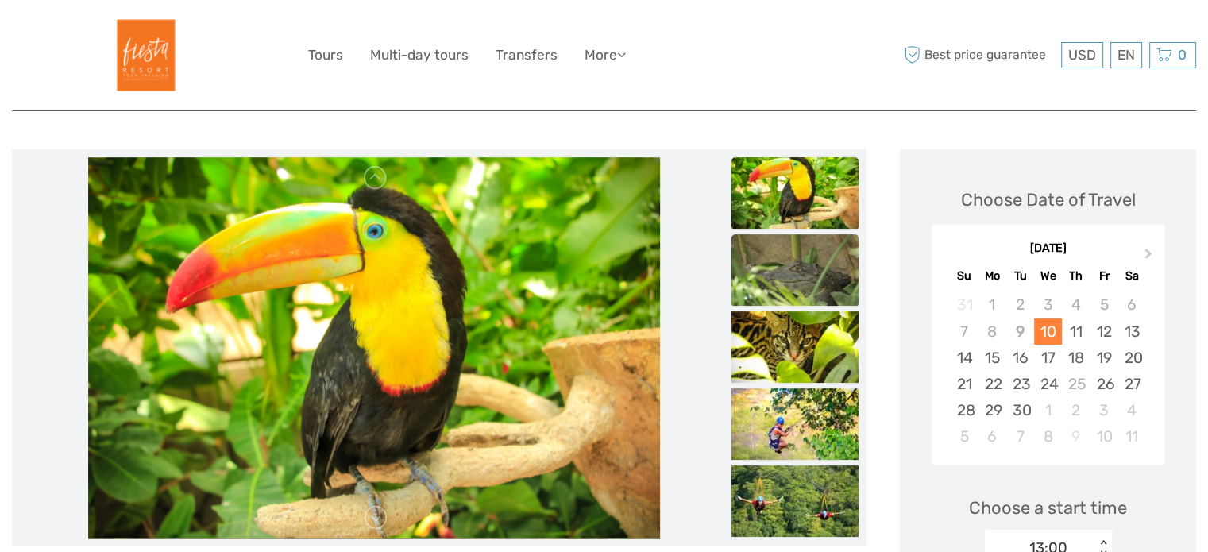
click at [816, 258] on img at bounding box center [794, 269] width 127 height 71
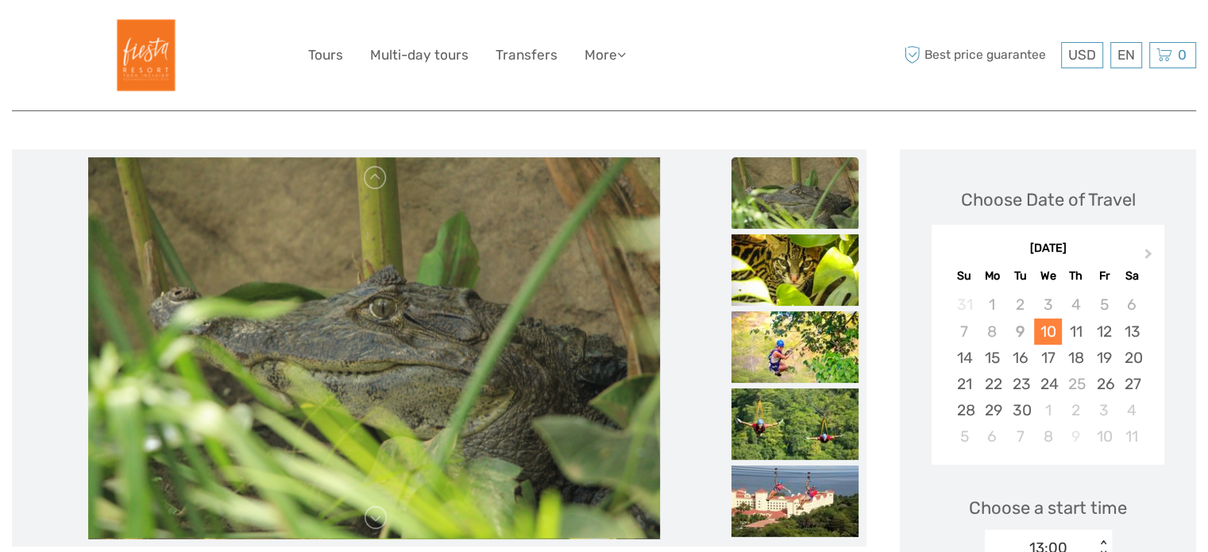
scroll to position [0, 0]
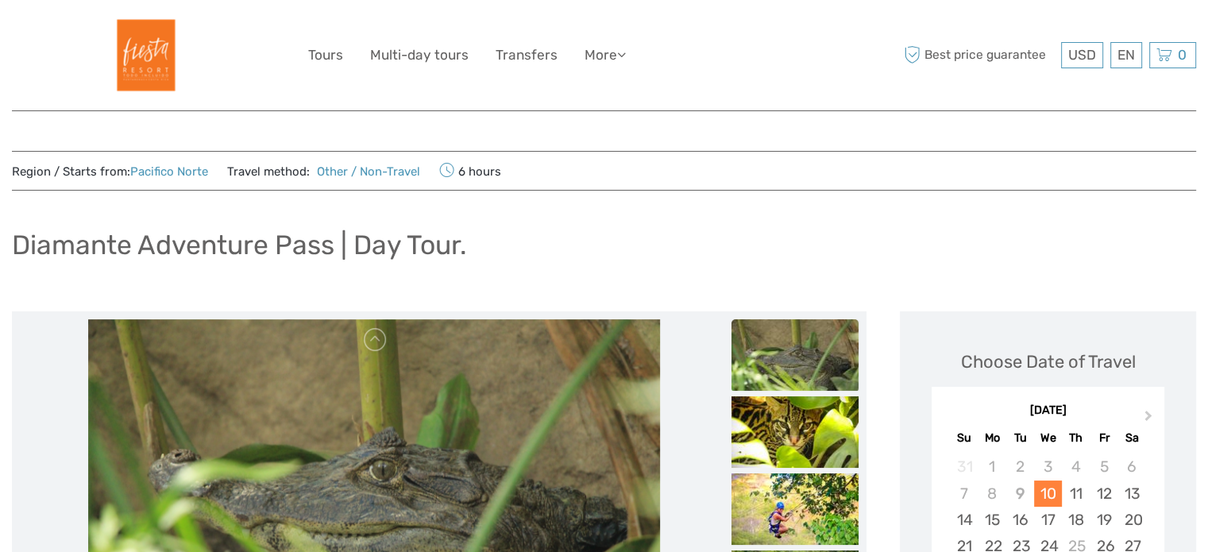
click at [801, 330] on img at bounding box center [794, 354] width 127 height 71
click at [372, 338] on link at bounding box center [375, 339] width 25 height 25
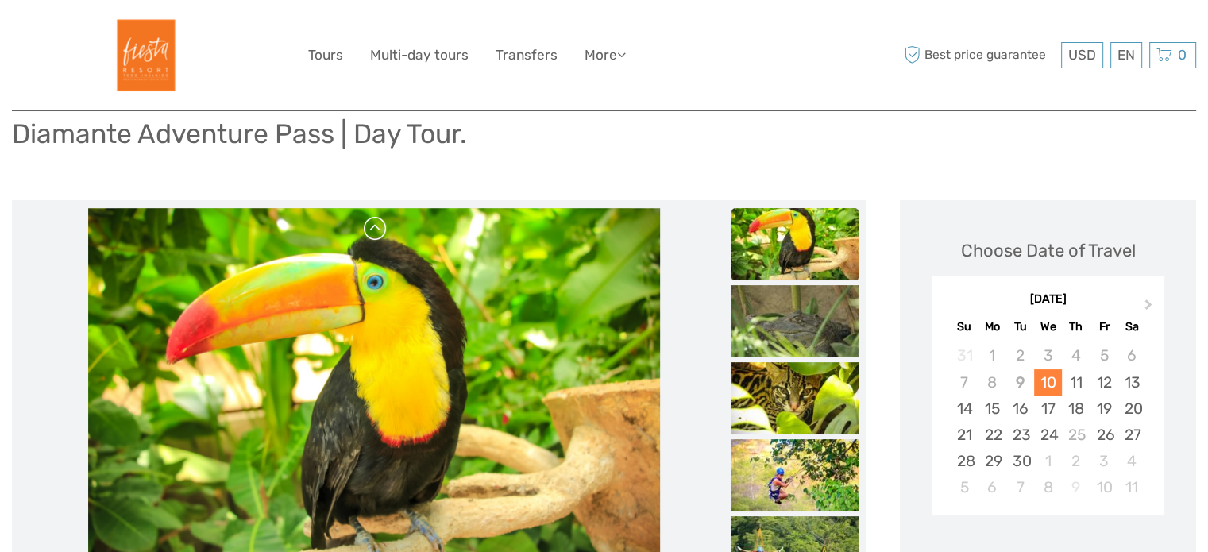
scroll to position [137, 0]
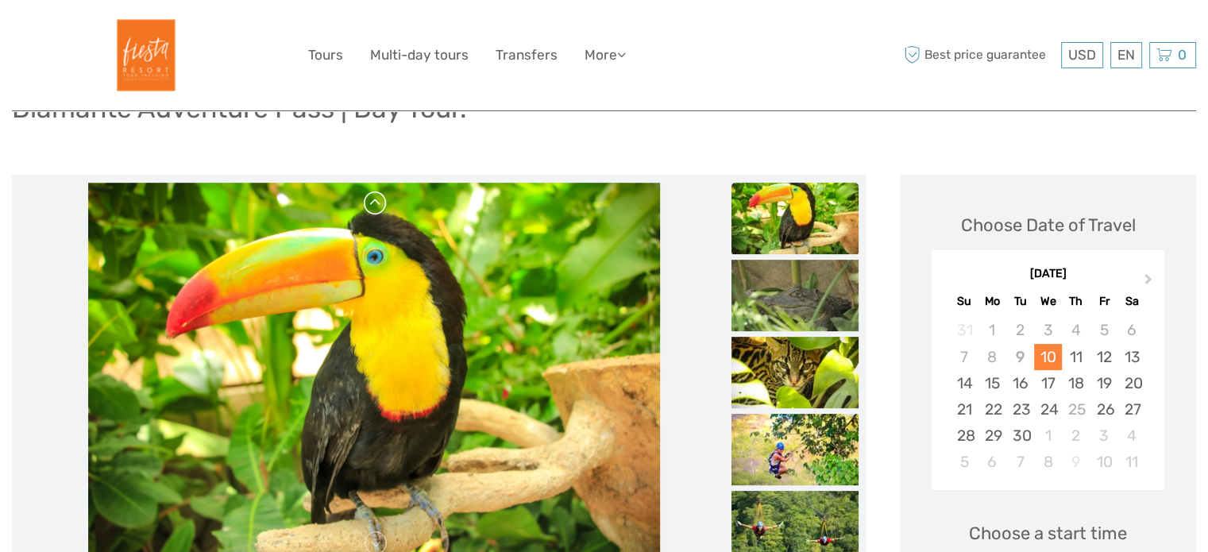
click at [384, 199] on link at bounding box center [375, 203] width 25 height 25
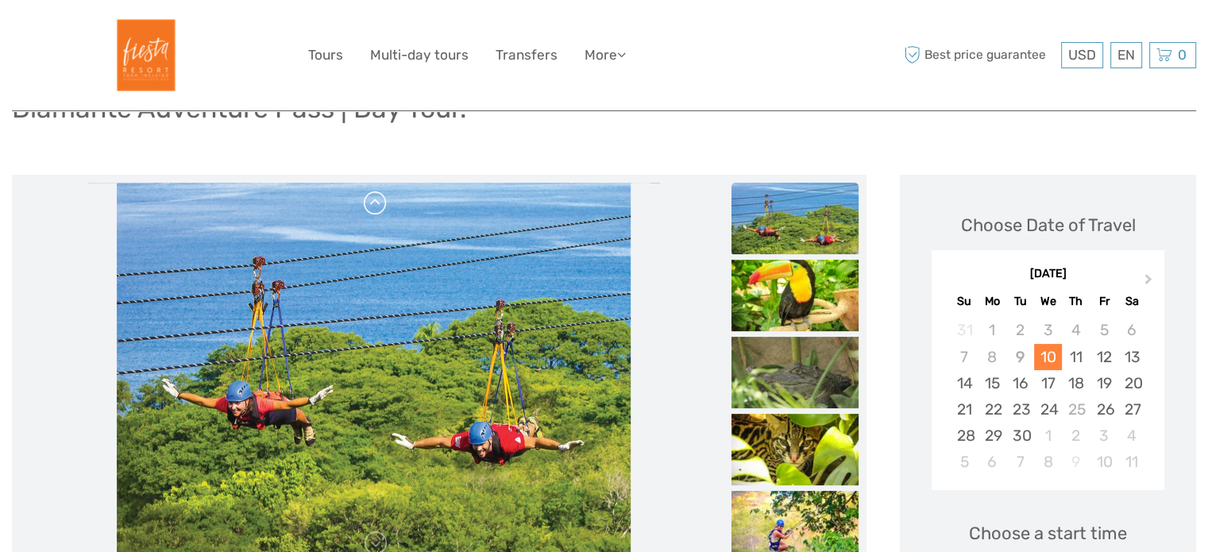
click at [381, 199] on link at bounding box center [375, 203] width 25 height 25
